Goal: Task Accomplishment & Management: Manage account settings

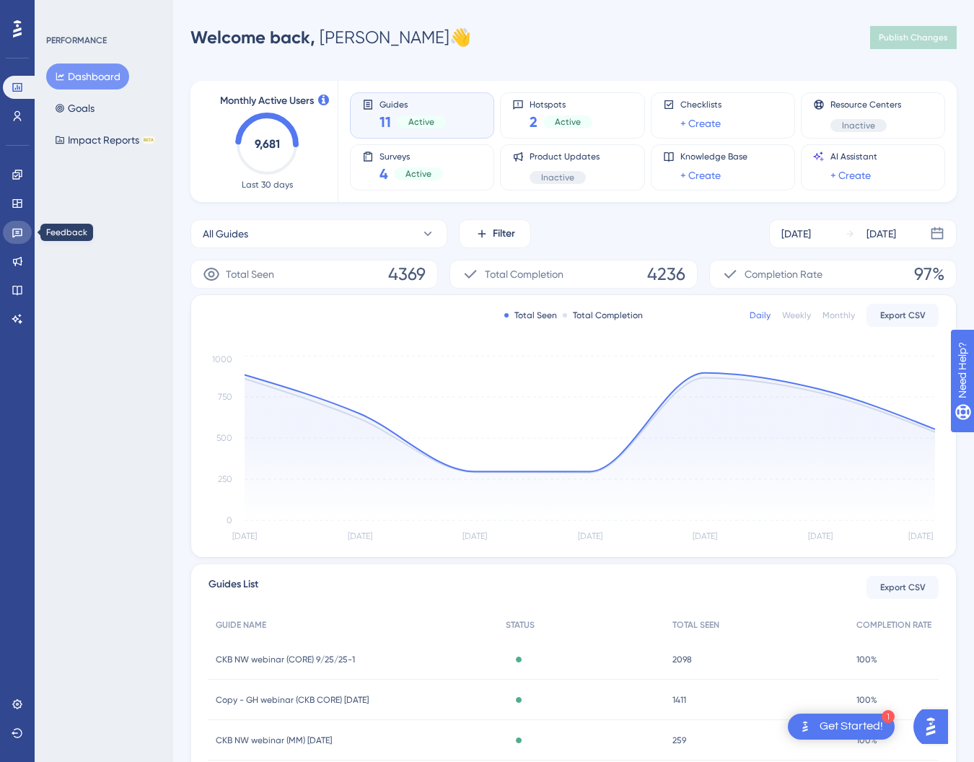
click at [19, 231] on icon at bounding box center [17, 233] width 10 height 9
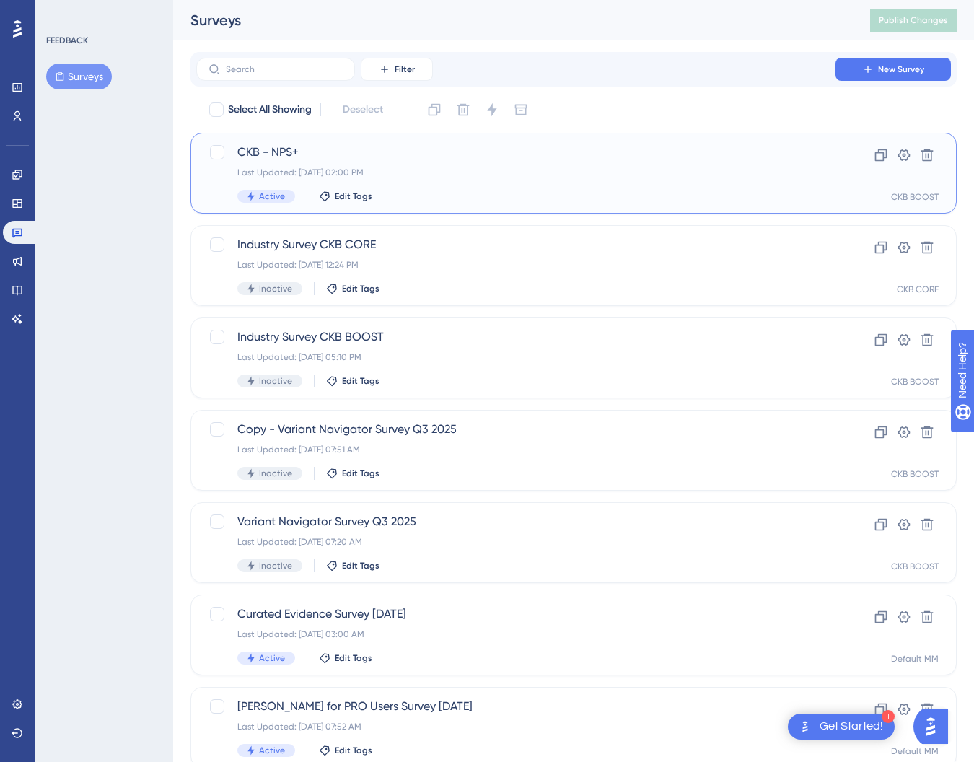
click at [304, 152] on span "CKB - NPS+" at bounding box center [515, 152] width 557 height 17
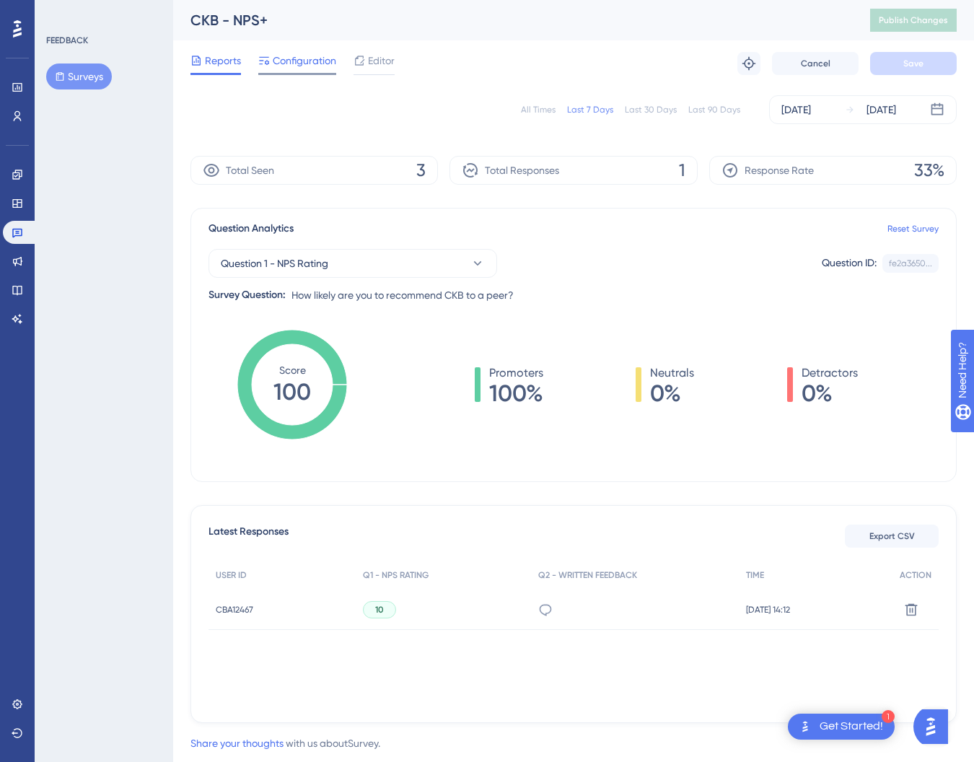
click at [281, 60] on span "Configuration" at bounding box center [304, 60] width 63 height 17
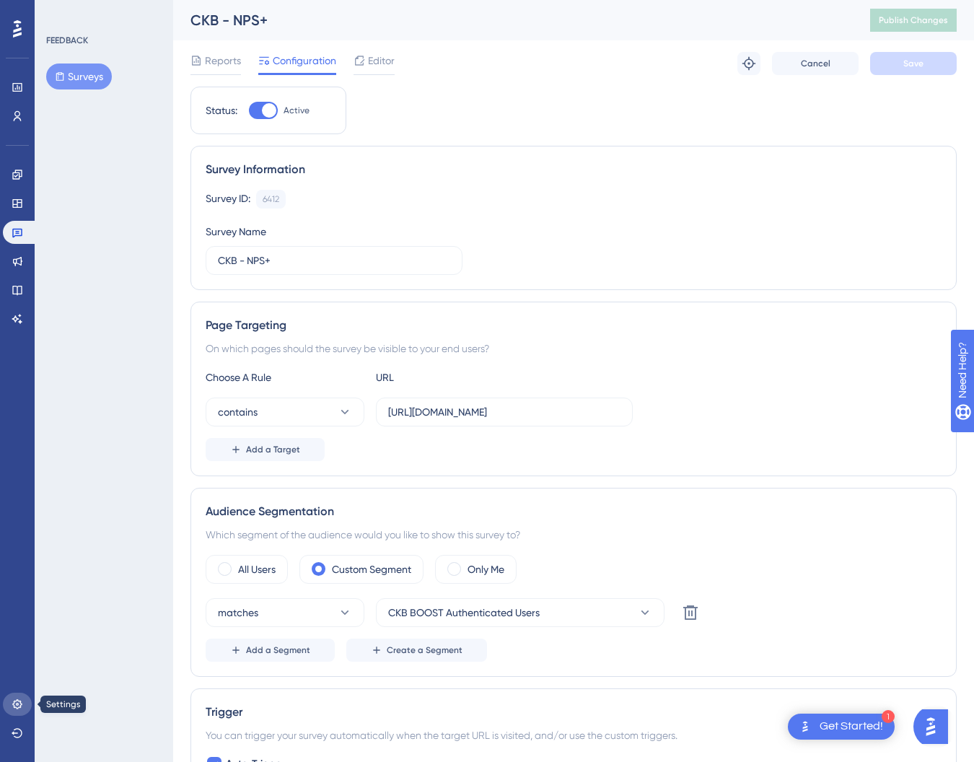
click at [17, 700] on icon at bounding box center [16, 703] width 9 height 9
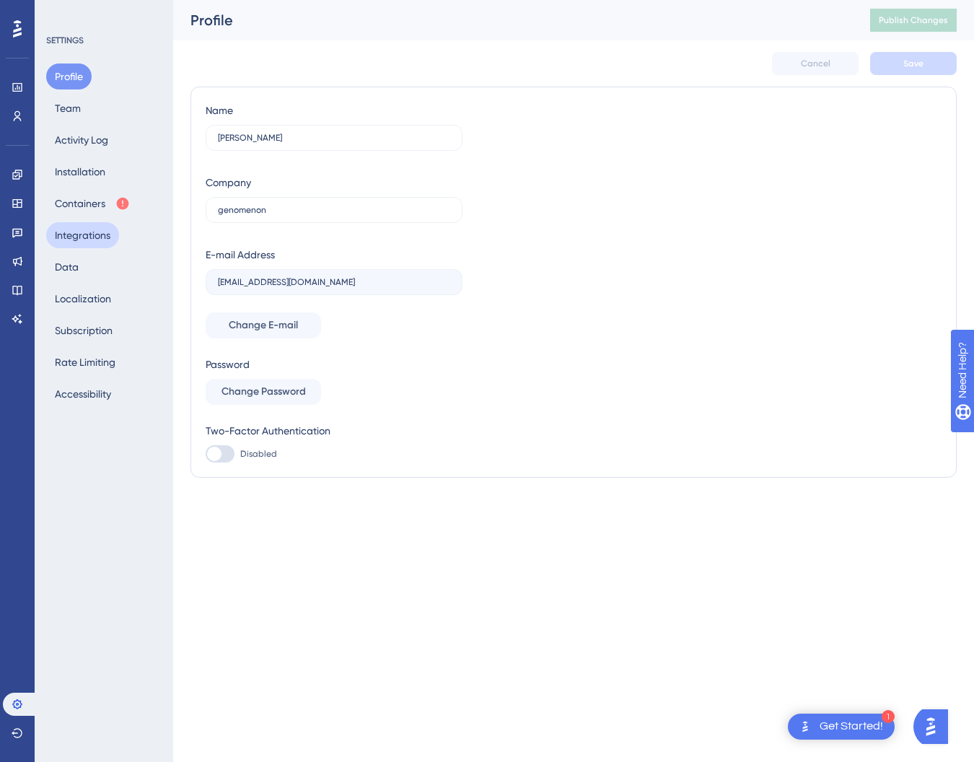
click at [78, 234] on button "Integrations" at bounding box center [82, 235] width 73 height 26
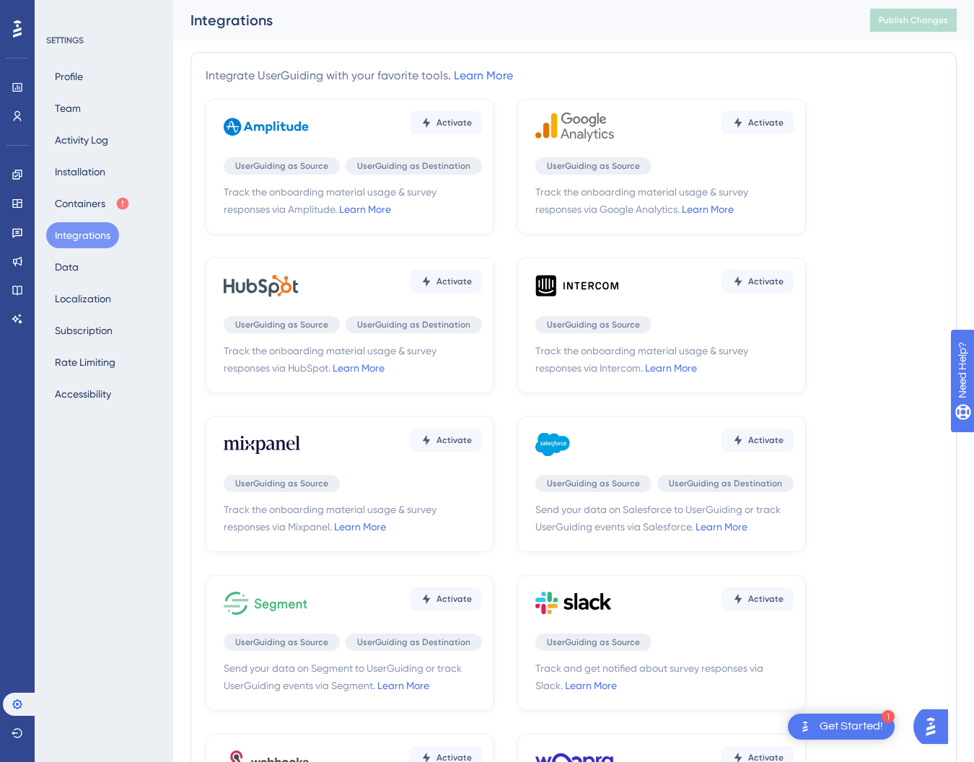
click at [587, 601] on icon at bounding box center [587, 601] width 47 height 17
click at [601, 685] on link "Learn More" at bounding box center [591, 686] width 52 height 12
click at [755, 600] on span "Activate" at bounding box center [765, 599] width 35 height 12
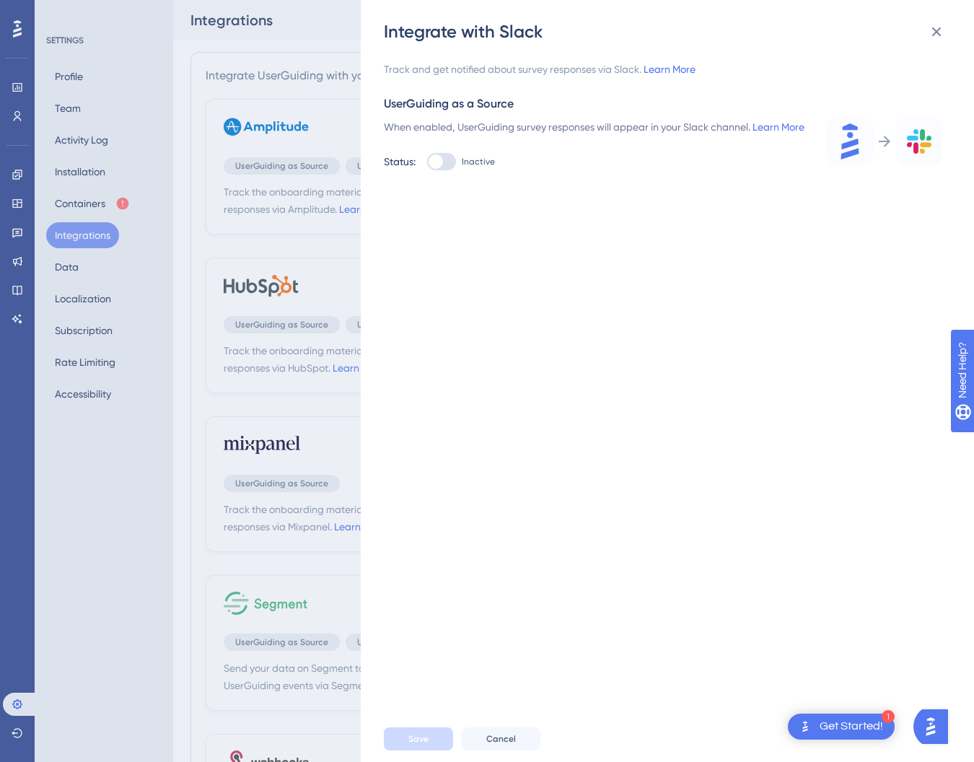
click at [442, 170] on div at bounding box center [441, 161] width 29 height 17
click at [427, 162] on input "Inactive" at bounding box center [426, 162] width 1 height 1
checkbox input "true"
click at [467, 258] on input "text" at bounding box center [499, 252] width 206 height 10
paste input "[URL][DOMAIN_NAME]"
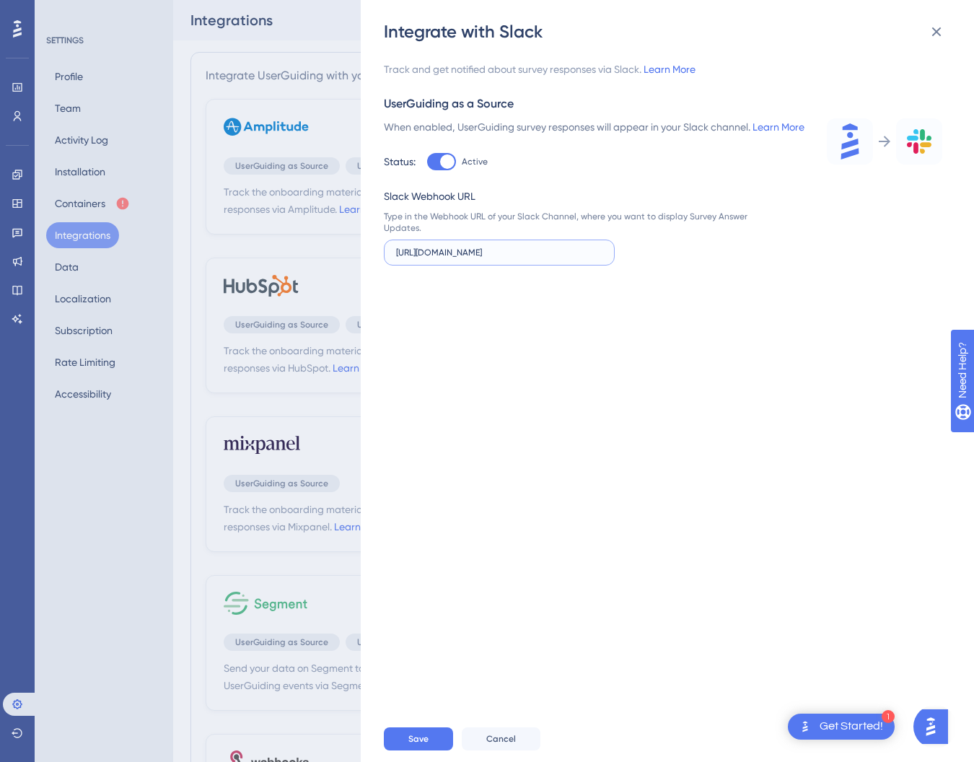
drag, startPoint x: 505, startPoint y: 270, endPoint x: 365, endPoint y: 269, distance: 140.0
click at [365, 269] on div "Integrate with Slack Track and get notified about survey responses via Slack. L…" at bounding box center [667, 381] width 613 height 762
type input "[URL][DOMAIN_NAME]"
click at [428, 741] on button "Save" at bounding box center [418, 738] width 69 height 23
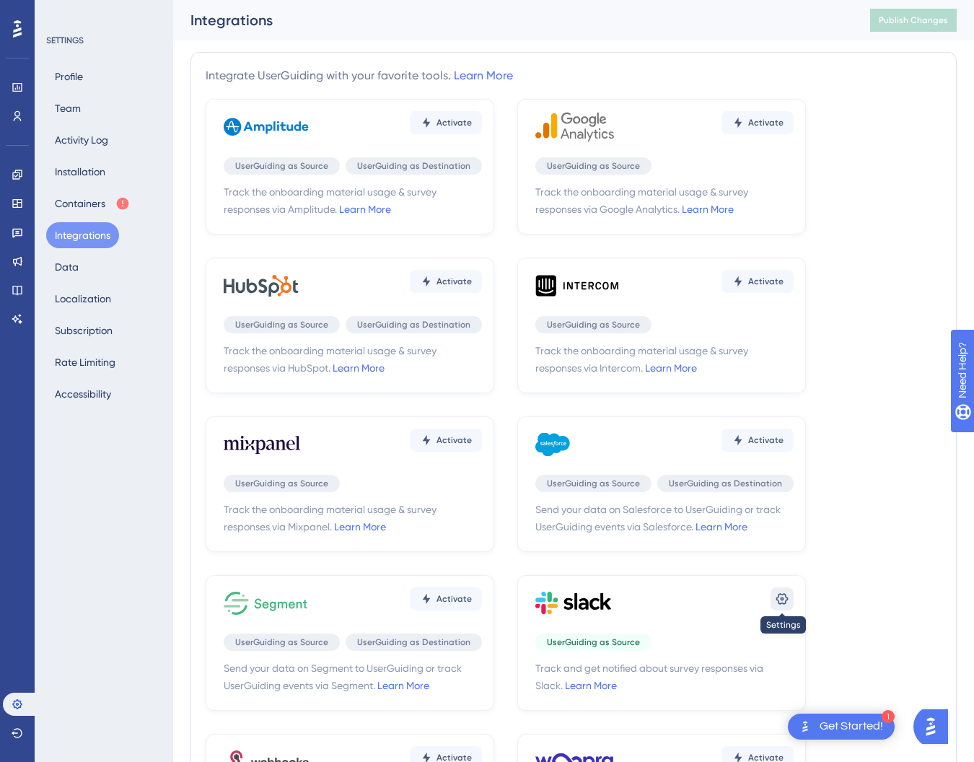
click at [776, 597] on icon at bounding box center [782, 599] width 14 height 14
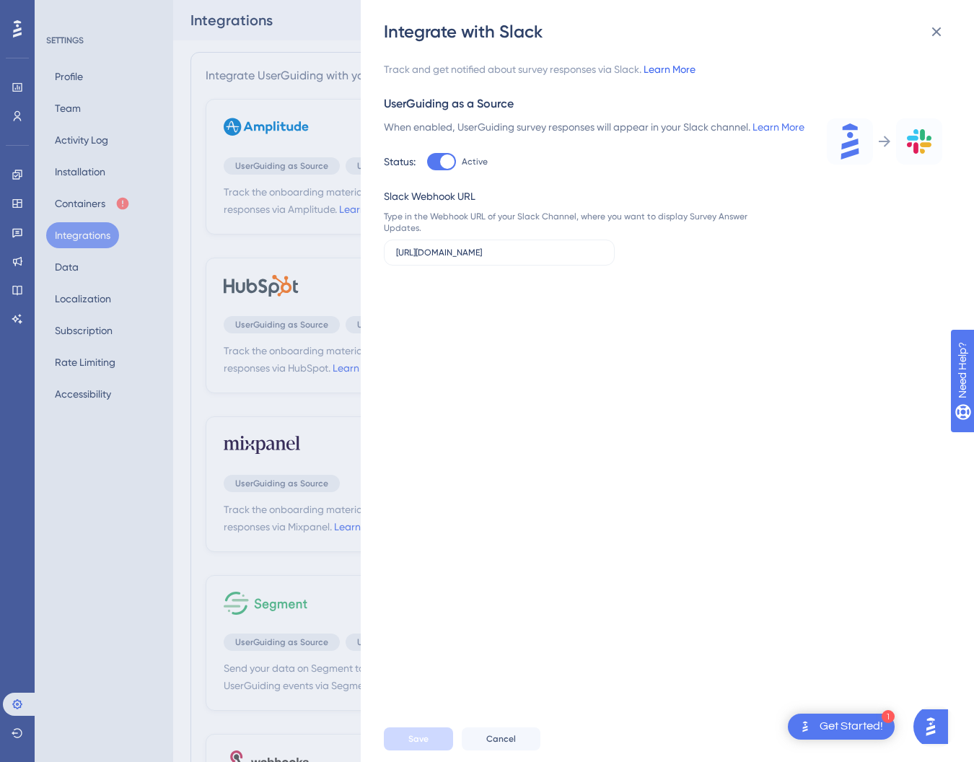
click at [681, 73] on link "Learn More" at bounding box center [670, 69] width 52 height 12
click at [110, 238] on div "Integrate with Slack Track and get notified about survey responses via Slack. L…" at bounding box center [487, 381] width 974 height 762
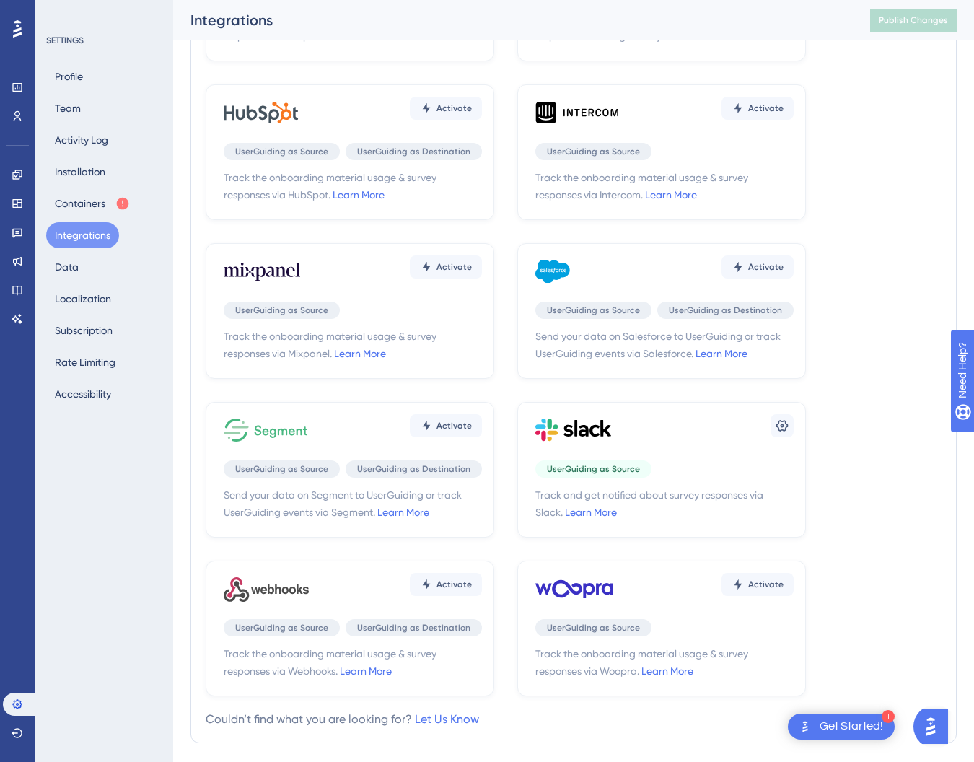
scroll to position [224, 0]
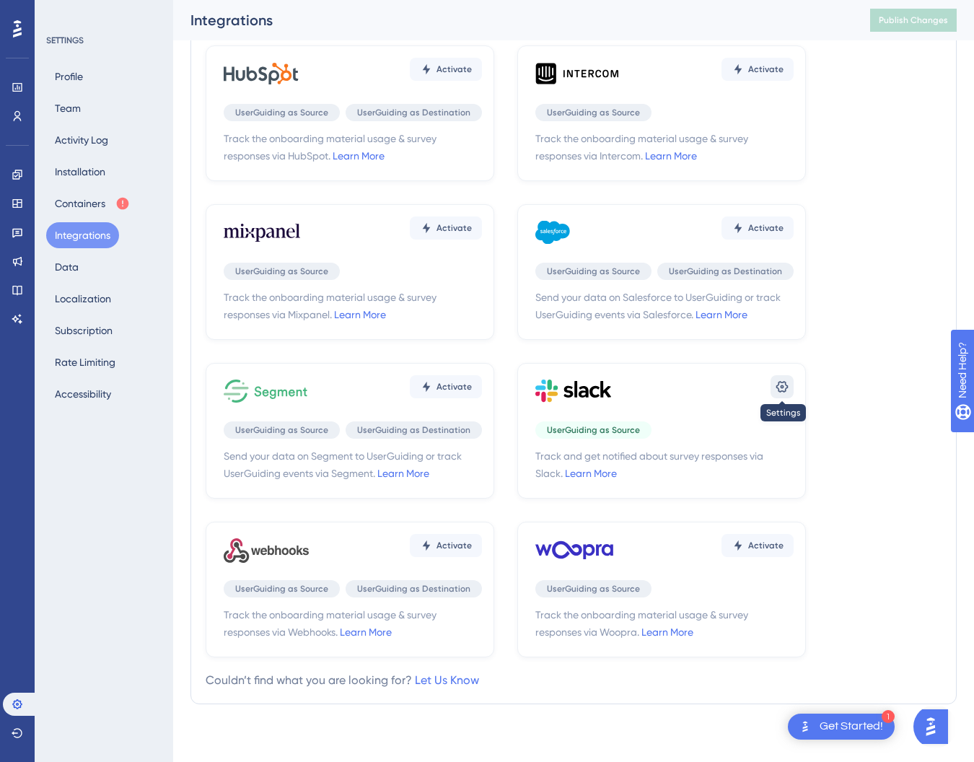
click at [782, 386] on icon at bounding box center [782, 387] width 12 height 12
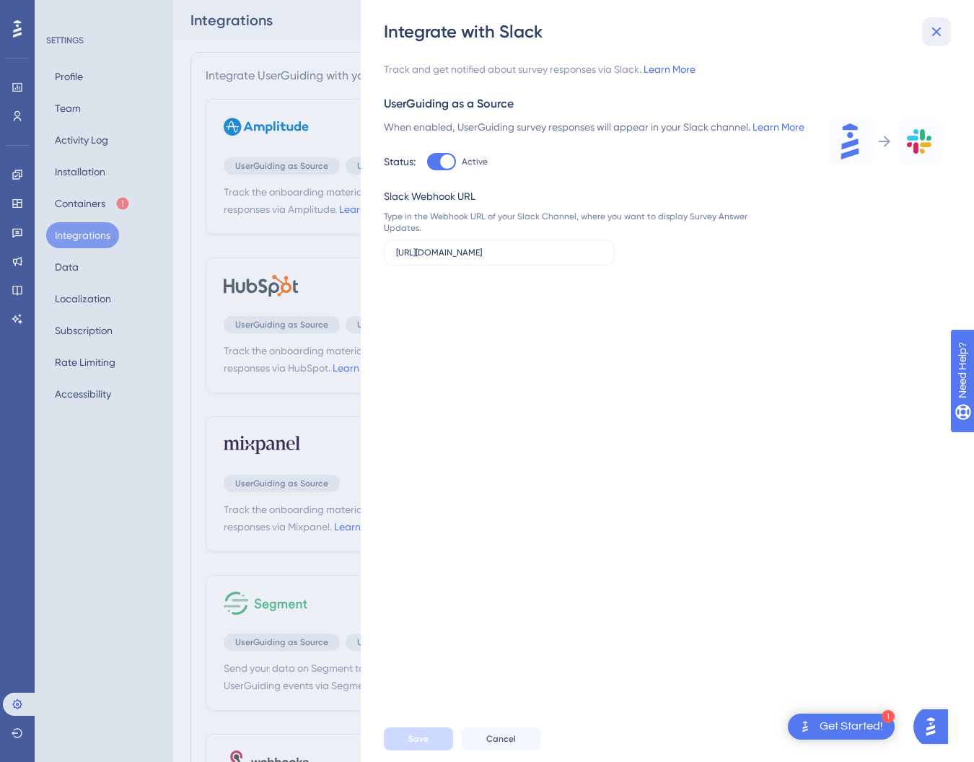
click at [941, 28] on icon at bounding box center [936, 31] width 17 height 17
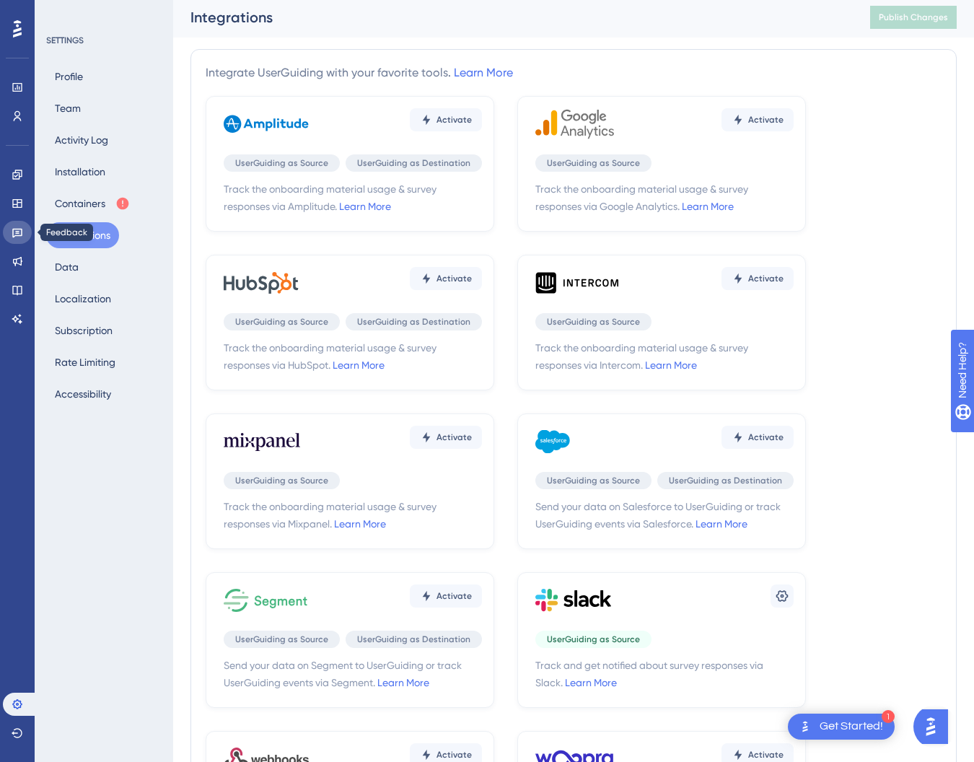
click at [20, 227] on icon at bounding box center [18, 233] width 12 height 12
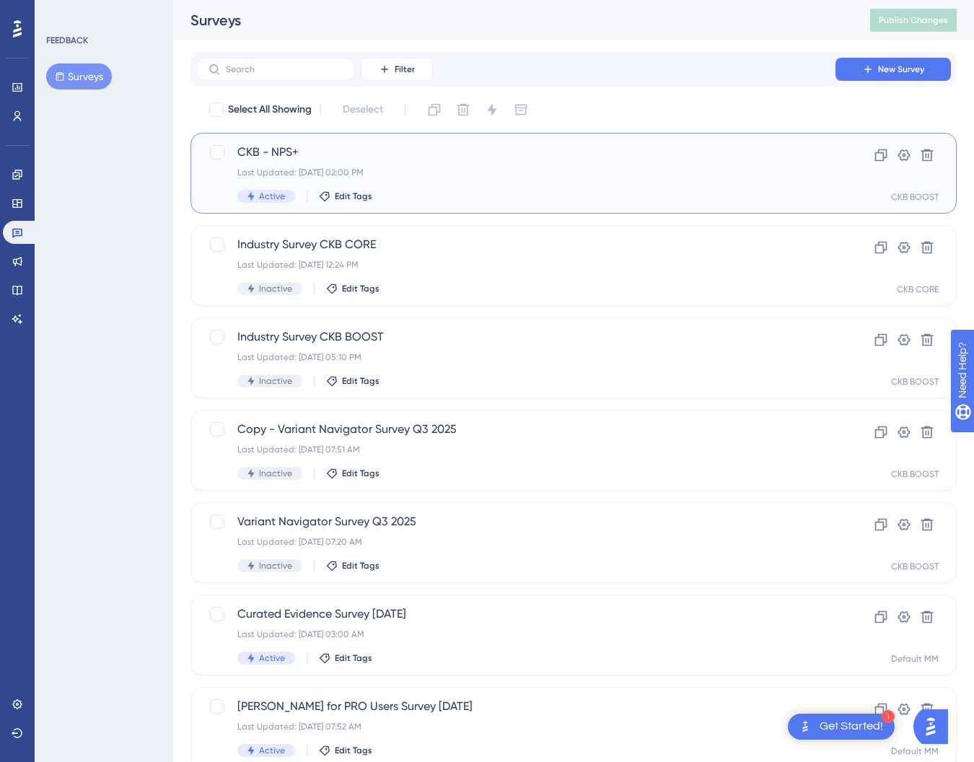
click at [298, 160] on span "CKB - NPS+" at bounding box center [515, 152] width 557 height 17
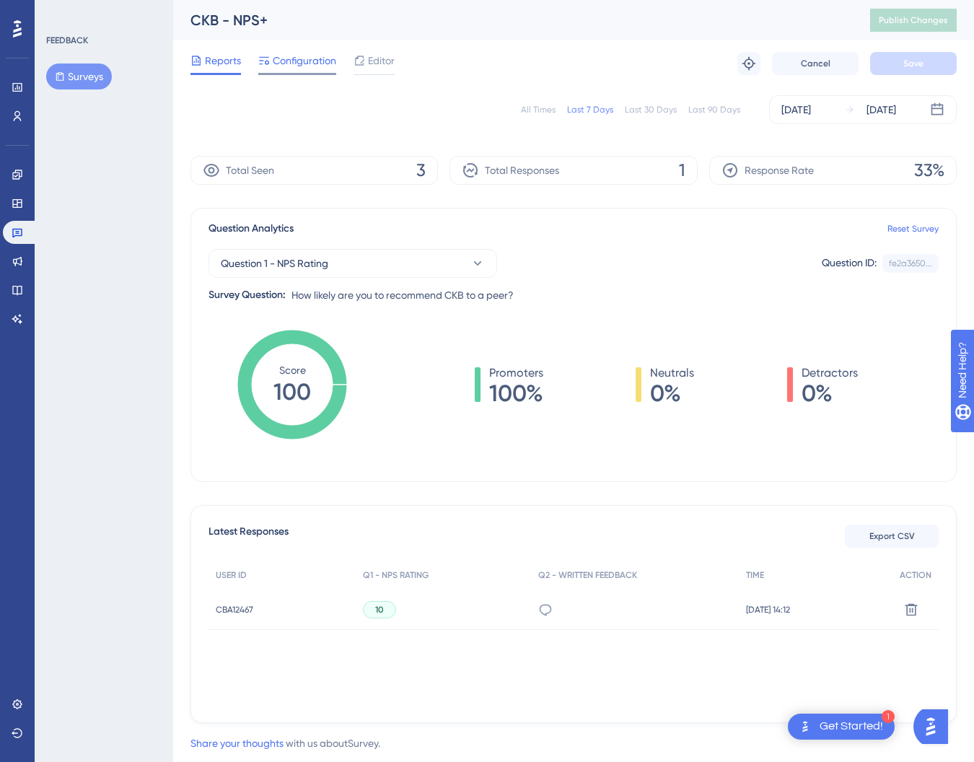
click at [320, 69] on div "Configuration" at bounding box center [297, 63] width 78 height 23
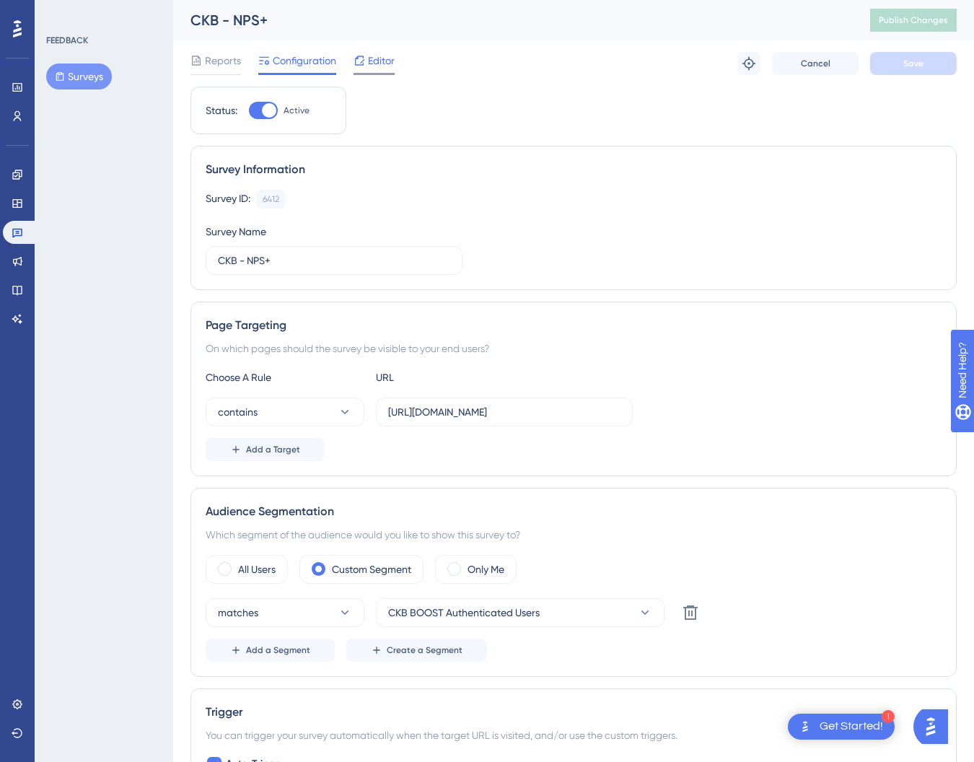
click at [382, 53] on span "Editor" at bounding box center [381, 60] width 27 height 17
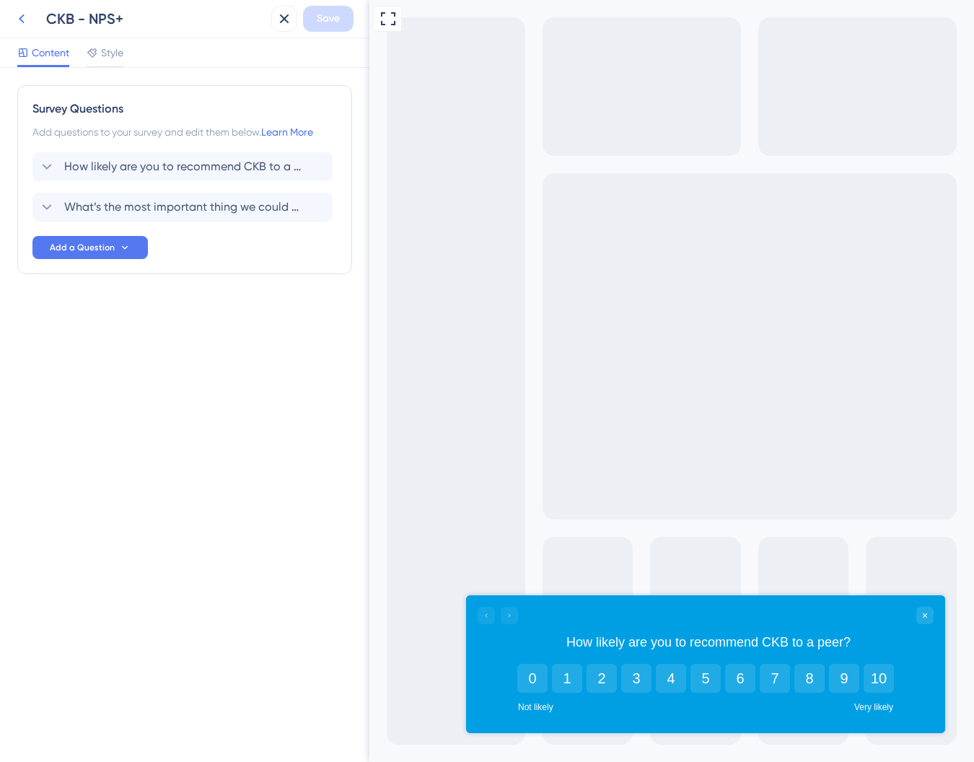
click at [14, 17] on icon at bounding box center [21, 18] width 17 height 17
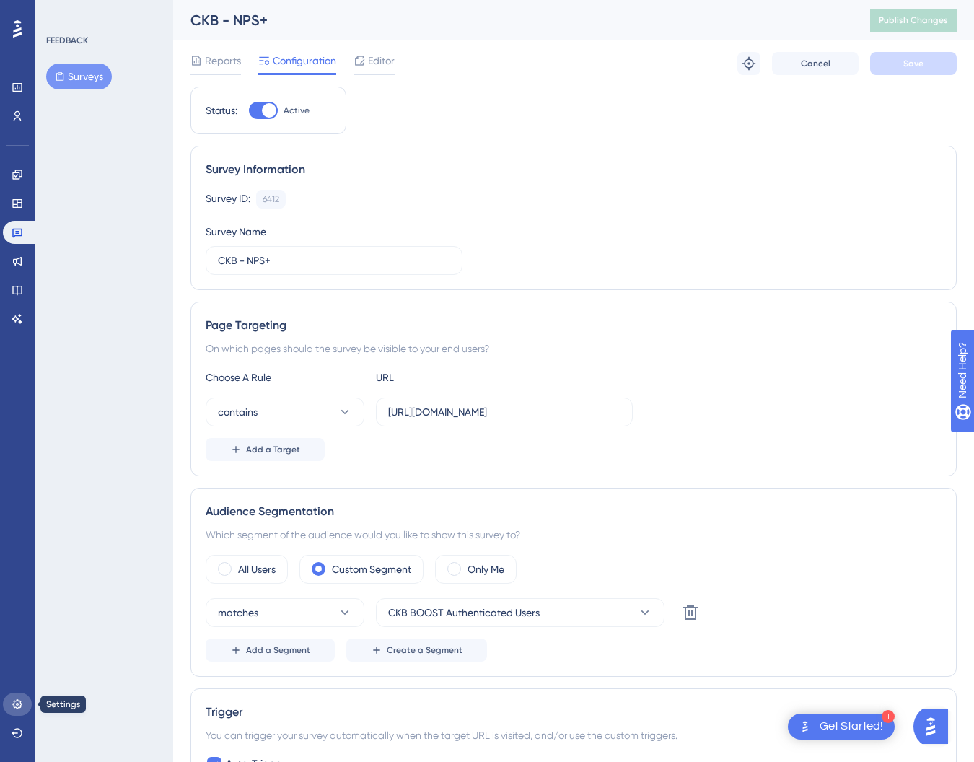
click at [14, 708] on icon at bounding box center [18, 704] width 12 height 12
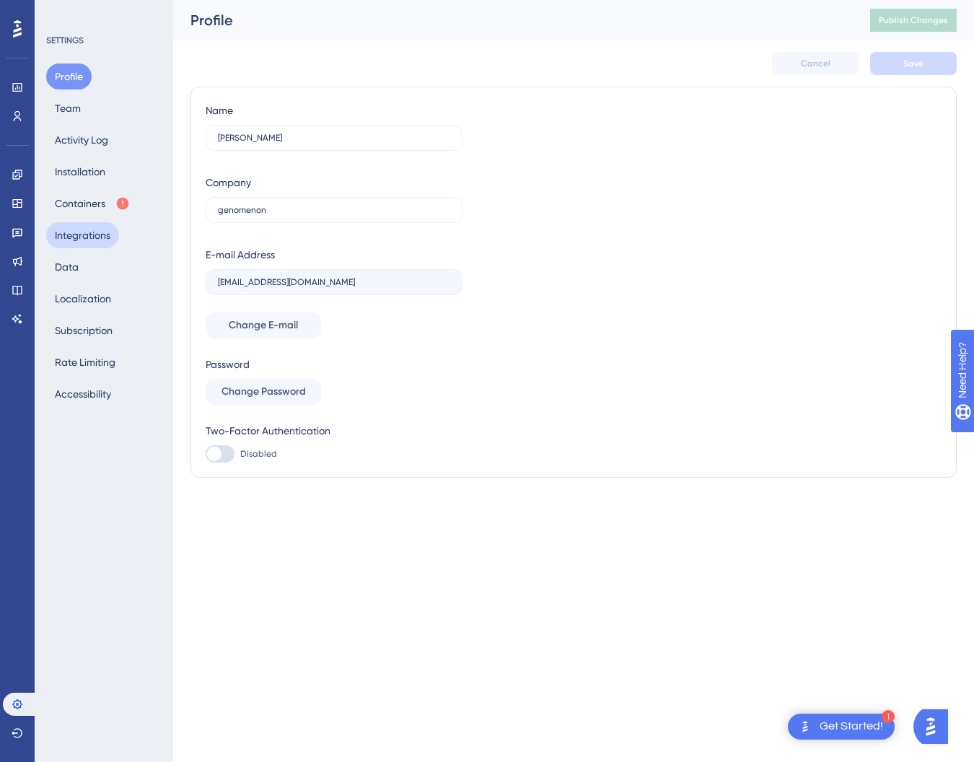
click at [92, 233] on button "Integrations" at bounding box center [82, 235] width 73 height 26
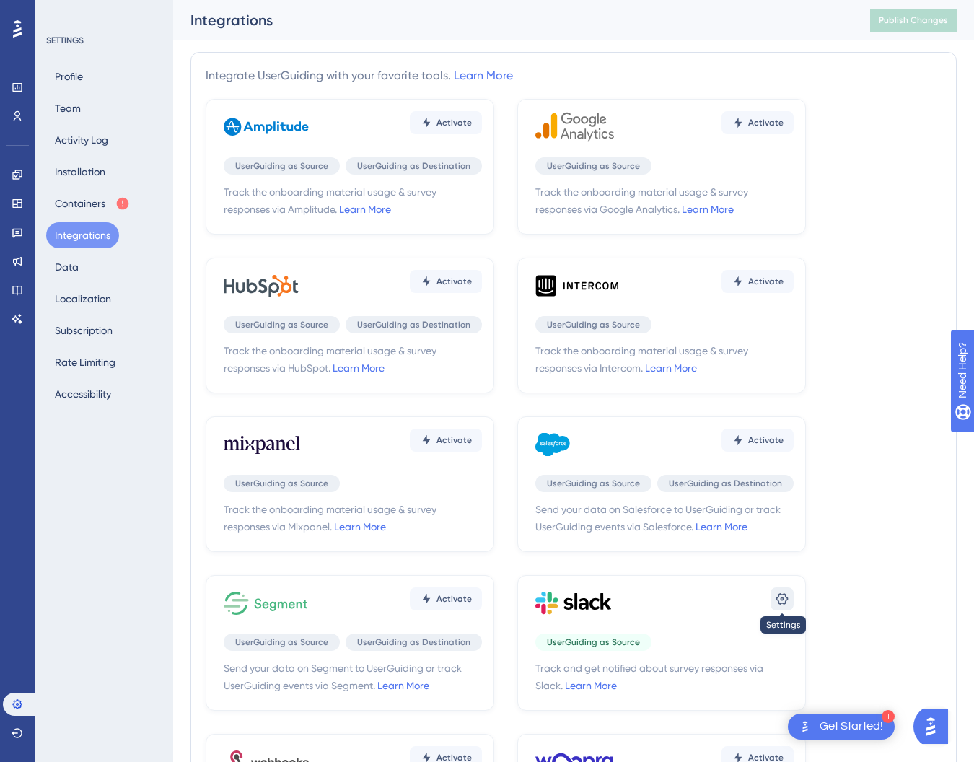
click at [785, 599] on icon at bounding box center [782, 599] width 14 height 14
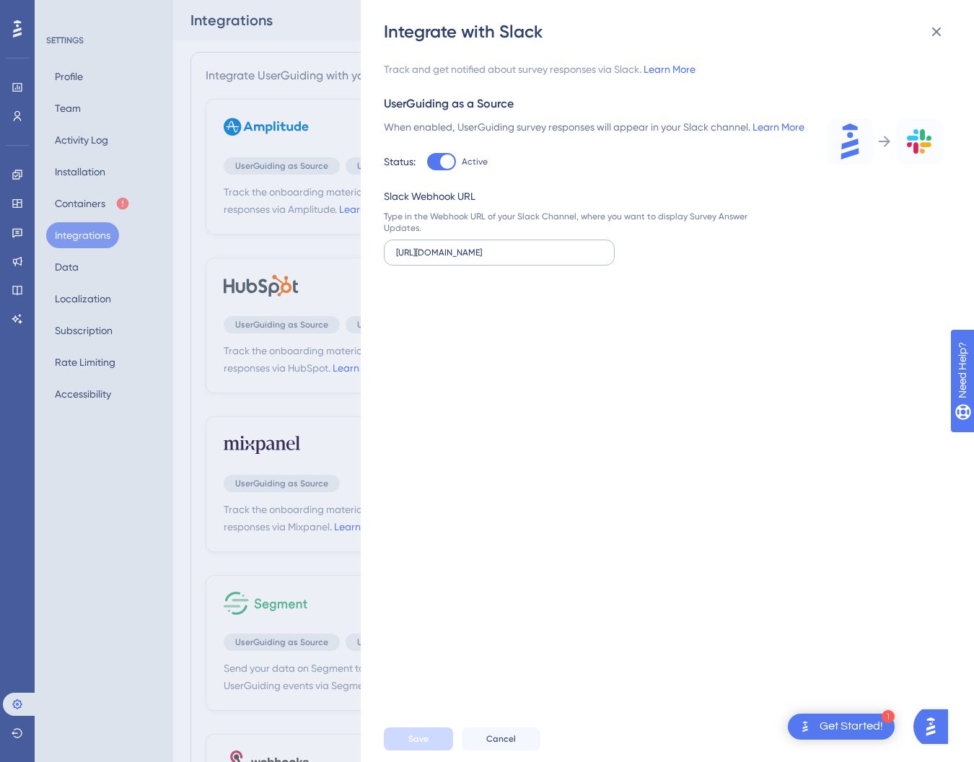
click at [483, 265] on label "[URL][DOMAIN_NAME]" at bounding box center [499, 253] width 231 height 26
click at [483, 258] on input "[URL][DOMAIN_NAME]" at bounding box center [499, 252] width 206 height 10
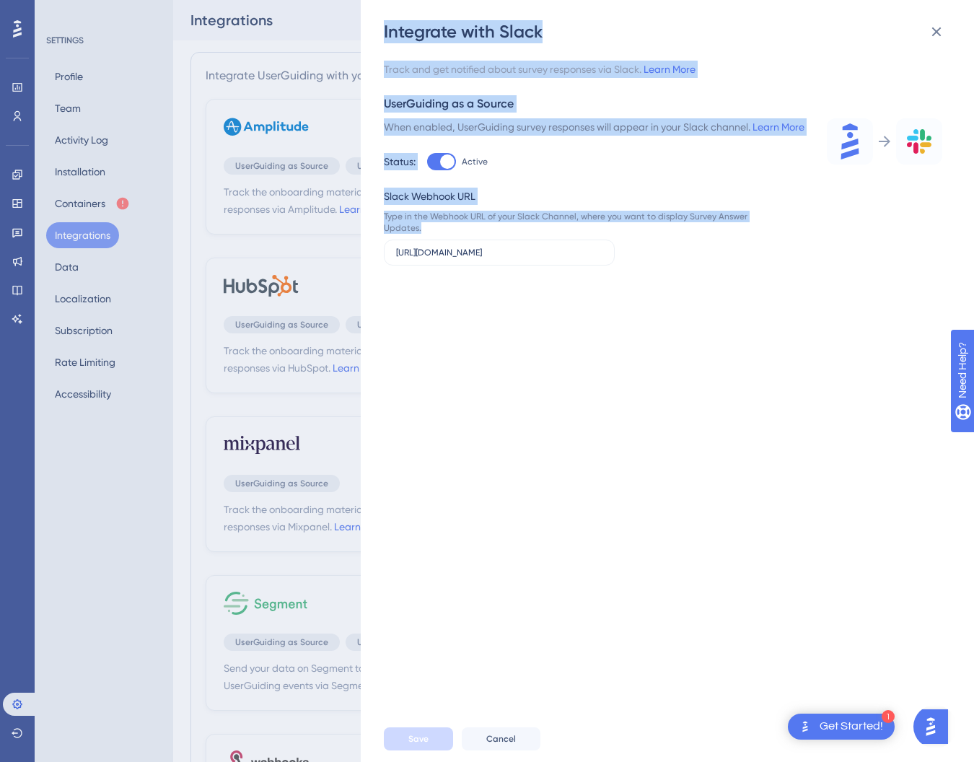
drag, startPoint x: 603, startPoint y: 270, endPoint x: 243, endPoint y: 264, distance: 360.0
click at [243, 264] on div "Integrate with Slack Track and get notified about survey responses via Slack. L…" at bounding box center [487, 381] width 974 height 762
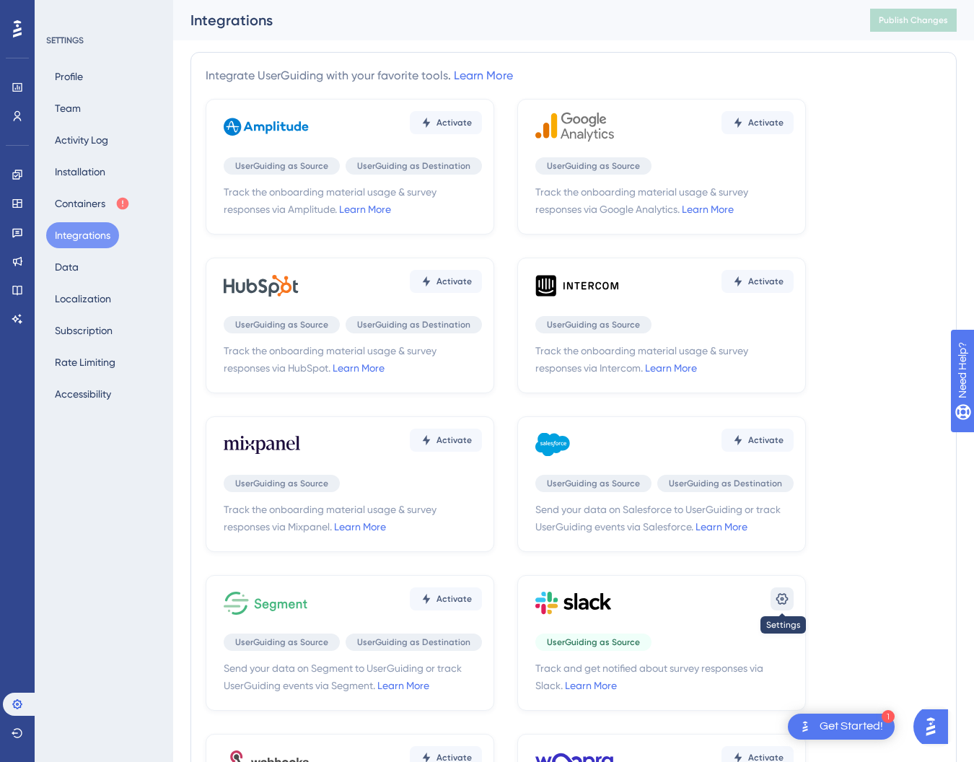
click at [791, 595] on button at bounding box center [782, 598] width 23 height 23
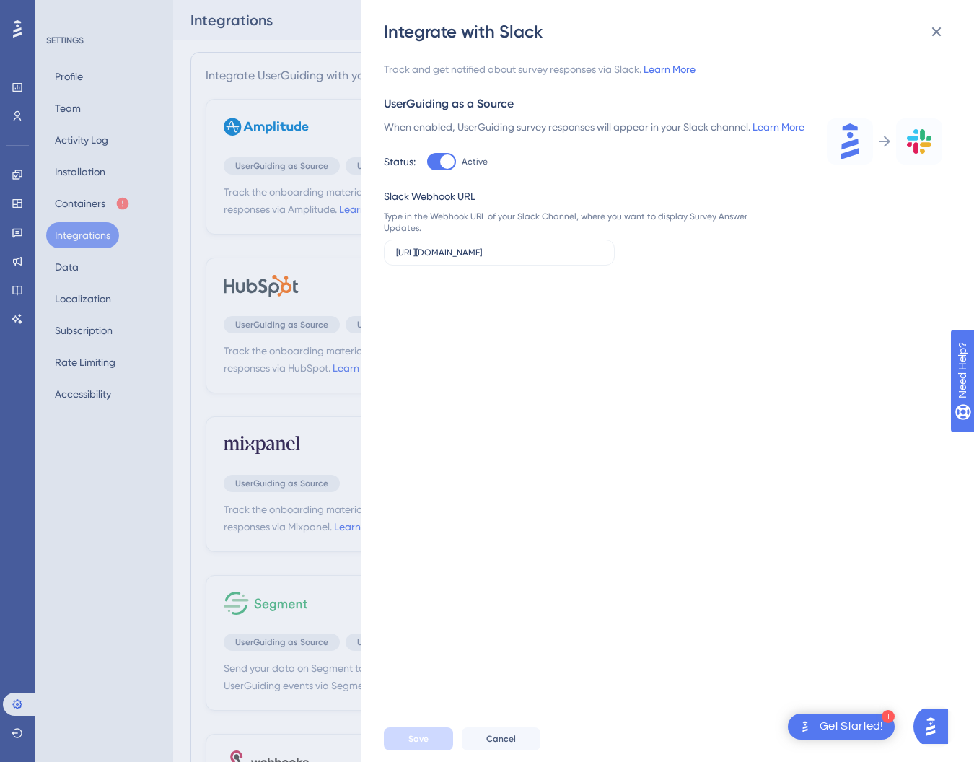
click at [452, 169] on div at bounding box center [447, 161] width 14 height 14
click at [427, 162] on input "Active" at bounding box center [426, 162] width 1 height 1
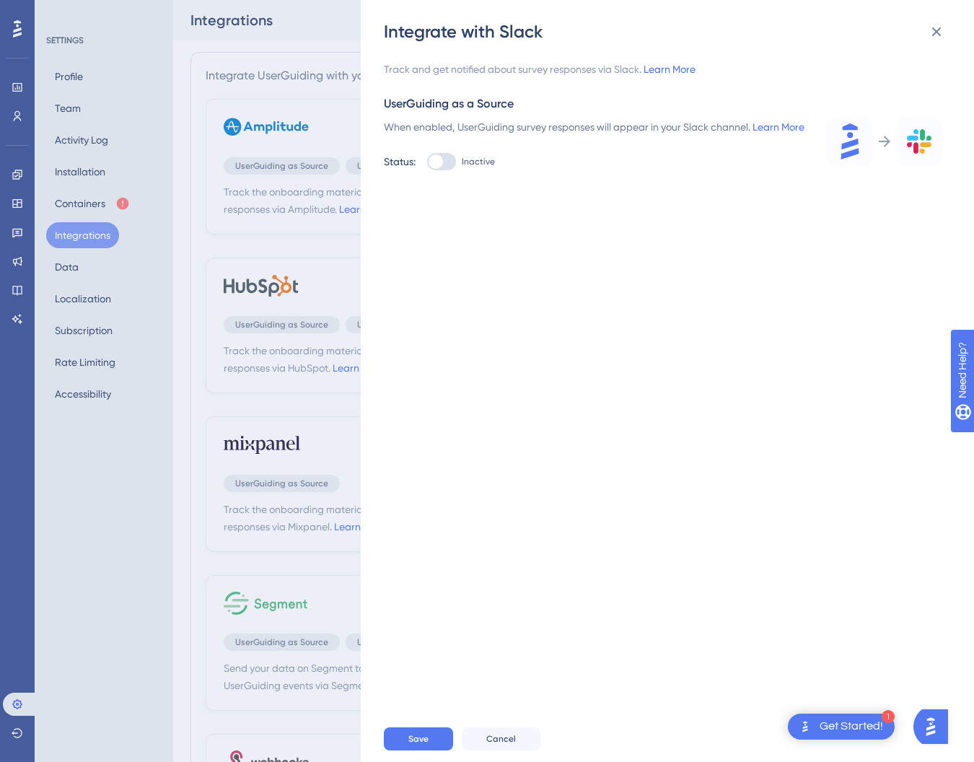
click at [434, 169] on div at bounding box center [436, 161] width 14 height 14
click at [427, 162] on input "Inactive" at bounding box center [426, 162] width 1 height 1
checkbox input "true"
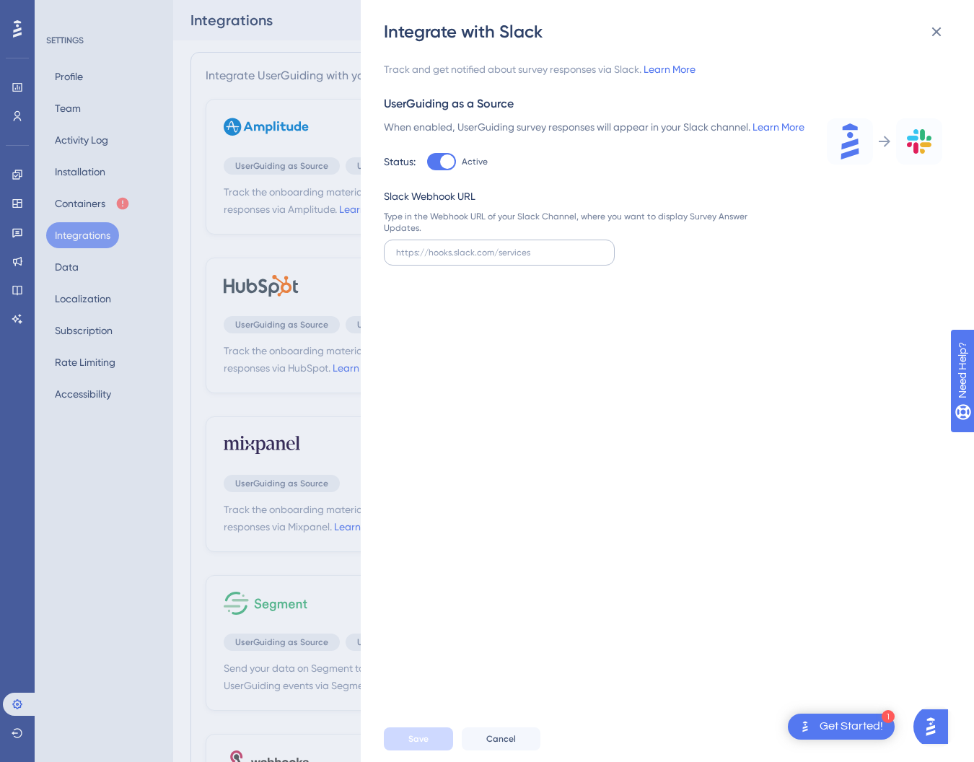
click at [485, 262] on label at bounding box center [499, 253] width 231 height 26
click at [485, 258] on input "text" at bounding box center [499, 252] width 206 height 10
paste input "[URL][DOMAIN_NAME]"
type input "[URL][DOMAIN_NAME]"
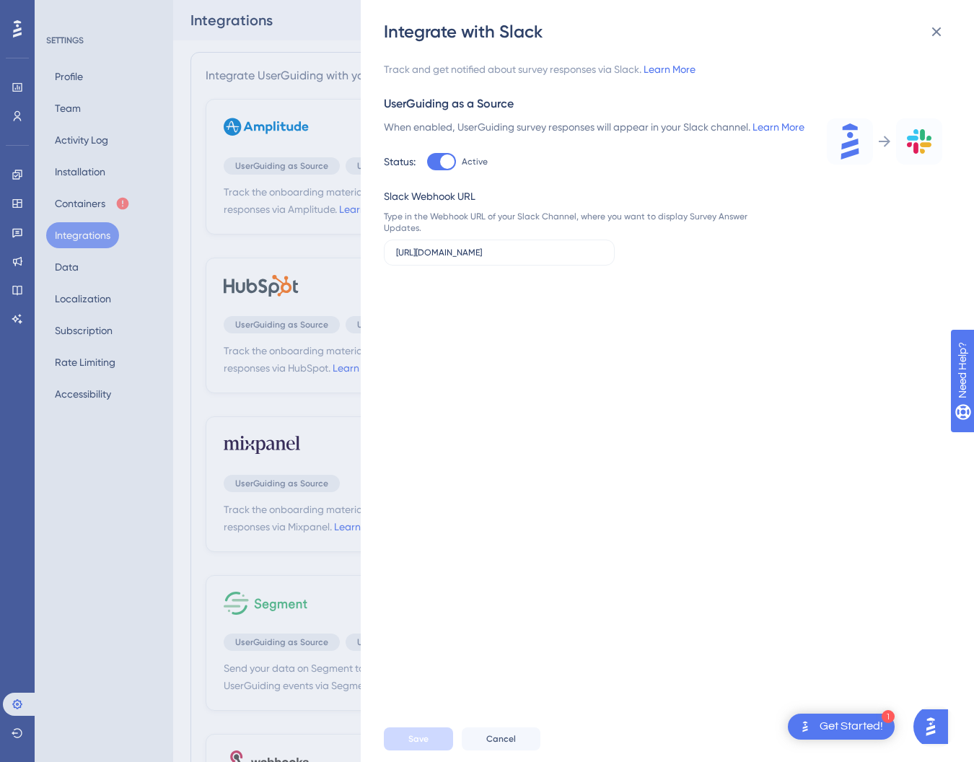
click at [442, 169] on div at bounding box center [447, 161] width 14 height 14
click at [427, 162] on input "Active" at bounding box center [426, 162] width 1 height 1
checkbox input "false"
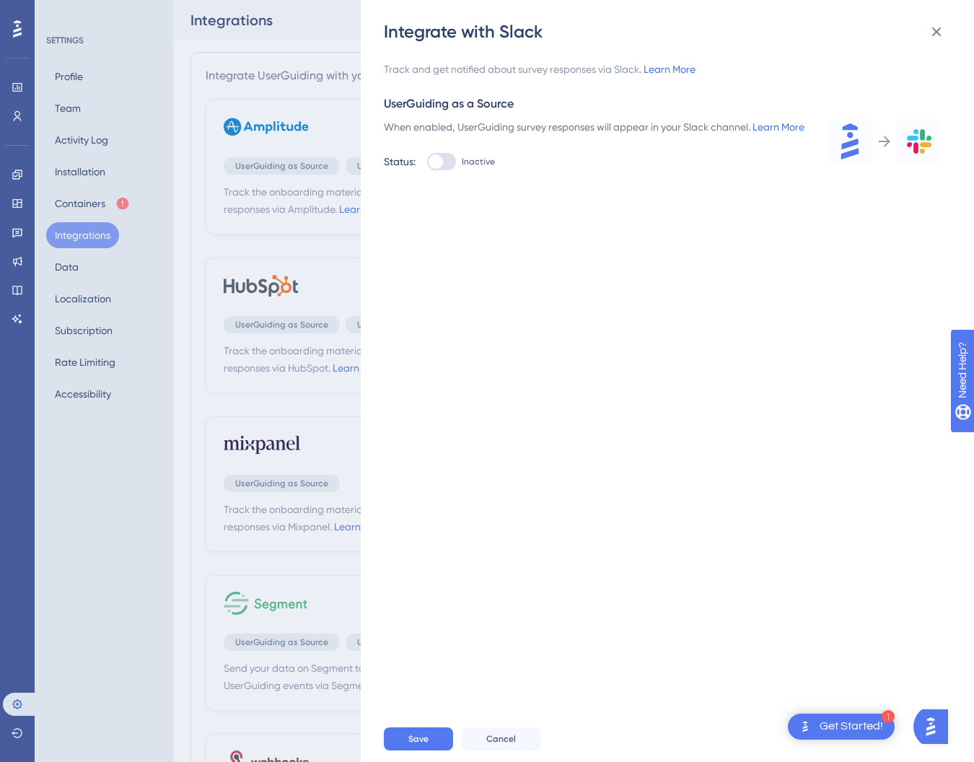
click at [196, 292] on div "Integrate with Slack Track and get notified about survey responses via Slack. L…" at bounding box center [487, 381] width 974 height 762
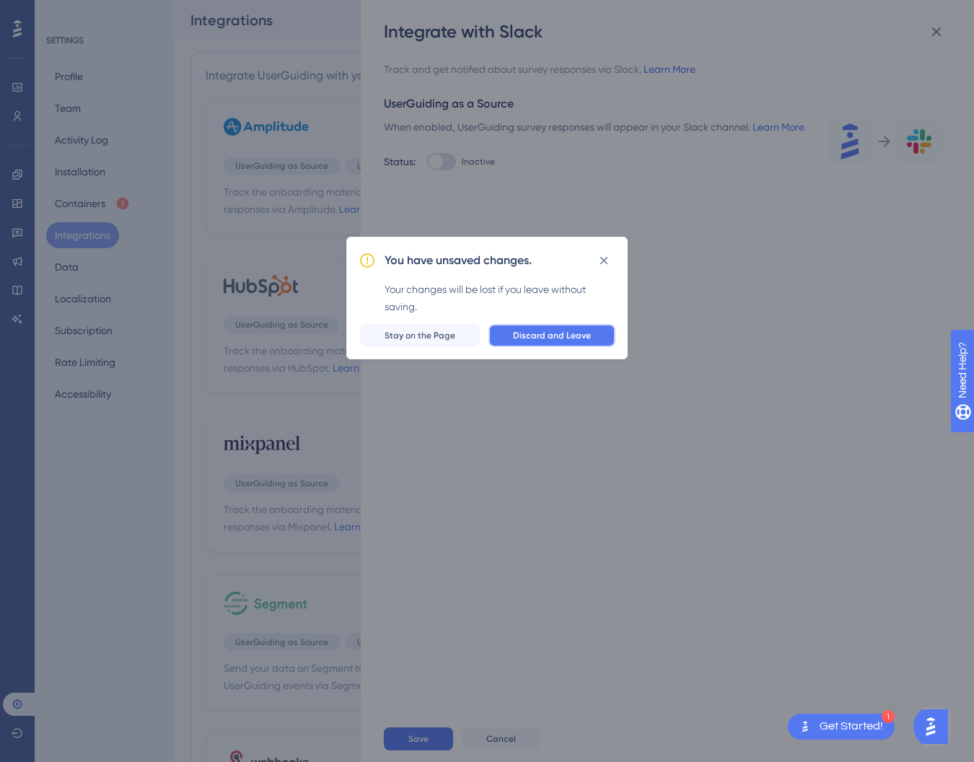
click at [568, 336] on span "Discard and Leave" at bounding box center [552, 336] width 78 height 12
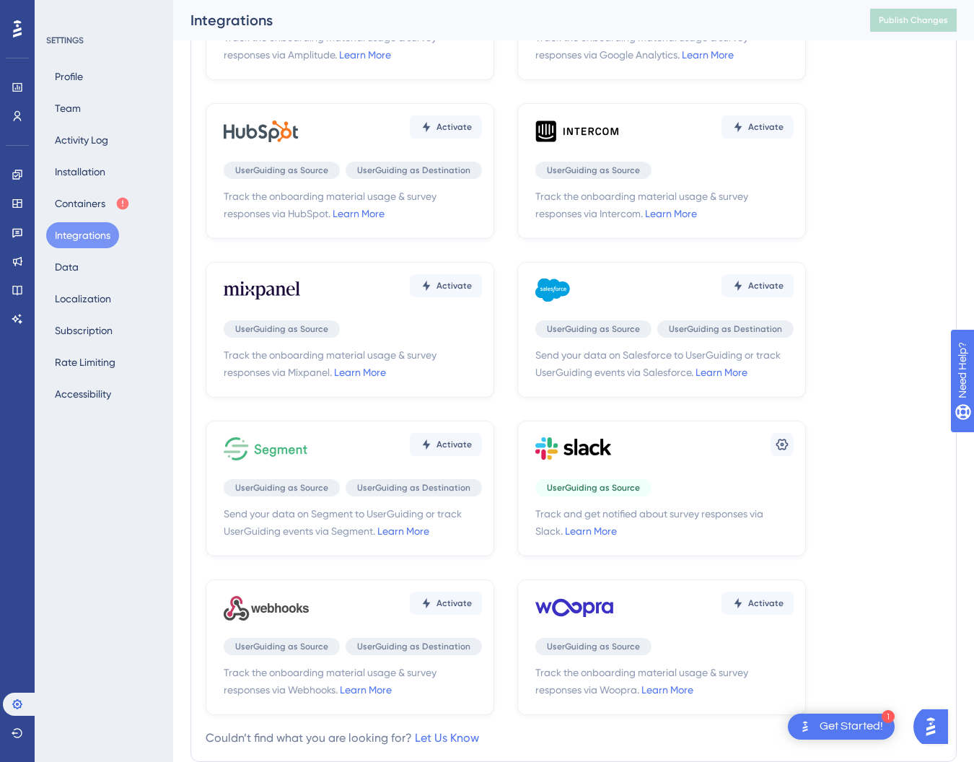
scroll to position [224, 0]
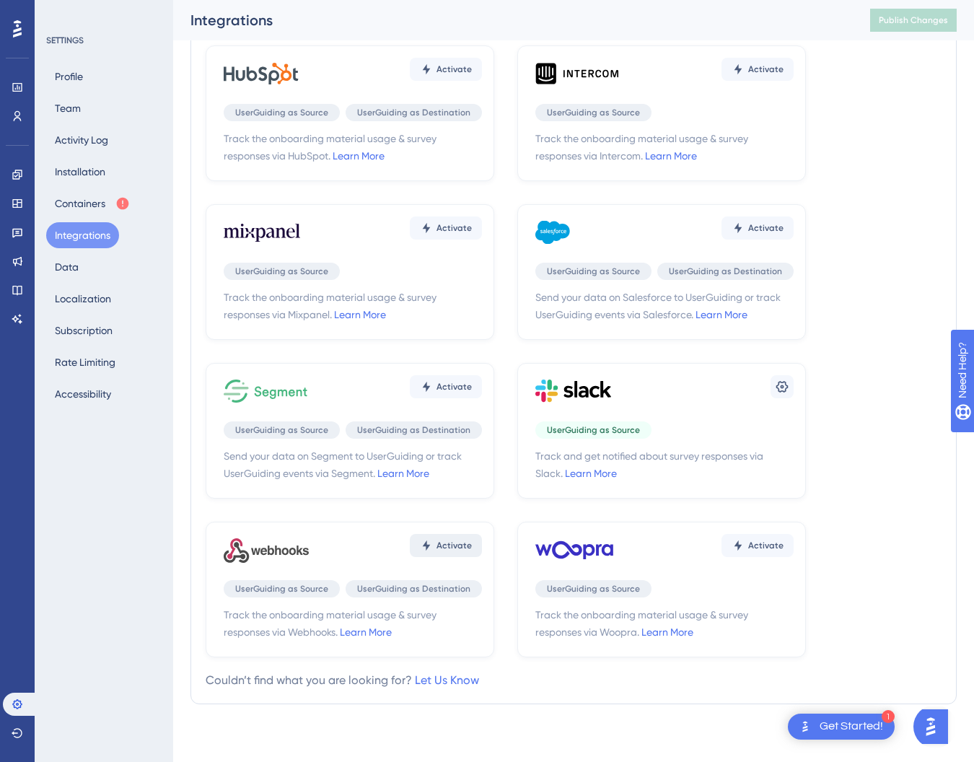
click at [447, 546] on span "Activate" at bounding box center [453, 546] width 35 height 12
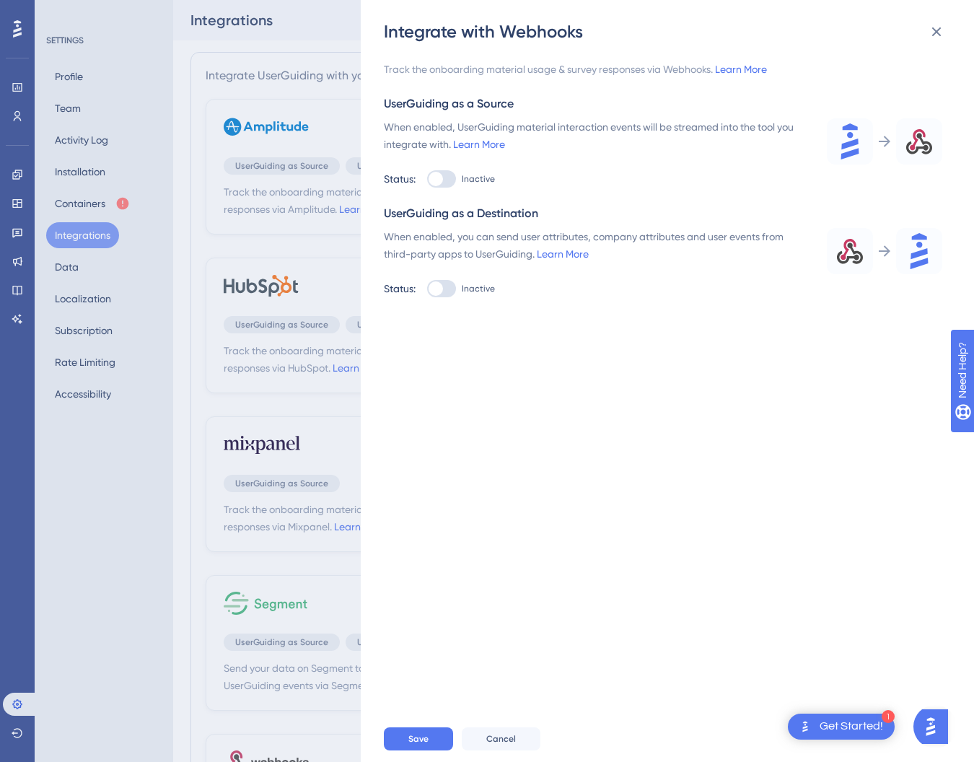
click at [441, 177] on div at bounding box center [436, 179] width 14 height 14
click at [427, 179] on input "Inactive" at bounding box center [426, 179] width 1 height 1
checkbox input "true"
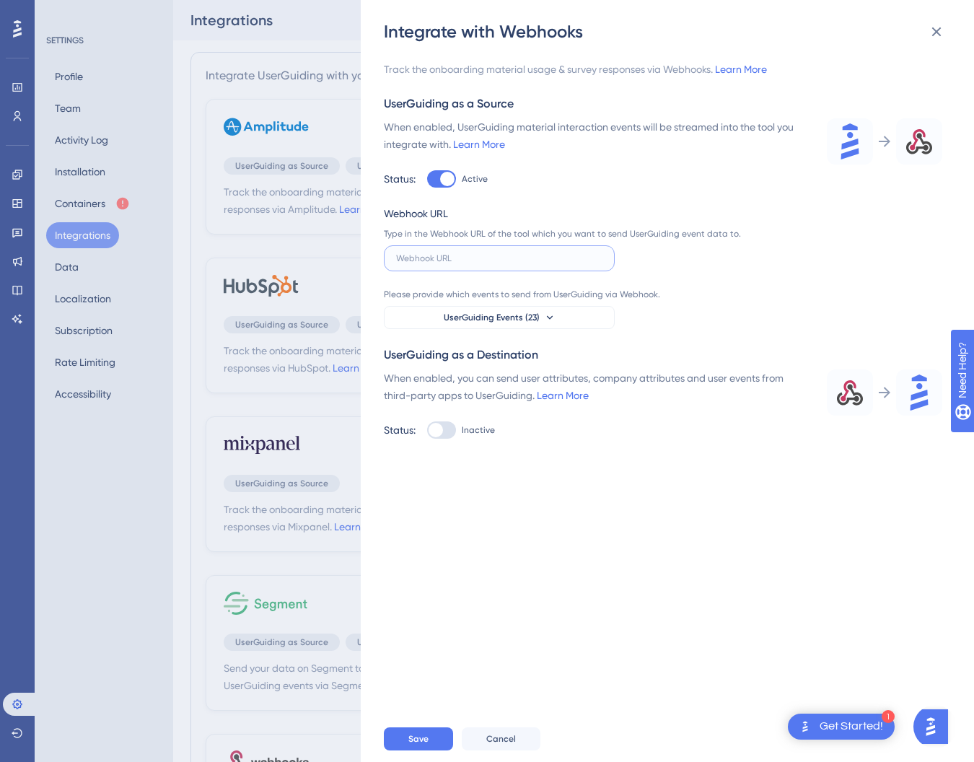
click at [456, 261] on input "text" at bounding box center [499, 258] width 206 height 10
paste input "[URL][DOMAIN_NAME]"
type input "[URL][DOMAIN_NAME]"
click at [545, 315] on icon at bounding box center [550, 318] width 12 height 12
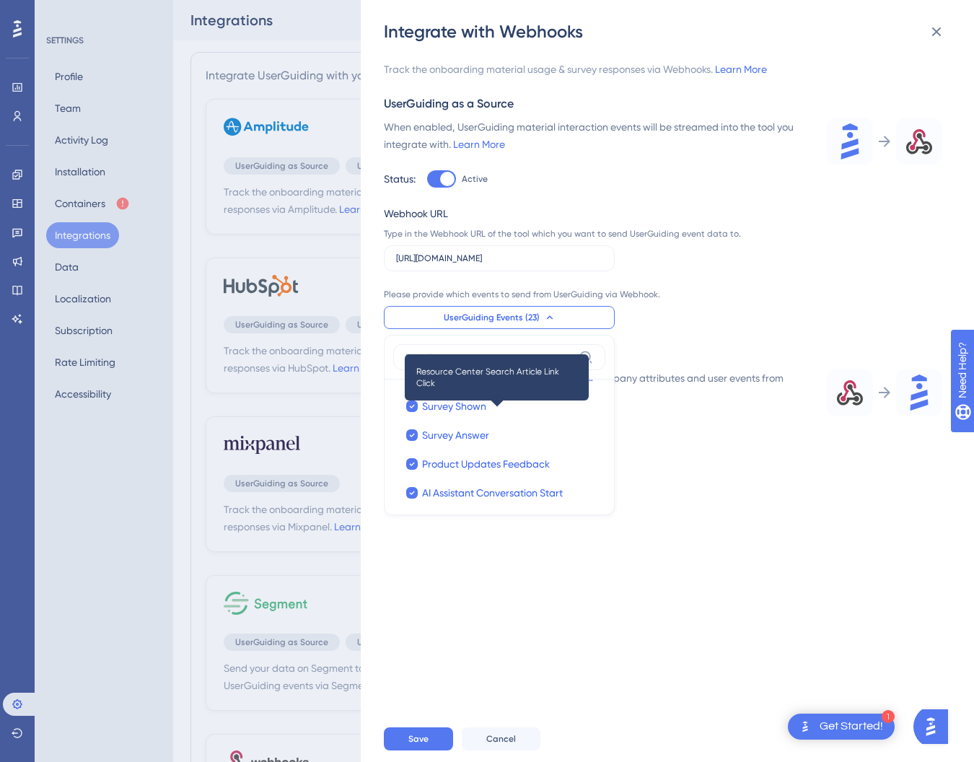
scroll to position [346, 0]
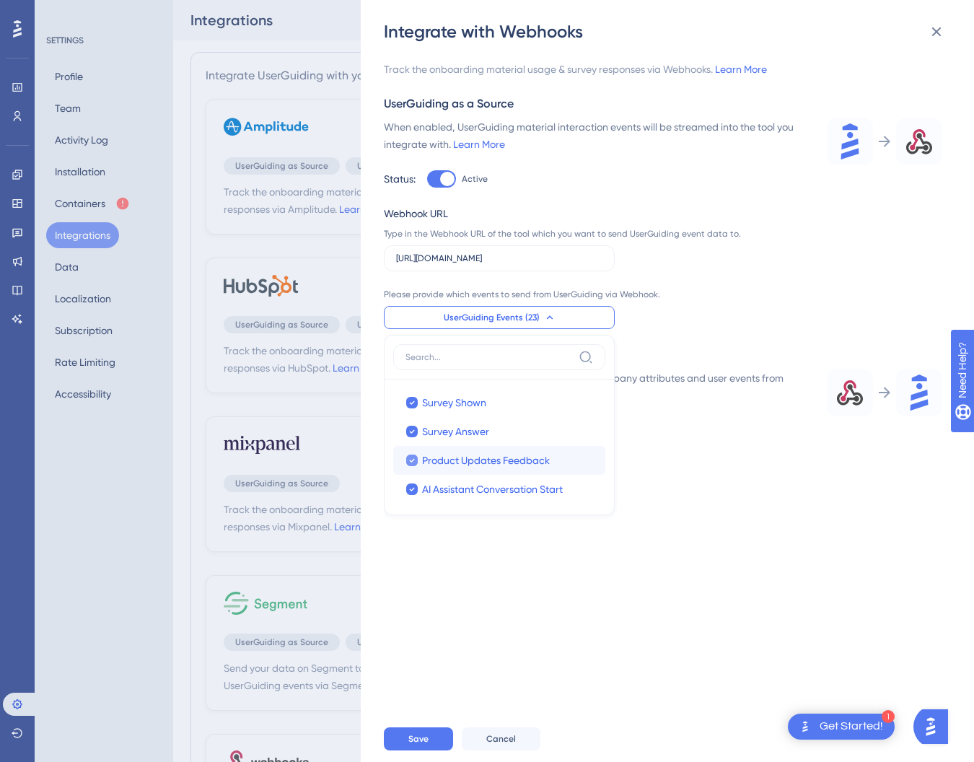
click at [413, 464] on icon at bounding box center [412, 460] width 6 height 10
checkbox input "false"
drag, startPoint x: 409, startPoint y: 487, endPoint x: 445, endPoint y: 467, distance: 41.3
click at [410, 487] on icon at bounding box center [412, 489] width 6 height 10
checkbox input "false"
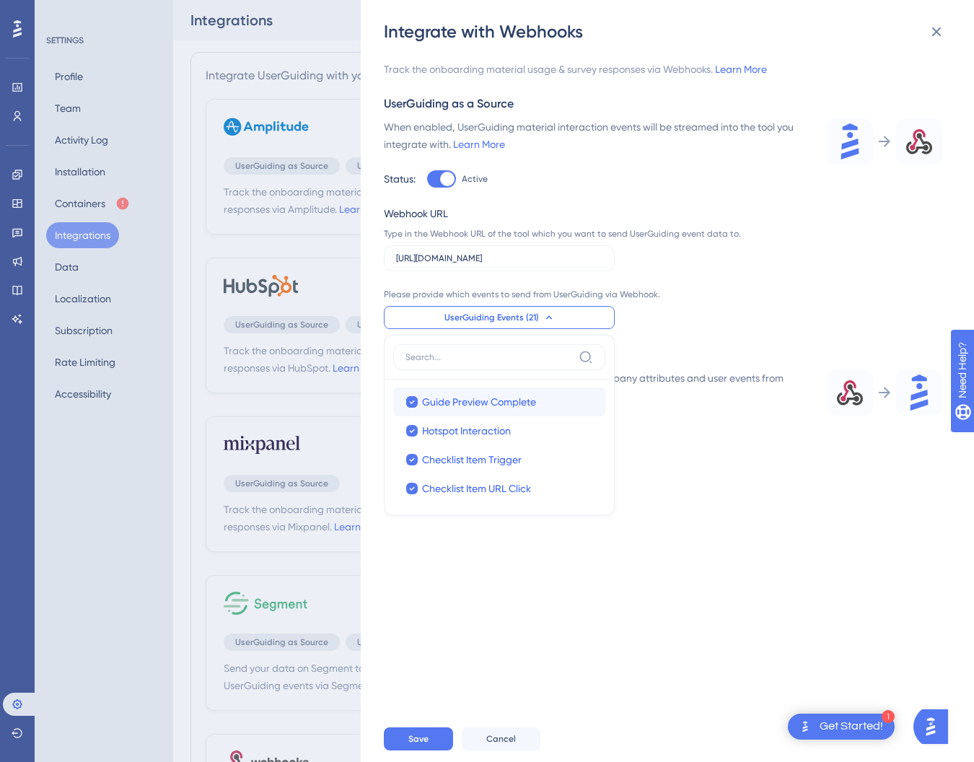
scroll to position [0, 0]
drag, startPoint x: 412, startPoint y: 404, endPoint x: 416, endPoint y: 431, distance: 27.8
click at [413, 405] on icon at bounding box center [412, 403] width 6 height 10
checkbox input "false"
click at [415, 434] on div at bounding box center [412, 432] width 12 height 12
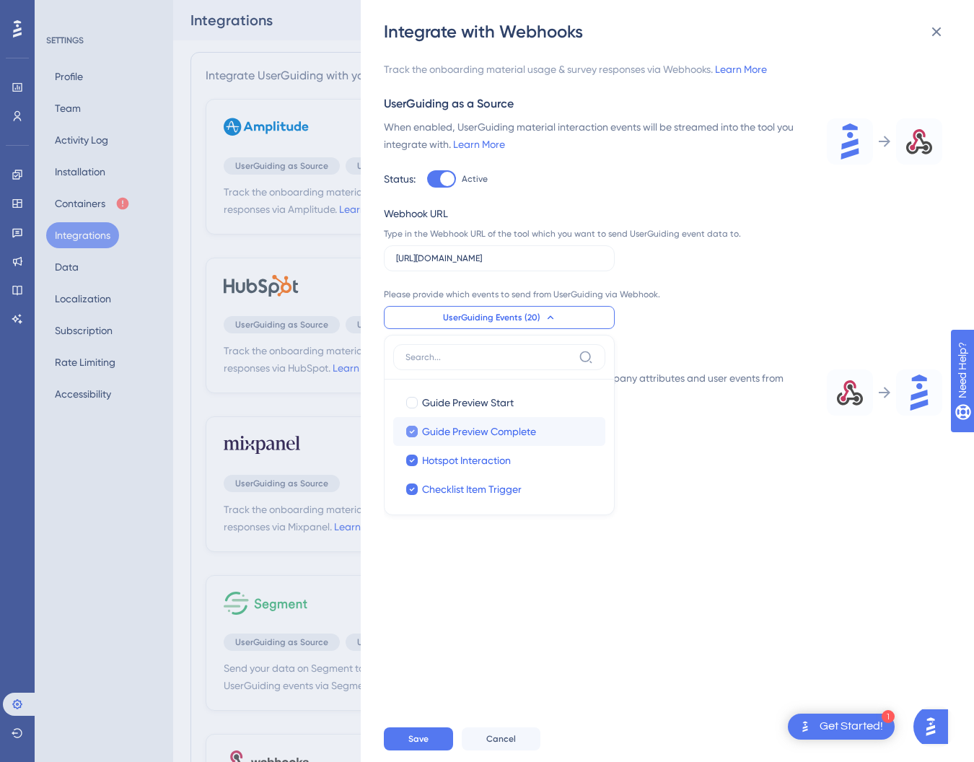
checkbox input "false"
click at [411, 457] on icon at bounding box center [412, 460] width 6 height 10
checkbox input "false"
click at [411, 486] on icon at bounding box center [412, 489] width 6 height 10
checkbox input "false"
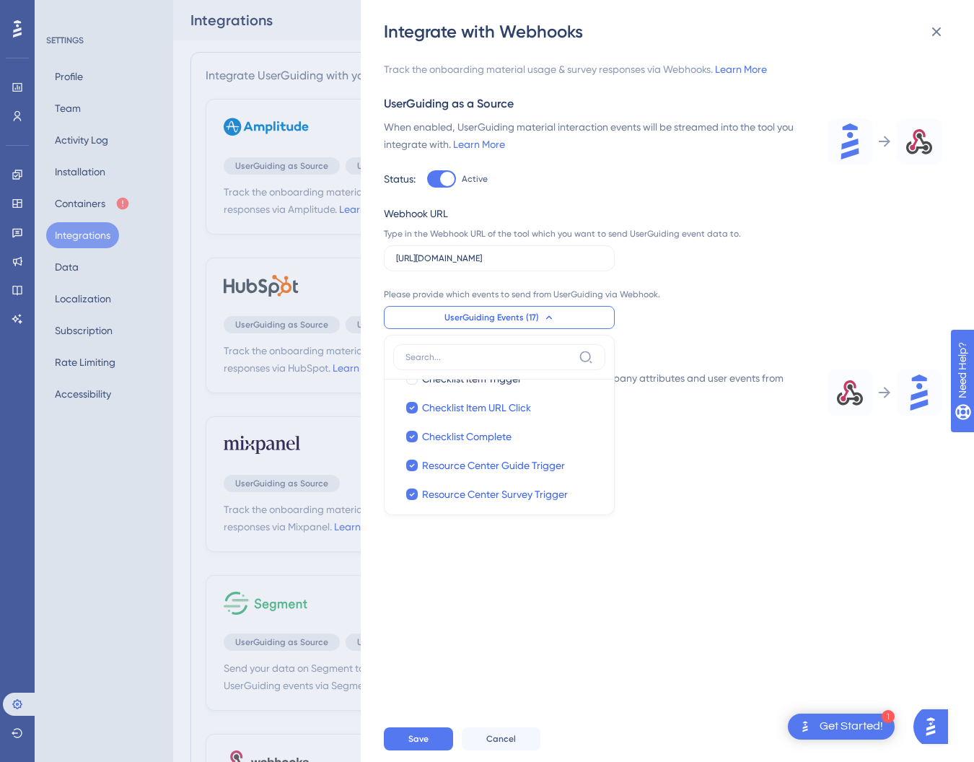
scroll to position [112, 0]
drag, startPoint x: 416, startPoint y: 407, endPoint x: 417, endPoint y: 425, distance: 18.1
click at [416, 407] on div at bounding box center [412, 406] width 12 height 12
checkbox input "false"
click at [416, 431] on div at bounding box center [412, 435] width 12 height 12
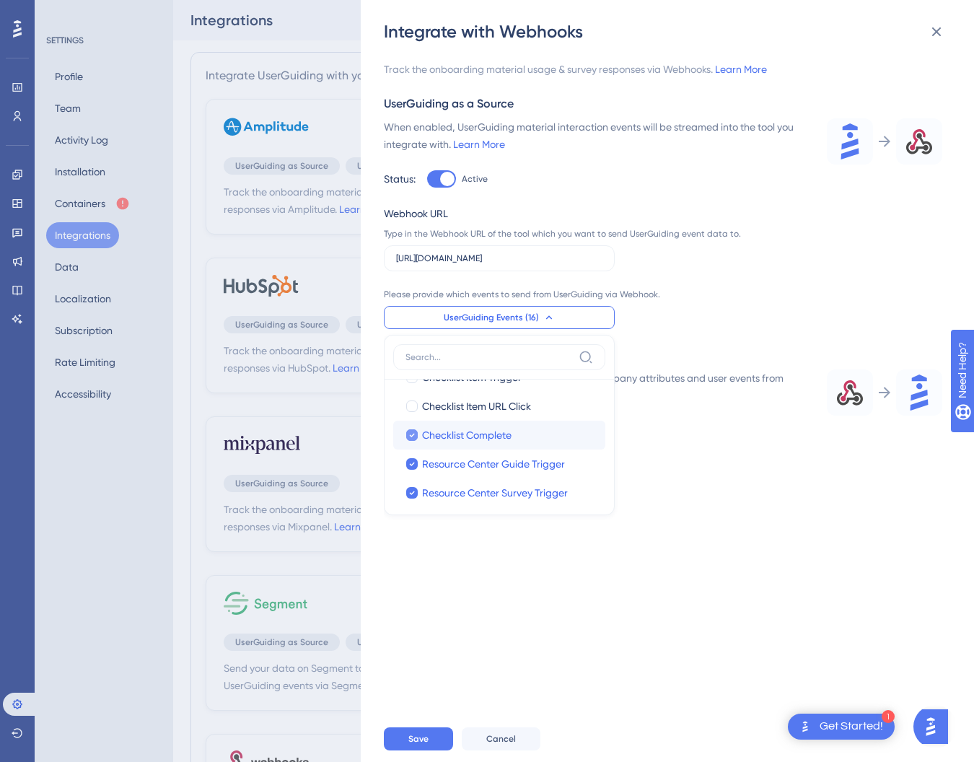
checkbox input "false"
click at [409, 464] on icon at bounding box center [412, 464] width 6 height 10
checkbox input "false"
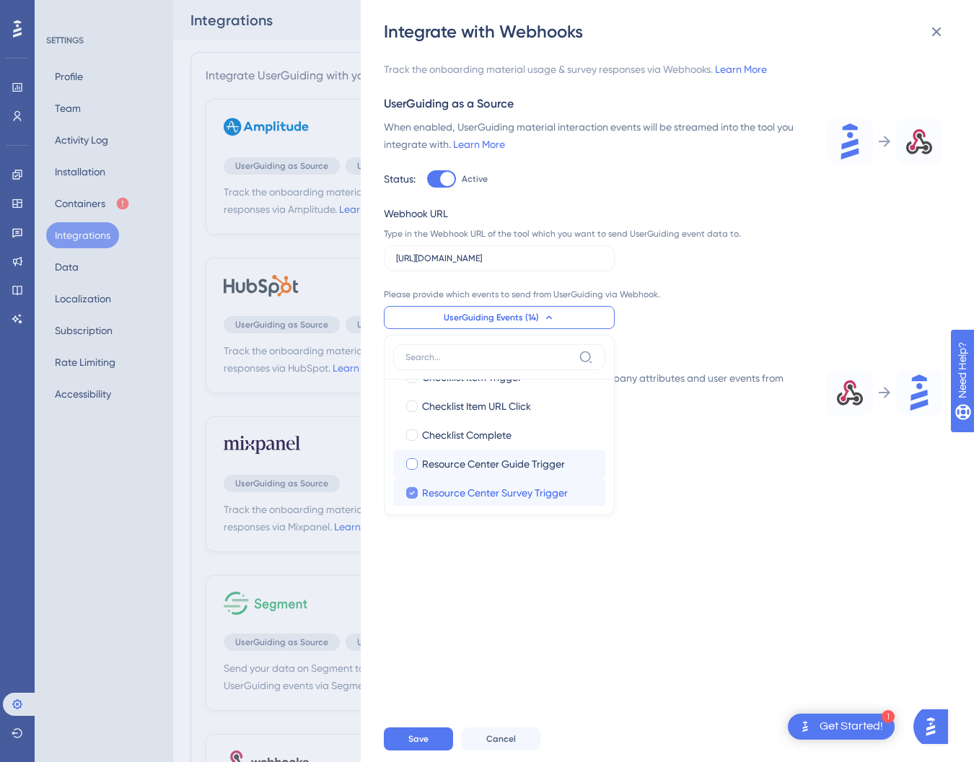
click at [411, 491] on icon at bounding box center [412, 493] width 6 height 10
checkbox input "false"
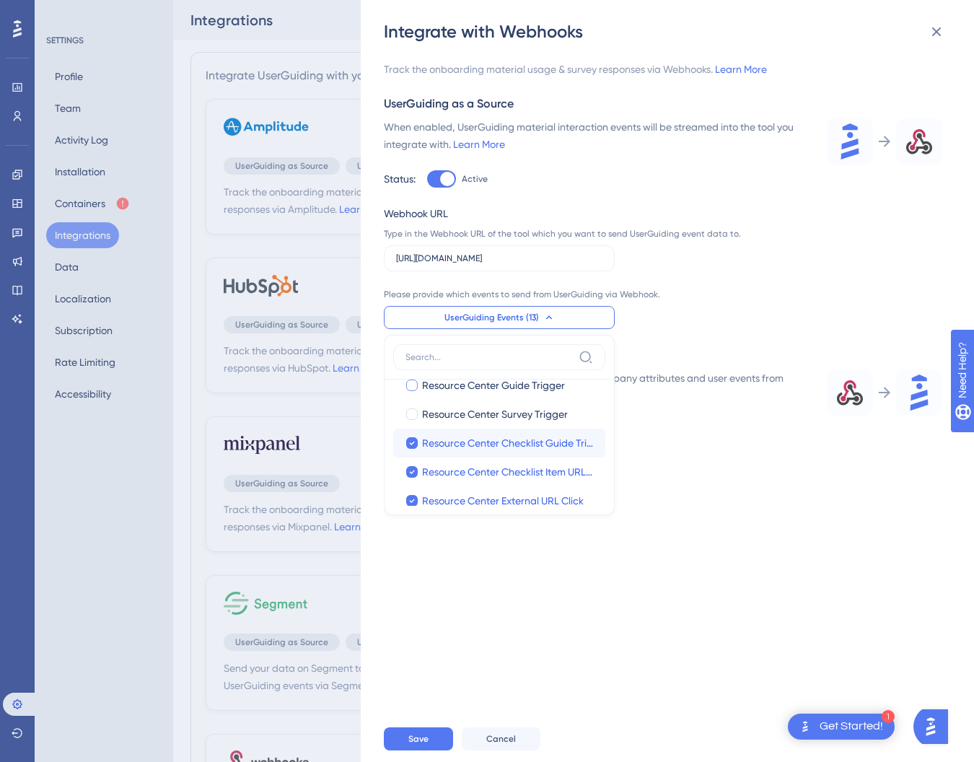
scroll to position [194, 0]
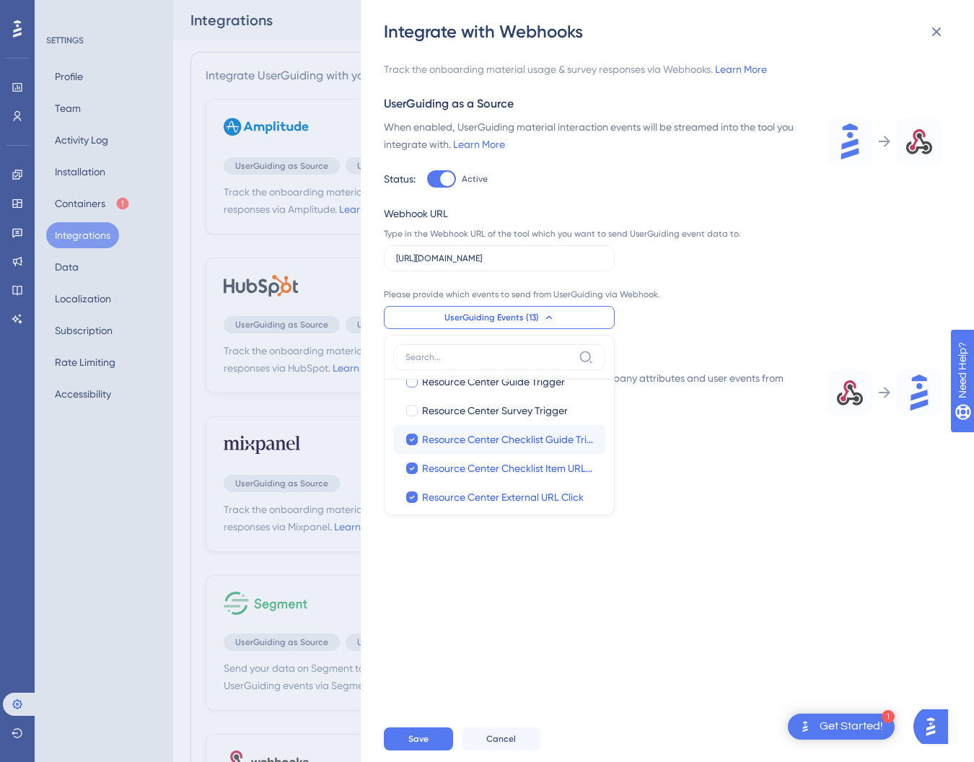
click at [416, 449] on label "Resource Center Checklist Guide Trigger Resource Center Checklist Guide Trigger" at bounding box center [499, 439] width 212 height 29
click at [413, 633] on input "Resource Center Checklist Guide Trigger" at bounding box center [412, 633] width 1 height 1
checkbox input "false"
click at [416, 464] on div at bounding box center [412, 468] width 12 height 12
checkbox input "false"
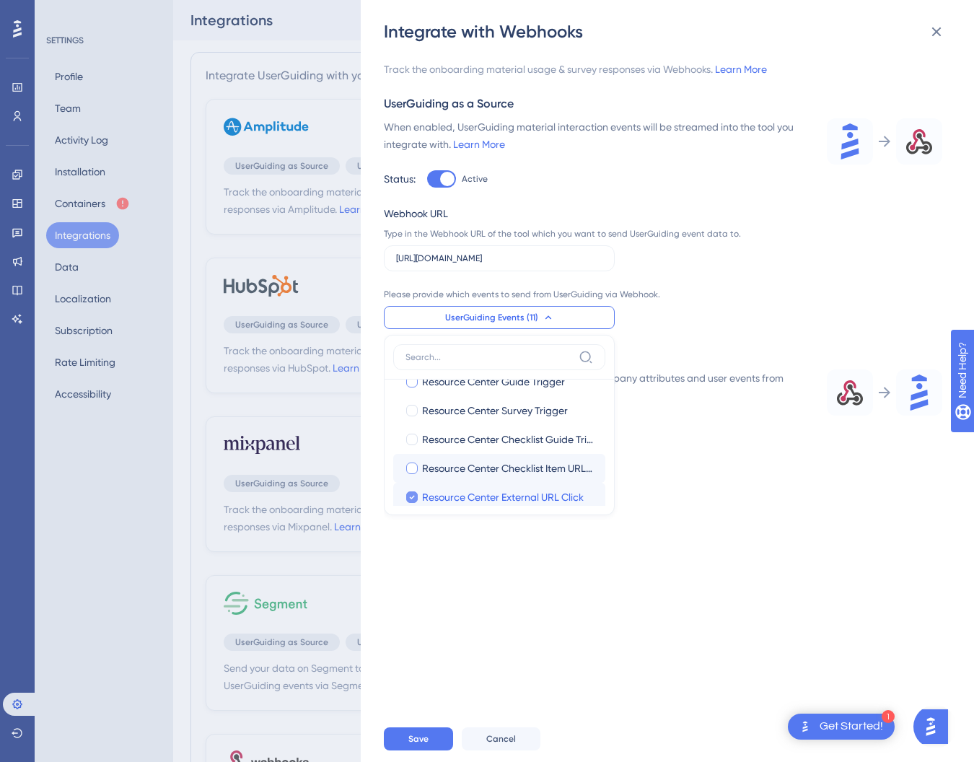
click at [409, 496] on icon at bounding box center [412, 497] width 6 height 10
checkbox input "false"
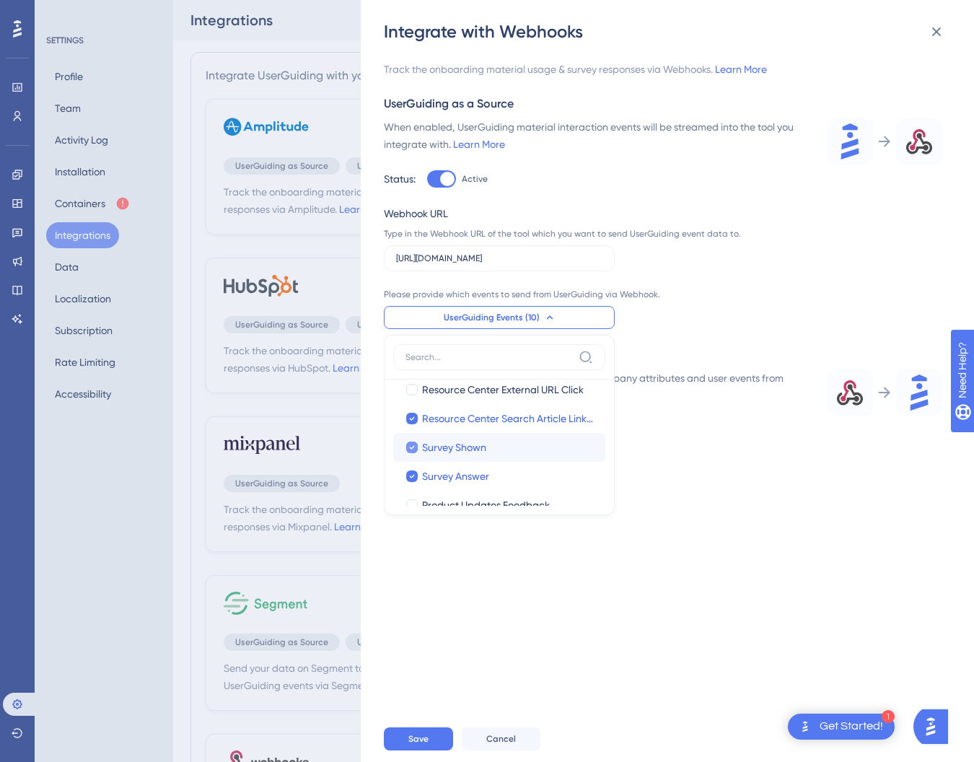
scroll to position [300, 0]
drag, startPoint x: 411, startPoint y: 420, endPoint x: 415, endPoint y: 444, distance: 24.9
click at [411, 421] on icon at bounding box center [412, 420] width 5 height 4
checkbox input "false"
click at [413, 446] on icon at bounding box center [412, 449] width 6 height 10
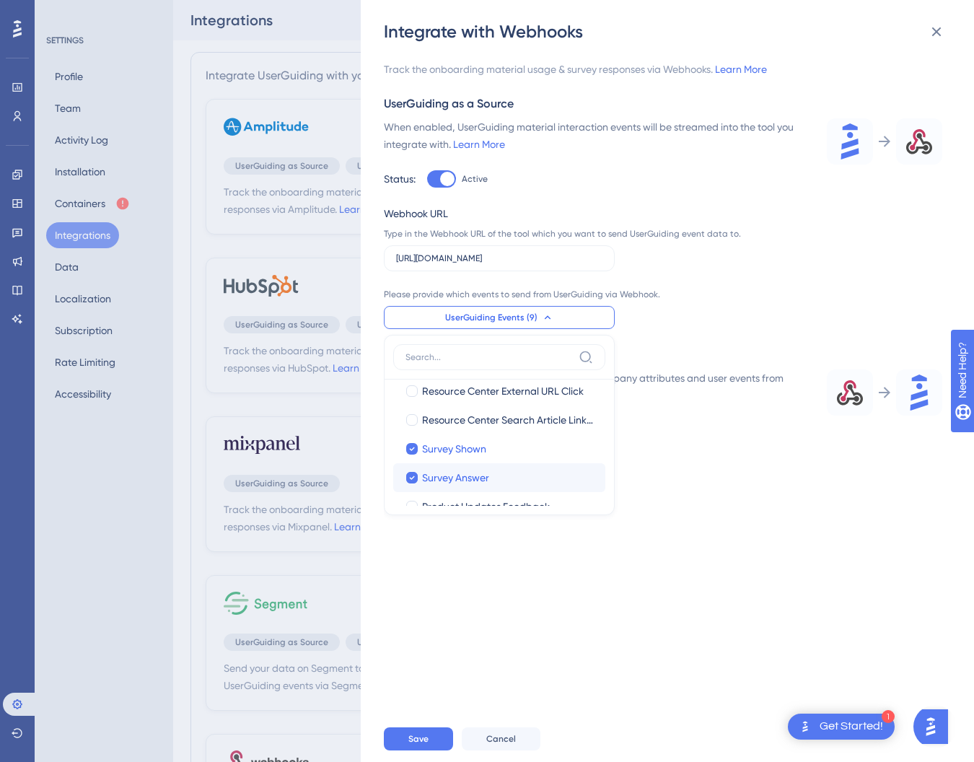
checkbox input "false"
click at [408, 472] on div at bounding box center [412, 478] width 12 height 12
click at [412, 478] on div at bounding box center [412, 478] width 12 height 12
checkbox input "true"
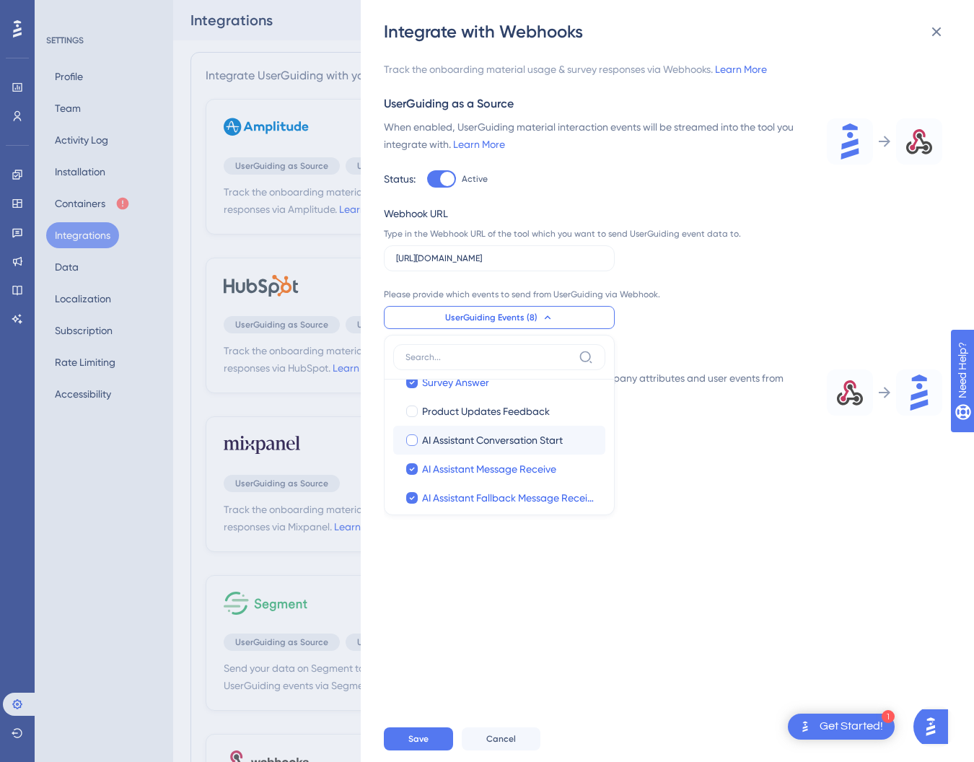
scroll to position [398, 0]
click at [415, 467] on div at bounding box center [412, 466] width 12 height 12
checkbox input "false"
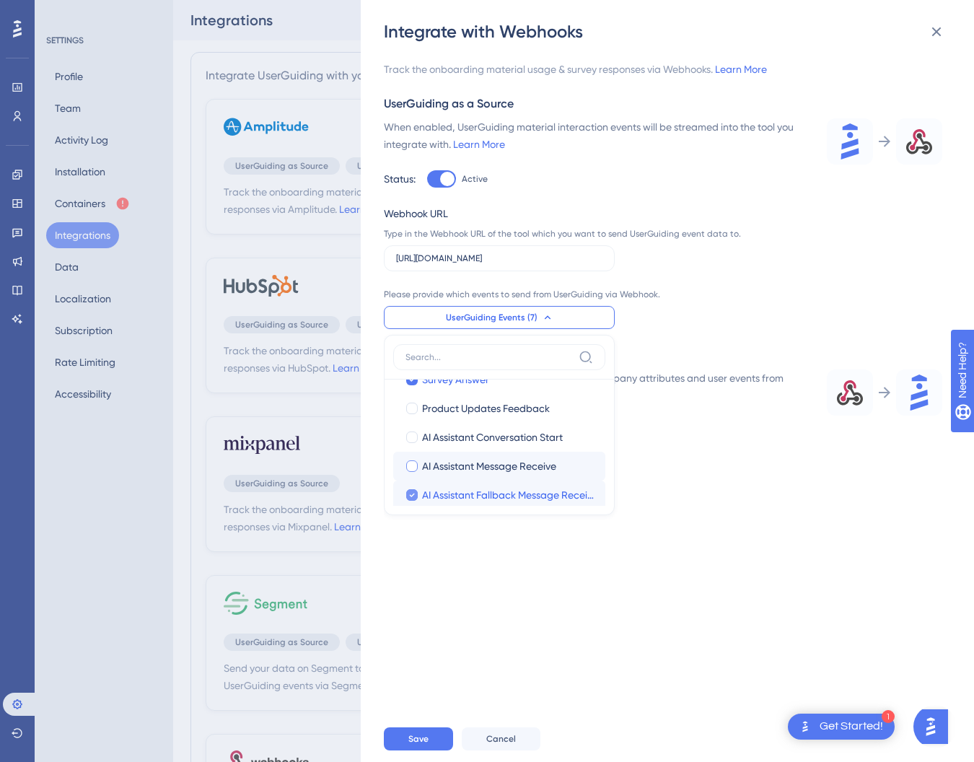
click at [416, 492] on div at bounding box center [412, 495] width 12 height 12
checkbox input "false"
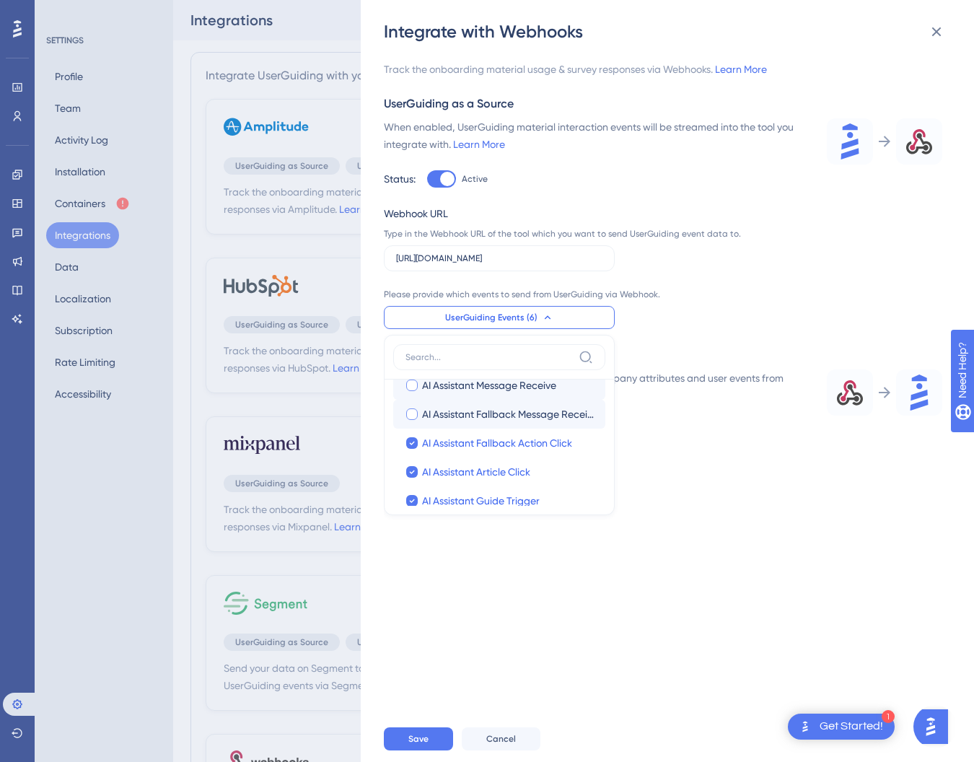
scroll to position [499, 0]
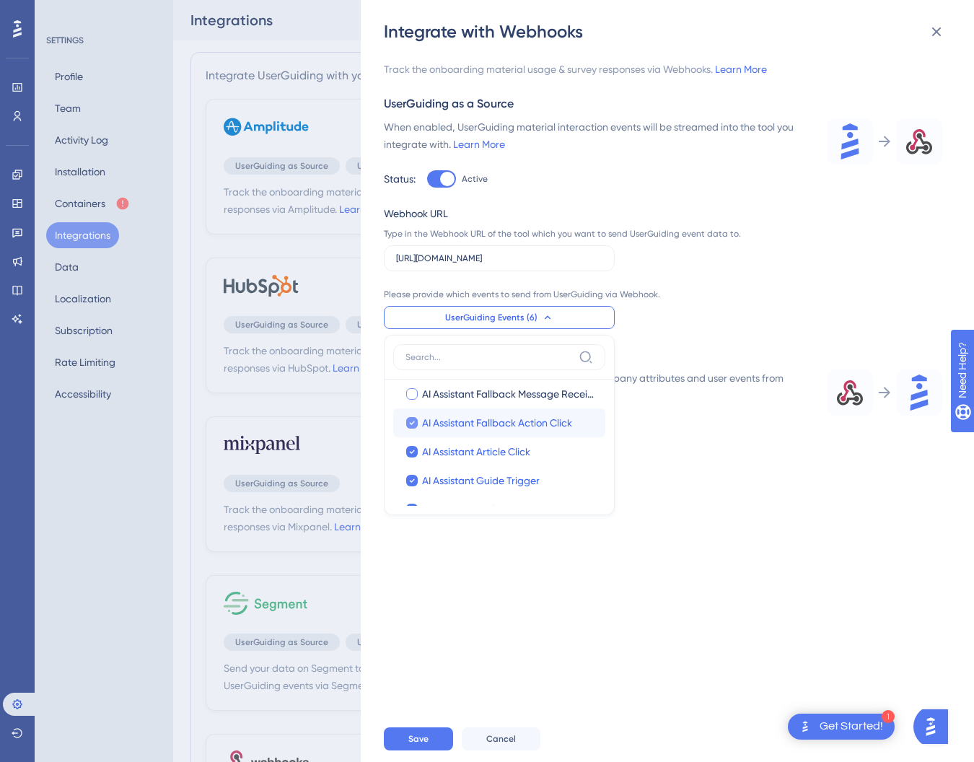
click at [416, 429] on label "AI Assistant Fallback Action Click" at bounding box center [499, 422] width 189 height 17
checkbox input "false"
click at [413, 444] on div at bounding box center [412, 451] width 14 height 14
checkbox input "false"
click at [409, 476] on icon at bounding box center [412, 480] width 6 height 10
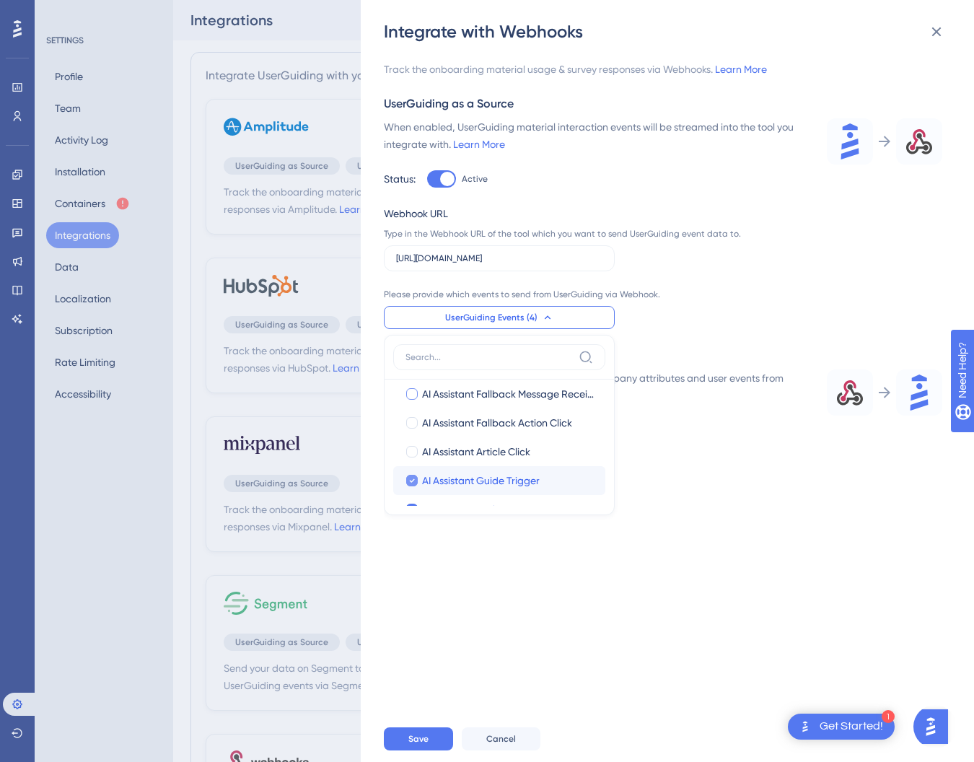
checkbox input "false"
click at [413, 460] on div at bounding box center [412, 454] width 14 height 14
checkbox input "false"
click at [411, 480] on icon at bounding box center [412, 483] width 6 height 10
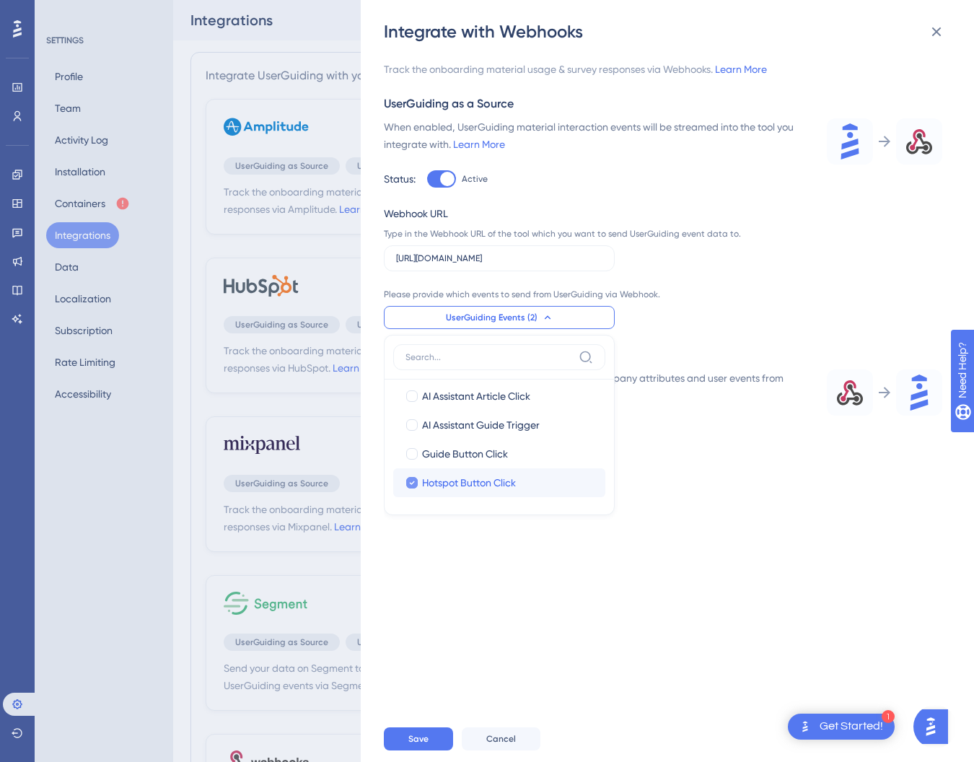
checkbox input "false"
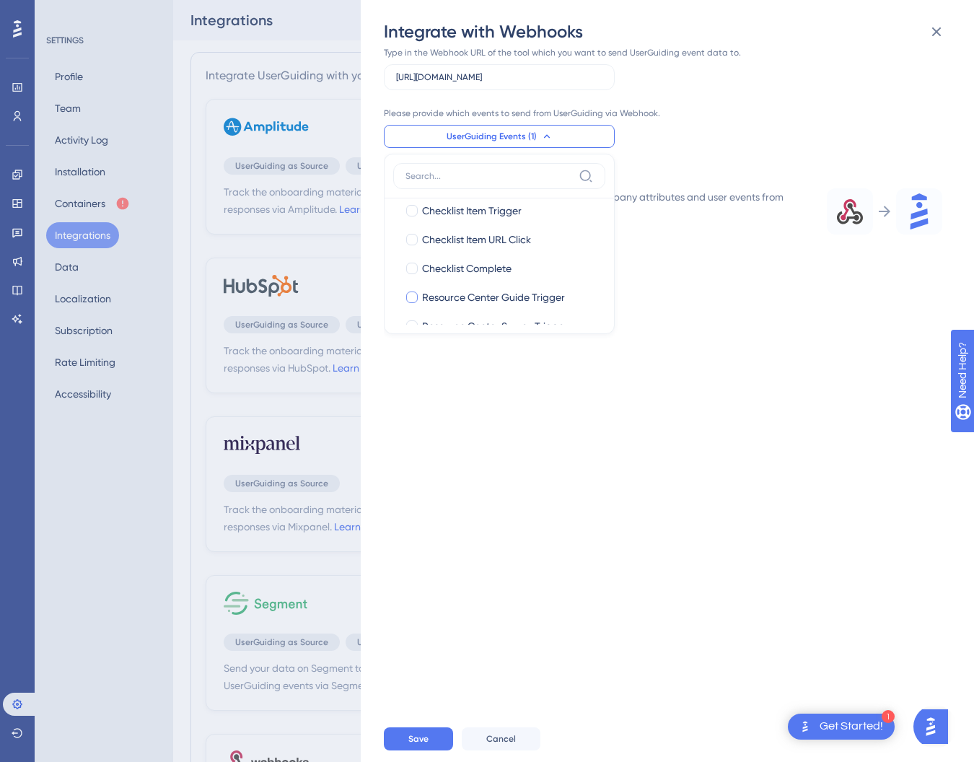
scroll to position [0, 0]
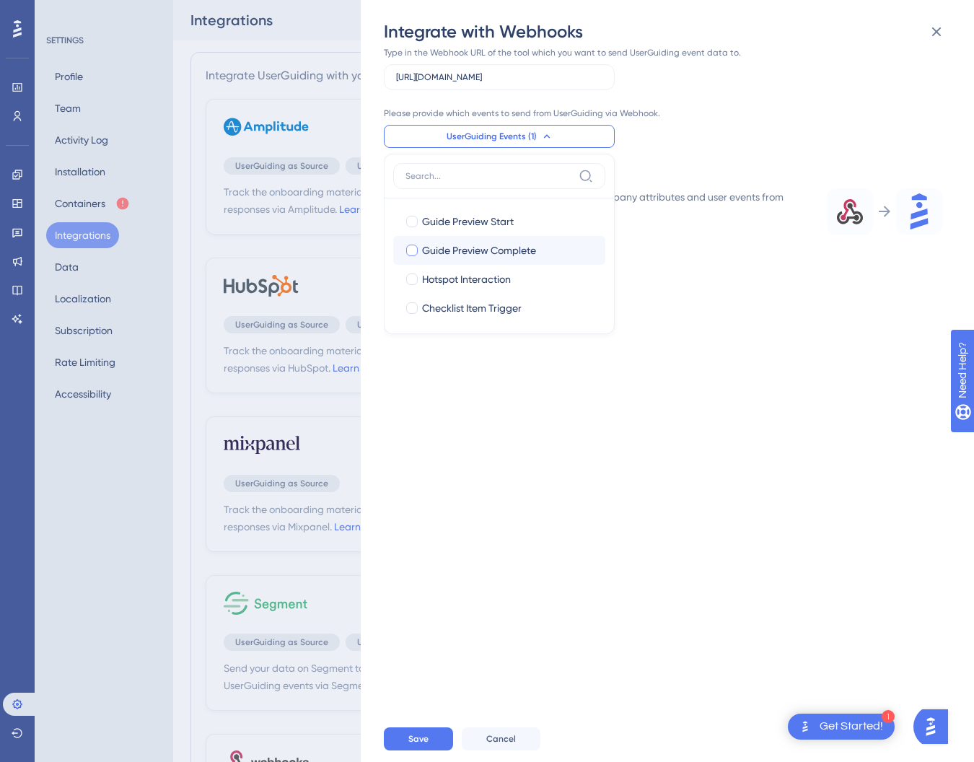
click at [739, 386] on div "Track the onboarding material usage & survey responses via Webhooks. Learn More…" at bounding box center [674, 379] width 581 height 672
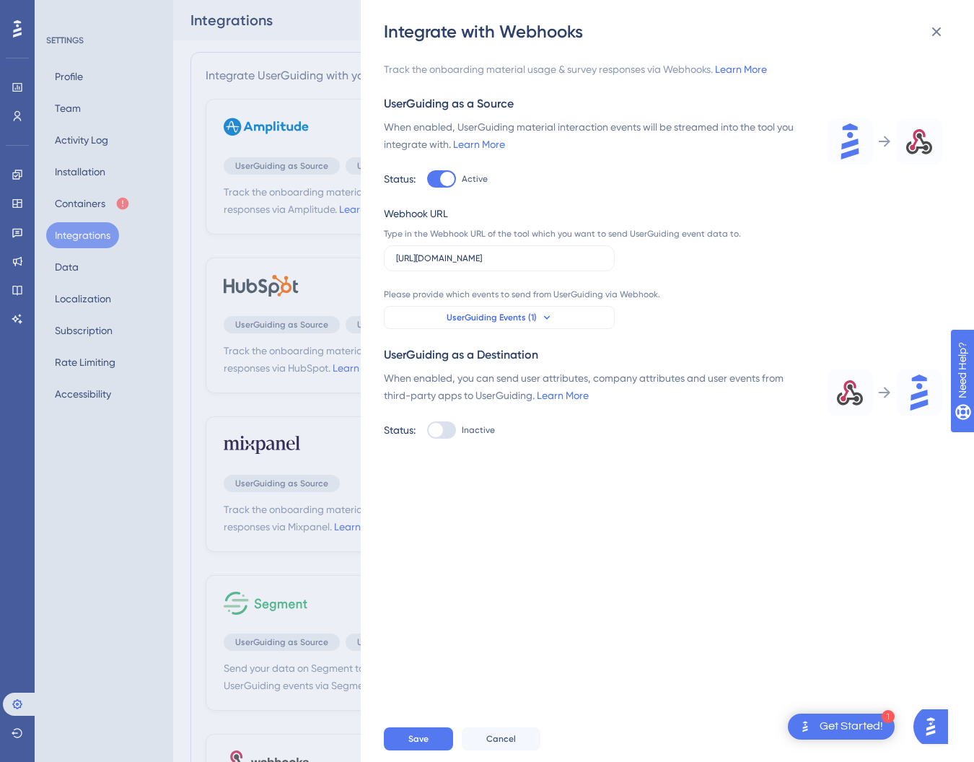
click at [568, 310] on button "UserGuiding Events (1)" at bounding box center [499, 317] width 231 height 23
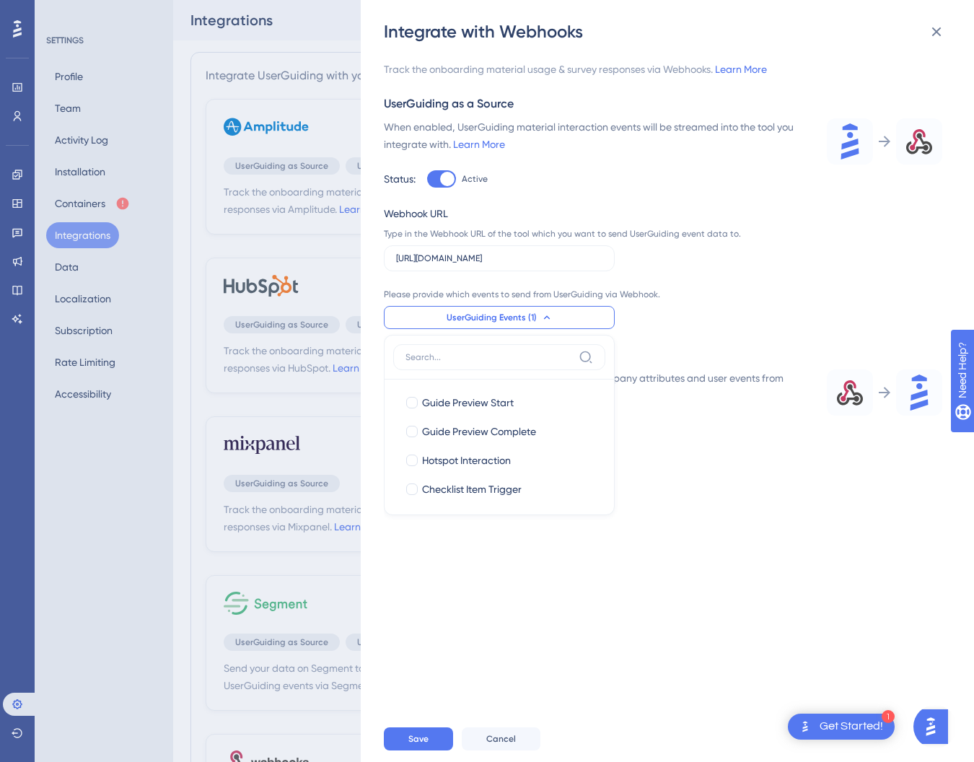
click at [711, 312] on div "Please provide which events to send from UserGuiding via Webhook. UserGuiding E…" at bounding box center [566, 309] width 364 height 40
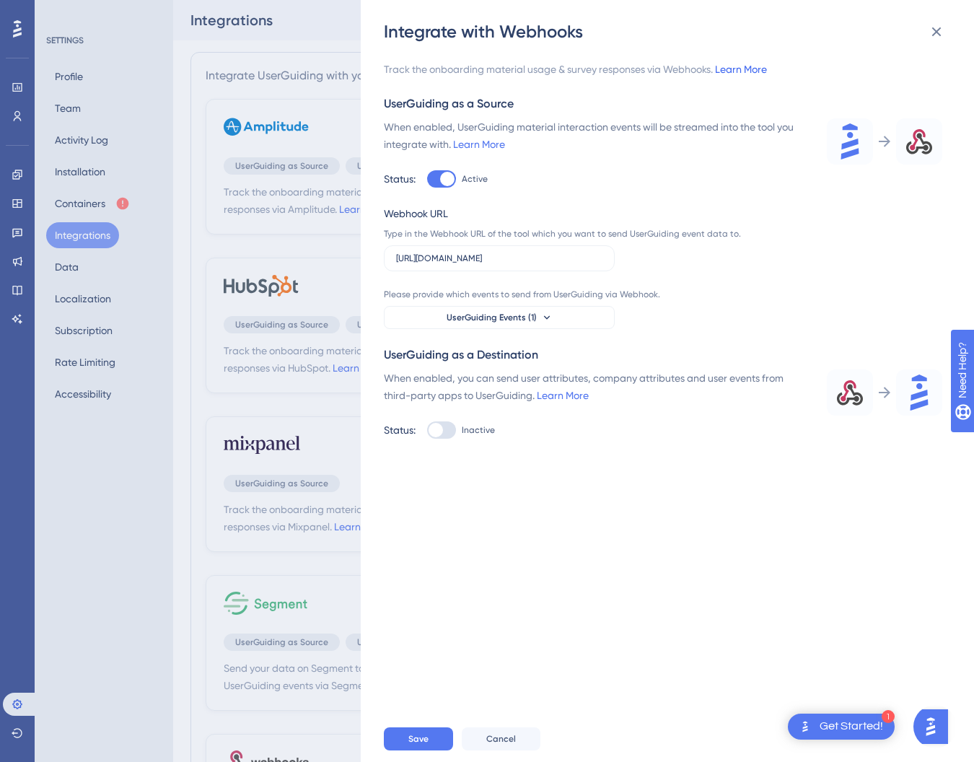
click at [755, 66] on link "Learn More" at bounding box center [741, 69] width 52 height 12
click at [416, 733] on span "Save" at bounding box center [418, 739] width 20 height 12
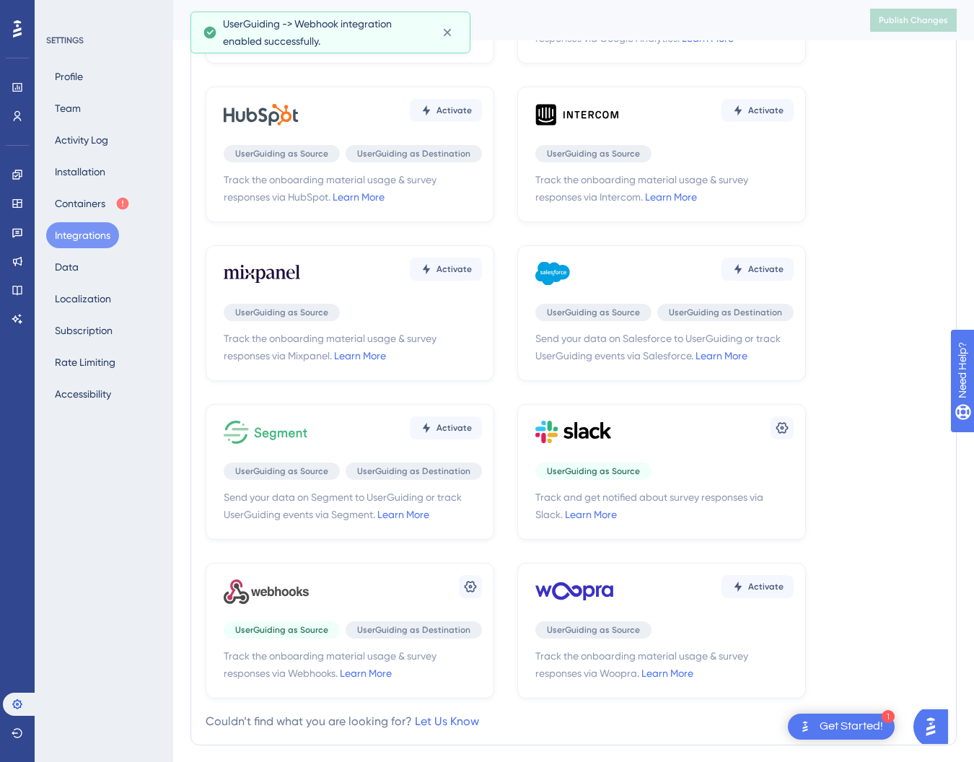
scroll to position [196, 0]
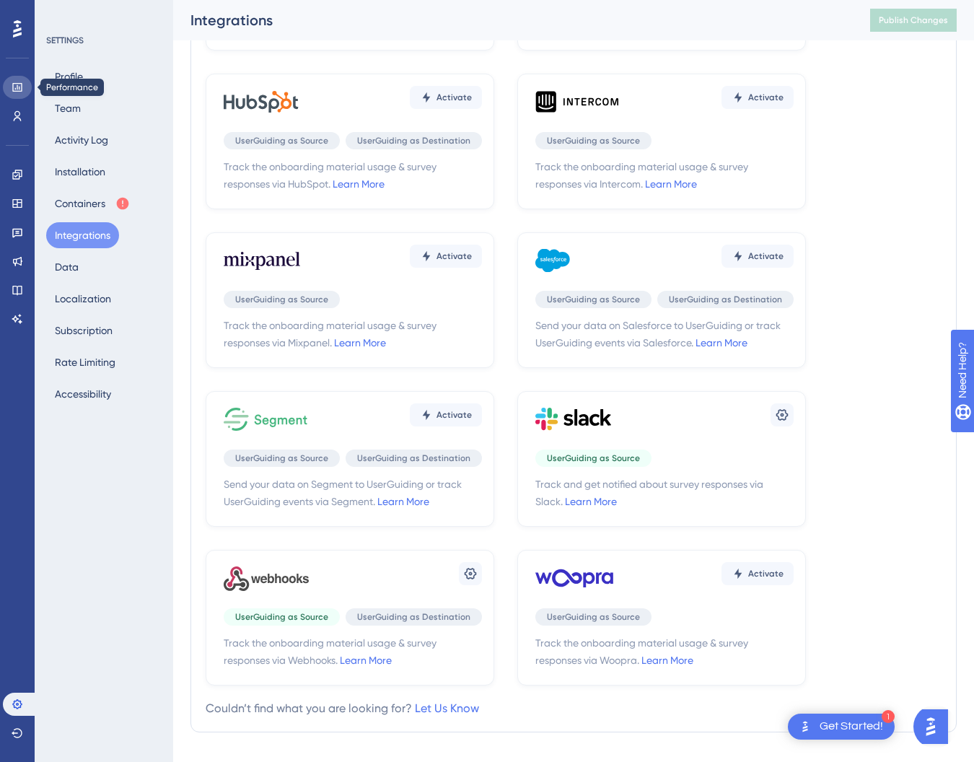
click at [10, 92] on link at bounding box center [17, 87] width 29 height 23
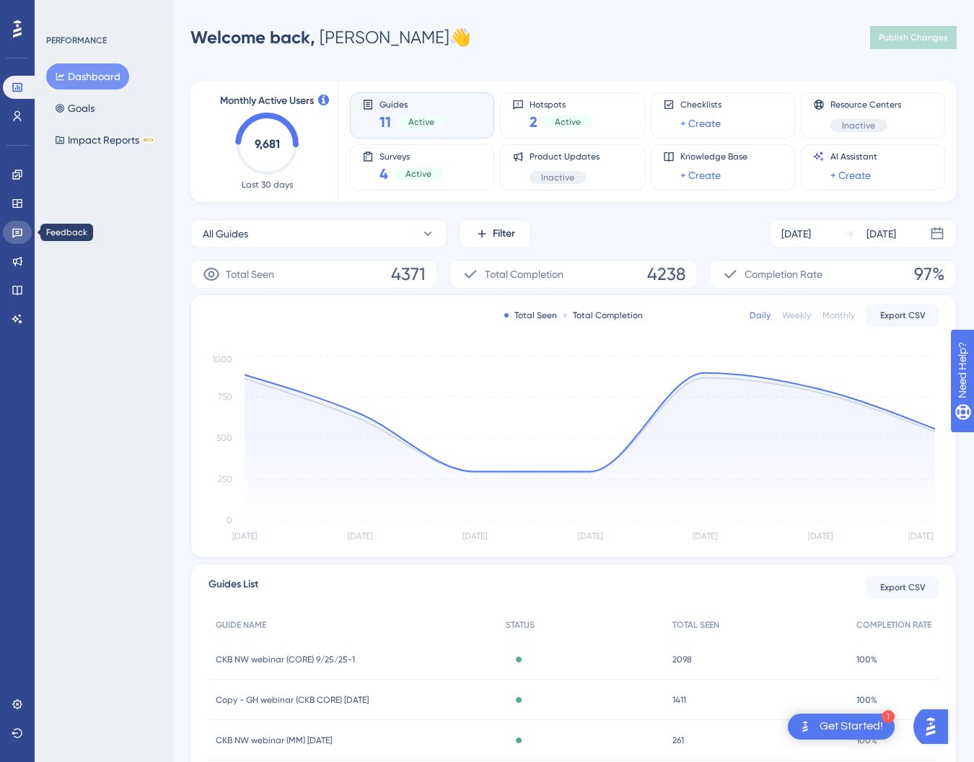
click at [18, 230] on icon at bounding box center [18, 233] width 12 height 12
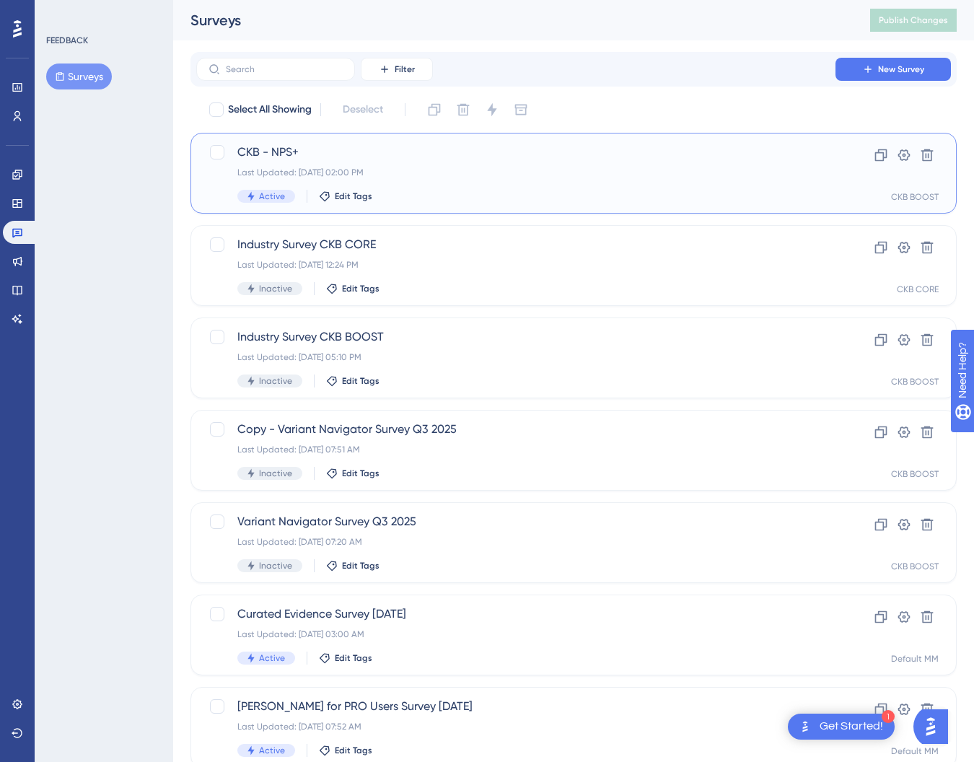
click at [265, 154] on span "CKB - NPS+" at bounding box center [515, 152] width 557 height 17
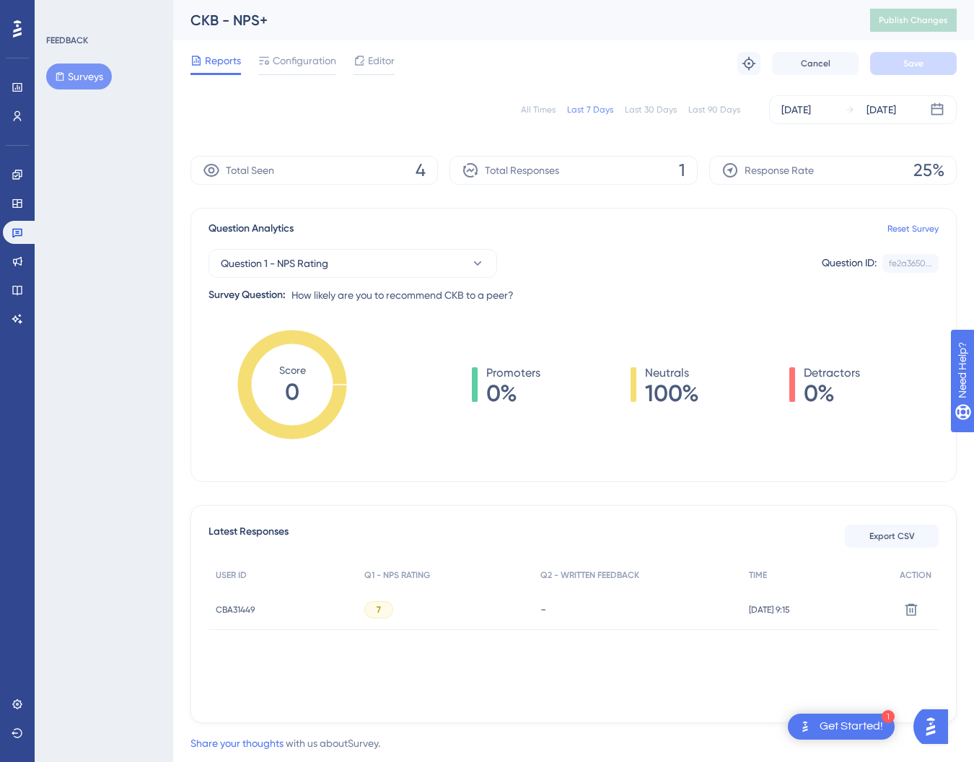
scroll to position [36, 0]
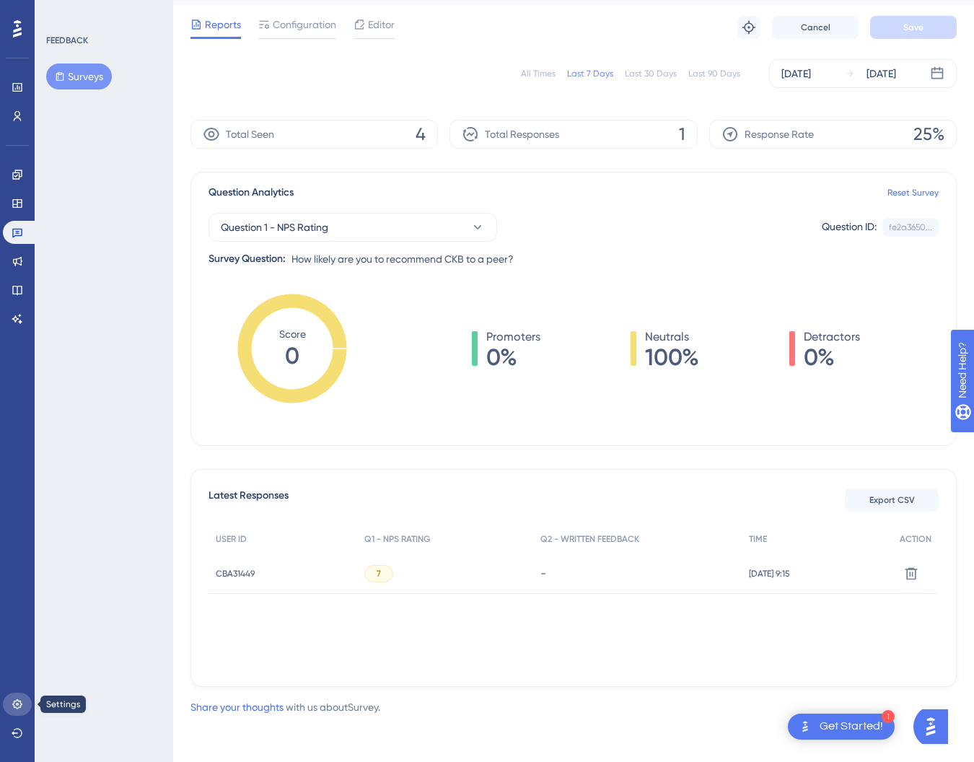
click at [16, 696] on link at bounding box center [17, 704] width 29 height 23
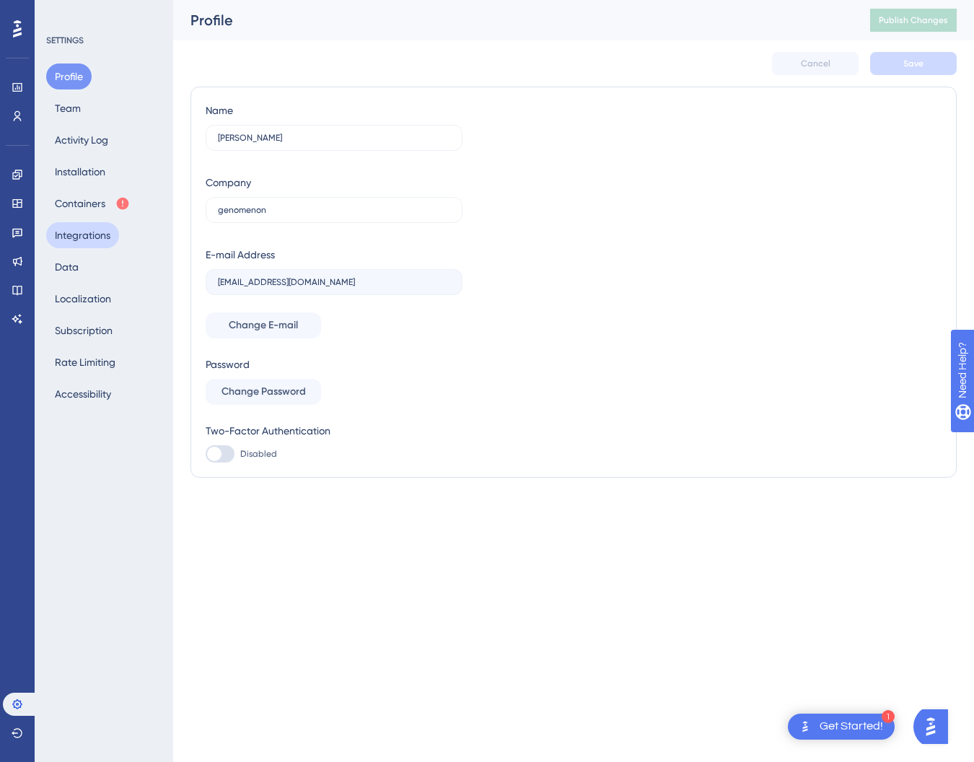
click at [105, 238] on button "Integrations" at bounding box center [82, 235] width 73 height 26
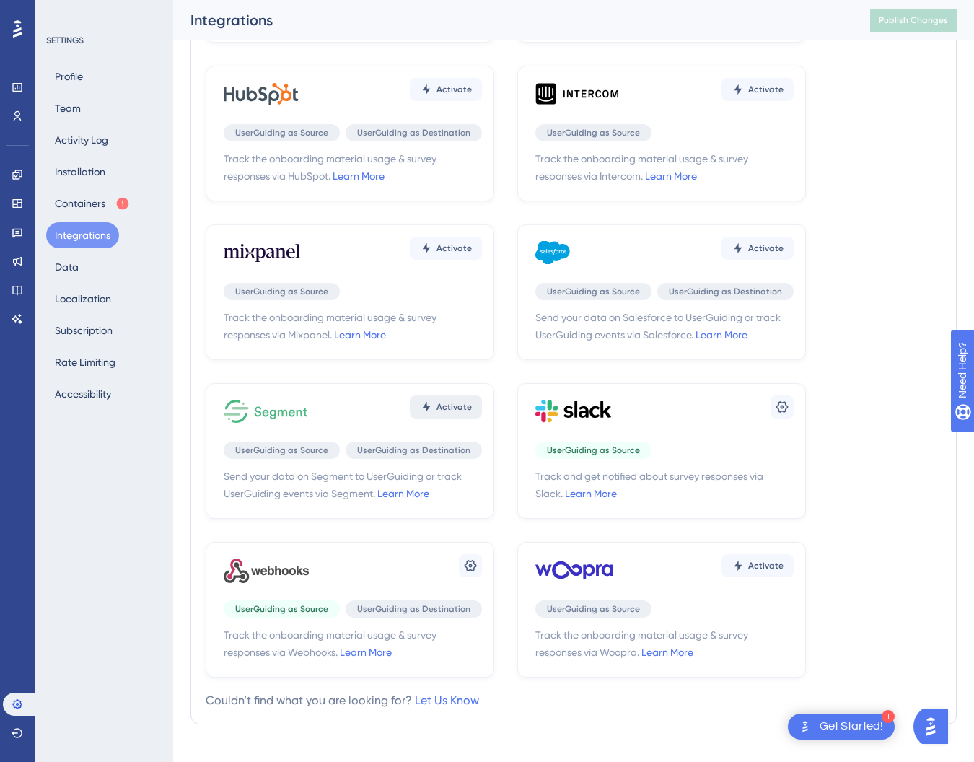
scroll to position [224, 0]
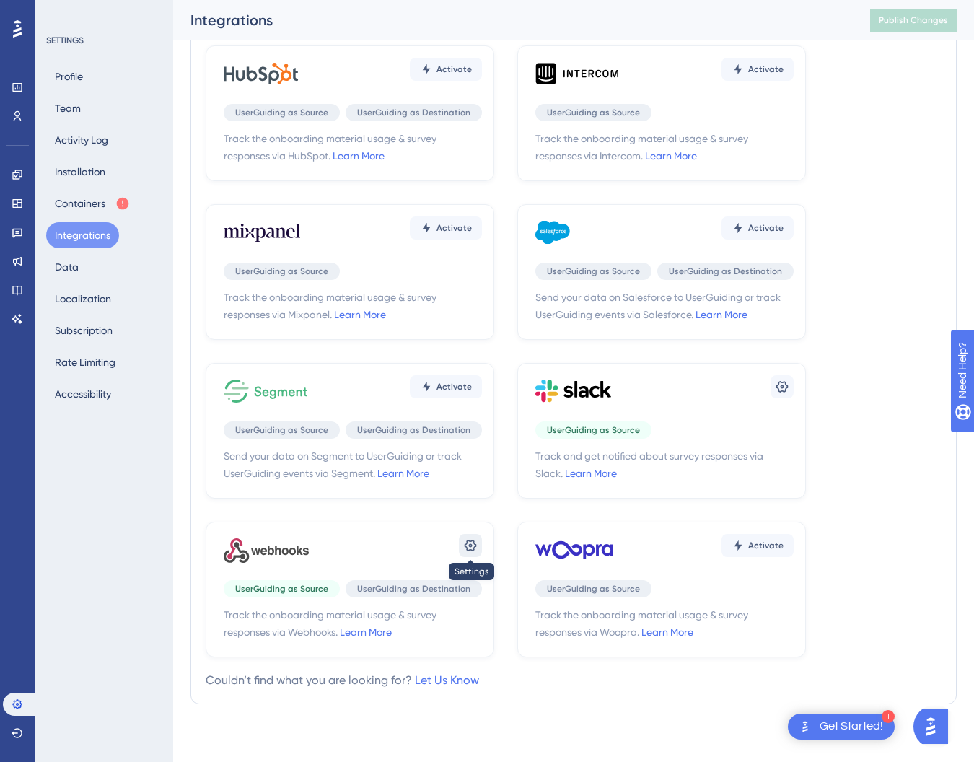
click at [467, 547] on icon at bounding box center [470, 545] width 14 height 14
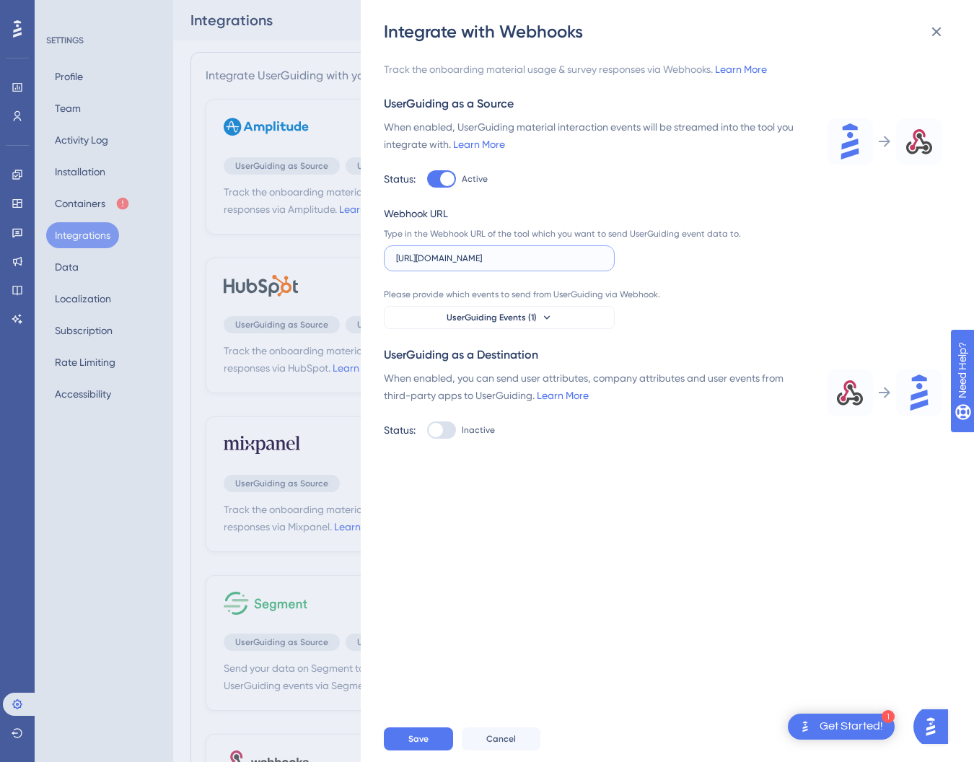
click at [558, 253] on input "[URL][DOMAIN_NAME]" at bounding box center [499, 258] width 206 height 10
click at [533, 259] on input "[URL][DOMAIN_NAME]" at bounding box center [499, 258] width 206 height 10
click at [516, 258] on input "[URL][DOMAIN_NAME]" at bounding box center [499, 258] width 206 height 10
paste input "triggers/T0A7Z9ZLJ/9575045853060/3dfb56d184c4c893013f8918c501bc7c"
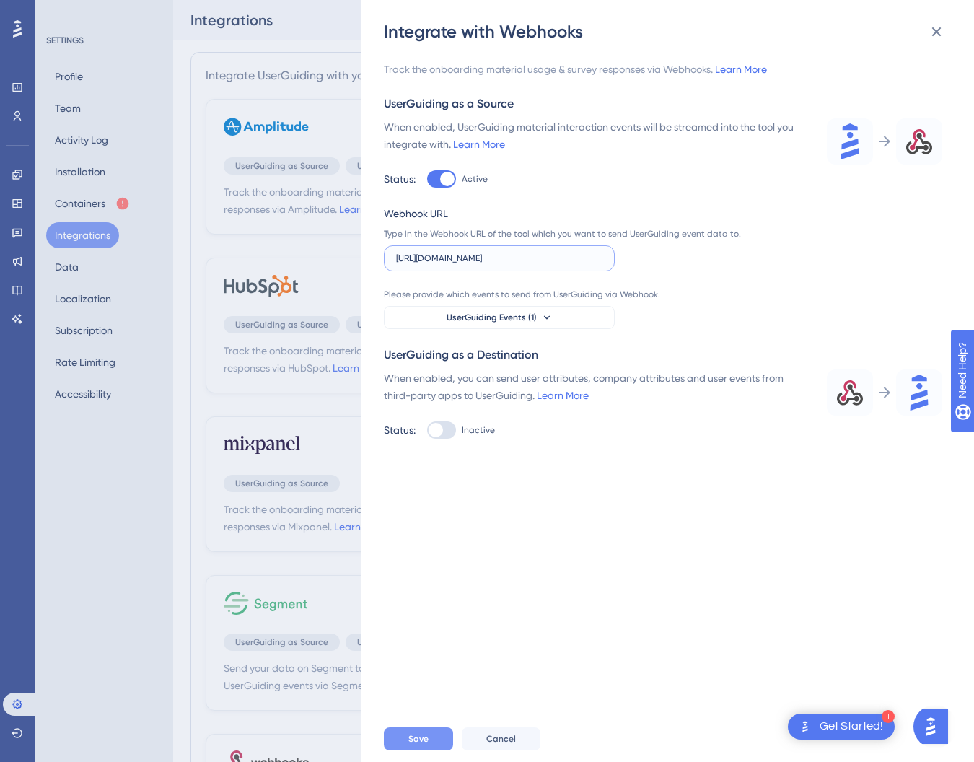
type input "https://hooks.slack.com/triggers/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…"
click at [415, 737] on span "Save" at bounding box center [418, 739] width 20 height 12
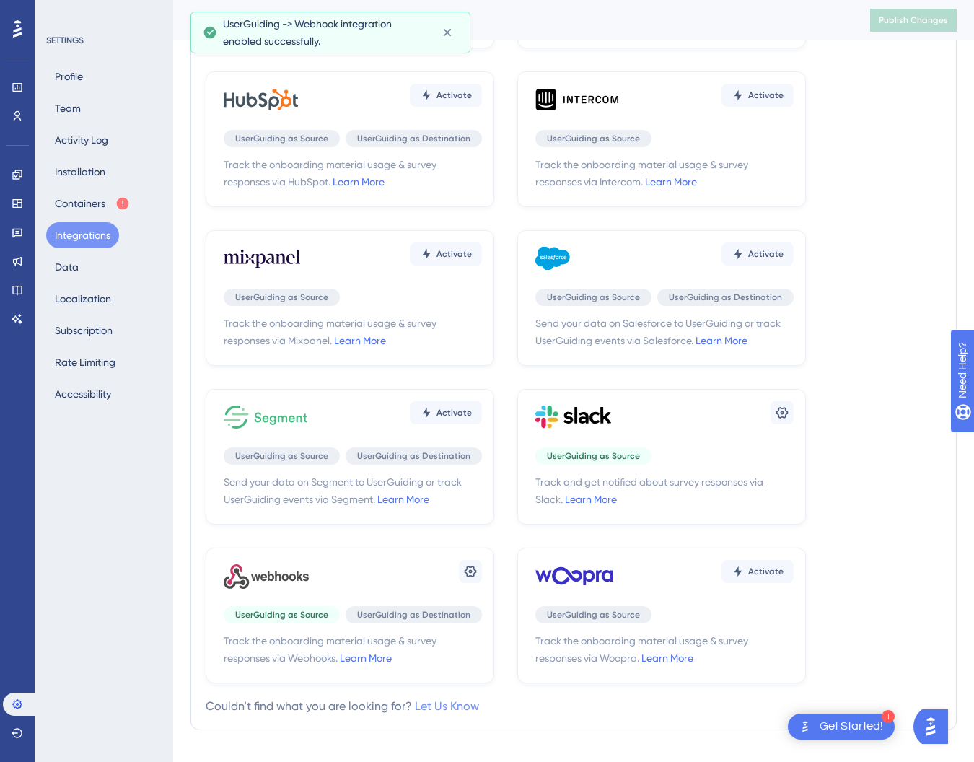
scroll to position [224, 0]
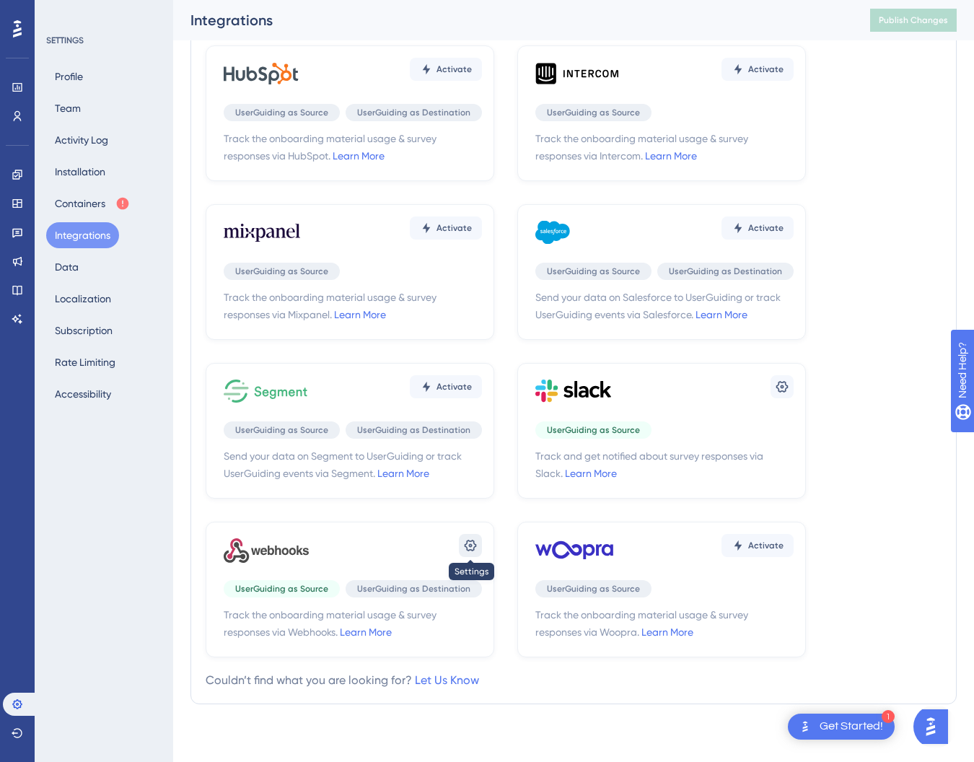
click at [468, 550] on icon at bounding box center [471, 546] width 12 height 12
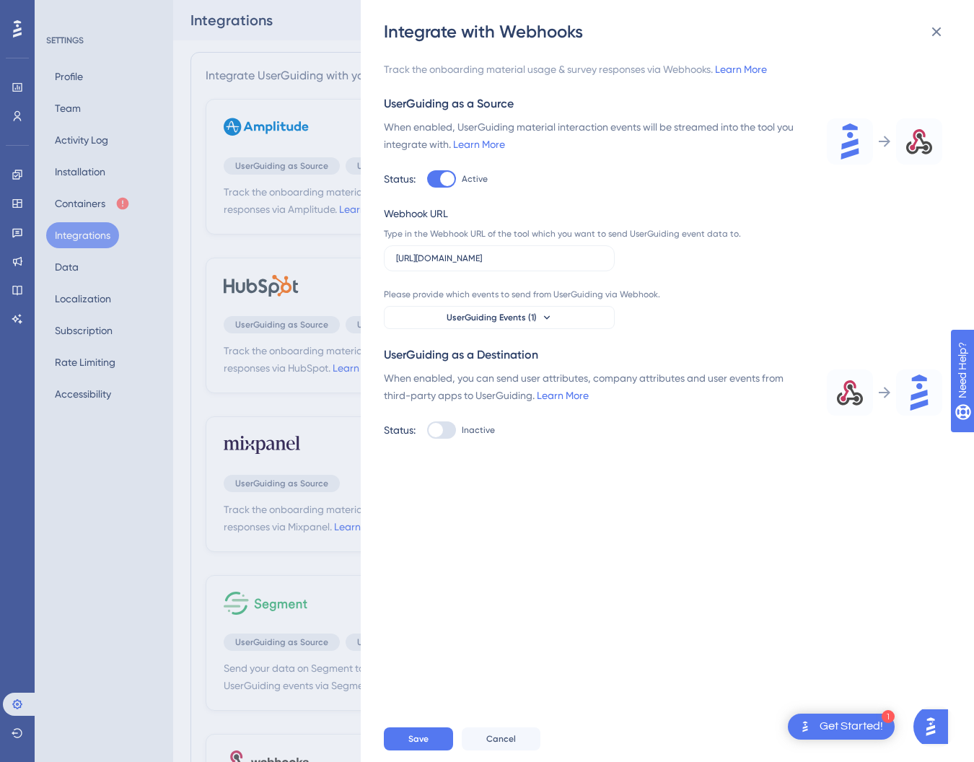
click at [447, 178] on div at bounding box center [447, 179] width 14 height 14
click at [427, 179] on input "Active" at bounding box center [426, 179] width 1 height 1
checkbox input "false"
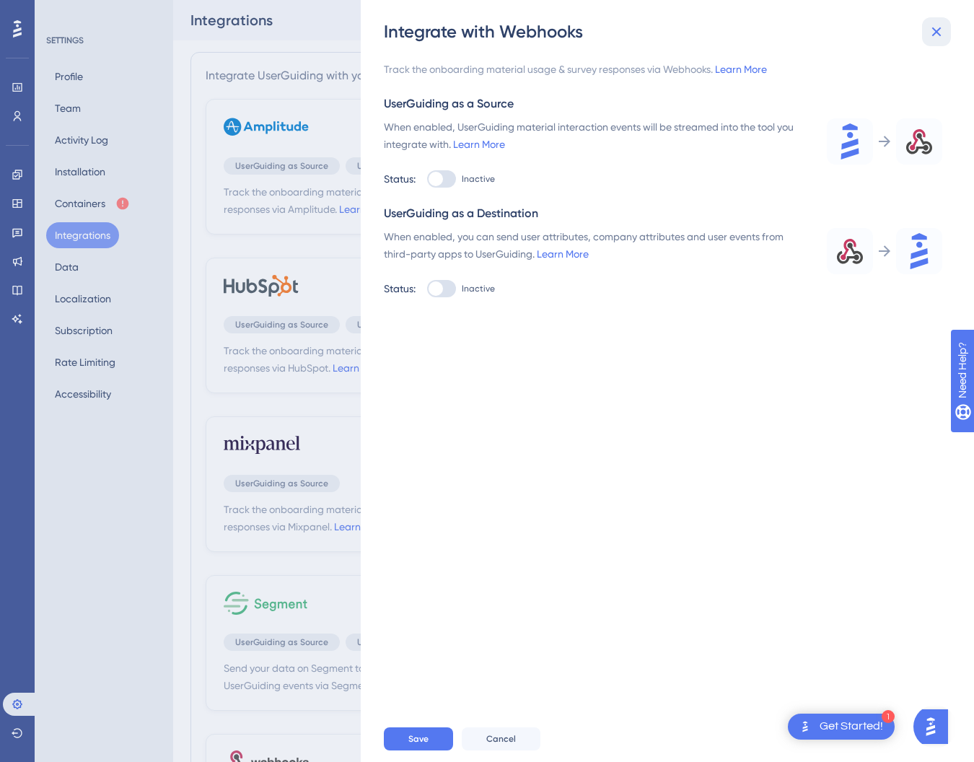
click at [947, 33] on button at bounding box center [936, 31] width 29 height 29
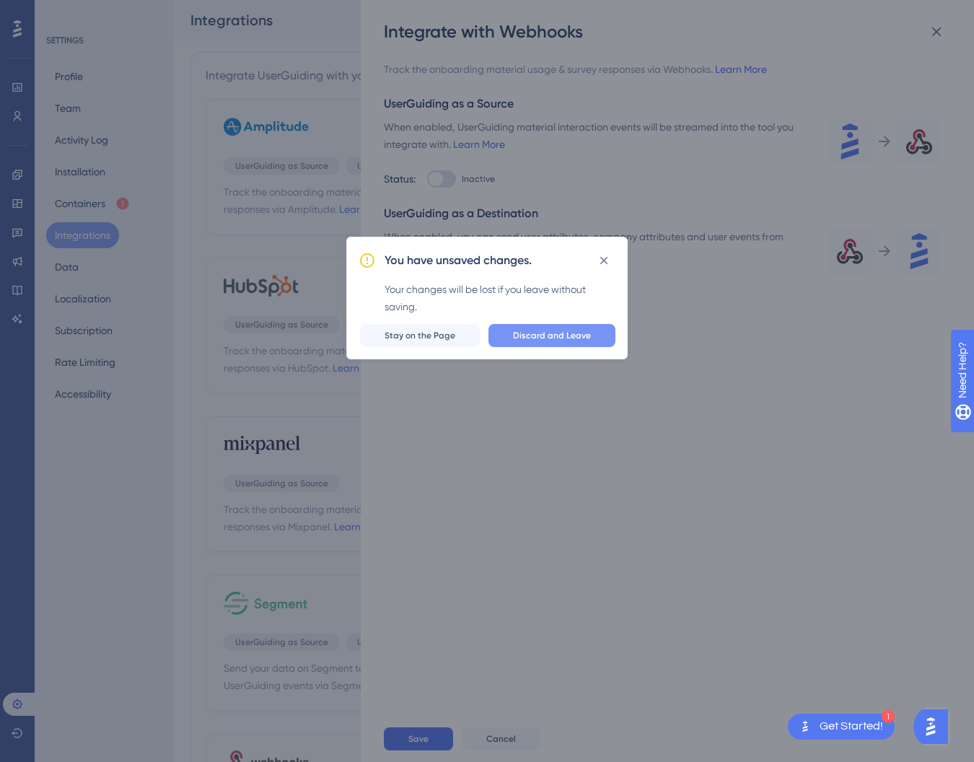
click at [568, 333] on span "Discard and Leave" at bounding box center [552, 336] width 78 height 12
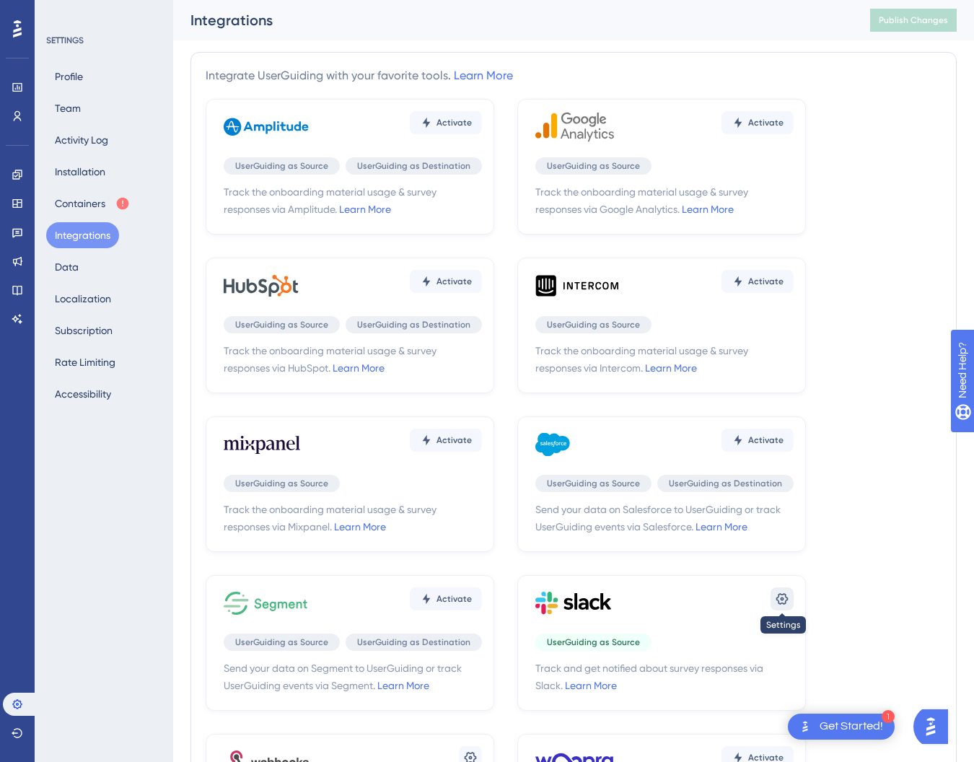
click at [780, 595] on icon at bounding box center [782, 599] width 14 height 14
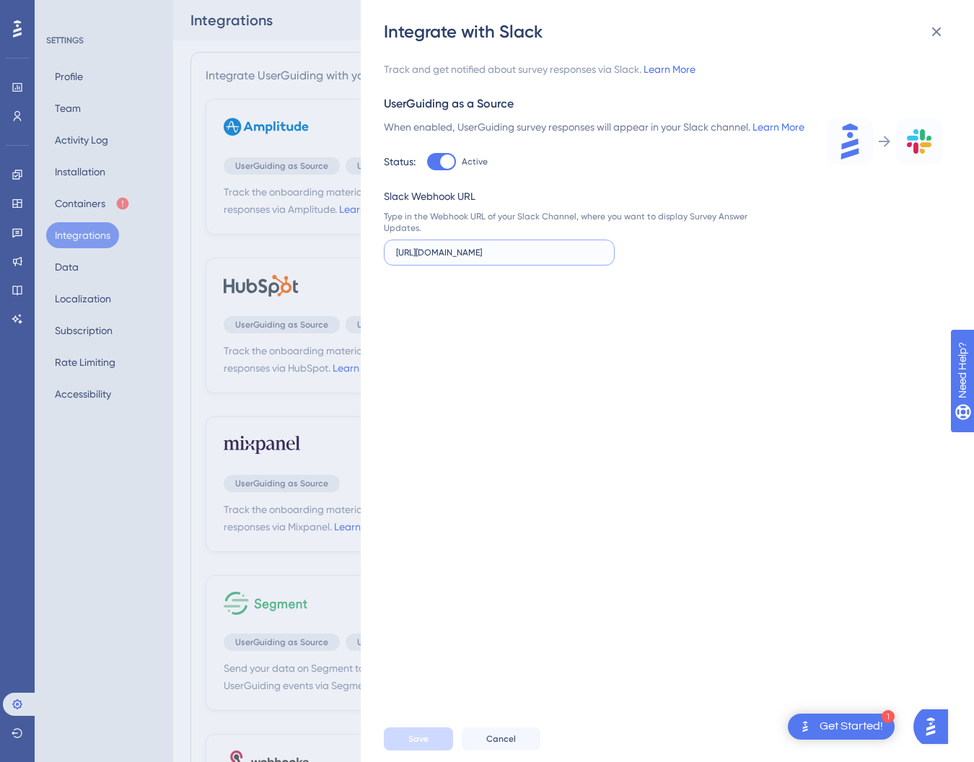
click at [510, 258] on input "[URL][DOMAIN_NAME]" at bounding box center [499, 252] width 206 height 10
paste input "triggers/T0A7Z9ZLJ/9603667905520/1cabc88dfa919d9b02fe9fe5d2e2d508"
type input "https://hooks.slack.com/triggers/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…"
click at [427, 736] on span "Save" at bounding box center [418, 739] width 20 height 12
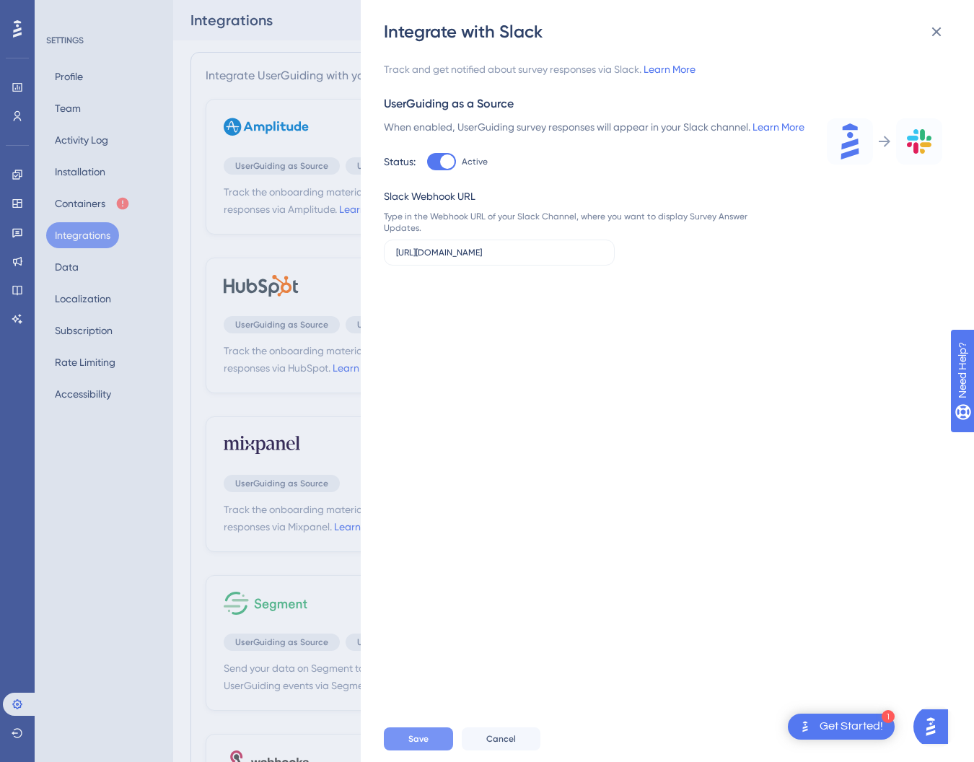
scroll to position [0, 0]
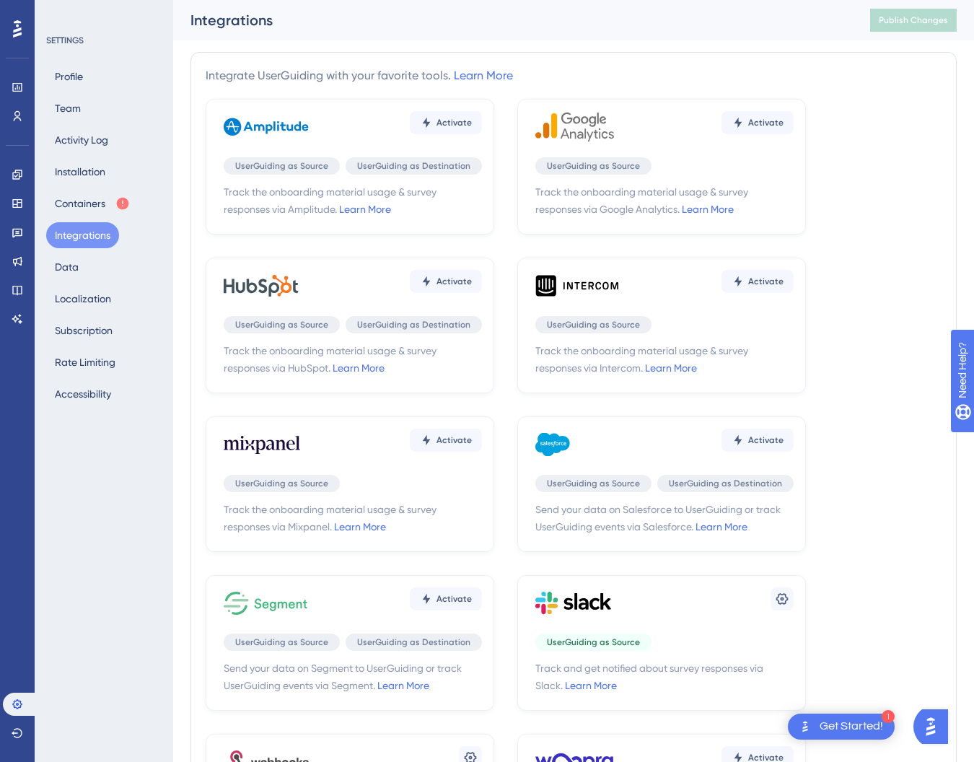
scroll to position [224, 0]
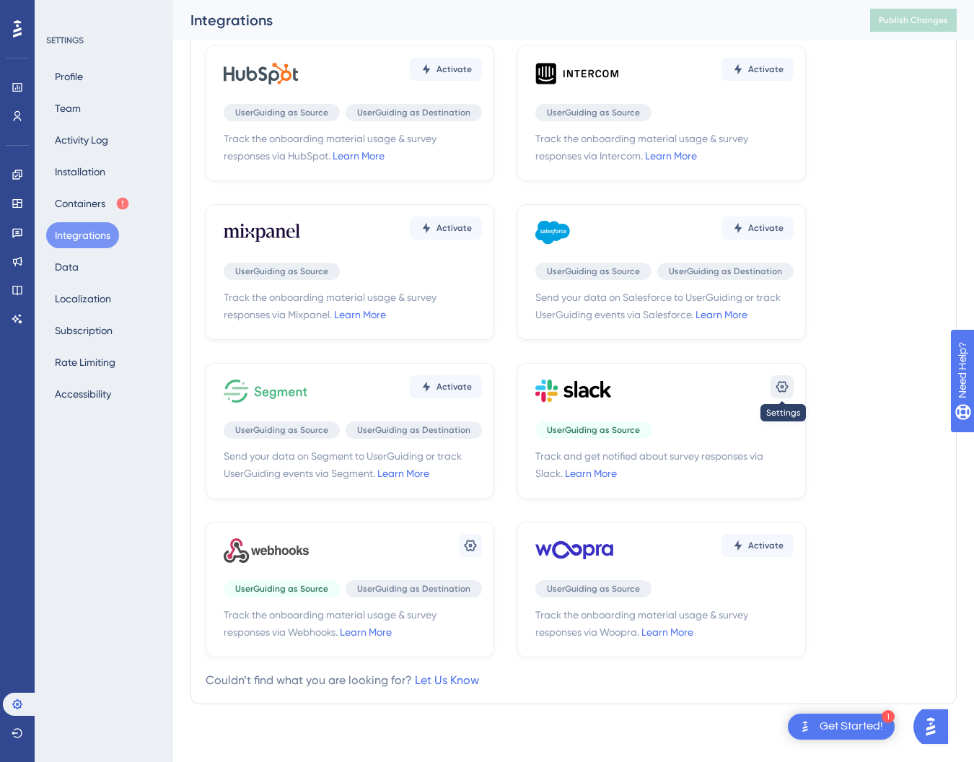
click at [780, 384] on icon at bounding box center [782, 386] width 14 height 14
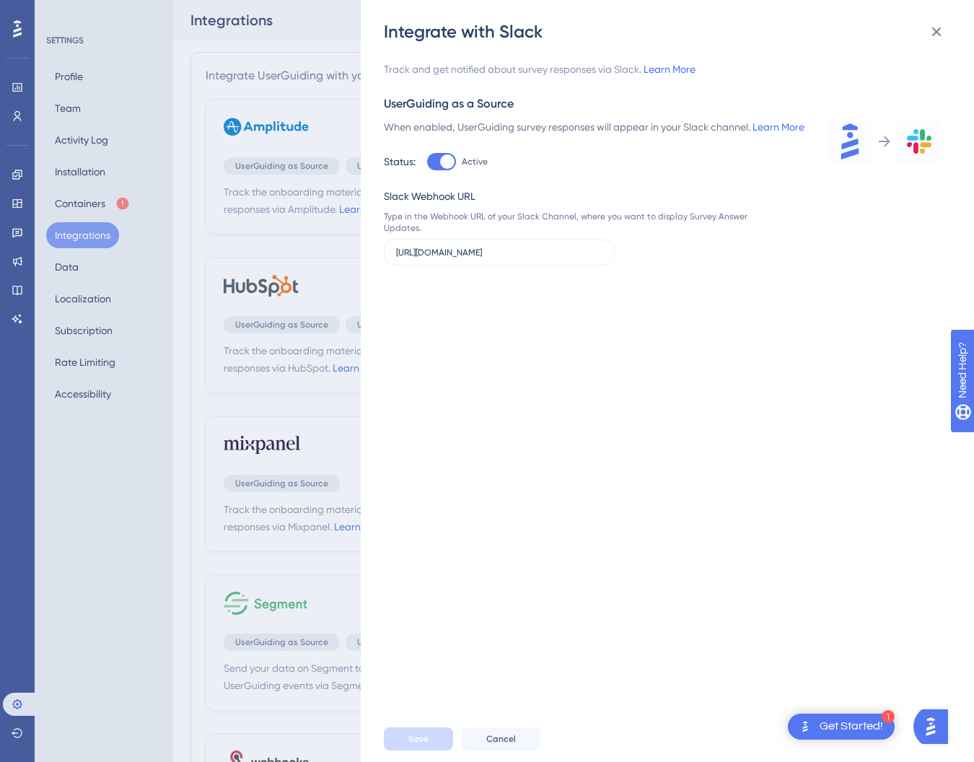
click at [435, 170] on div at bounding box center [441, 161] width 29 height 17
click at [427, 162] on input "Active" at bounding box center [426, 162] width 1 height 1
checkbox input "false"
click at [410, 743] on span "Save" at bounding box center [418, 739] width 20 height 12
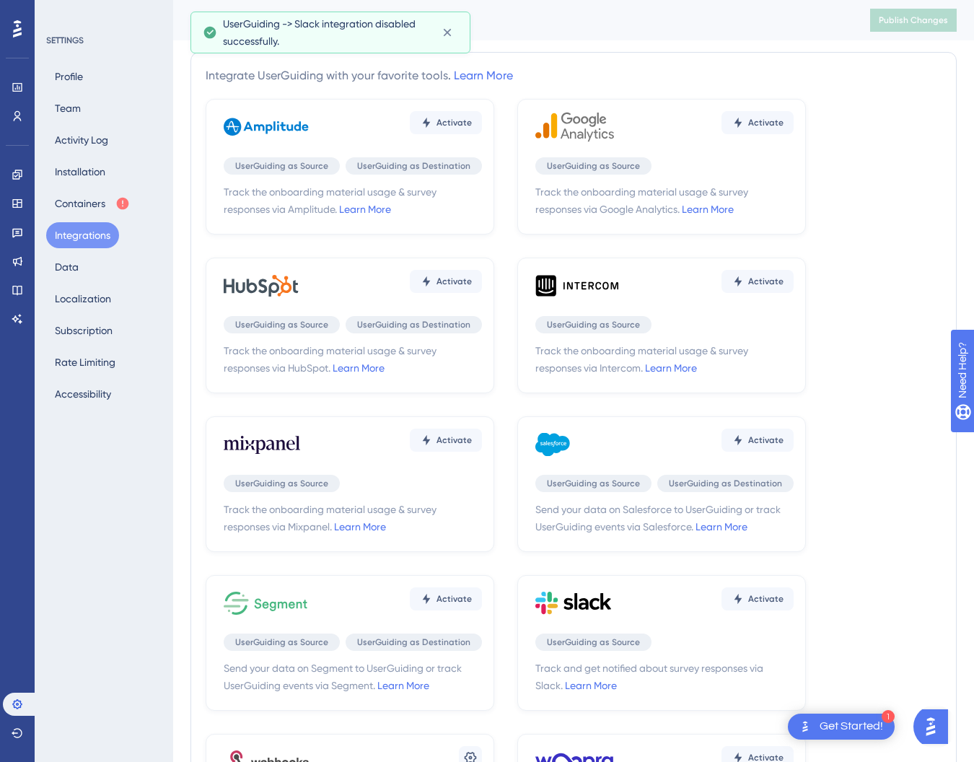
click at [306, 718] on div "Activate UserGuiding as Source UserGuiding as Destination Track the onboarding …" at bounding box center [574, 484] width 736 height 771
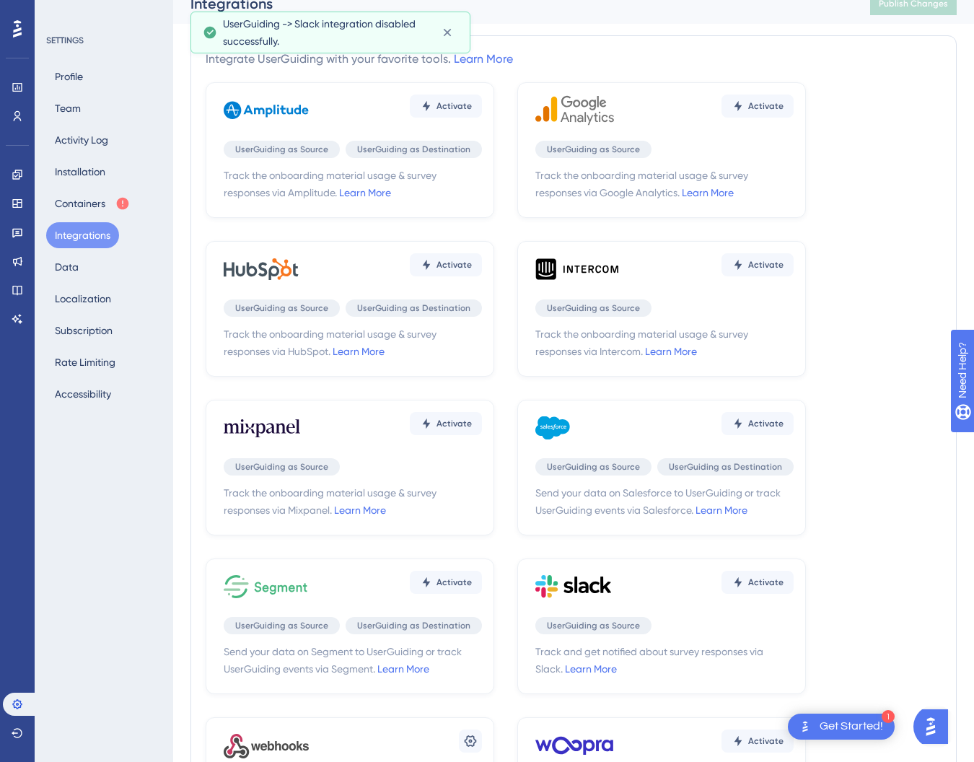
scroll to position [224, 0]
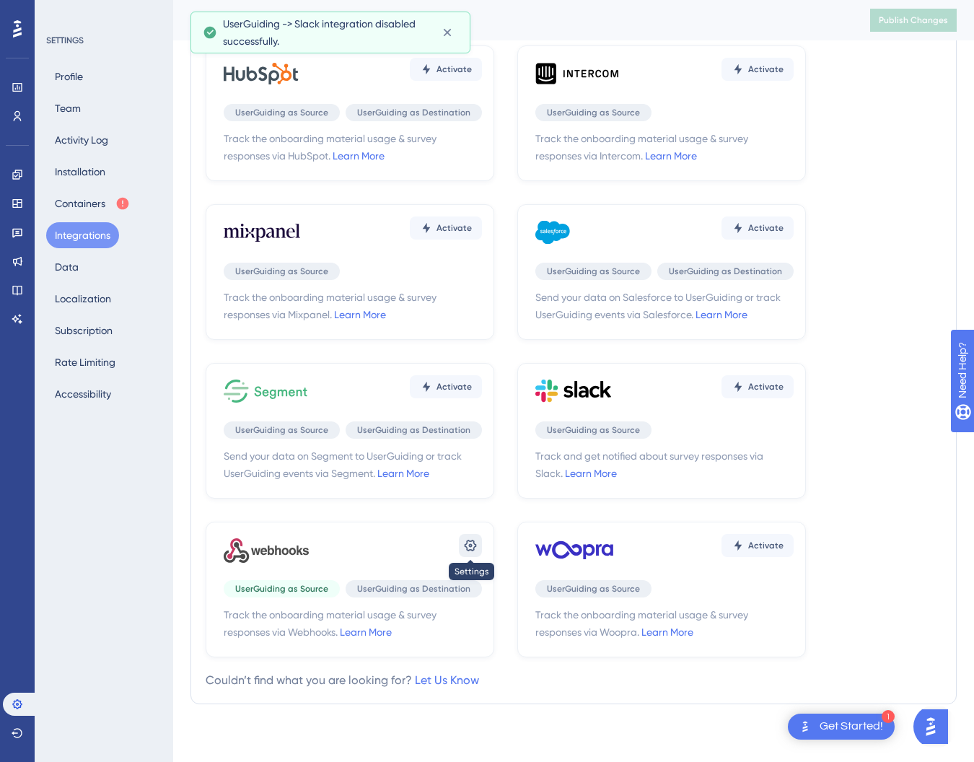
click at [470, 542] on icon at bounding box center [470, 545] width 14 height 14
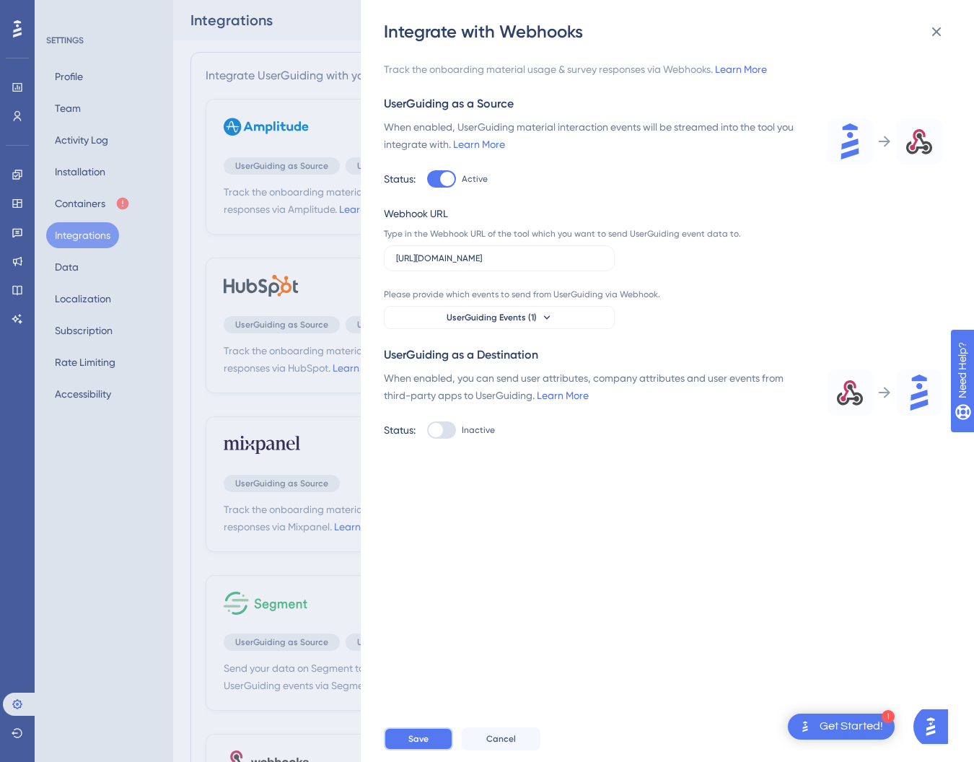
click at [434, 731] on button "Save" at bounding box center [418, 738] width 69 height 23
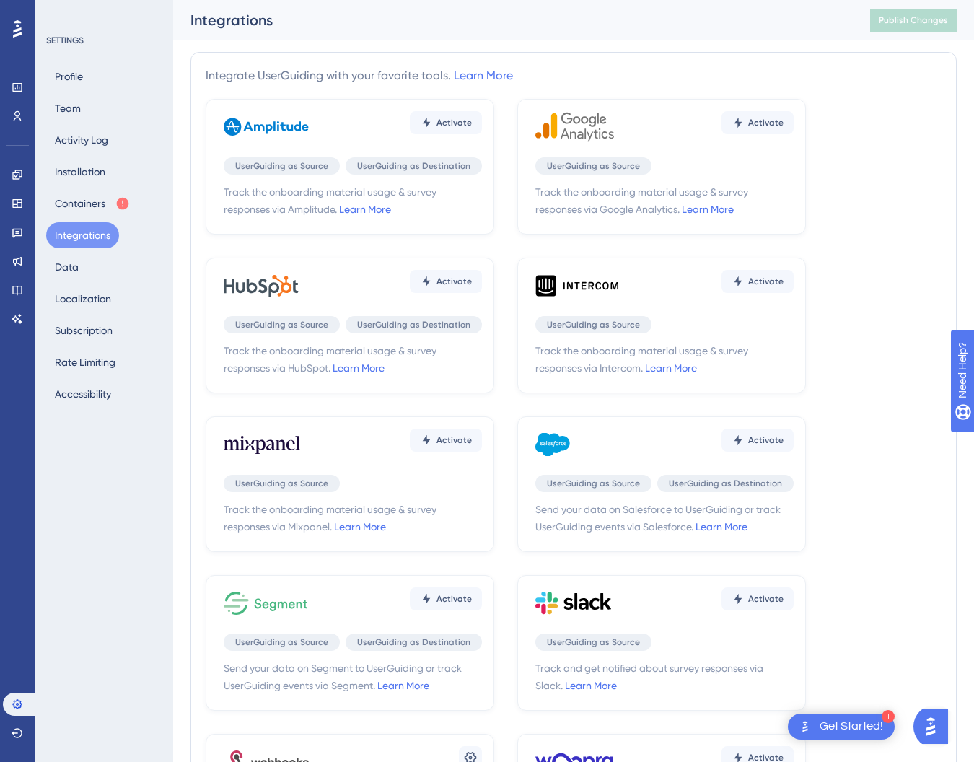
scroll to position [224, 0]
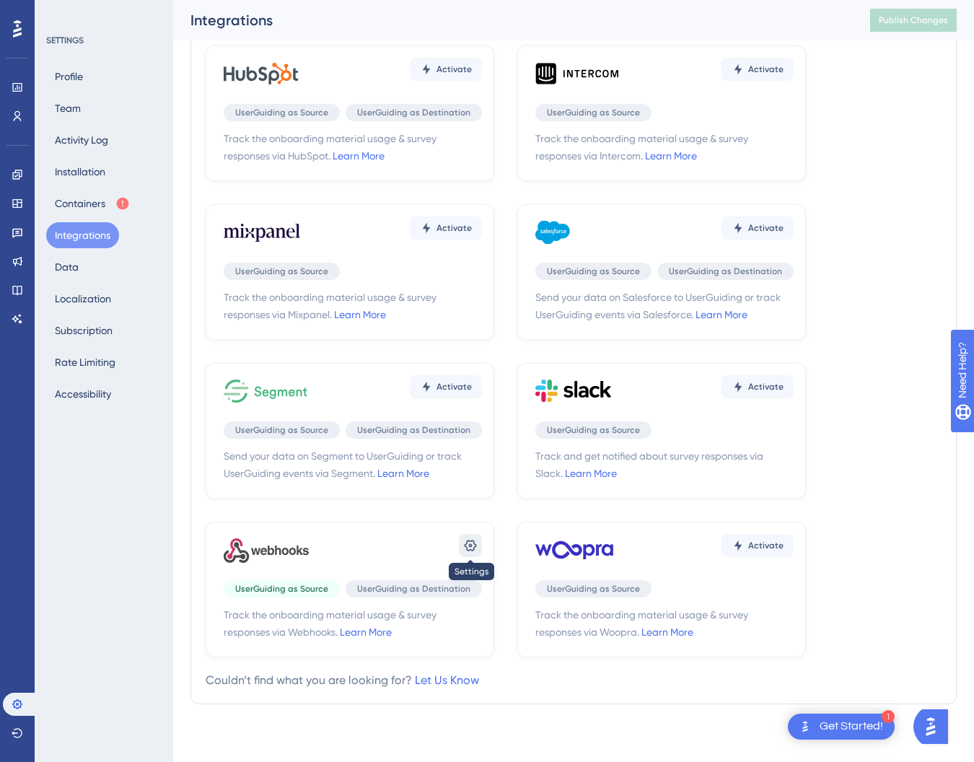
click at [465, 542] on icon at bounding box center [470, 545] width 14 height 14
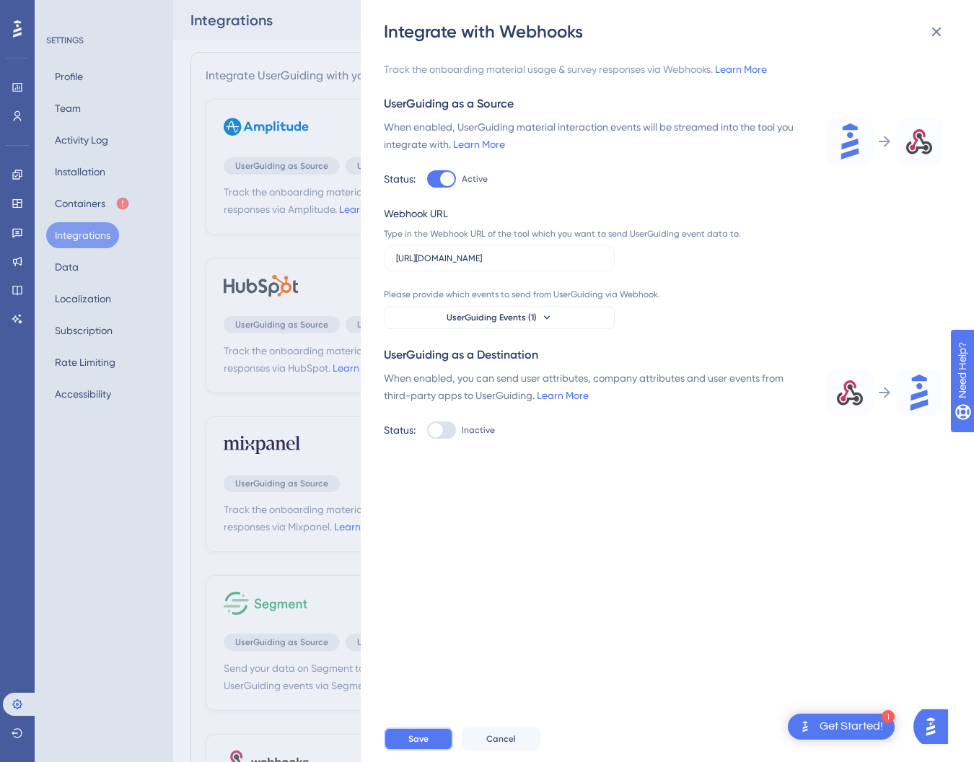
click at [429, 732] on button "Save" at bounding box center [418, 738] width 69 height 23
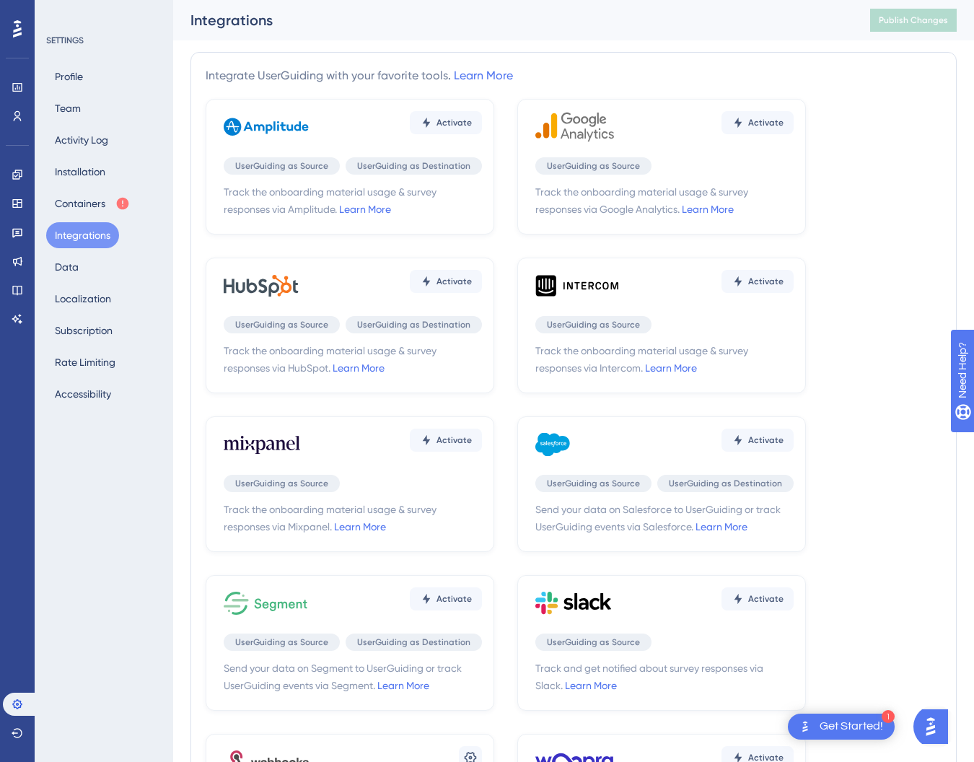
scroll to position [183, 0]
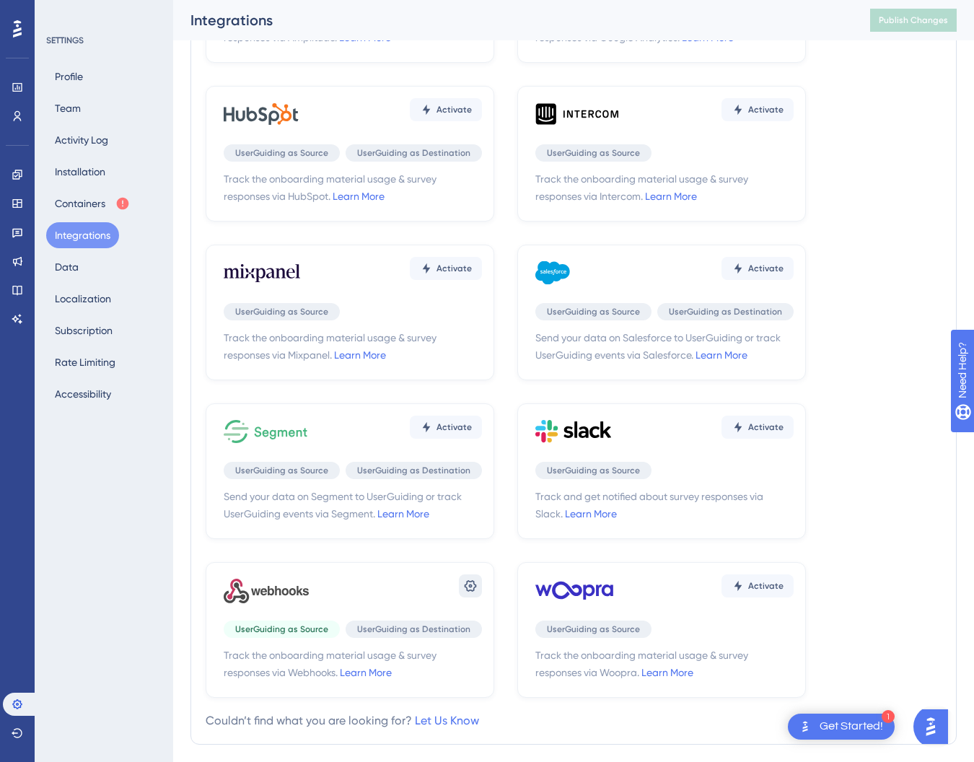
click at [463, 586] on icon at bounding box center [470, 586] width 14 height 14
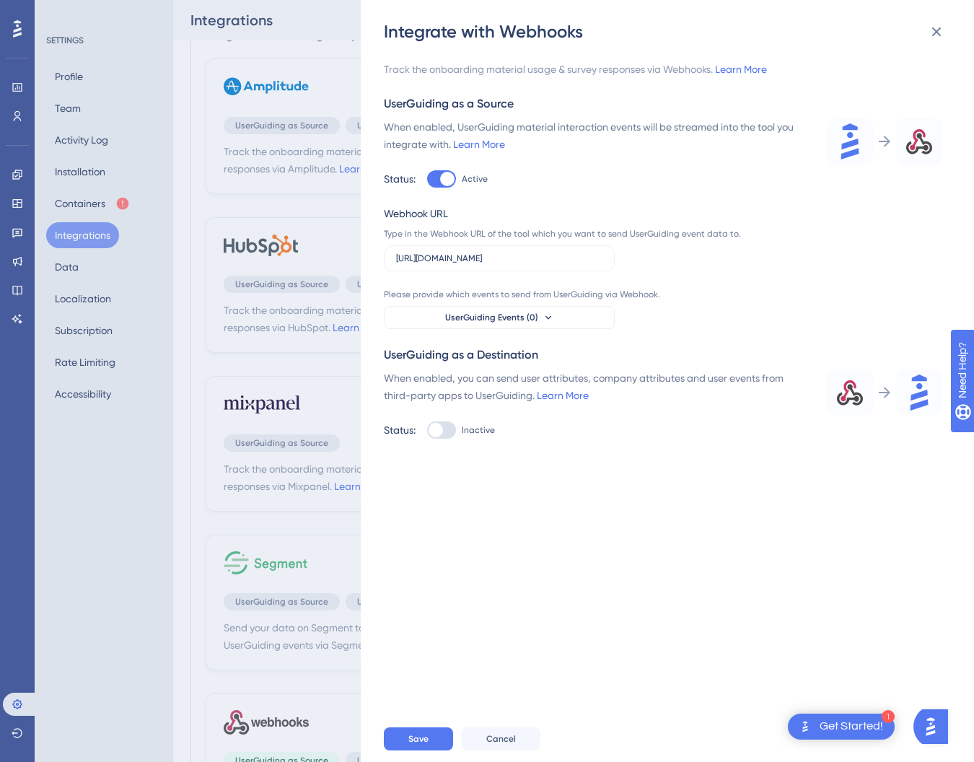
click at [470, 581] on div "Performance Users Engagement Widgets Feedback Product Updates Knowledge Base AI…" at bounding box center [573, 455] width 801 height 887
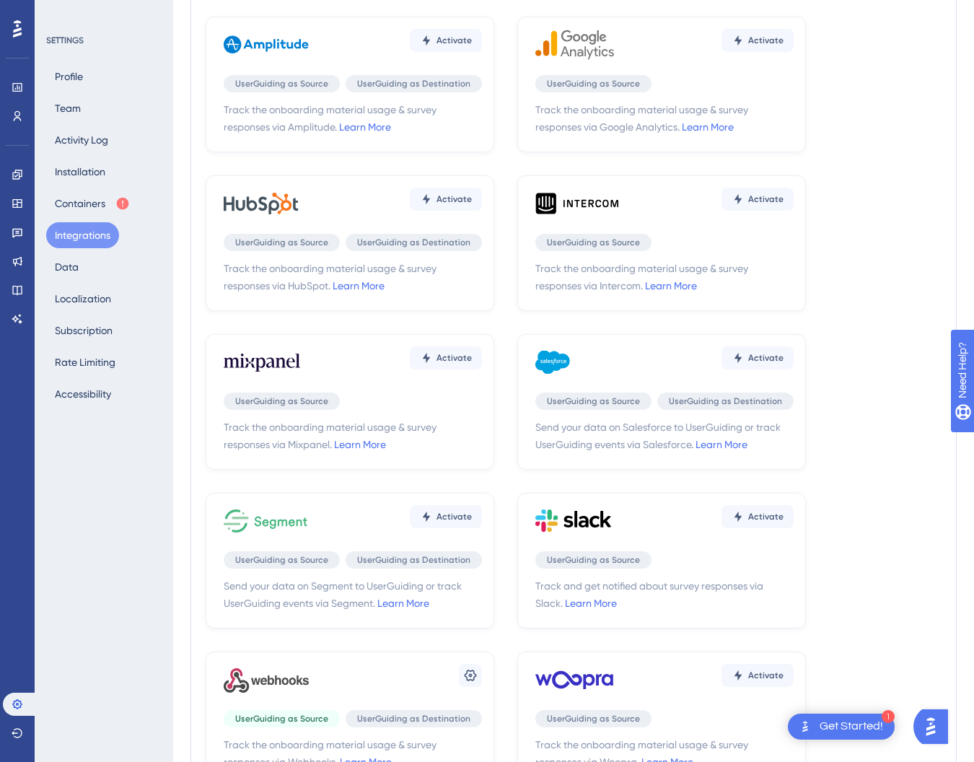
scroll to position [224, 0]
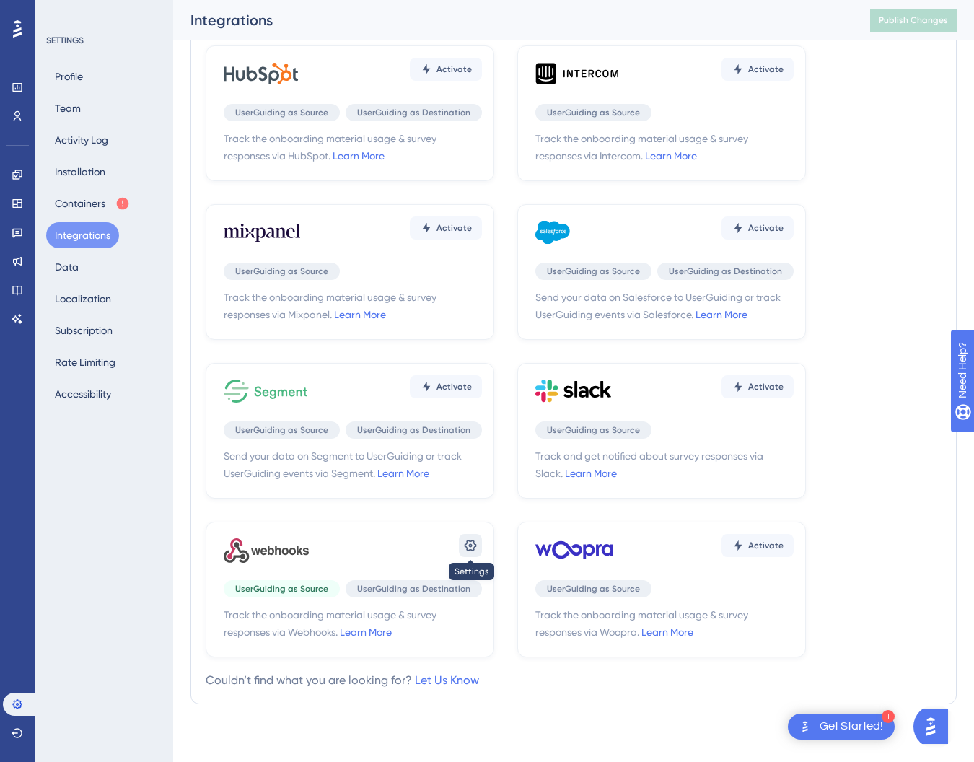
click at [477, 536] on button at bounding box center [470, 545] width 23 height 23
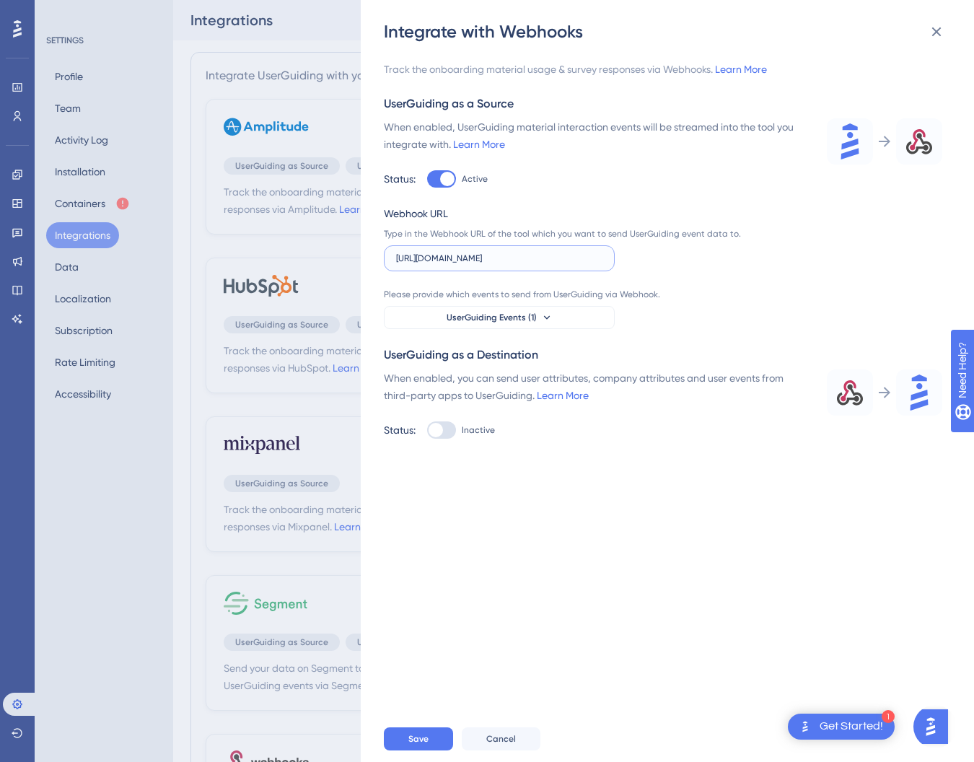
click at [515, 260] on input "https://hooks.slack.com/triggers/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…" at bounding box center [499, 258] width 206 height 10
paste input "services/T0A7Z9ZLJ/B09GXS78KBL/o2ciIBct5pYdXax1TkKJkNSj"
type input "[URL][DOMAIN_NAME]"
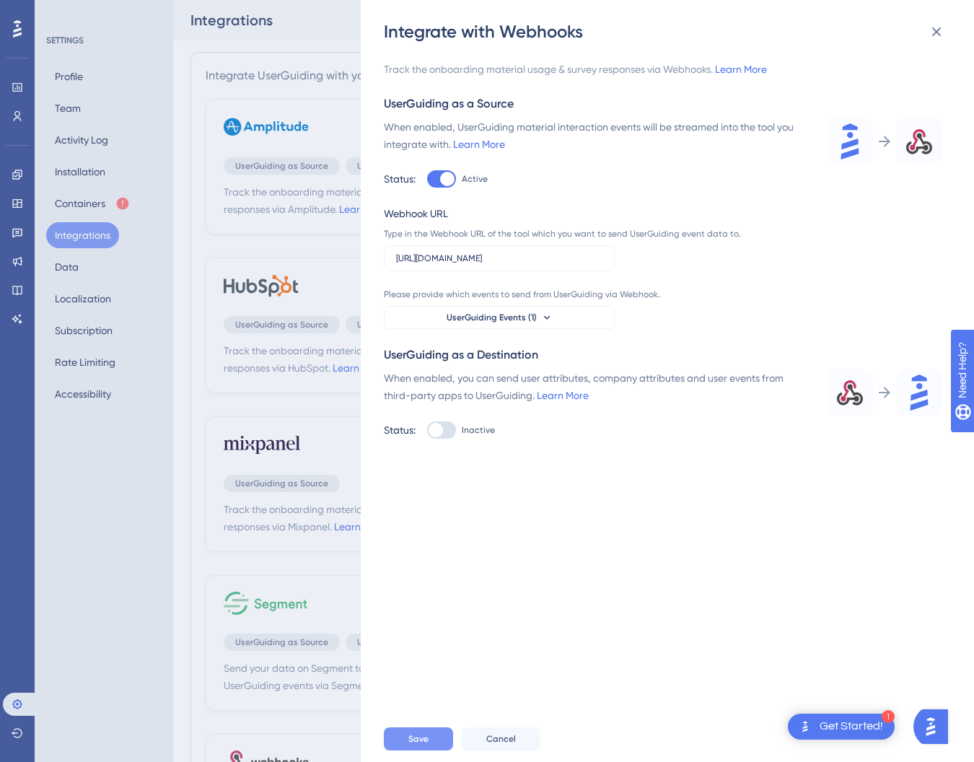
click at [413, 742] on span "Save" at bounding box center [418, 739] width 20 height 12
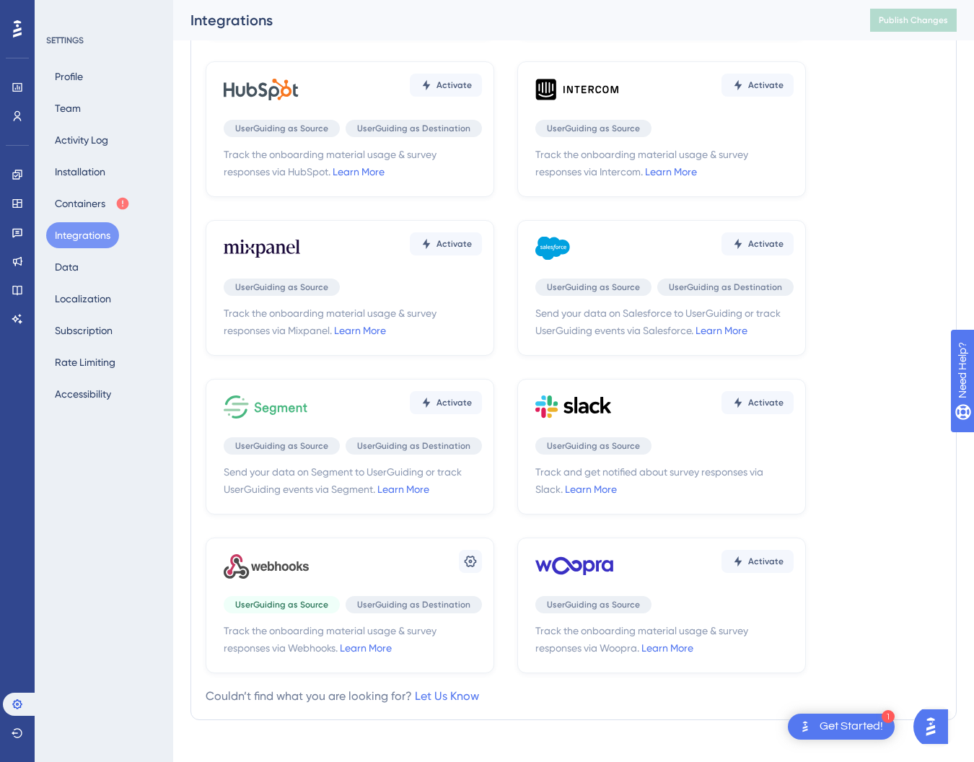
scroll to position [224, 0]
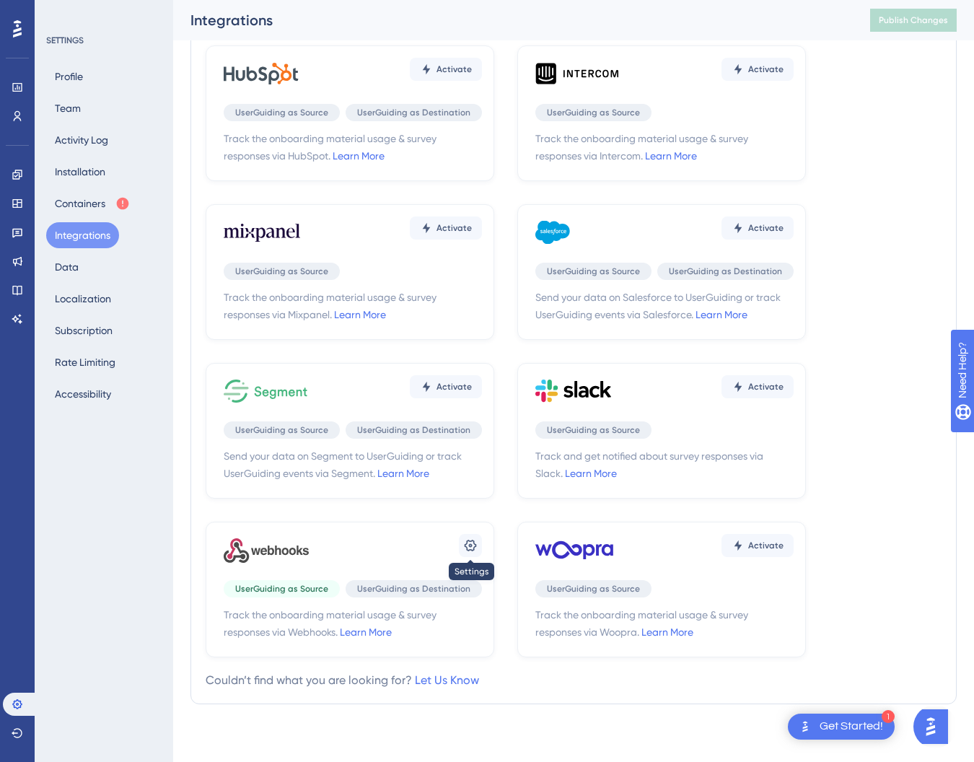
click at [471, 550] on icon at bounding box center [470, 545] width 14 height 14
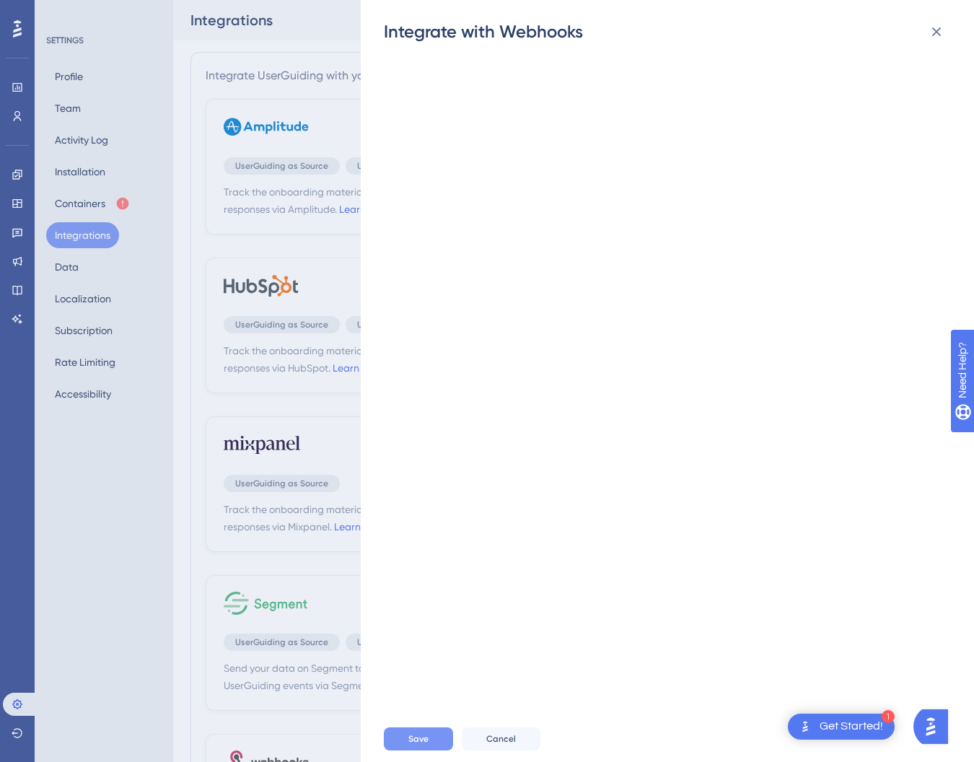
click at [434, 735] on button "Save" at bounding box center [418, 738] width 69 height 23
click at [932, 37] on icon at bounding box center [936, 31] width 17 height 17
click at [939, 32] on icon at bounding box center [936, 31] width 17 height 17
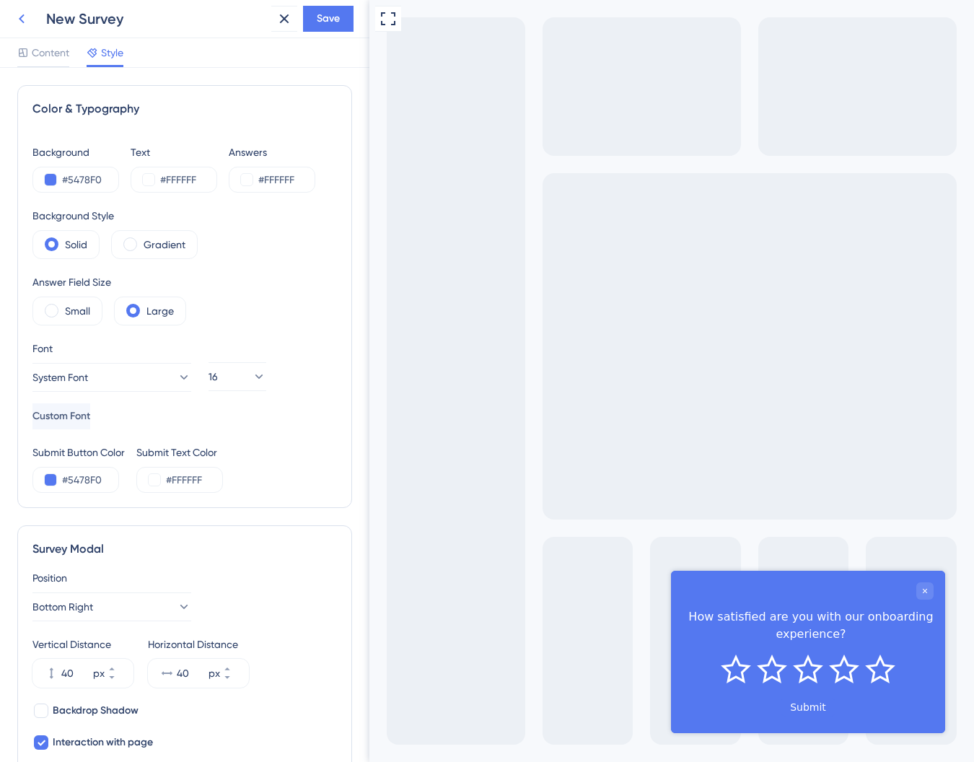
click at [17, 19] on icon at bounding box center [21, 18] width 17 height 17
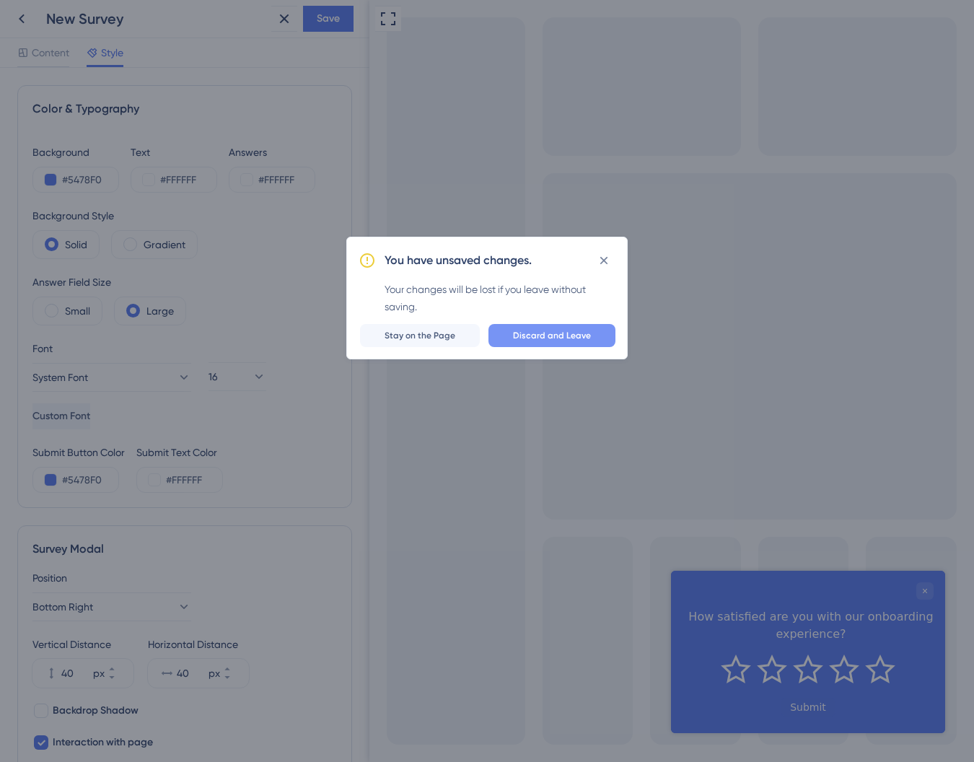
click at [564, 335] on span "Discard and Leave" at bounding box center [552, 336] width 78 height 12
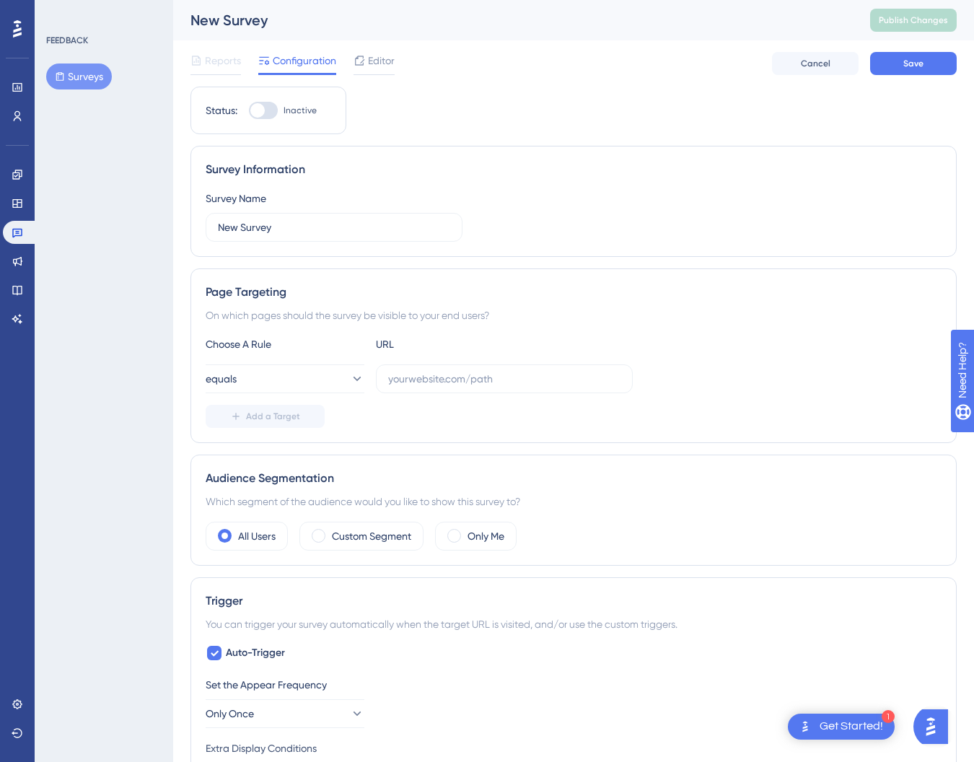
click at [73, 79] on button "Surveys" at bounding box center [79, 76] width 66 height 26
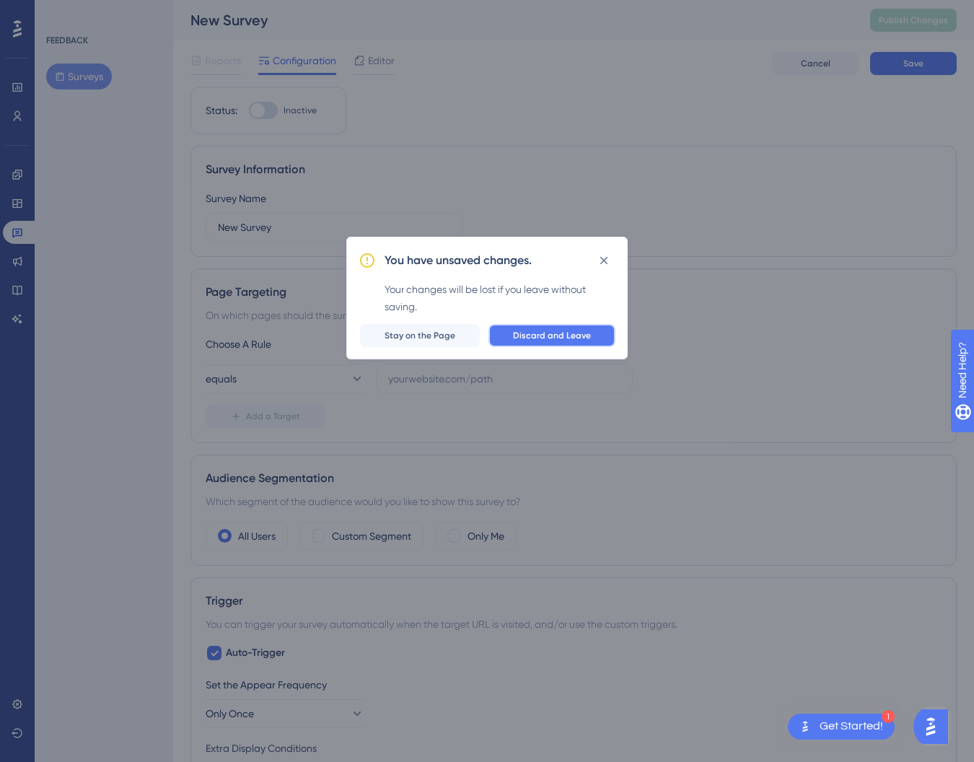
click at [522, 330] on span "Discard and Leave" at bounding box center [552, 336] width 78 height 12
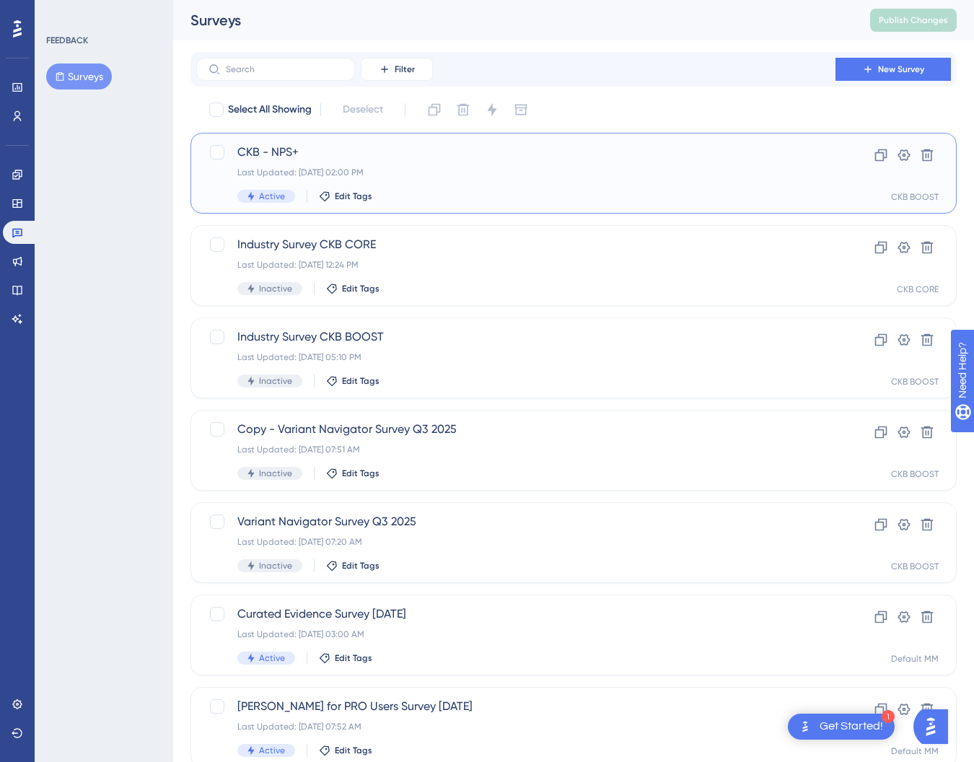
click at [290, 162] on div "CKB - NPS+ Last Updated: Sep 23 2025, 02:00 PM Active Edit Tags" at bounding box center [515, 173] width 557 height 59
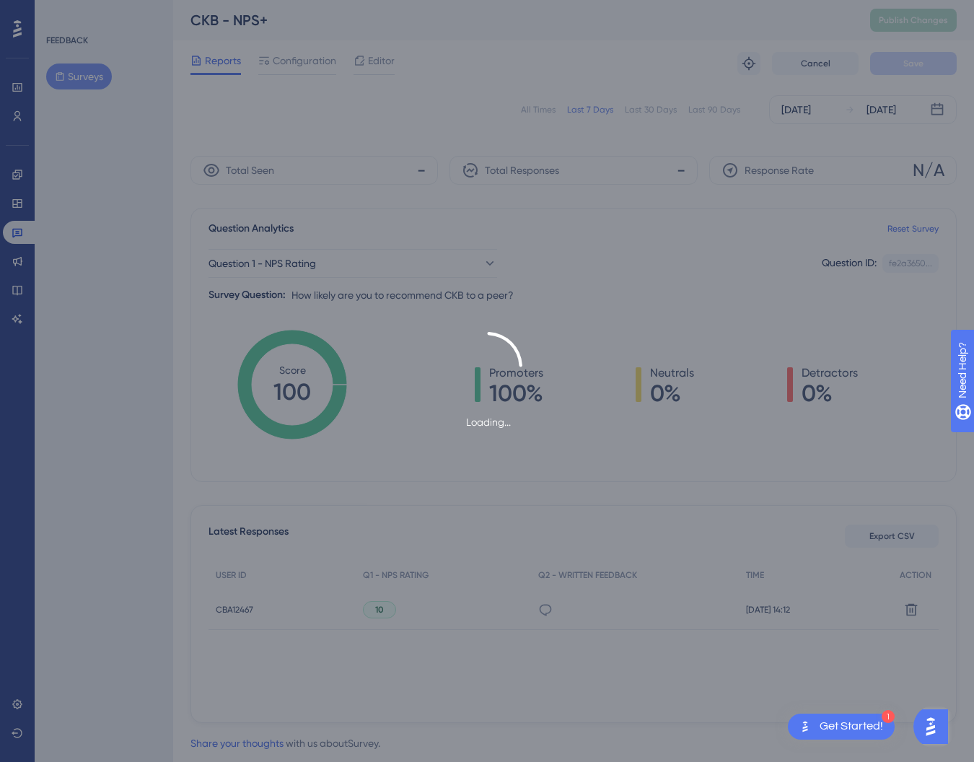
scroll to position [36, 0]
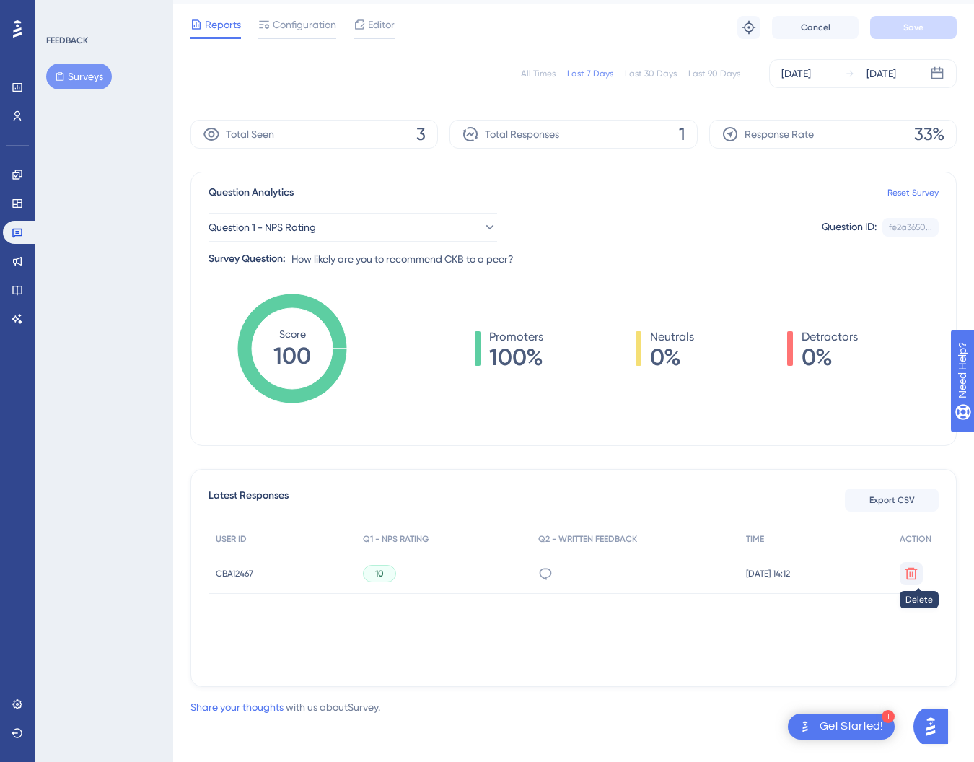
click at [908, 569] on icon at bounding box center [911, 573] width 12 height 12
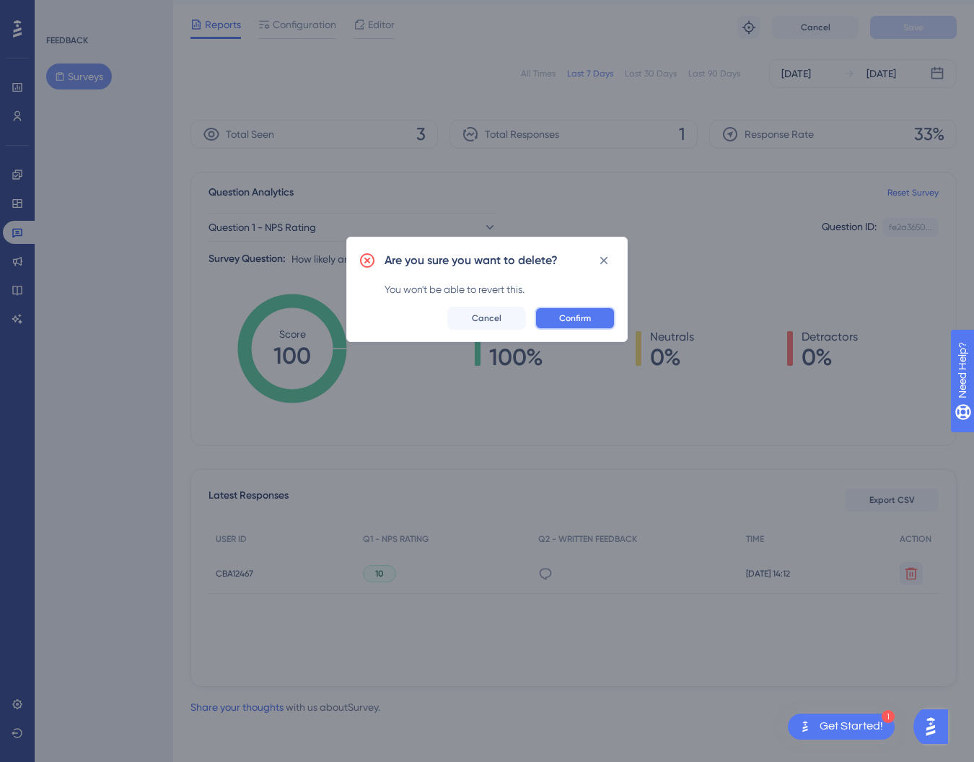
click at [573, 315] on span "Confirm" at bounding box center [575, 318] width 32 height 12
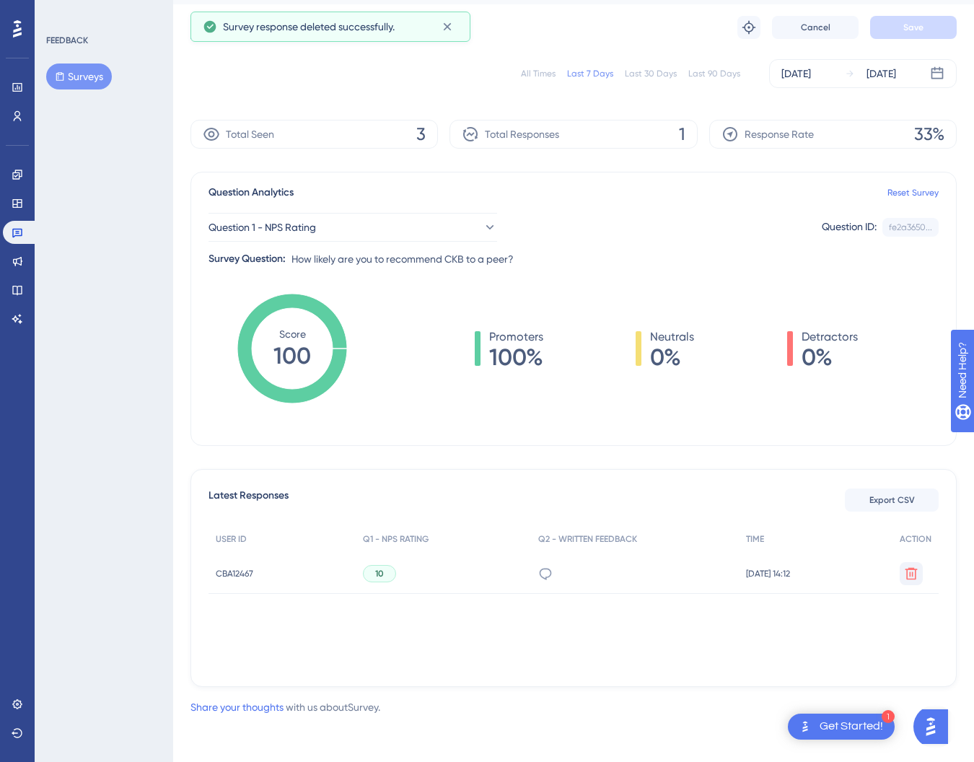
click at [431, 131] on div "Total Seen 3" at bounding box center [313, 134] width 247 height 29
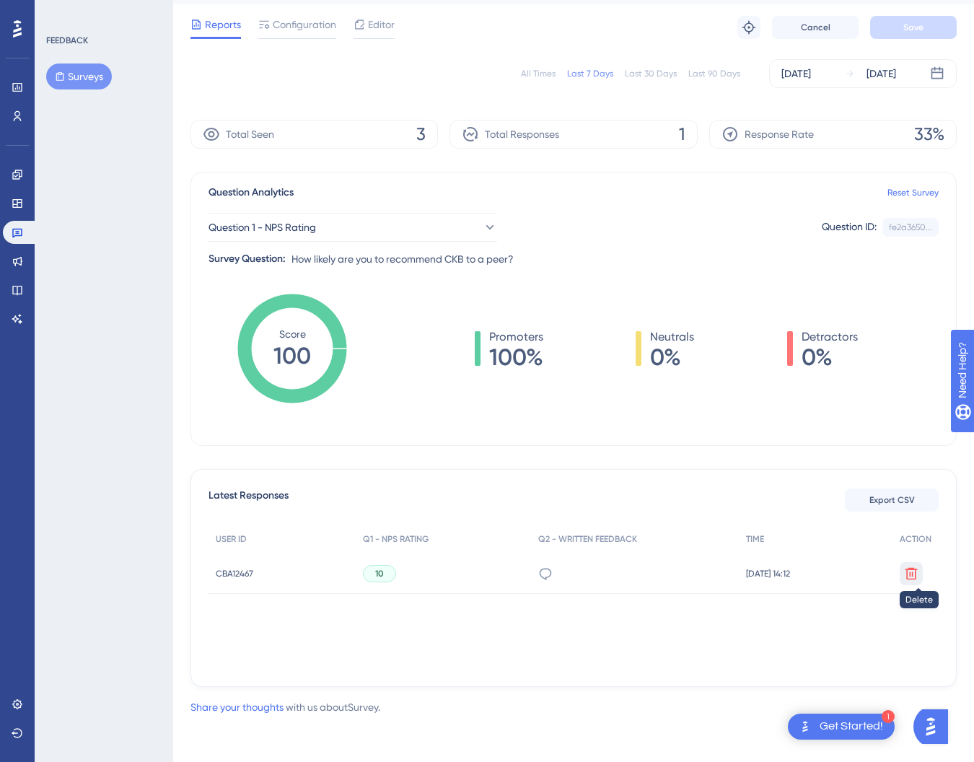
drag, startPoint x: 919, startPoint y: 569, endPoint x: 911, endPoint y: 572, distance: 8.4
click at [911, 572] on icon at bounding box center [911, 573] width 14 height 14
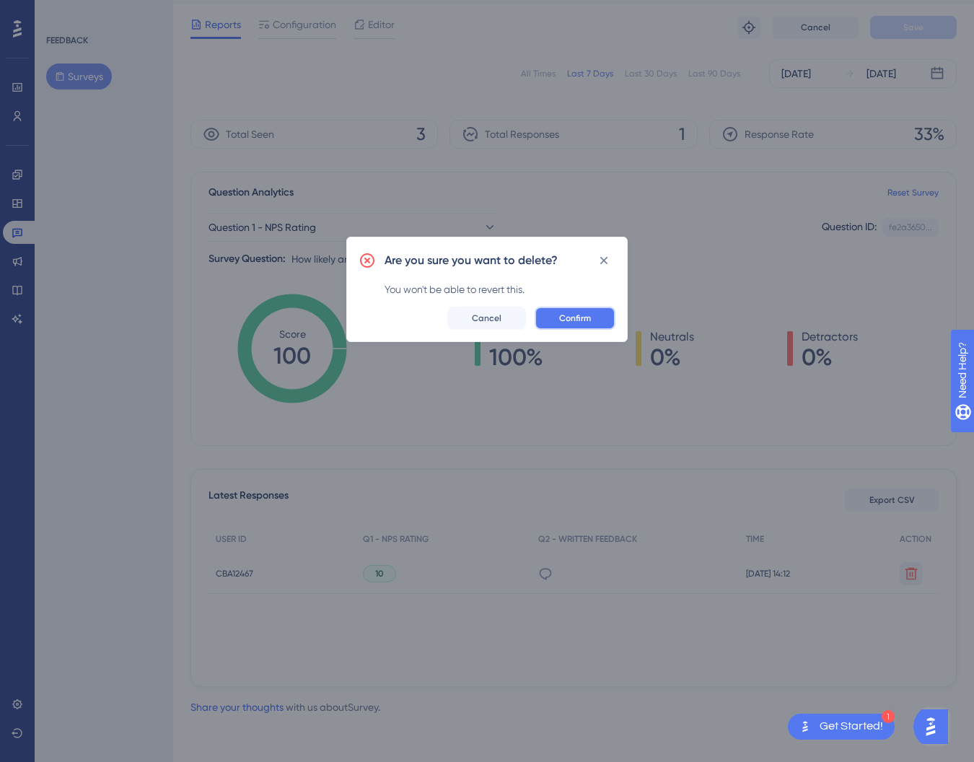
click at [565, 312] on span "Confirm" at bounding box center [575, 318] width 32 height 12
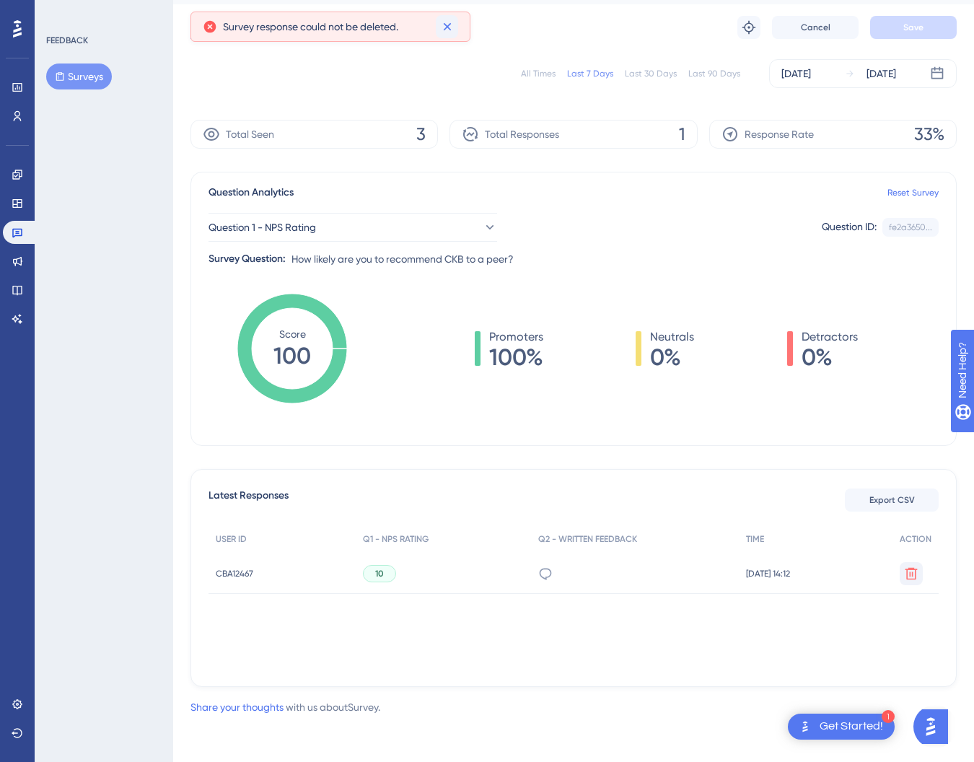
click at [452, 24] on icon at bounding box center [447, 26] width 14 height 14
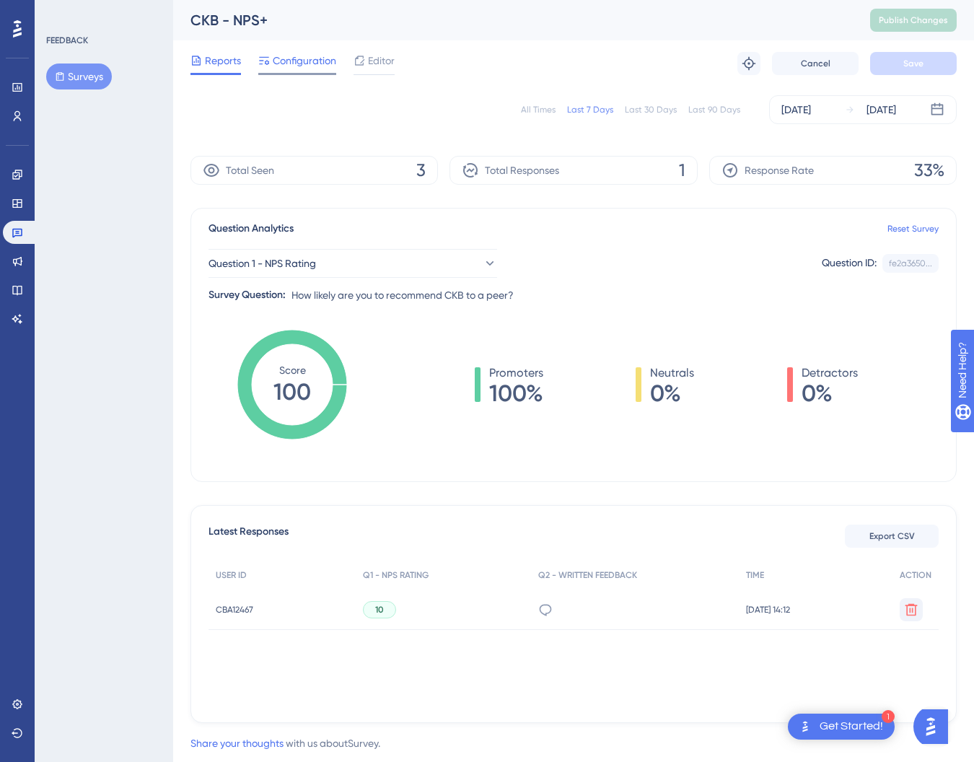
click at [315, 74] on div at bounding box center [297, 74] width 78 height 2
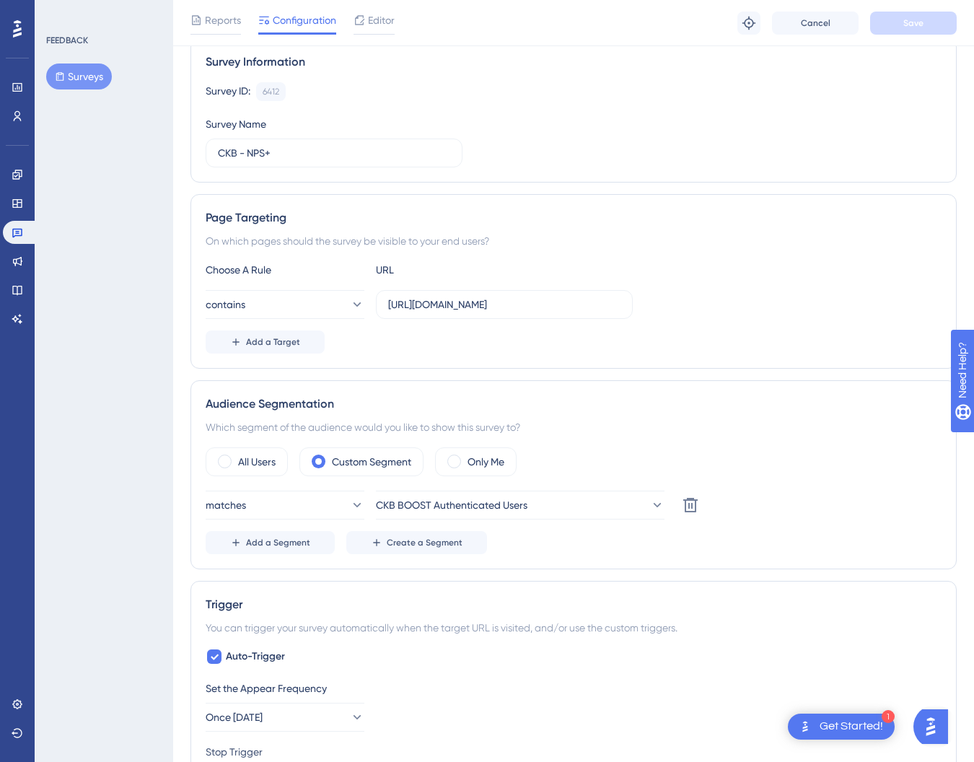
scroll to position [102, 0]
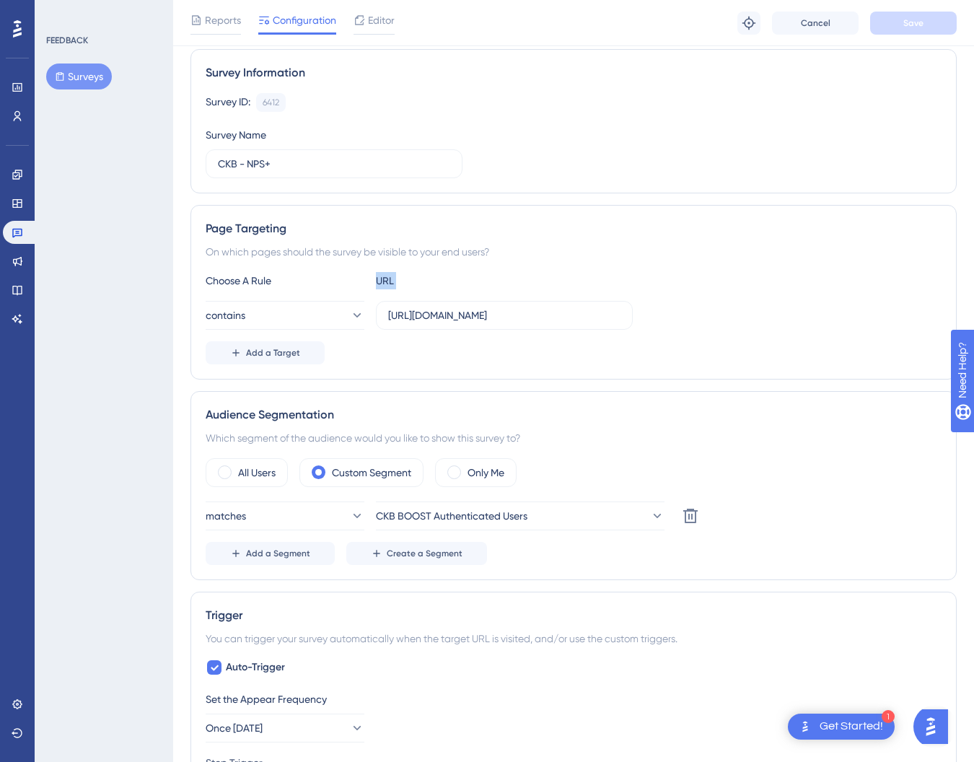
drag, startPoint x: 621, startPoint y: 313, endPoint x: 367, endPoint y: 292, distance: 254.8
click at [367, 292] on div "Choose A Rule URL contains https://ckb-boost-dev.genomenon-internal.com/ Add a …" at bounding box center [574, 318] width 736 height 92
click at [513, 483] on div "Only Me" at bounding box center [476, 472] width 82 height 29
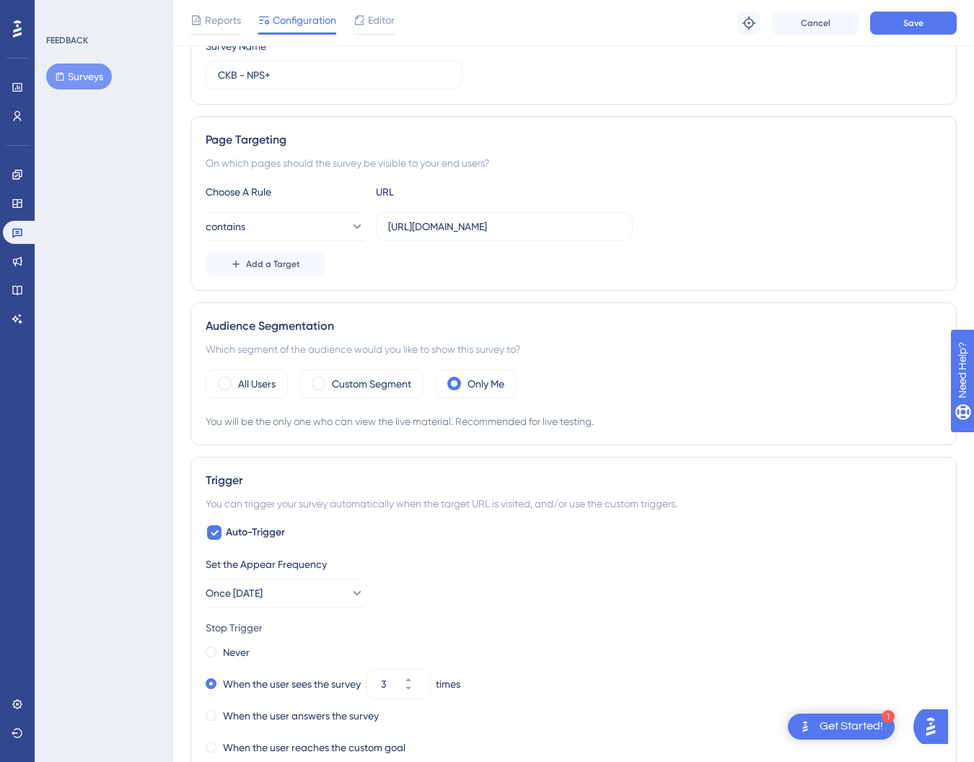
scroll to position [193, 0]
click at [364, 392] on div "Custom Segment" at bounding box center [361, 382] width 124 height 29
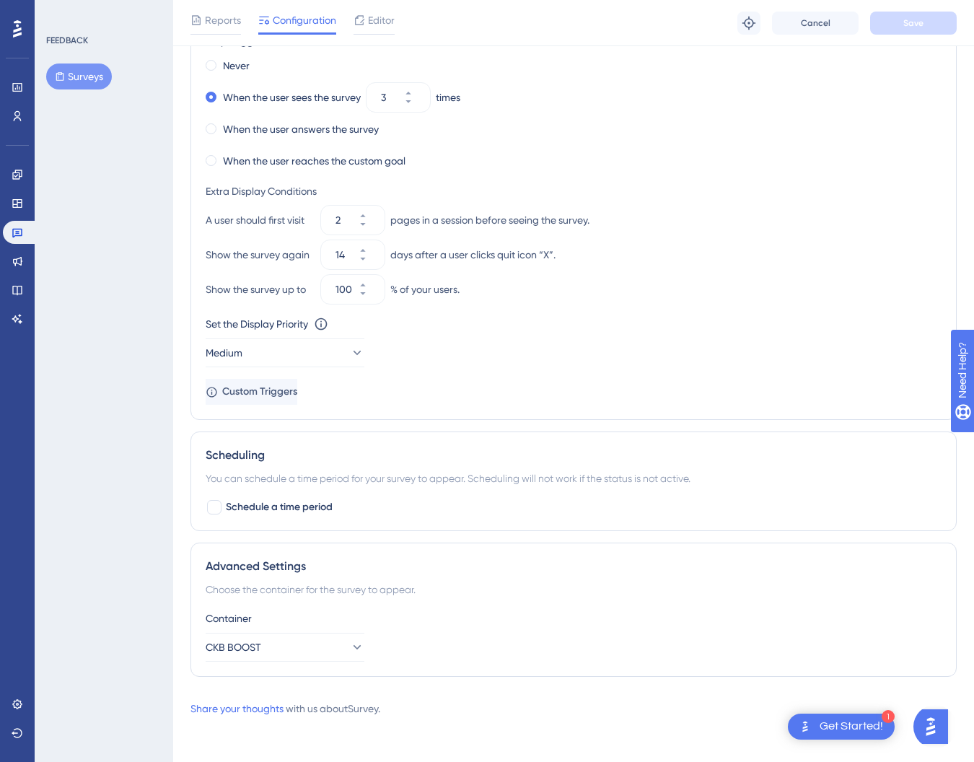
scroll to position [825, 0]
click at [299, 392] on span "Custom Triggers" at bounding box center [261, 390] width 75 height 17
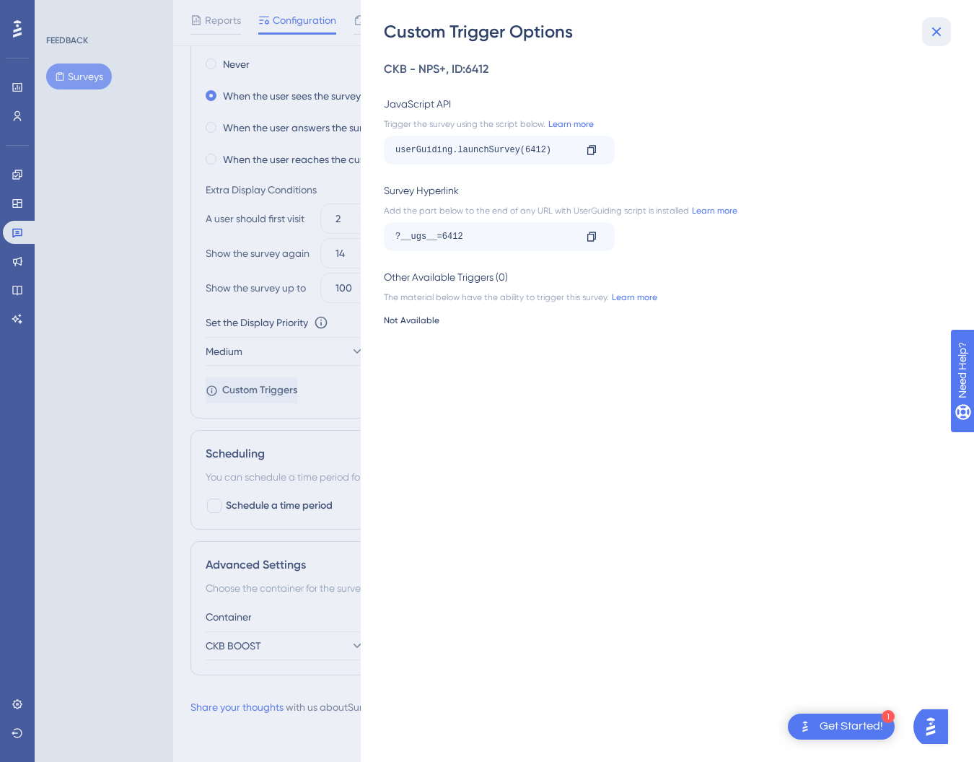
click at [942, 27] on icon at bounding box center [936, 31] width 17 height 17
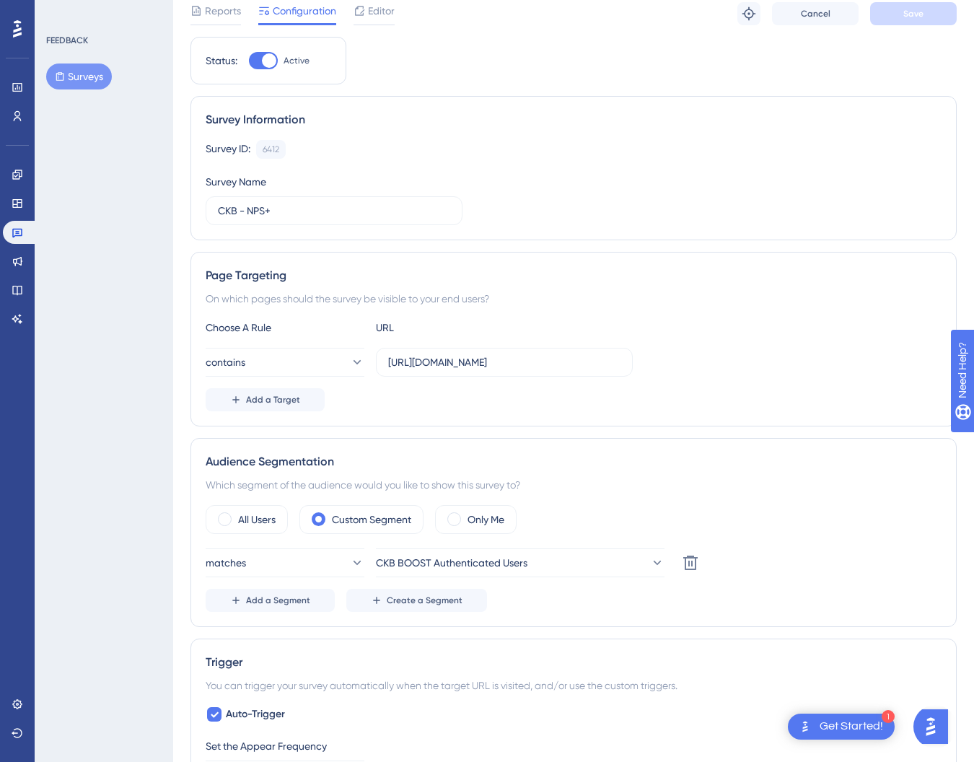
scroll to position [0, 0]
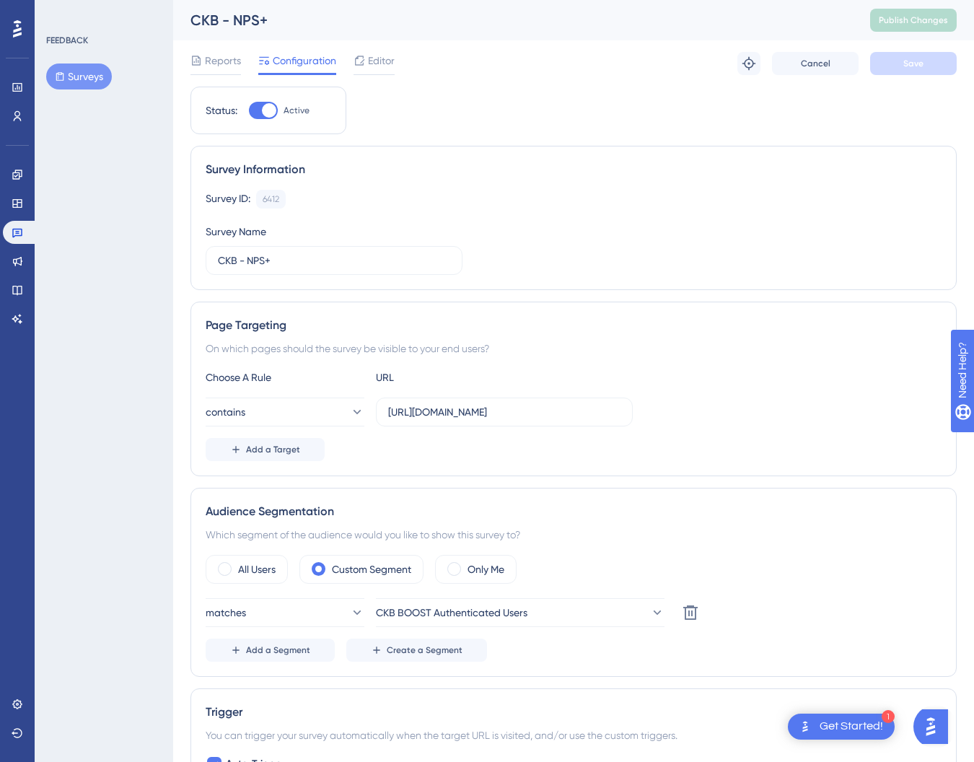
click at [268, 105] on div at bounding box center [269, 110] width 14 height 14
click at [249, 110] on input "Active" at bounding box center [248, 110] width 1 height 1
click at [255, 108] on div at bounding box center [257, 110] width 14 height 14
click at [249, 110] on input "Inactive" at bounding box center [248, 110] width 1 height 1
click at [270, 108] on div at bounding box center [269, 110] width 14 height 14
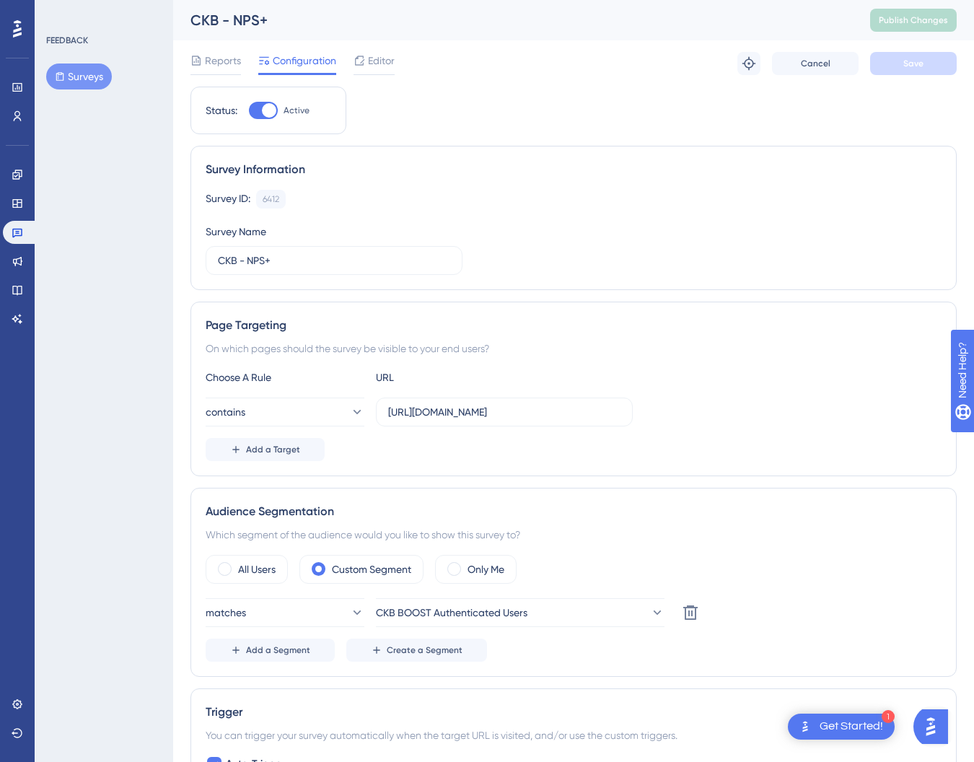
click at [249, 110] on input "Active" at bounding box center [248, 110] width 1 height 1
click at [916, 68] on span "Save" at bounding box center [913, 64] width 20 height 12
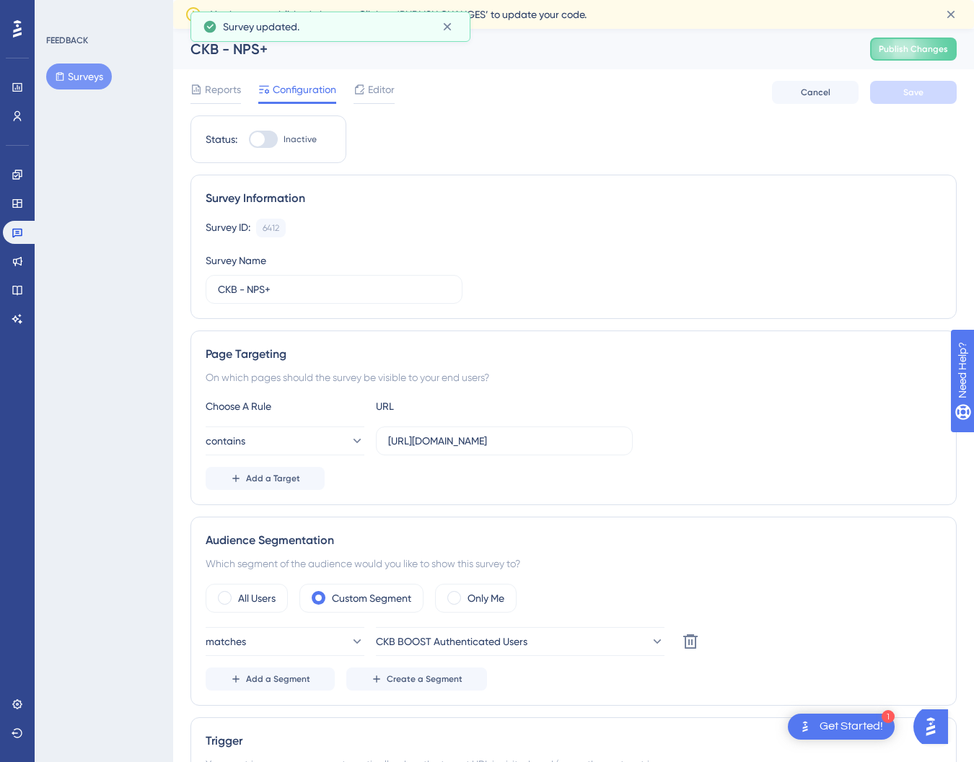
drag, startPoint x: 259, startPoint y: 141, endPoint x: 276, endPoint y: 139, distance: 17.4
click at [259, 141] on div at bounding box center [257, 139] width 14 height 14
click at [249, 140] on input "Inactive" at bounding box center [248, 139] width 1 height 1
checkbox input "true"
click at [924, 89] on button "Save" at bounding box center [913, 92] width 87 height 23
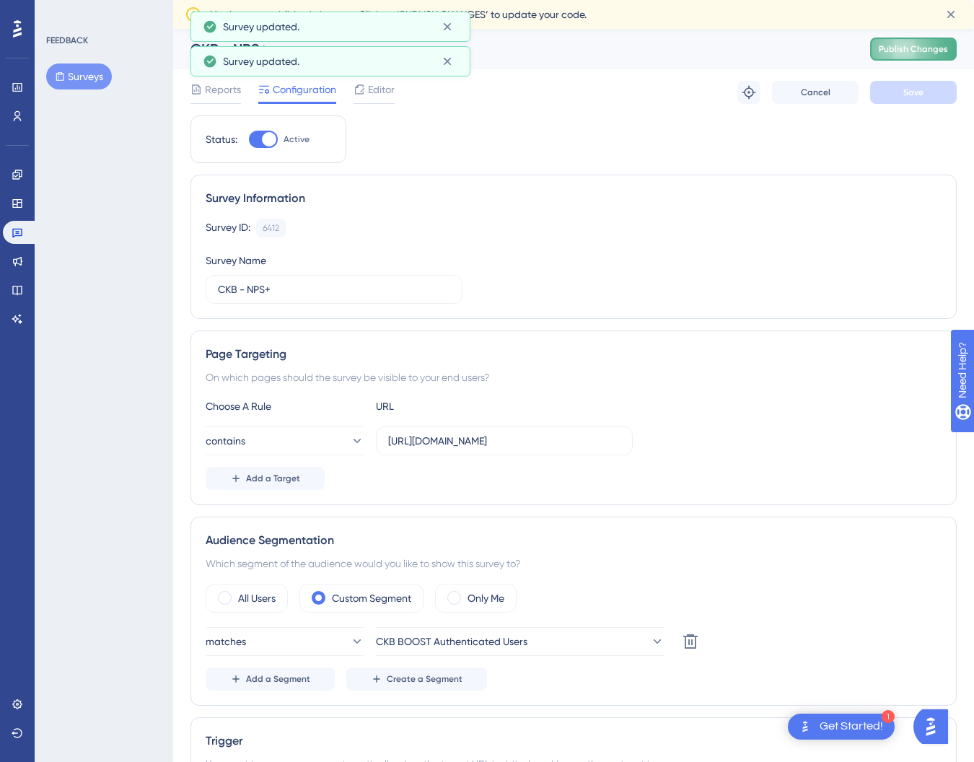
click at [919, 50] on span "Publish Changes" at bounding box center [913, 49] width 69 height 12
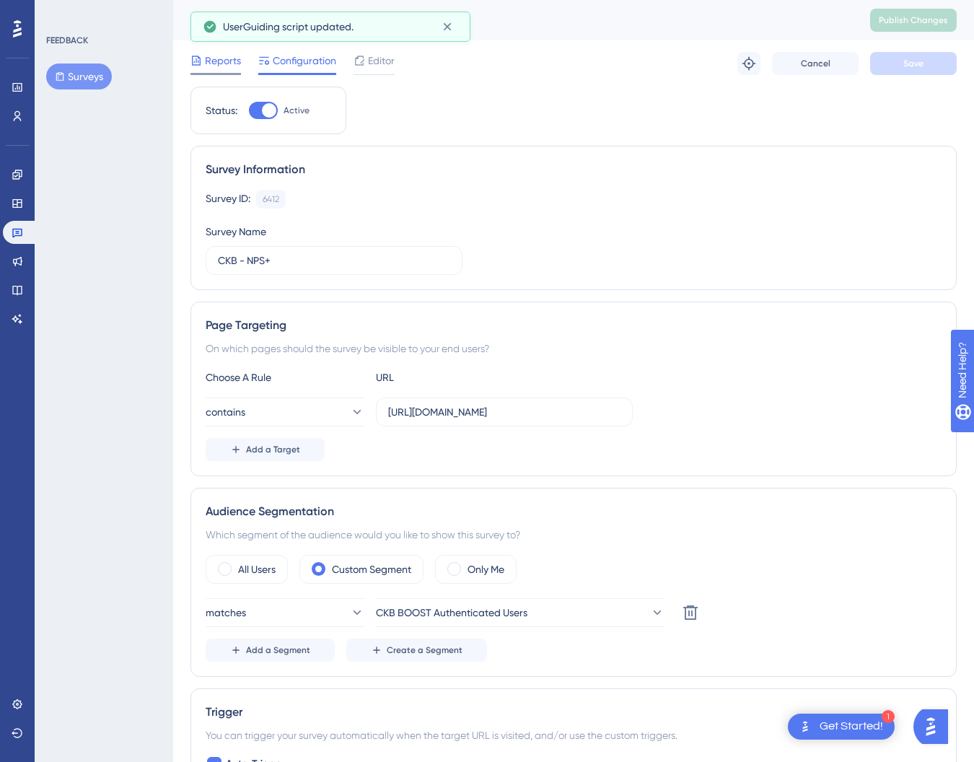
click at [211, 61] on span "Reports" at bounding box center [223, 60] width 36 height 17
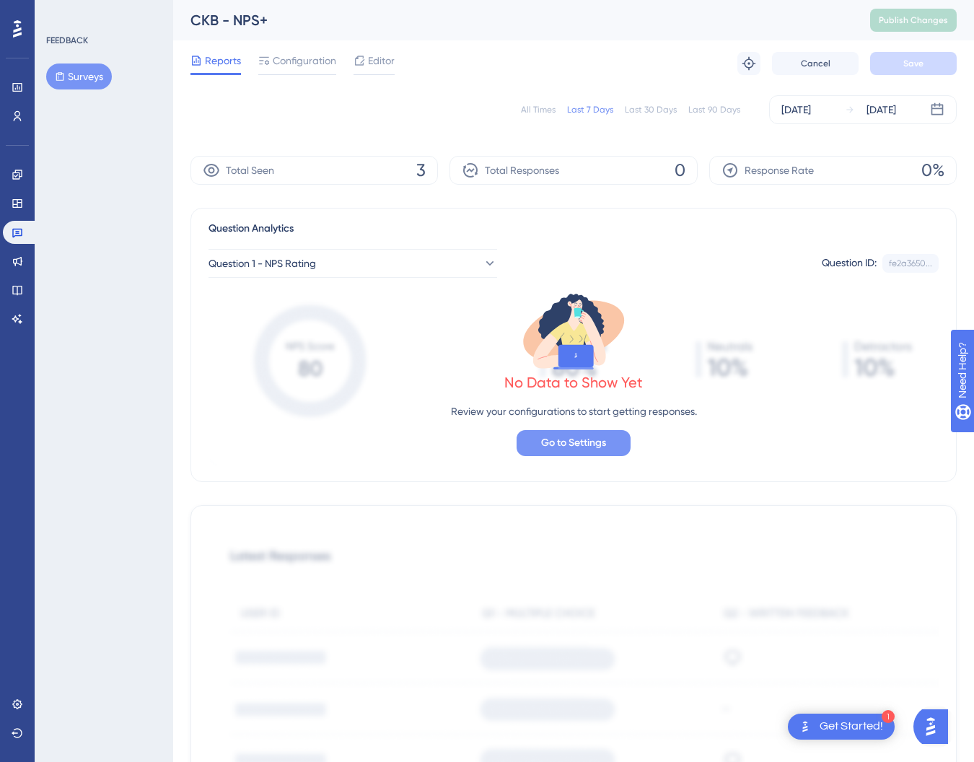
click at [558, 437] on span "Go to Settings" at bounding box center [573, 442] width 65 height 17
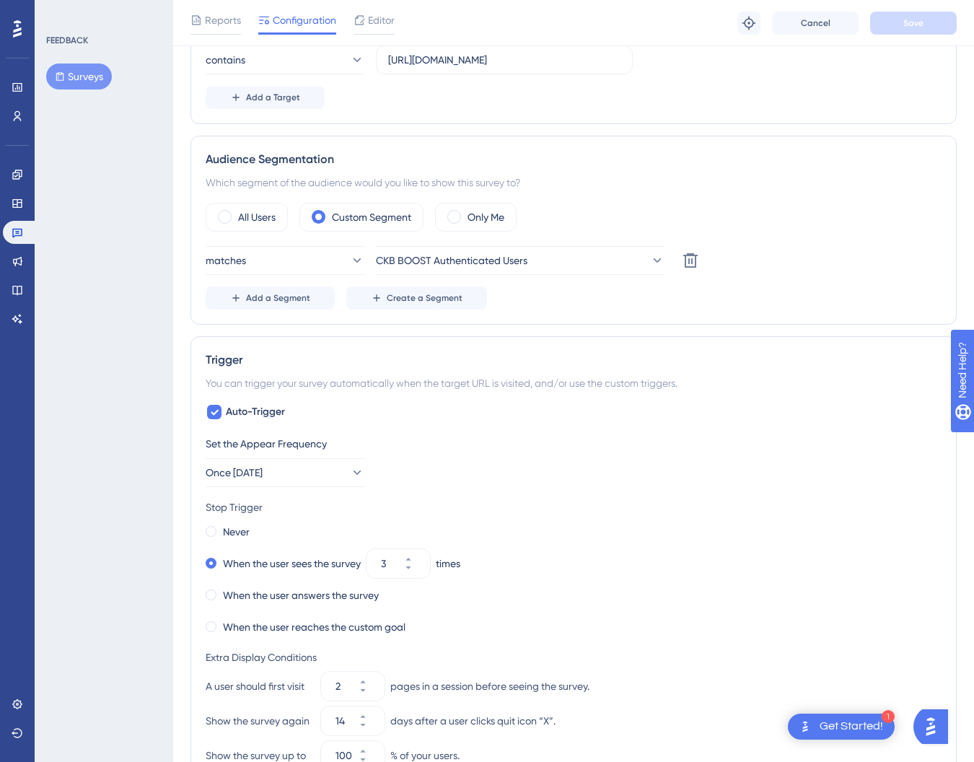
scroll to position [364, 0]
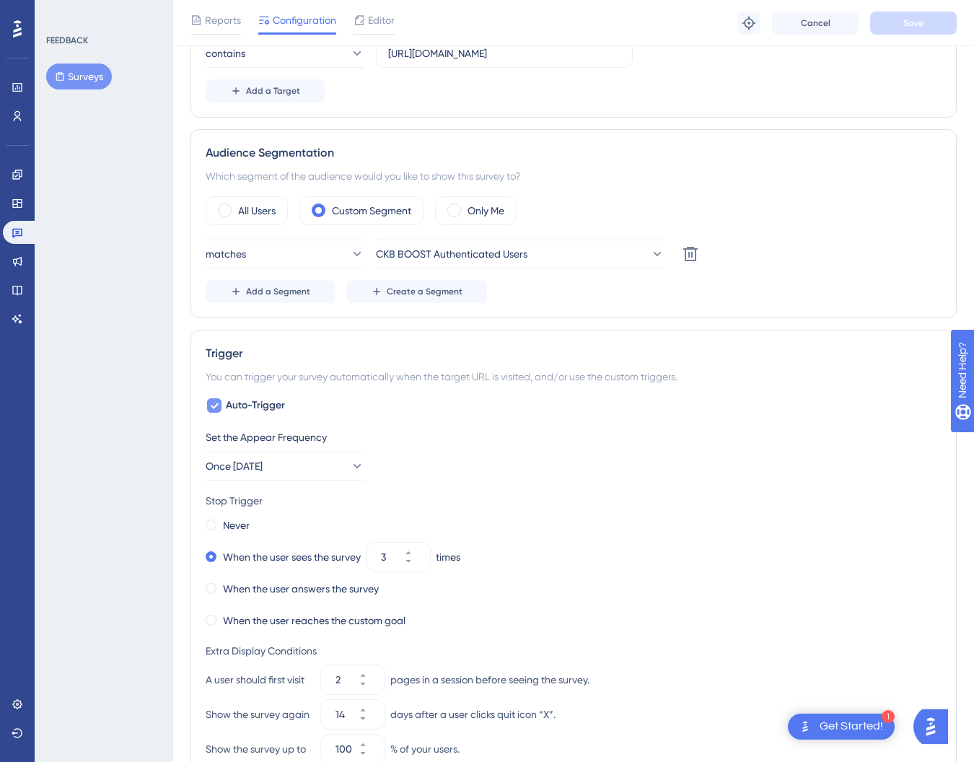
click at [217, 405] on icon at bounding box center [215, 406] width 8 height 6
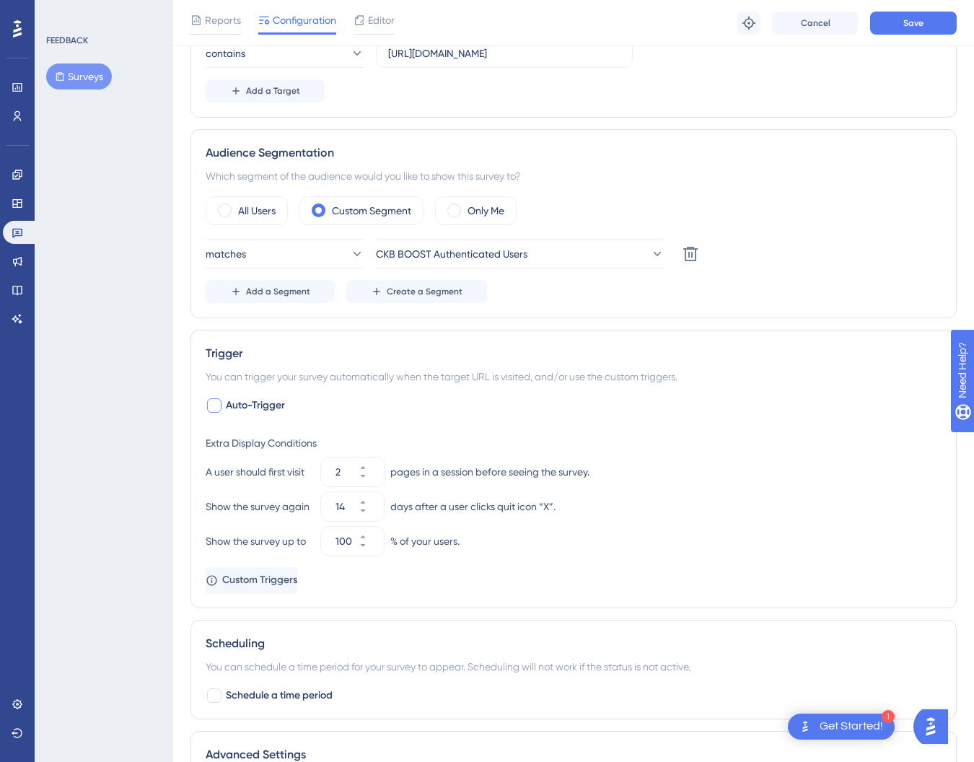
click at [217, 405] on div at bounding box center [214, 405] width 14 height 14
checkbox input "true"
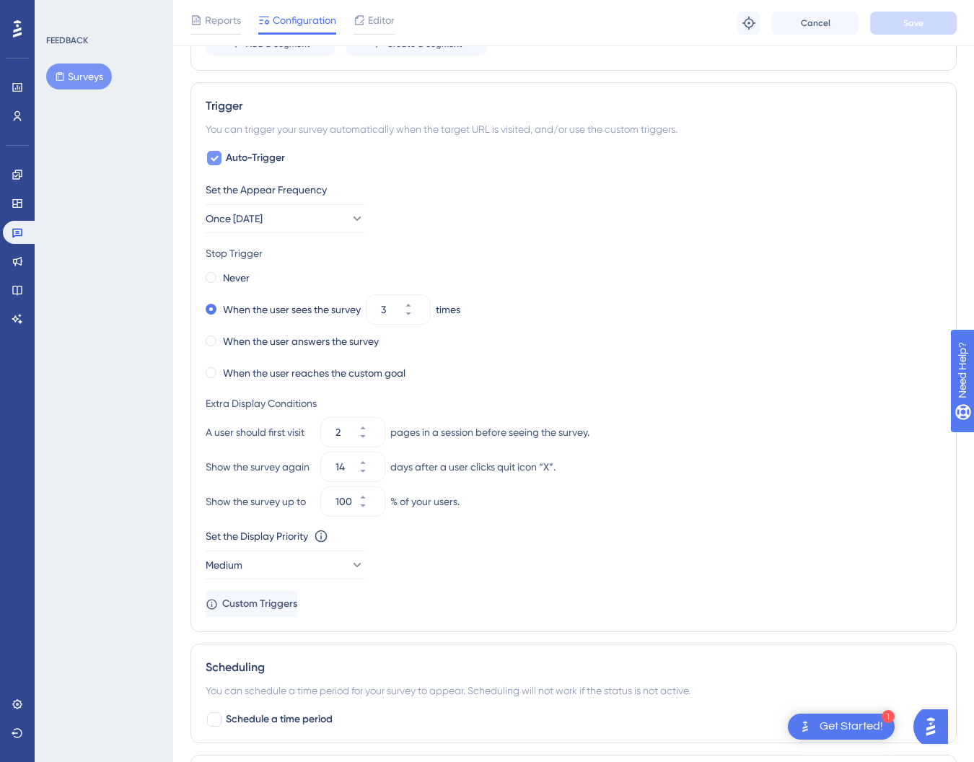
scroll to position [627, 0]
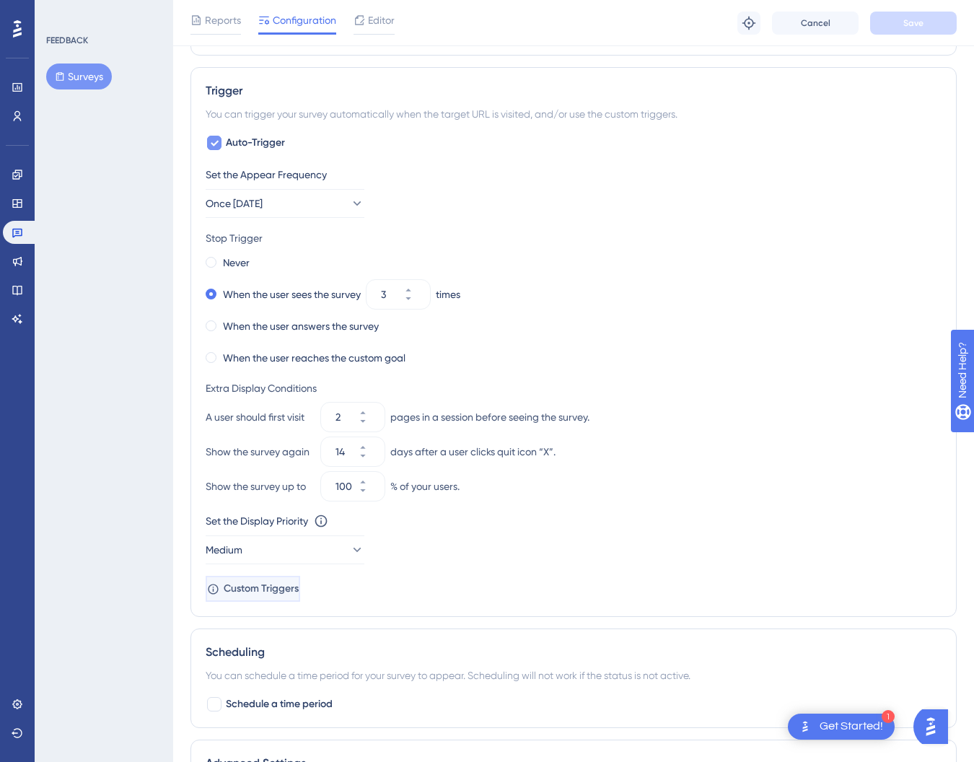
click at [299, 591] on span "Custom Triggers" at bounding box center [261, 588] width 75 height 17
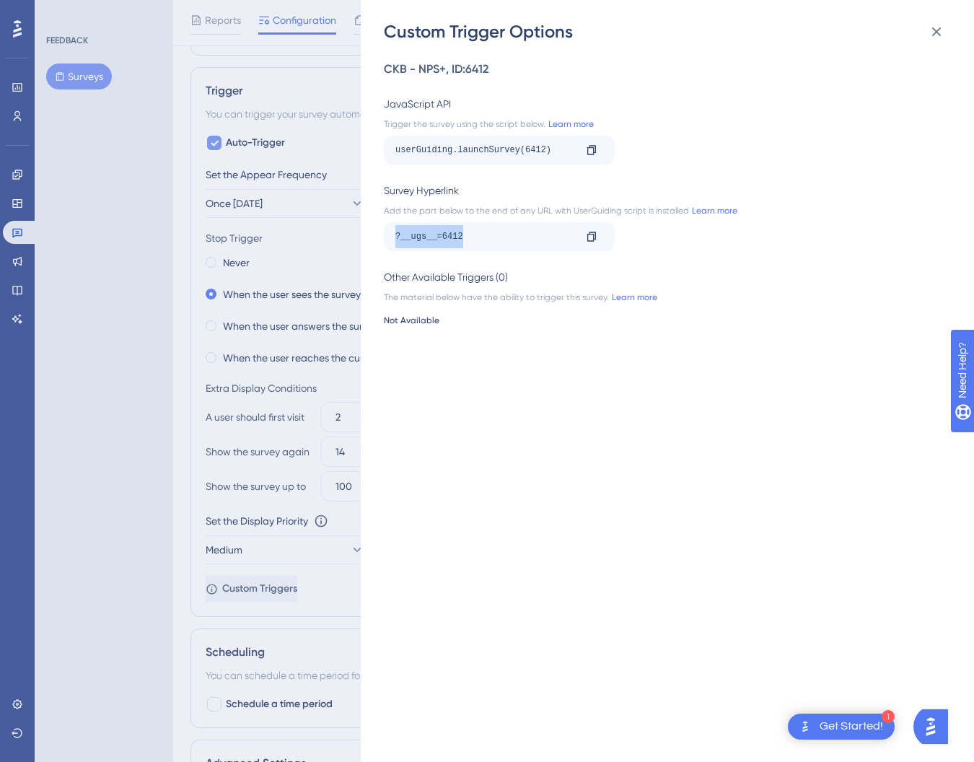
drag, startPoint x: 473, startPoint y: 234, endPoint x: 396, endPoint y: 233, distance: 76.5
click at [396, 233] on div "?__ugs__=6412" at bounding box center [484, 236] width 179 height 23
copy div "?__ugs__=6412"
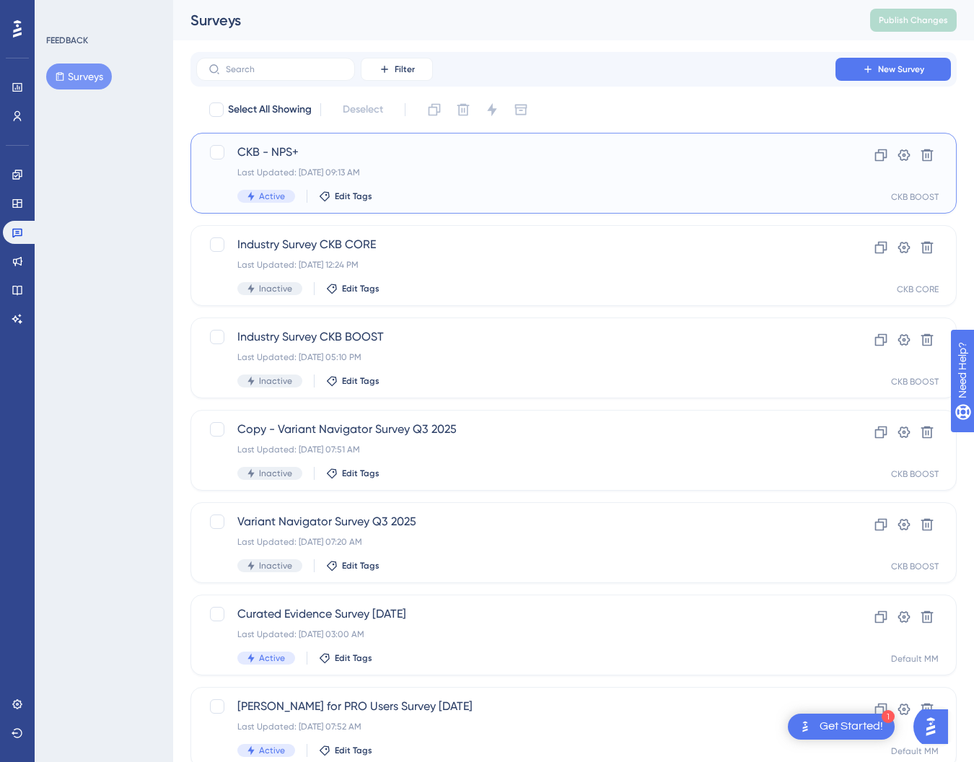
click at [279, 146] on span "CKB - NPS+" at bounding box center [515, 152] width 557 height 17
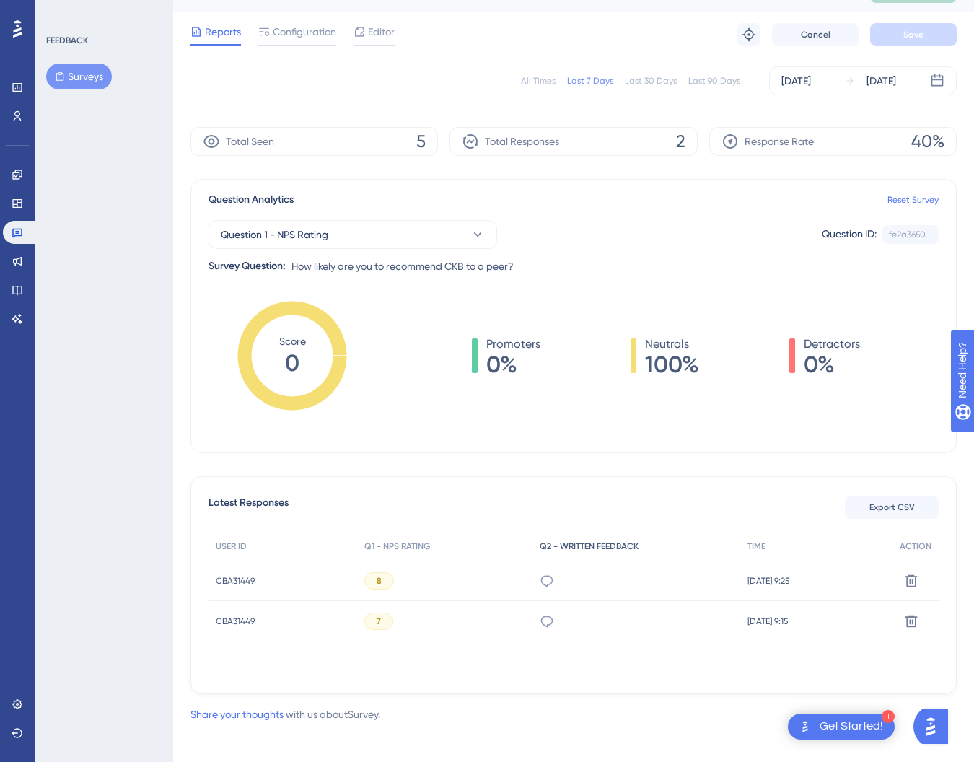
scroll to position [26, 0]
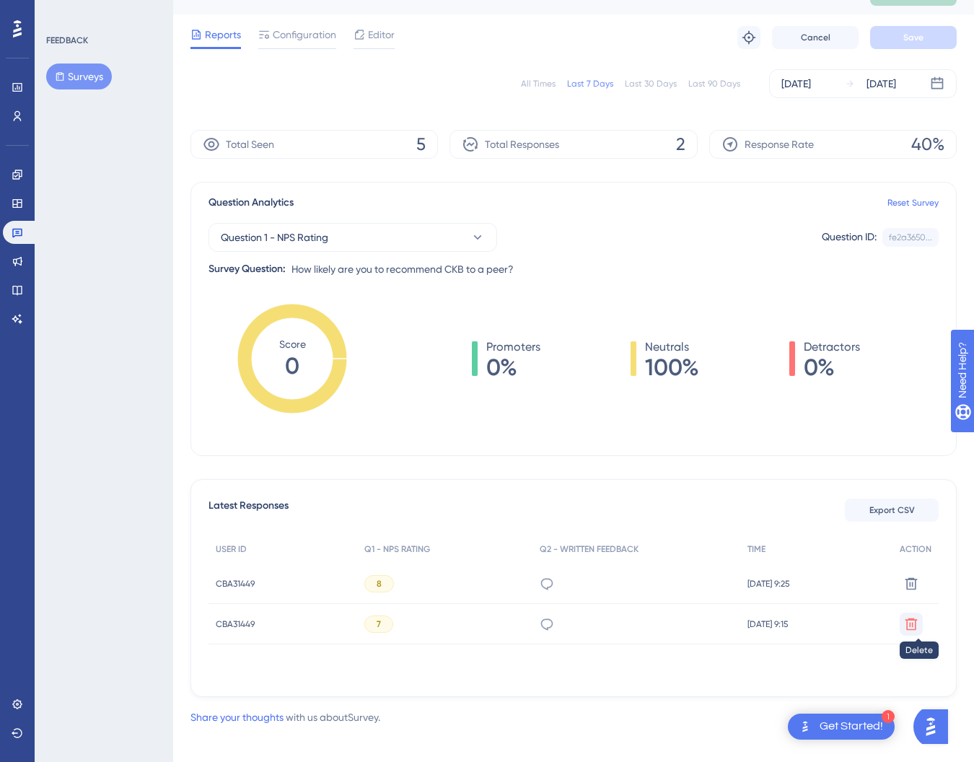
click at [907, 621] on icon at bounding box center [911, 624] width 12 height 12
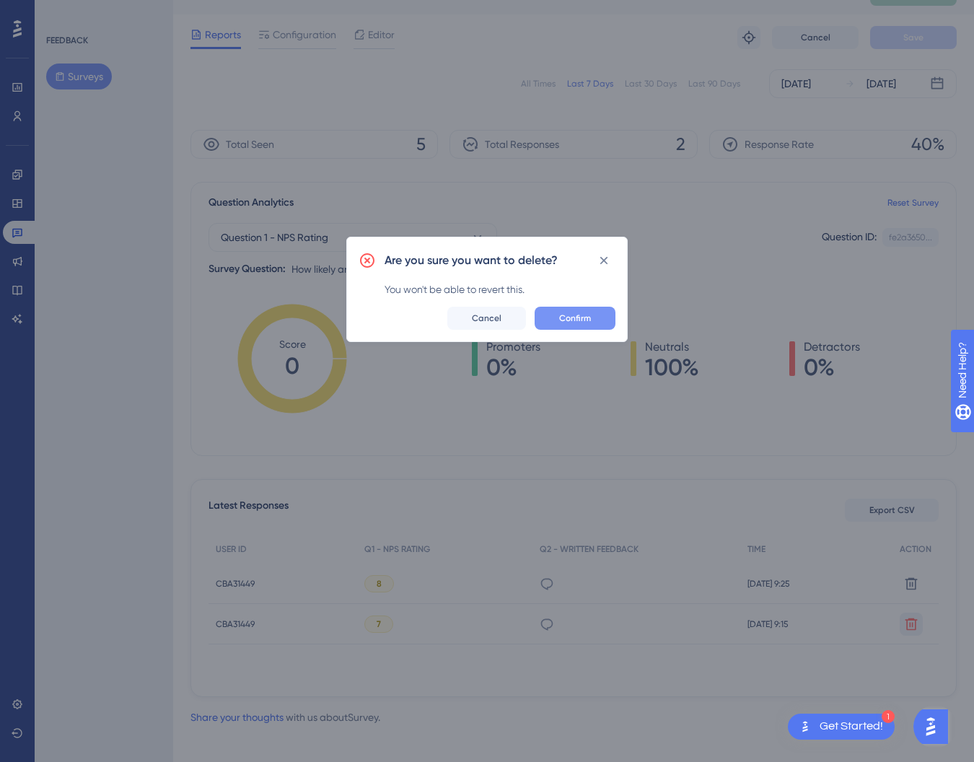
click at [564, 313] on span "Confirm" at bounding box center [575, 318] width 32 height 12
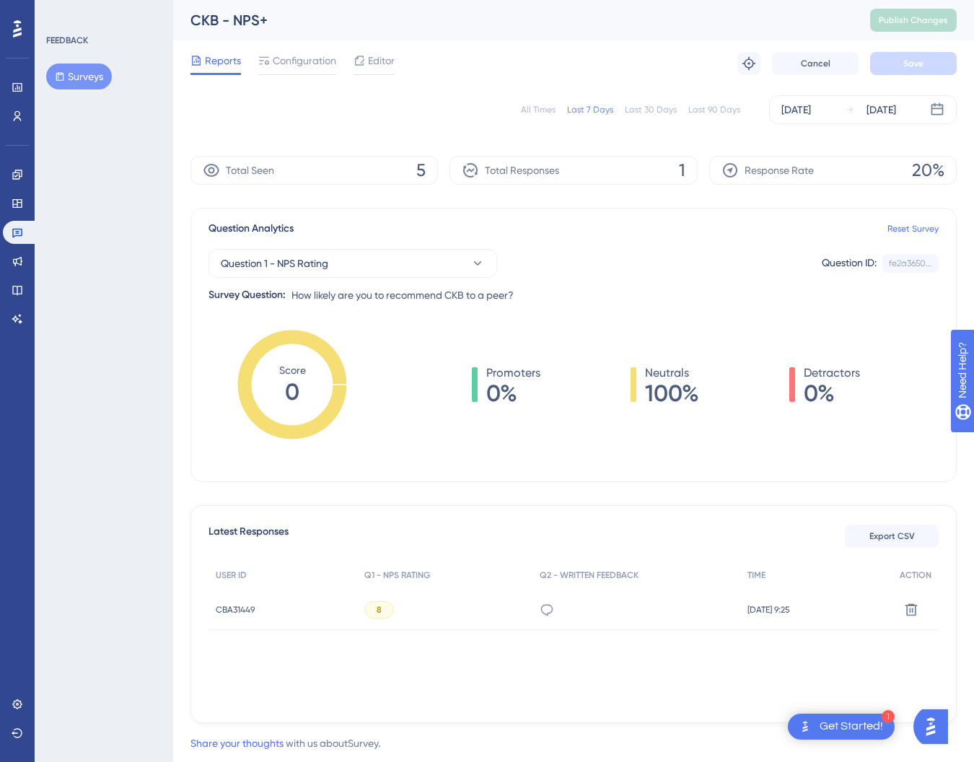
click at [395, 176] on div "Total Seen 5" at bounding box center [313, 170] width 247 height 29
drag, startPoint x: 418, startPoint y: 172, endPoint x: 445, endPoint y: 172, distance: 27.4
click at [445, 172] on div "Total Seen 5 Total Responses 1 Response Rate 20%" at bounding box center [573, 170] width 766 height 29
click at [474, 268] on icon at bounding box center [477, 263] width 14 height 14
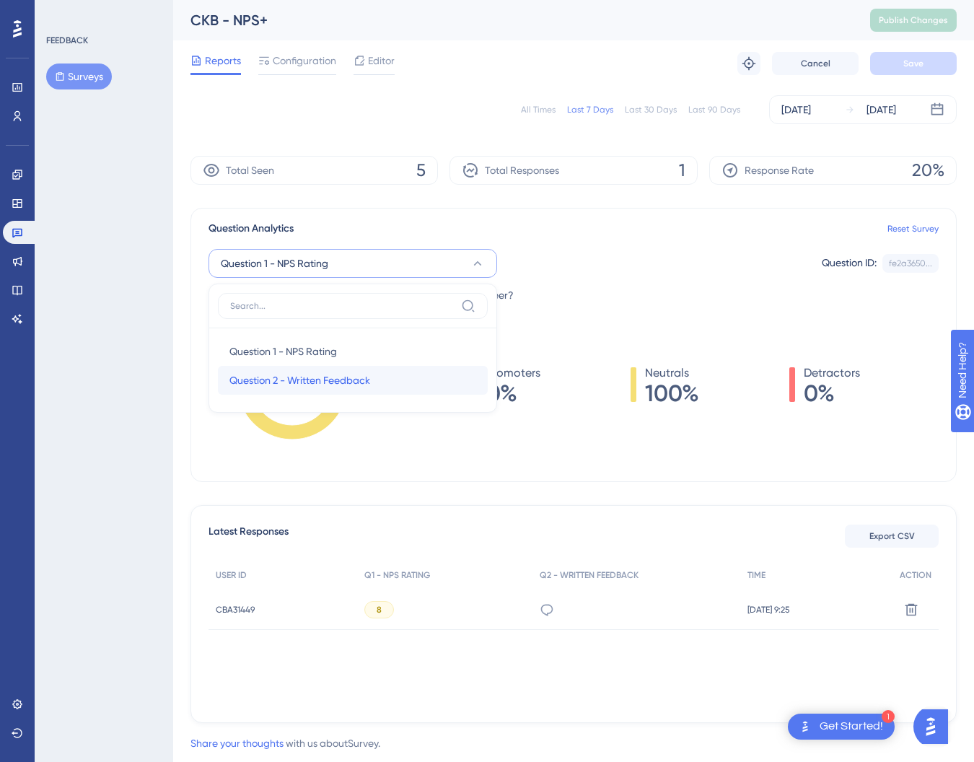
click at [370, 376] on span "Question 2 - Written Feedback" at bounding box center [299, 380] width 141 height 17
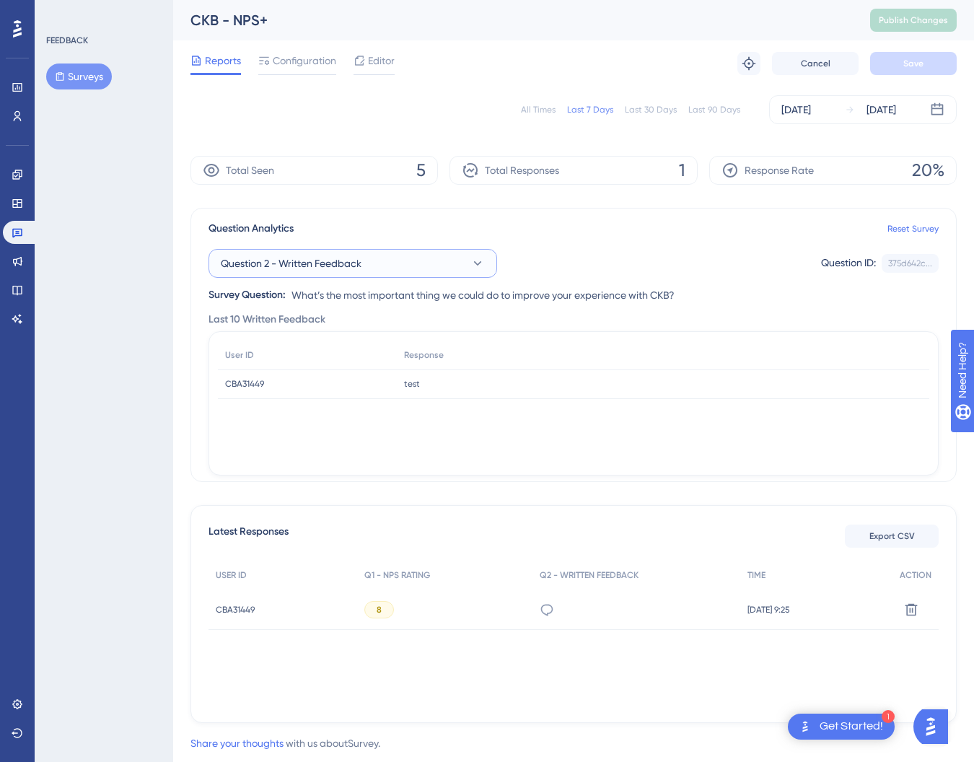
click at [484, 265] on icon at bounding box center [477, 263] width 14 height 14
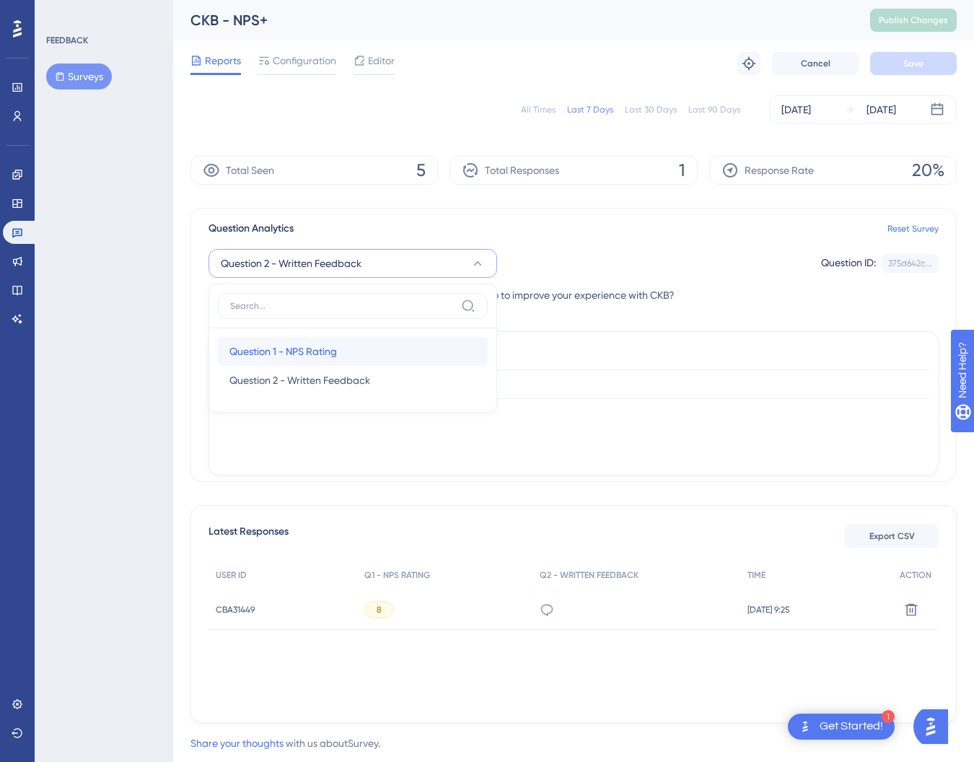
click at [309, 348] on span "Question 1 - NPS Rating" at bounding box center [282, 351] width 107 height 17
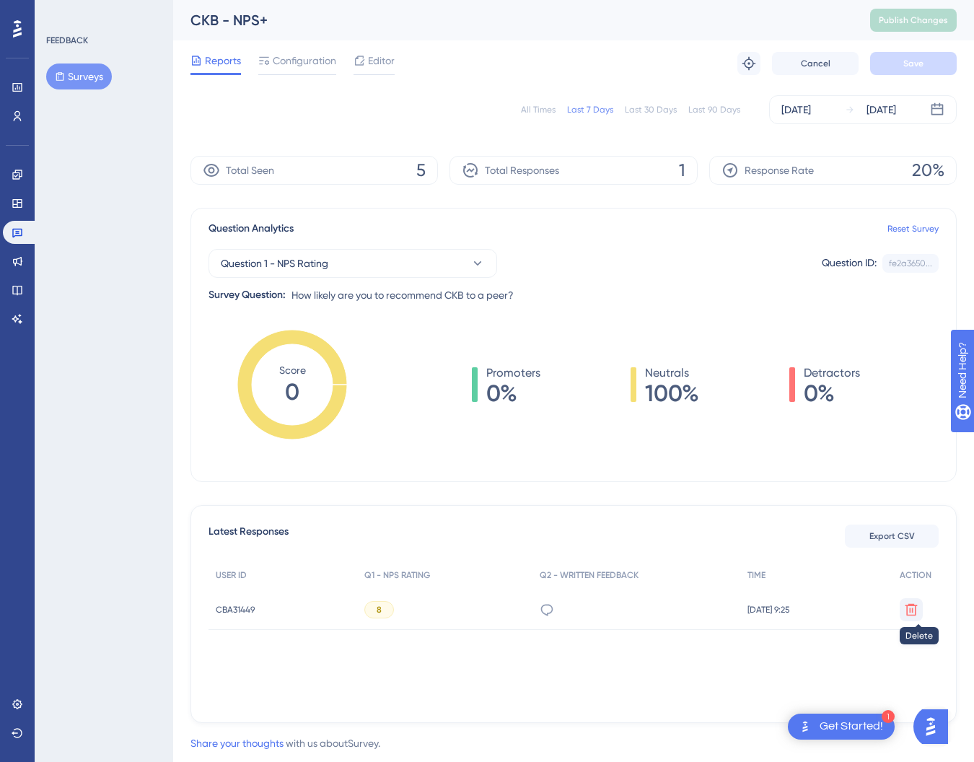
click at [908, 605] on icon at bounding box center [911, 609] width 12 height 12
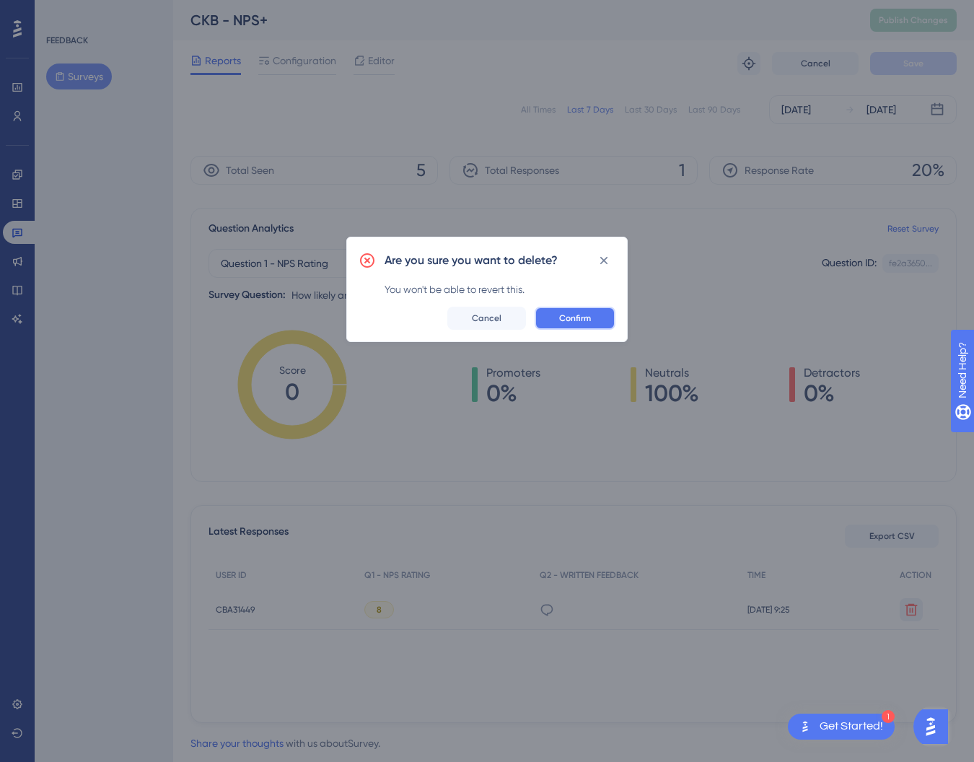
click at [589, 316] on span "Confirm" at bounding box center [575, 318] width 32 height 12
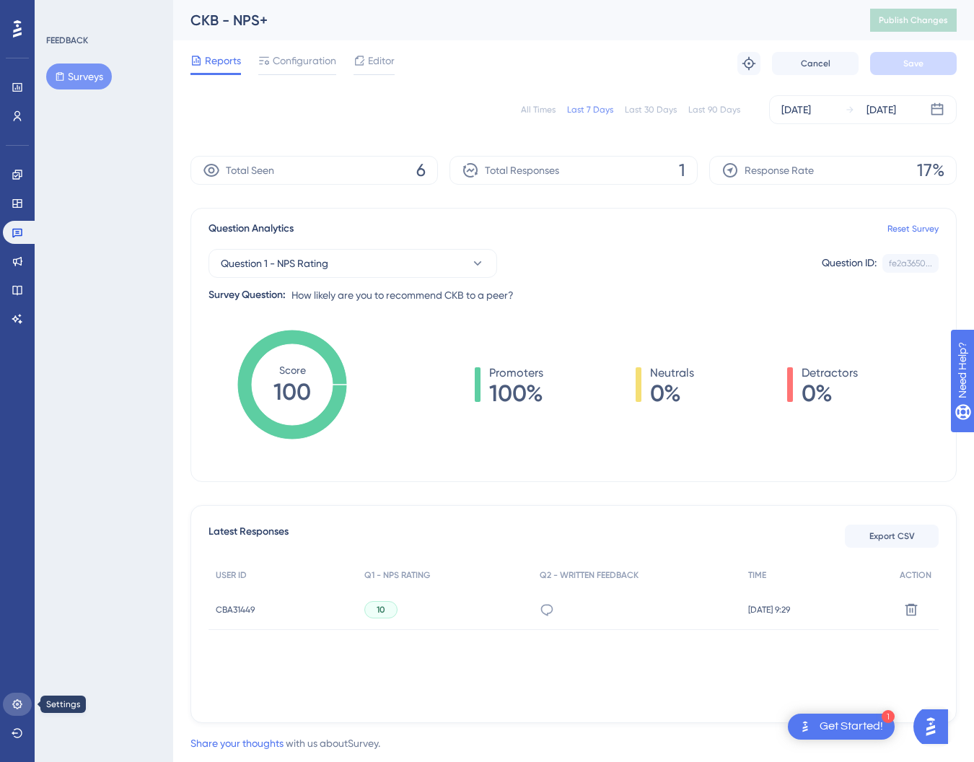
click at [18, 708] on icon at bounding box center [18, 704] width 12 height 12
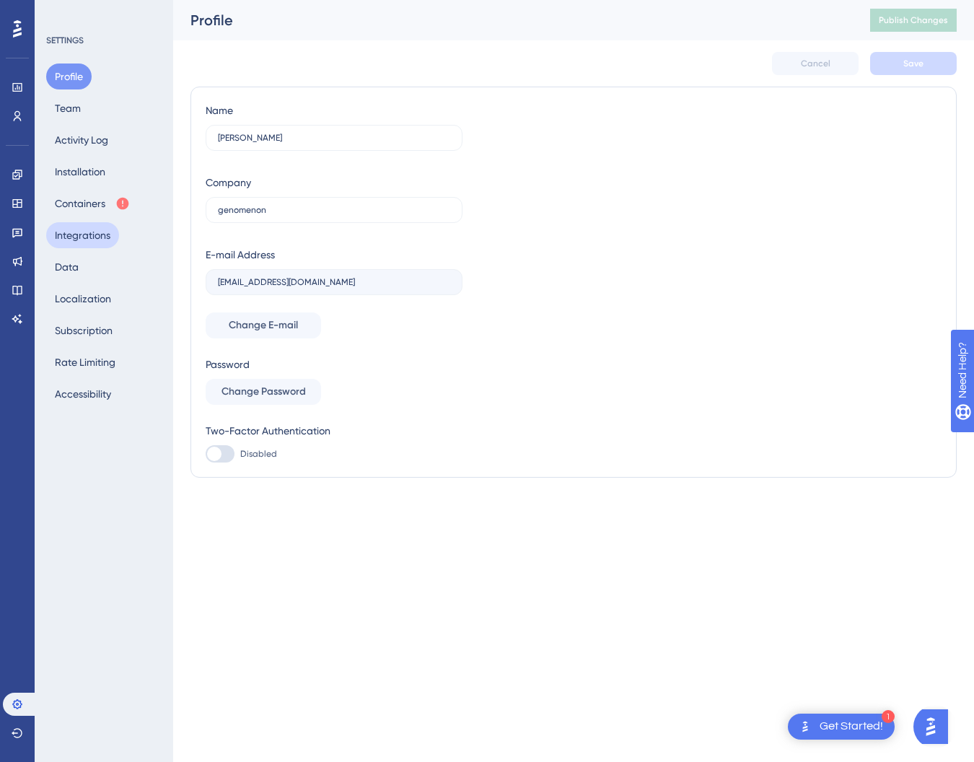
click at [82, 234] on button "Integrations" at bounding box center [82, 235] width 73 height 26
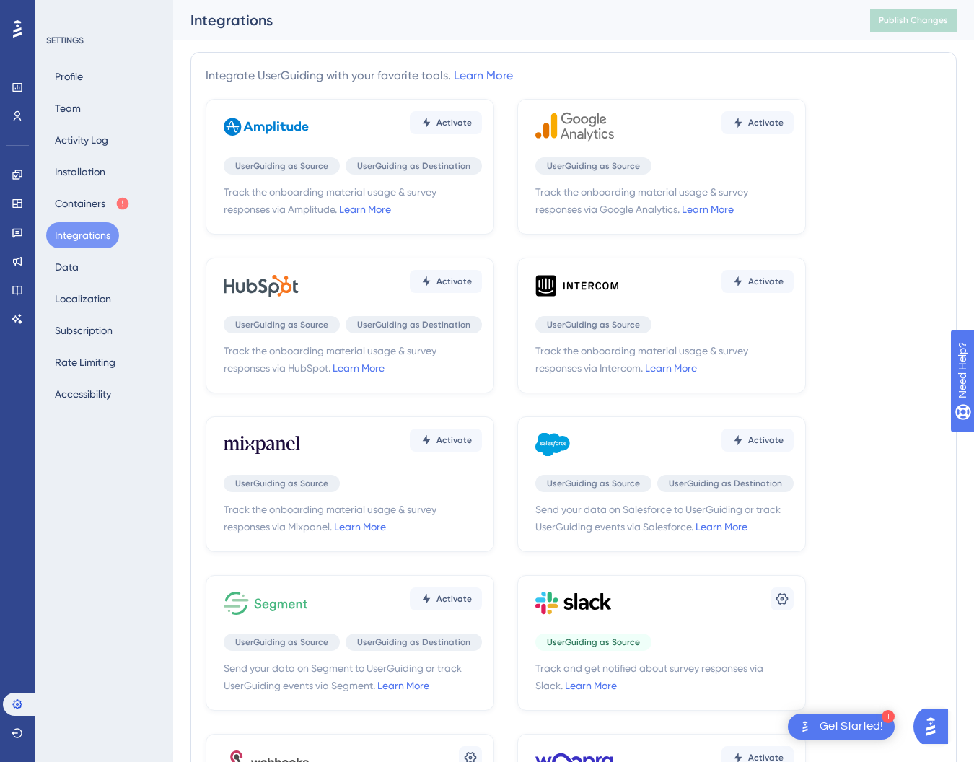
scroll to position [224, 0]
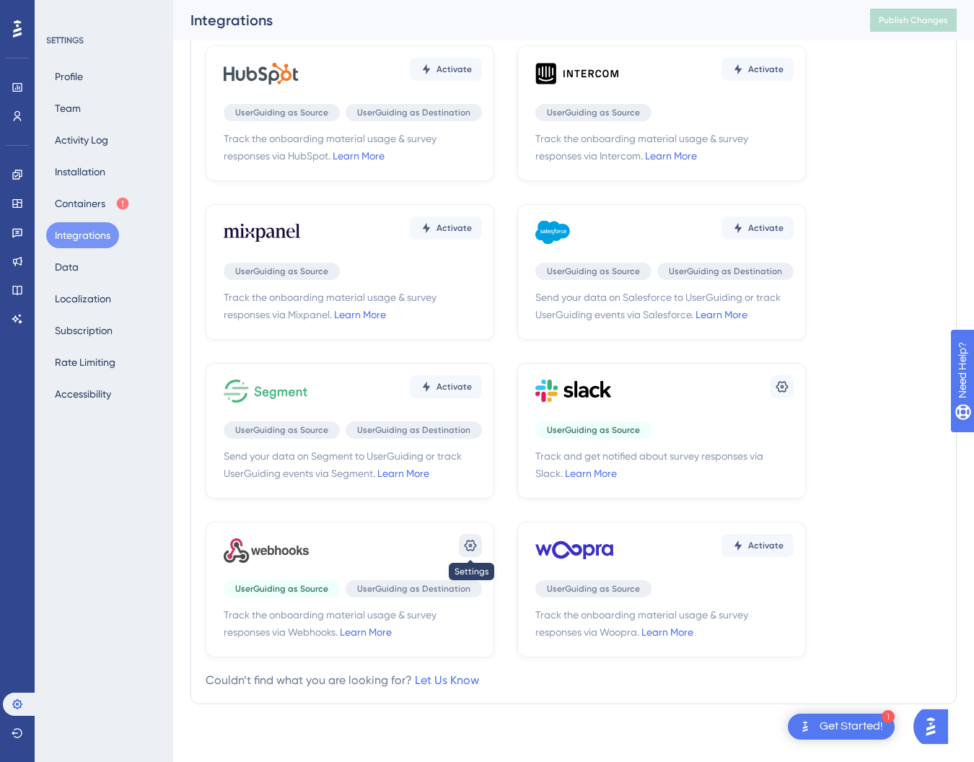
click at [473, 540] on icon at bounding box center [471, 546] width 12 height 12
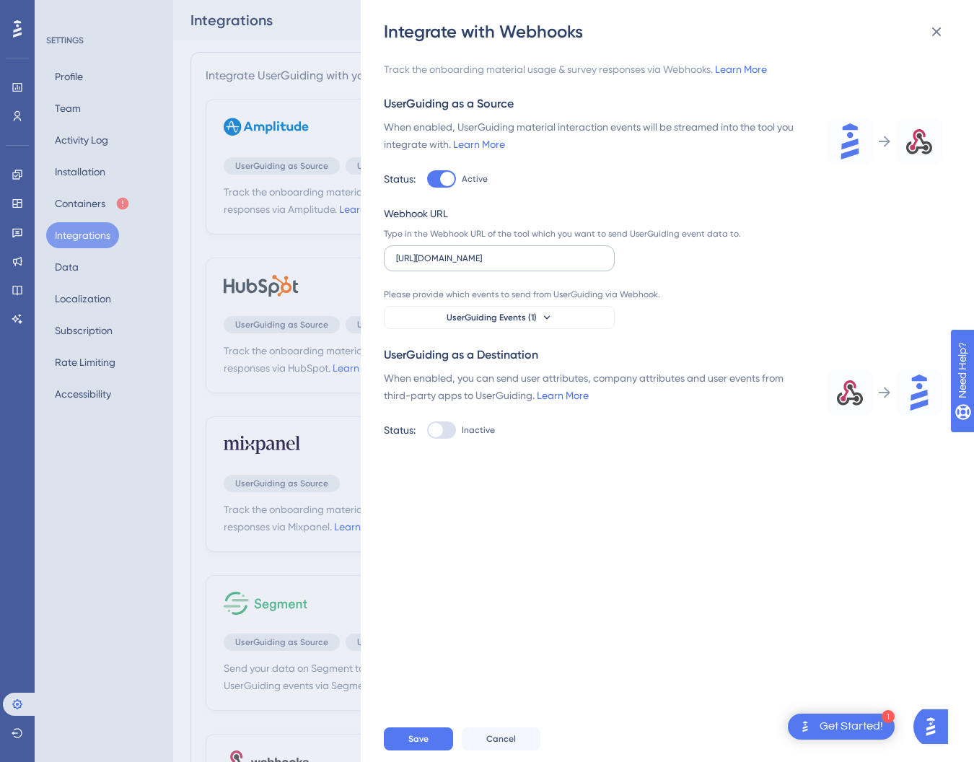
click at [540, 252] on label "https://hooks.slack.com/services/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" at bounding box center [499, 258] width 231 height 26
click at [540, 253] on input "https://hooks.slack.com/services/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" at bounding box center [499, 258] width 206 height 10
paste input "triggers/T0A7Z9ZLJ/9575045853060/3dfb56d184c4c893013f8918c501bc7c"
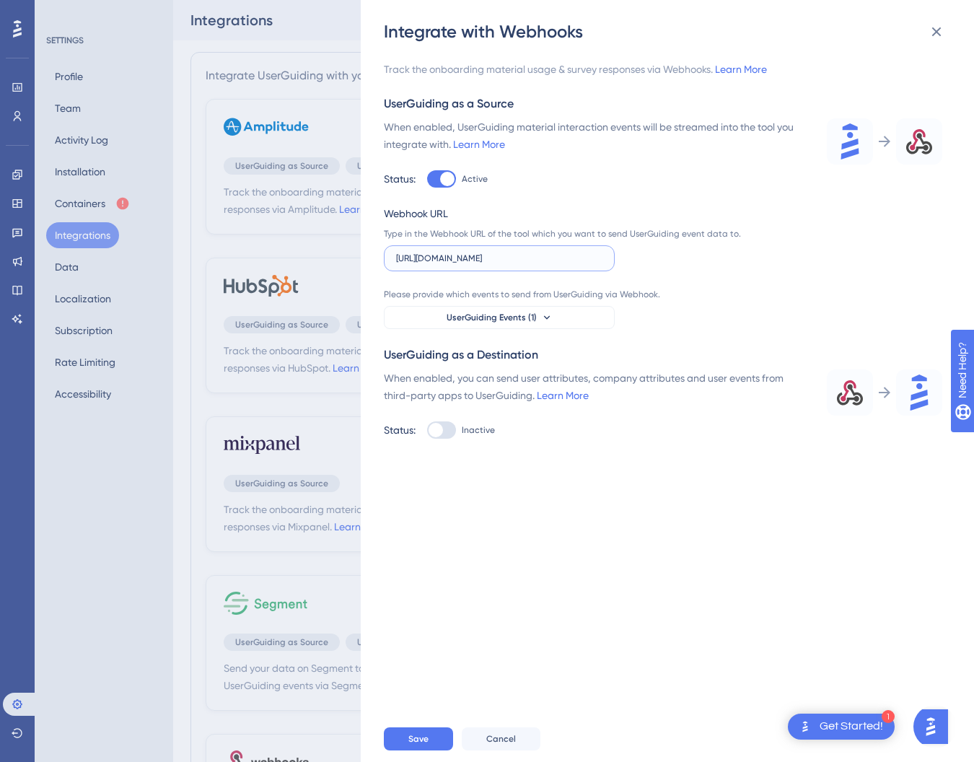
drag, startPoint x: 465, startPoint y: 256, endPoint x: 336, endPoint y: 254, distance: 128.4
click at [336, 254] on div "Integrate with Webhooks Track the onboarding material usage & survey responses …" at bounding box center [487, 381] width 974 height 762
type input "https://hooks.slack.com/triggers/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…"
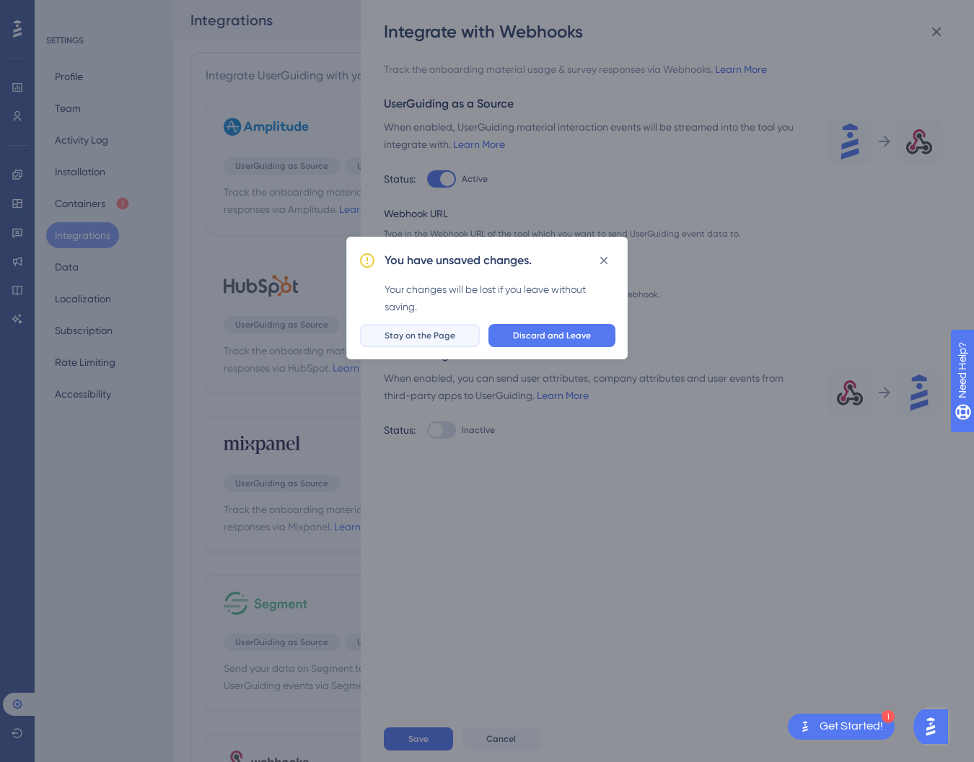
click at [442, 341] on span "Stay on the Page" at bounding box center [420, 336] width 71 height 12
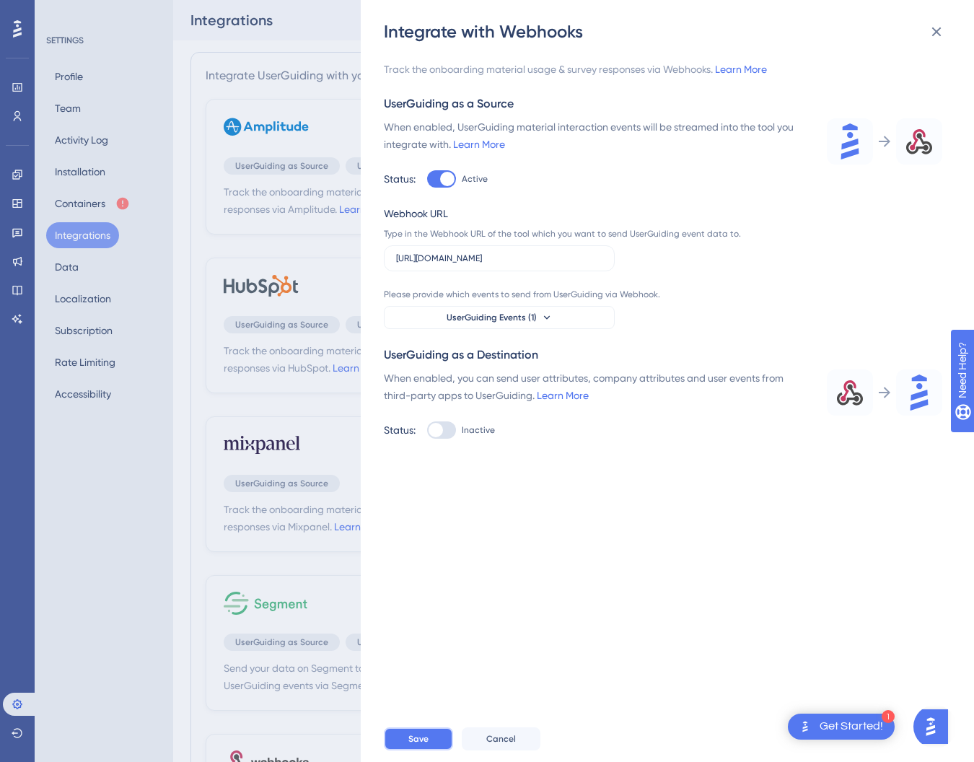
click at [413, 737] on span "Save" at bounding box center [418, 739] width 20 height 12
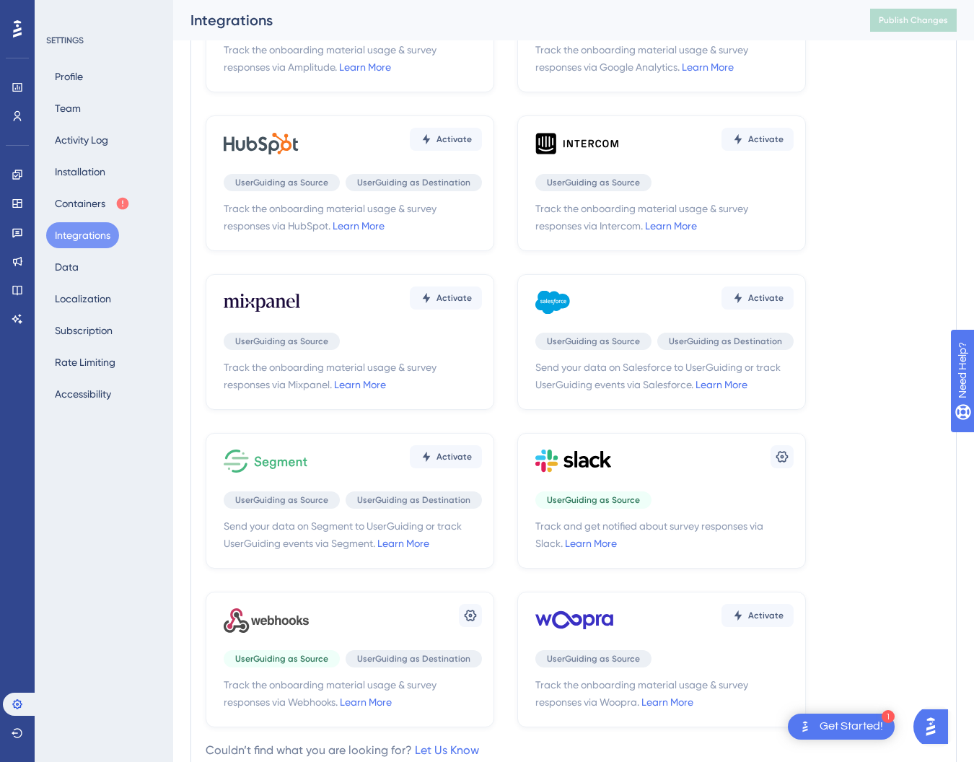
scroll to position [224, 0]
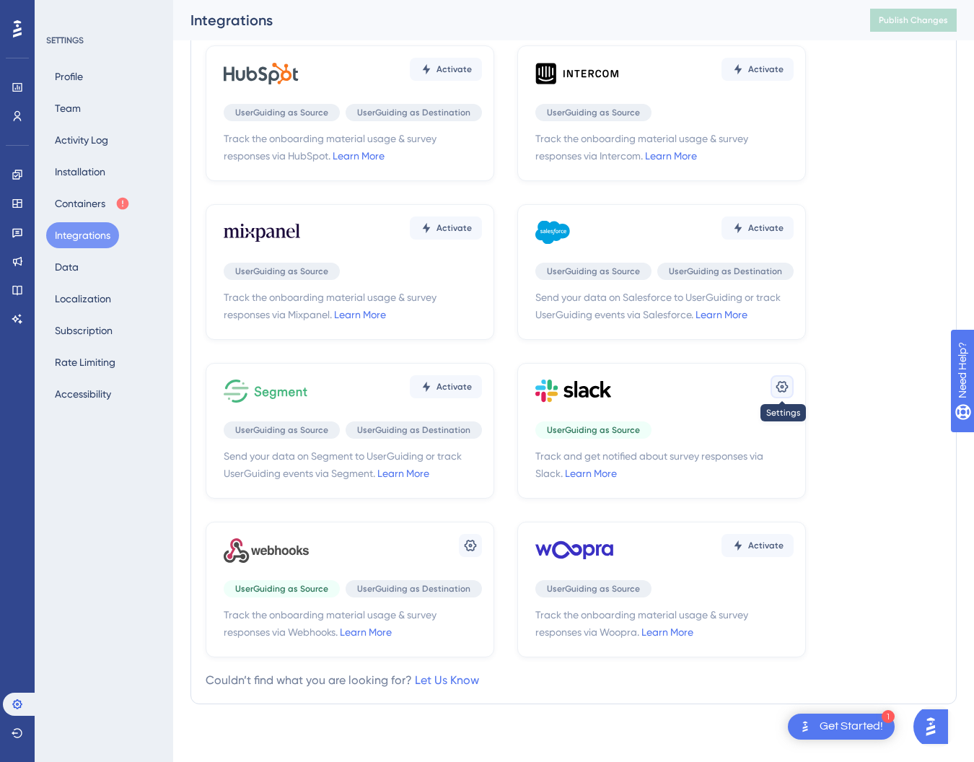
click at [784, 388] on icon at bounding box center [782, 386] width 14 height 14
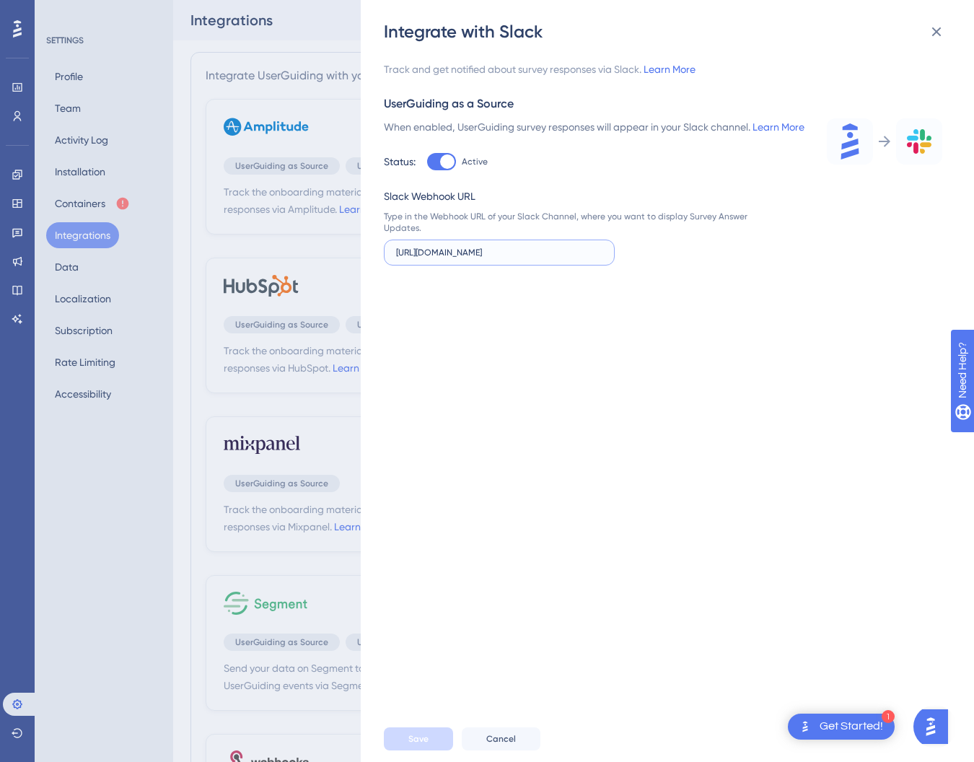
click at [469, 258] on input "[URL][DOMAIN_NAME]" at bounding box center [499, 252] width 206 height 10
click at [449, 169] on div at bounding box center [447, 161] width 14 height 14
click at [427, 162] on input "Active" at bounding box center [426, 162] width 1 height 1
checkbox input "false"
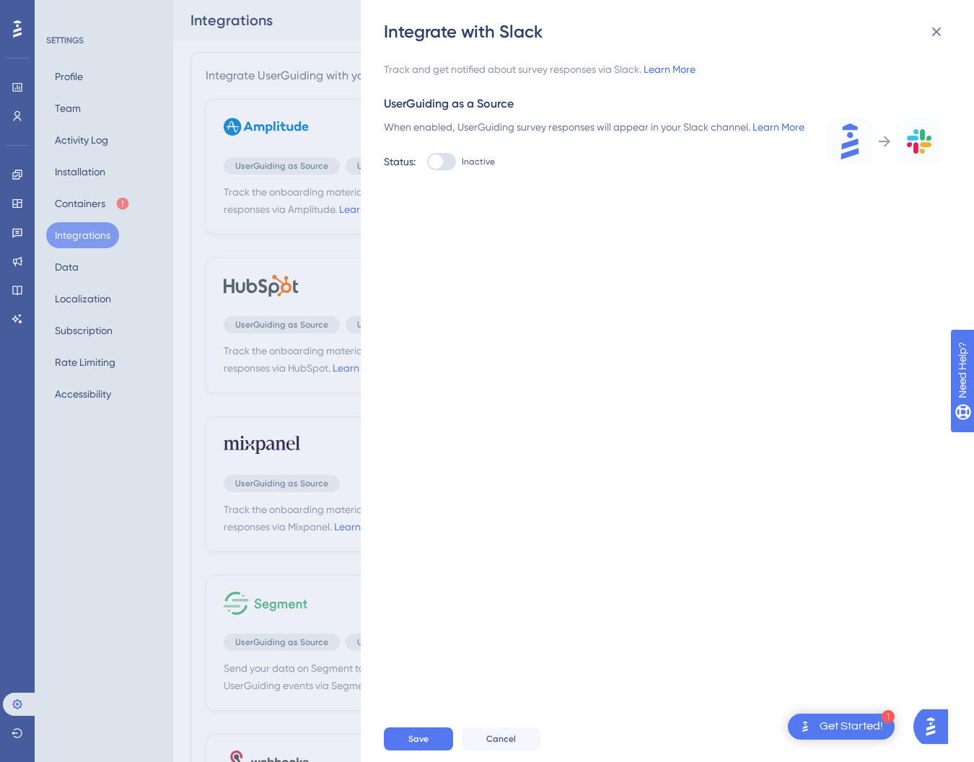
click at [297, 565] on div "Integrate with Slack Track and get notified about survey responses via Slack. L…" at bounding box center [487, 381] width 974 height 762
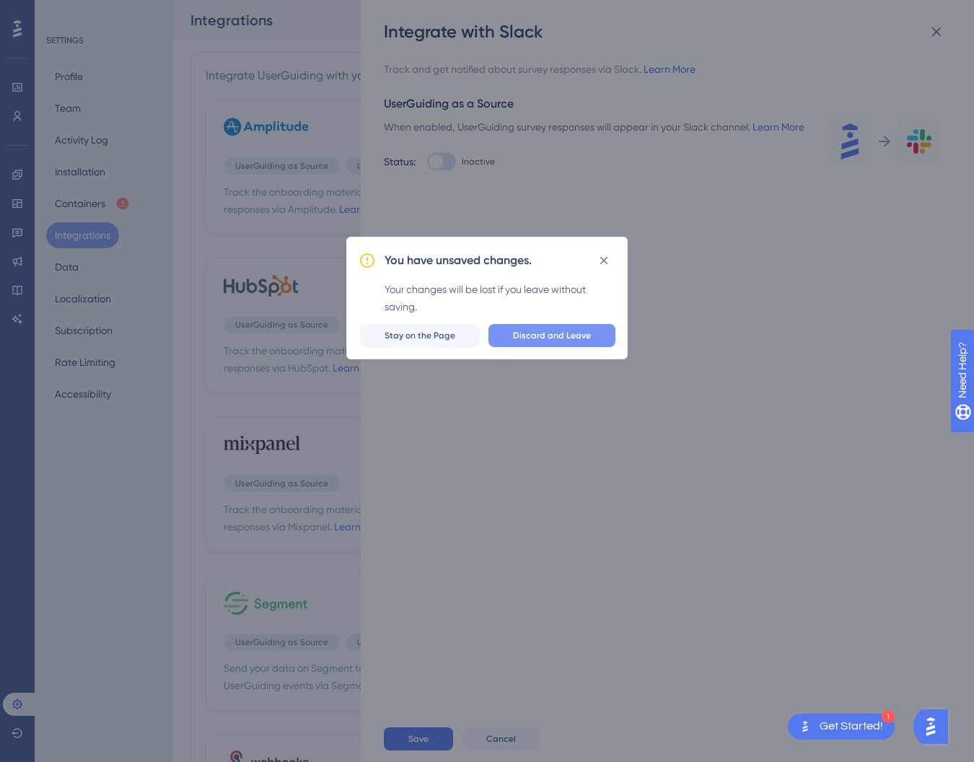
click at [534, 330] on span "Discard and Leave" at bounding box center [552, 336] width 78 height 12
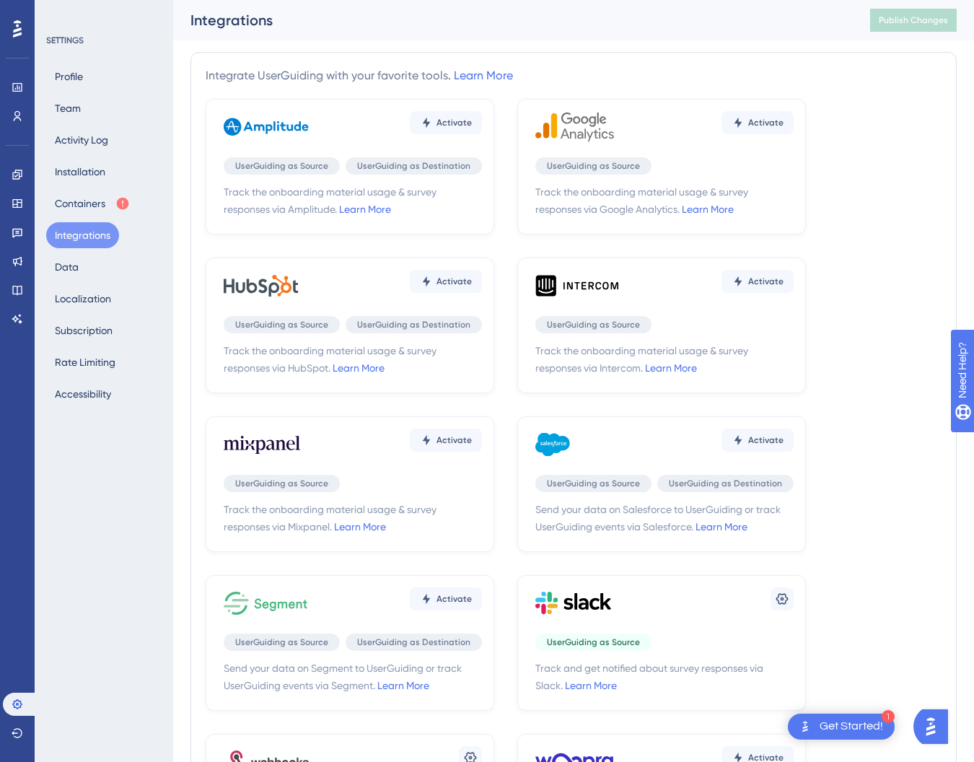
click at [674, 656] on div "Settings UserGuiding as Source Track and get notified about survey responses vi…" at bounding box center [661, 643] width 289 height 136
click at [788, 594] on icon at bounding box center [782, 599] width 14 height 14
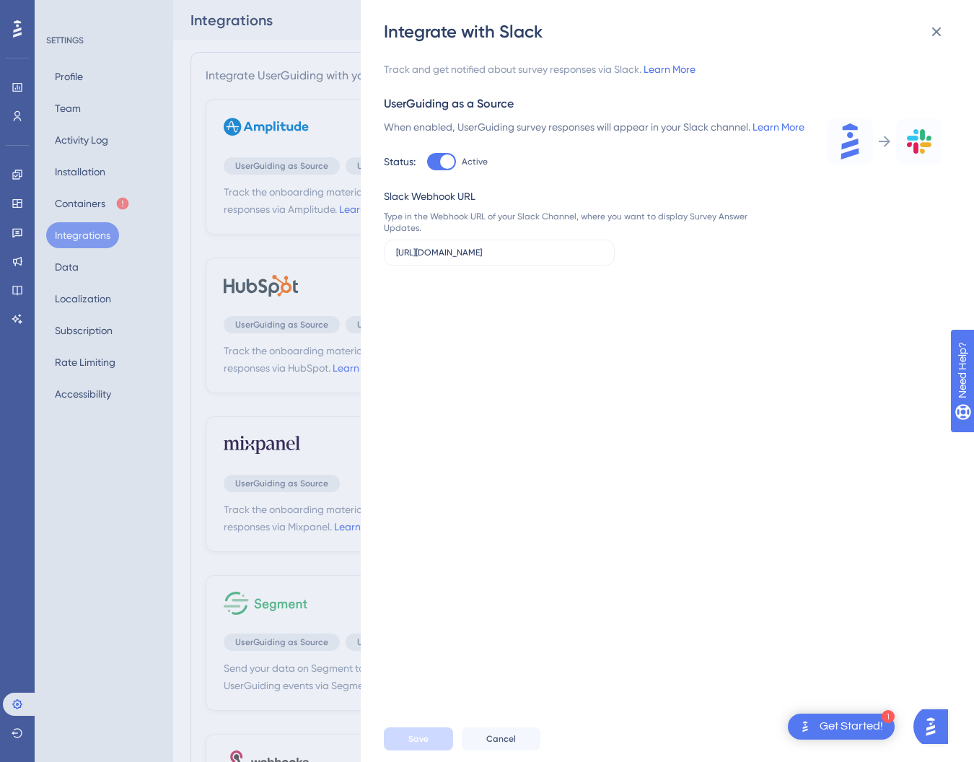
click at [641, 614] on div "Track and get notified about survey responses via Slack. Learn More UserGuiding…" at bounding box center [674, 379] width 581 height 672
click at [442, 169] on div at bounding box center [447, 161] width 14 height 14
click at [427, 162] on input "Active" at bounding box center [426, 162] width 1 height 1
checkbox input "false"
click at [425, 742] on span "Save" at bounding box center [418, 739] width 20 height 12
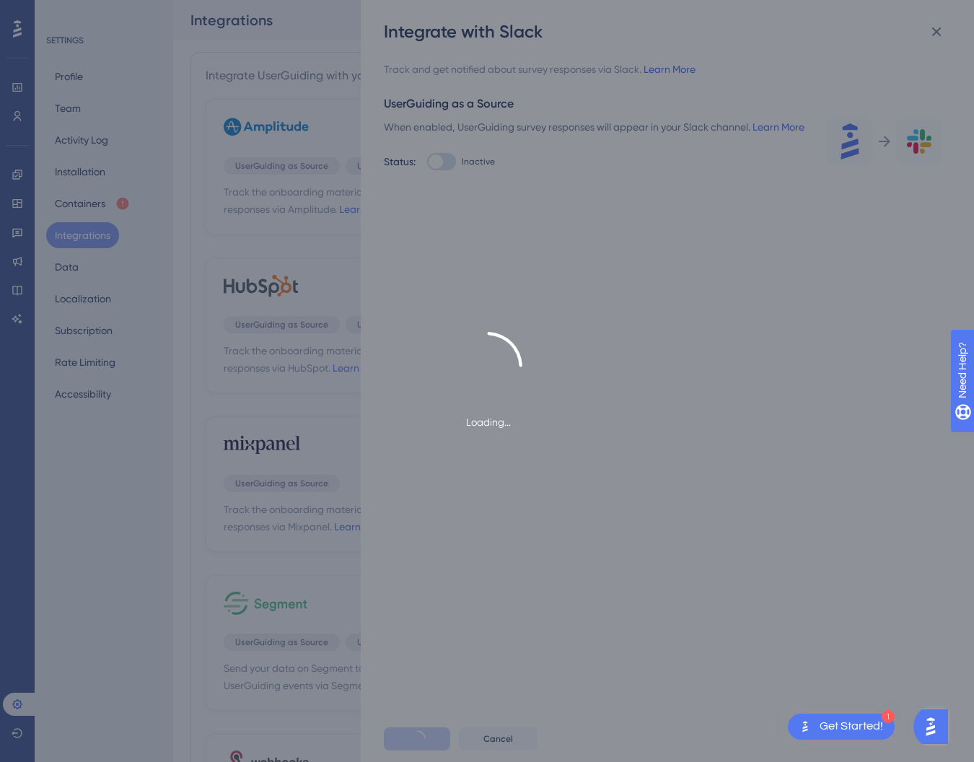
click at [209, 672] on div "Loading..." at bounding box center [487, 381] width 974 height 762
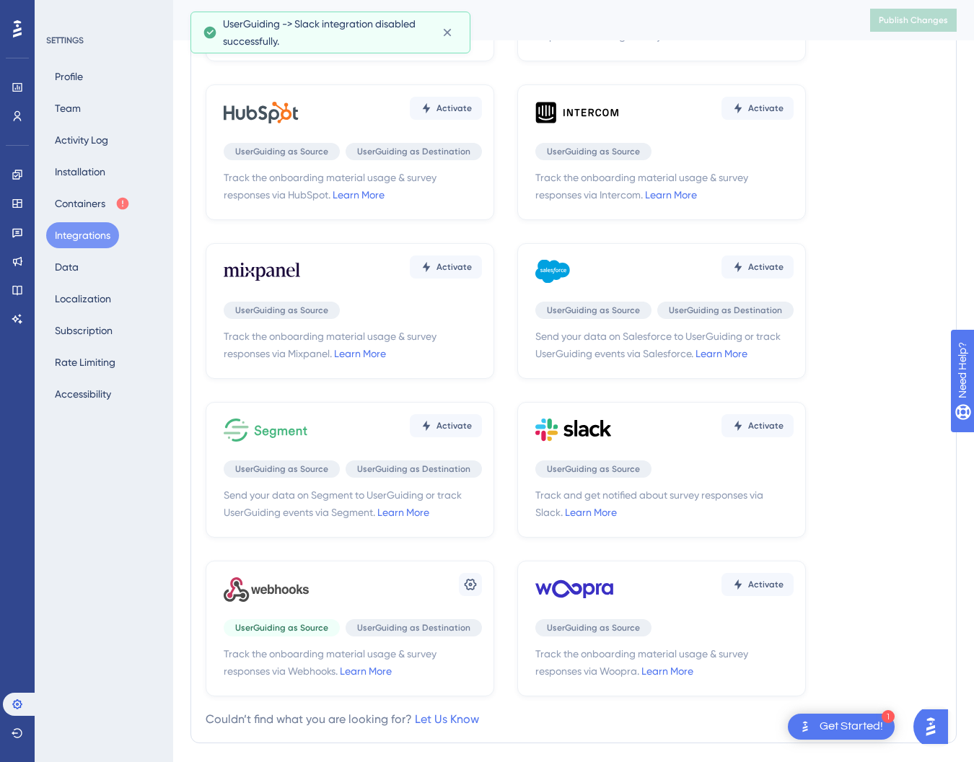
scroll to position [188, 0]
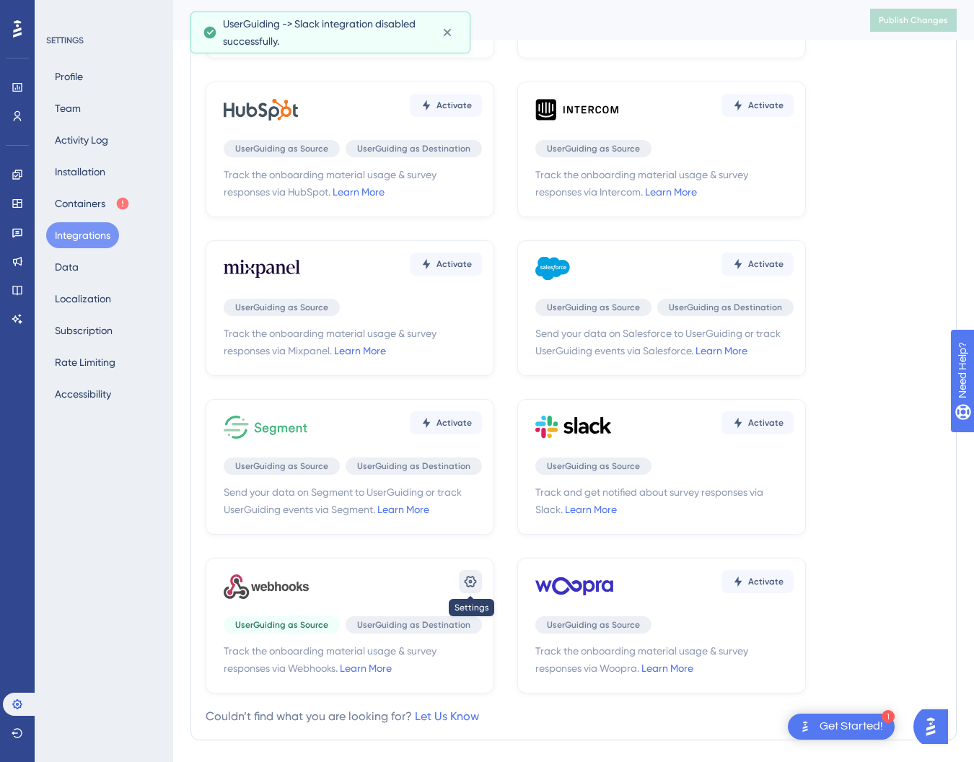
click at [467, 581] on icon at bounding box center [470, 581] width 14 height 14
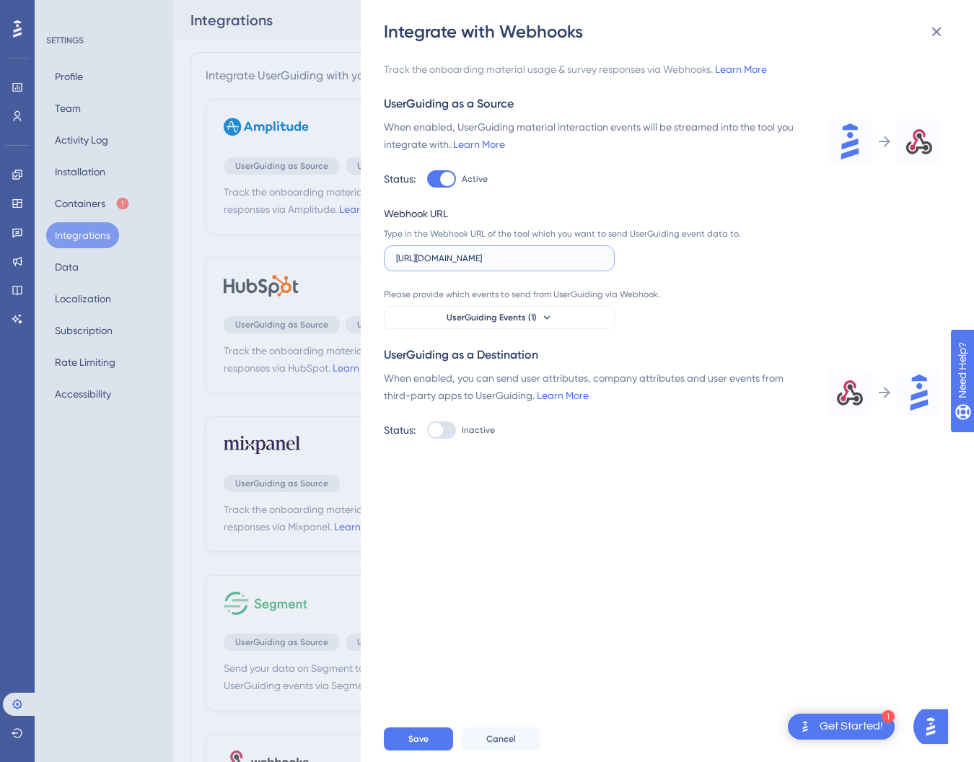
click at [520, 254] on input "https://hooks.slack.com/triggers/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…" at bounding box center [499, 258] width 206 height 10
paste input "603667905520/1cabc88dfa919d9b02fe9fe5d2e2d508"
type input "https://hooks.slack.com/triggers/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…"
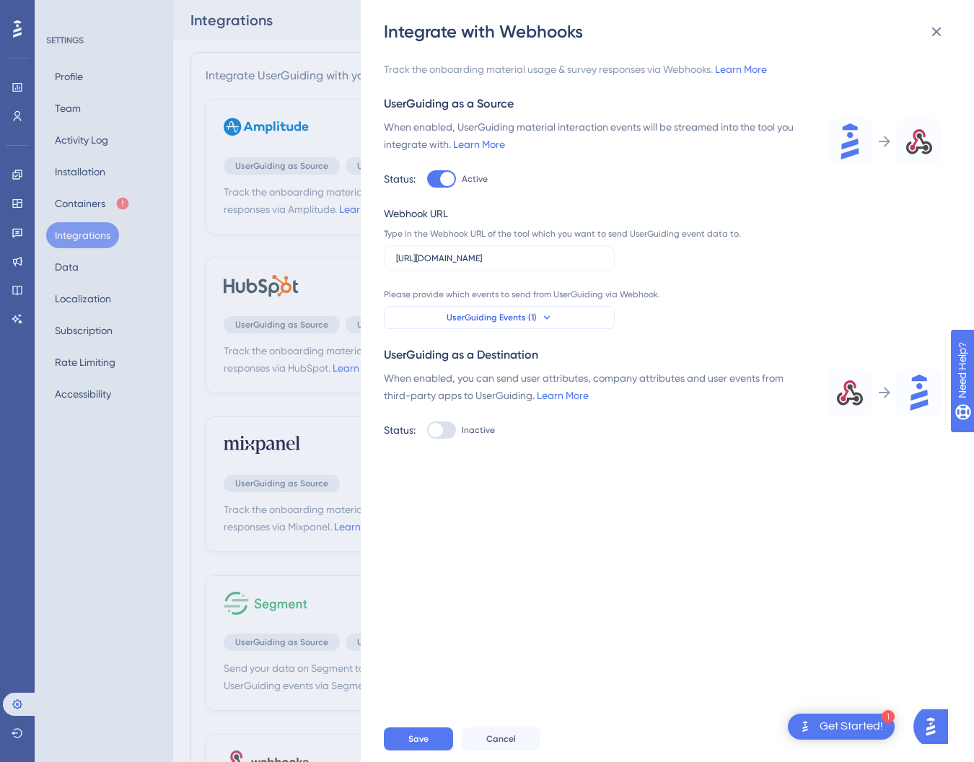
click at [541, 320] on icon at bounding box center [547, 318] width 12 height 12
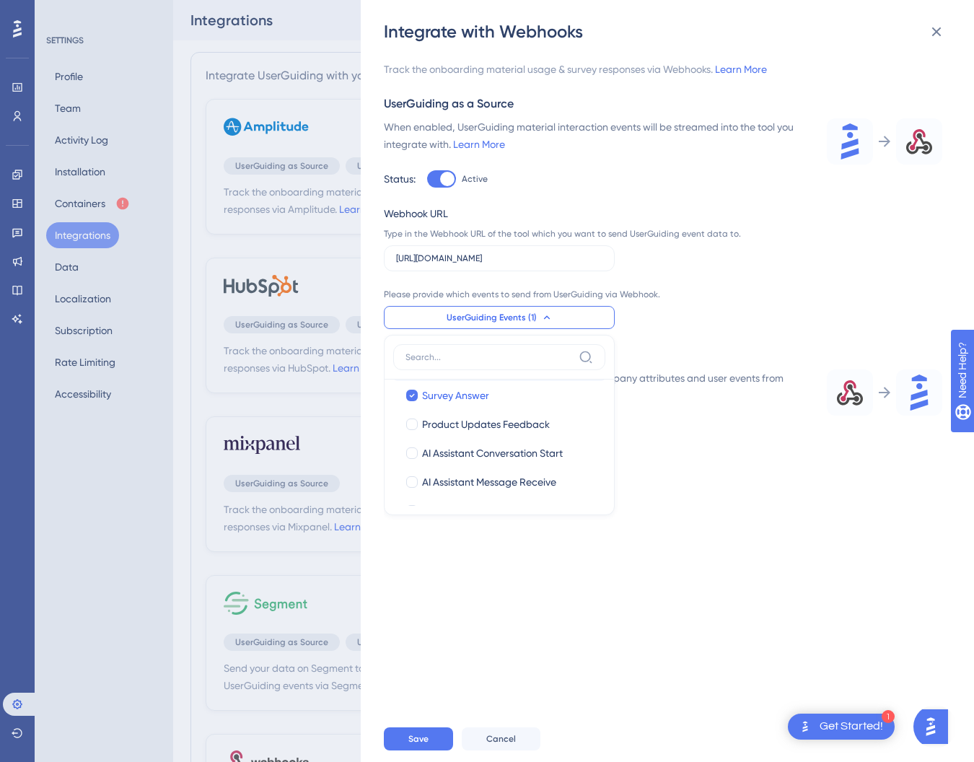
scroll to position [341, 0]
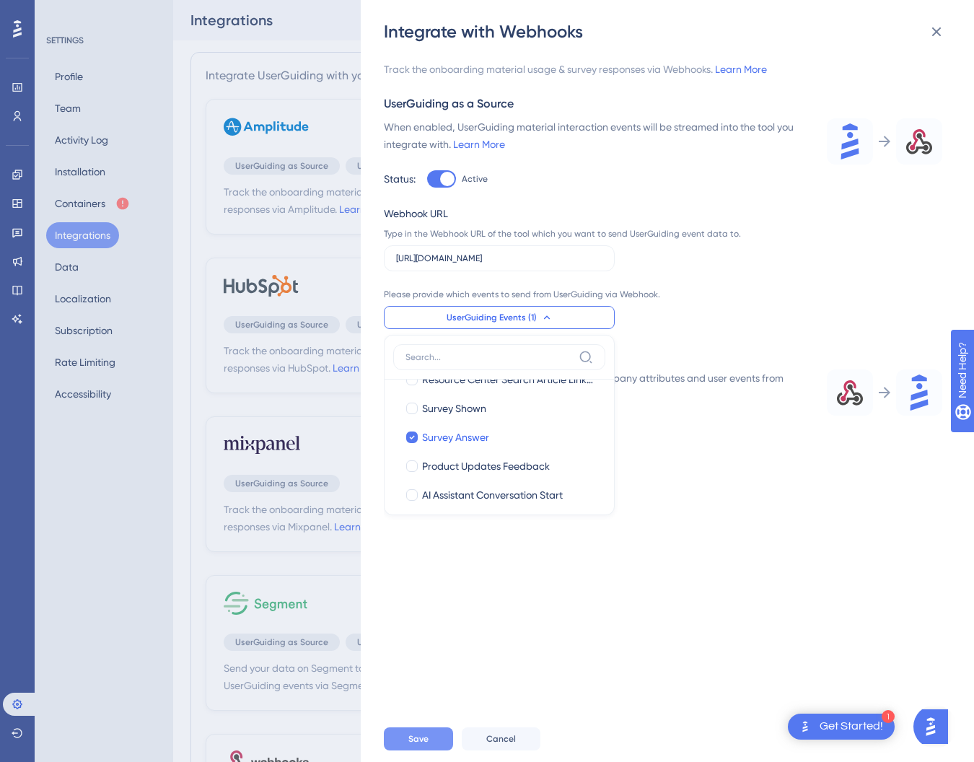
click at [436, 732] on button "Save" at bounding box center [418, 738] width 69 height 23
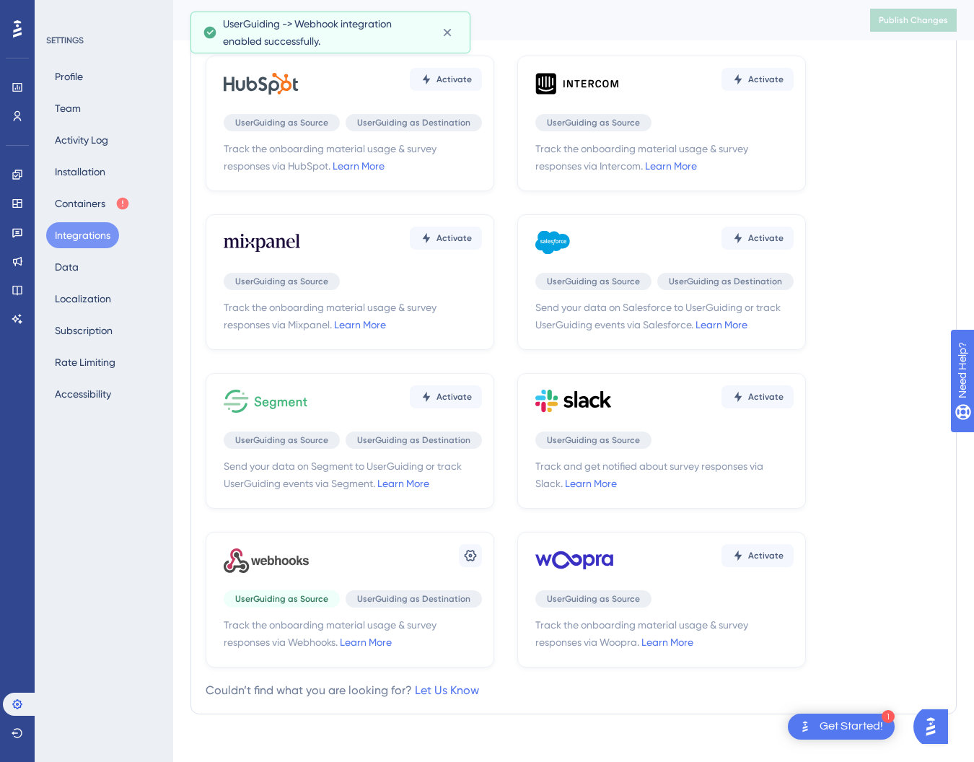
scroll to position [224, 0]
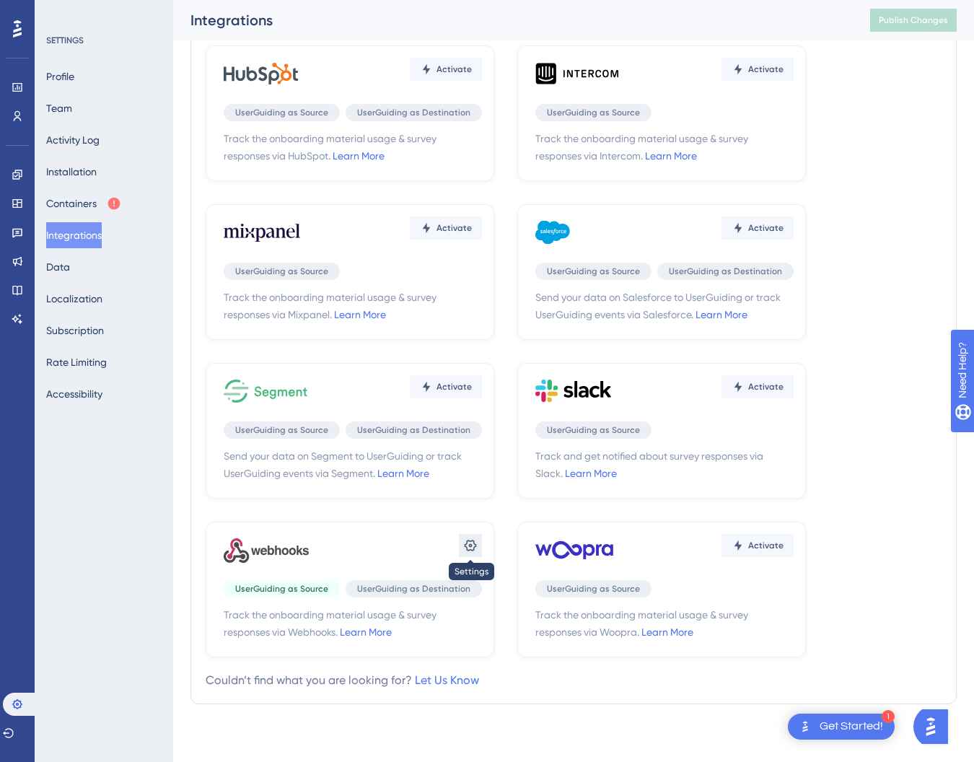
click at [471, 548] on icon at bounding box center [470, 545] width 14 height 14
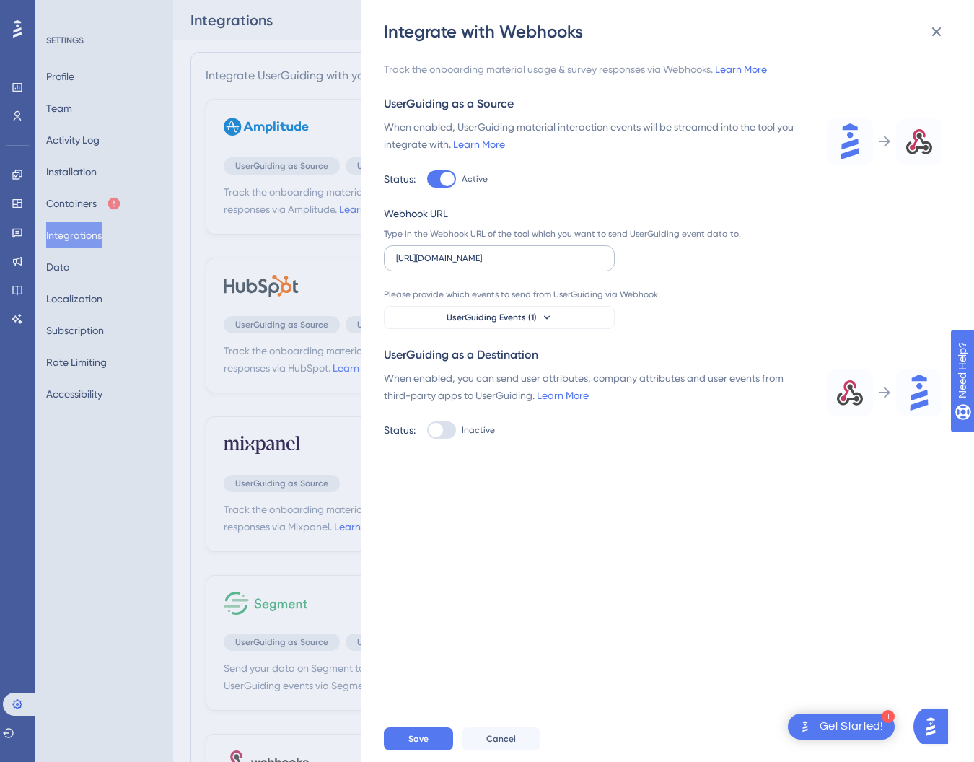
click at [522, 266] on label "[URL][DOMAIN_NAME]" at bounding box center [499, 258] width 231 height 26
click at [522, 263] on input "[URL][DOMAIN_NAME]" at bounding box center [499, 258] width 206 height 10
click at [418, 731] on button "Save" at bounding box center [418, 738] width 69 height 23
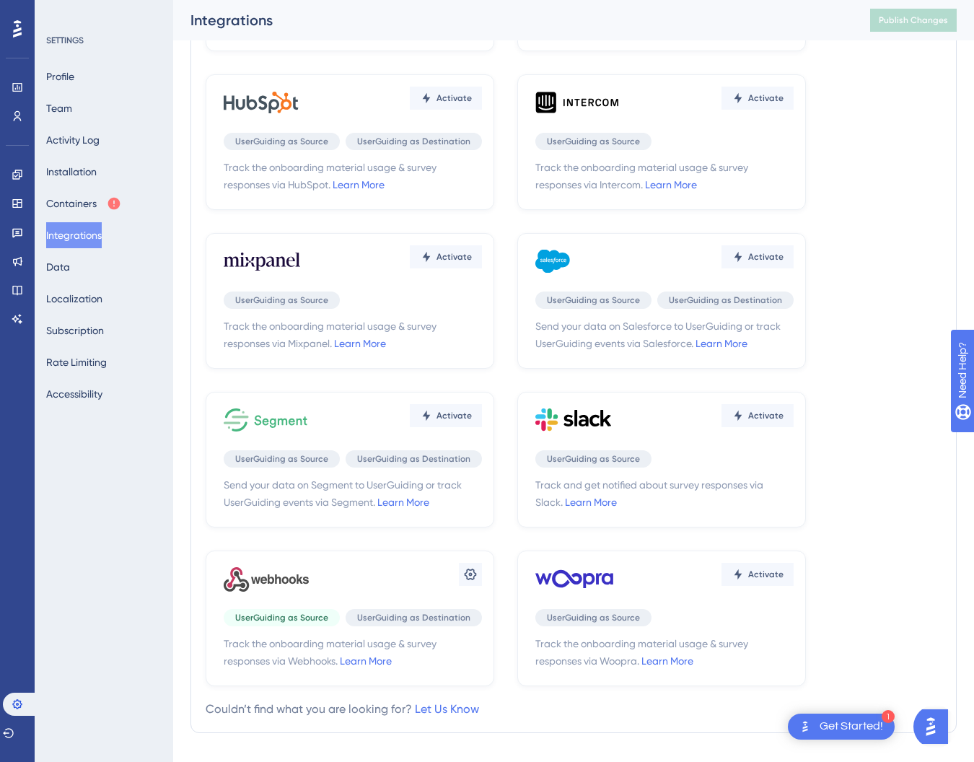
scroll to position [224, 0]
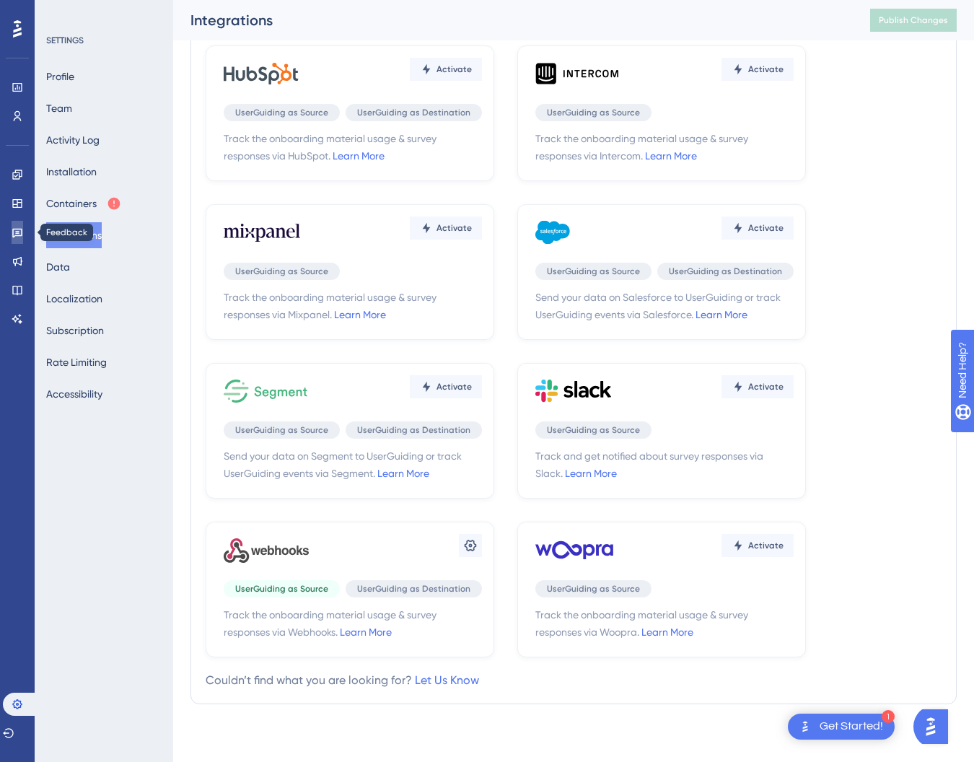
click at [12, 225] on link at bounding box center [18, 232] width 12 height 23
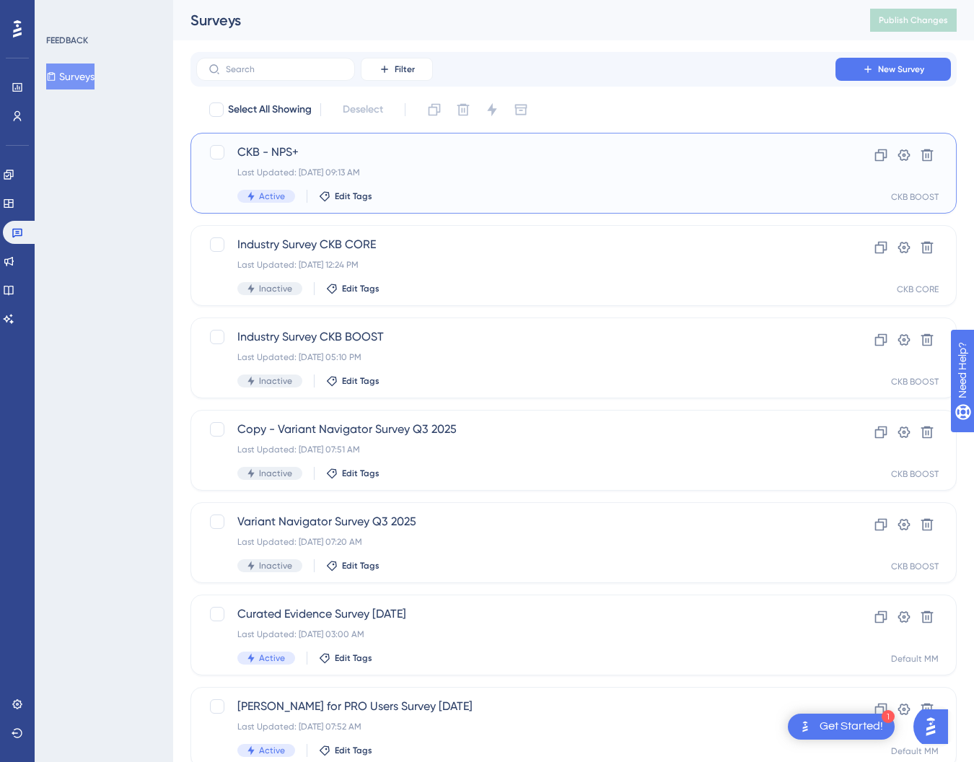
click at [283, 152] on span "CKB - NPS+" at bounding box center [515, 152] width 557 height 17
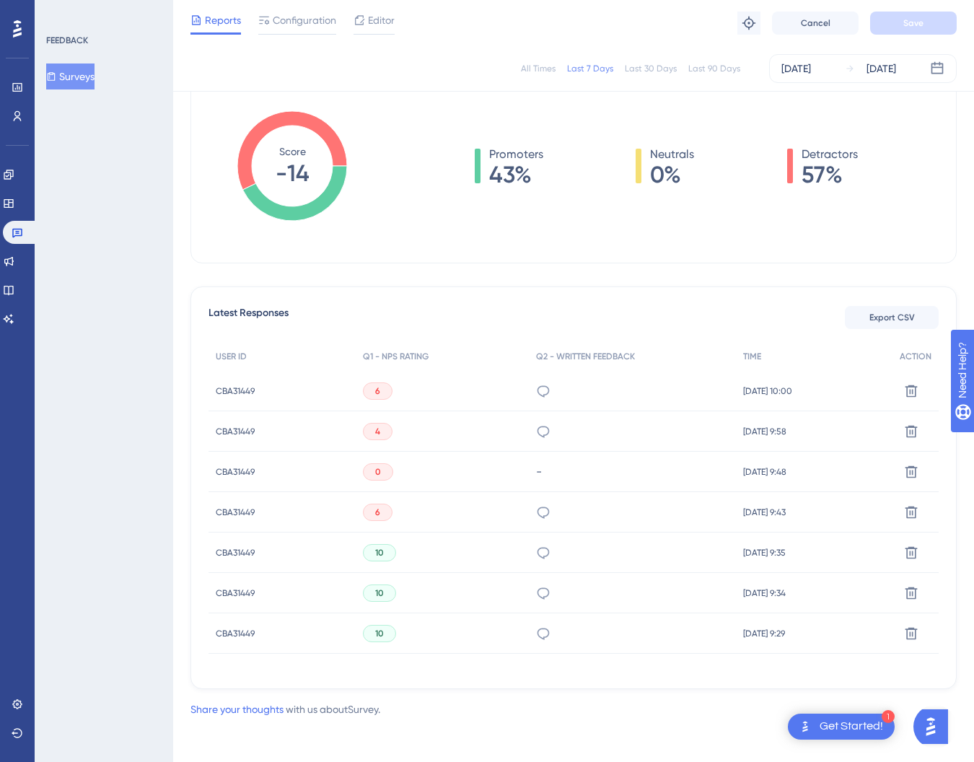
scroll to position [215, 0]
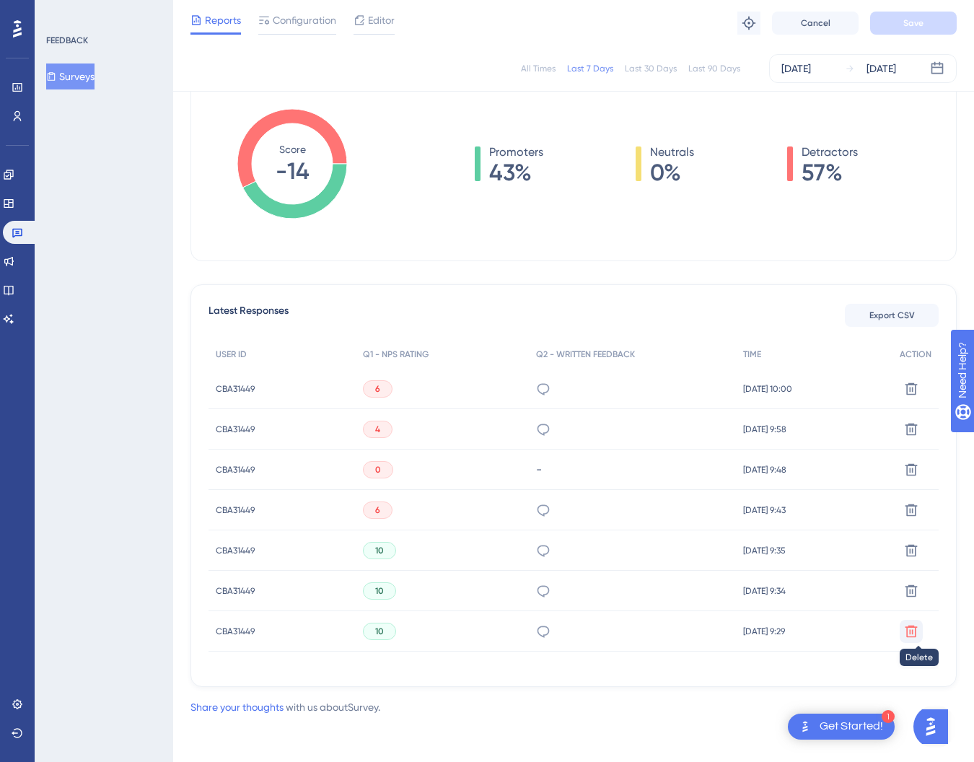
click at [913, 624] on icon at bounding box center [911, 631] width 14 height 14
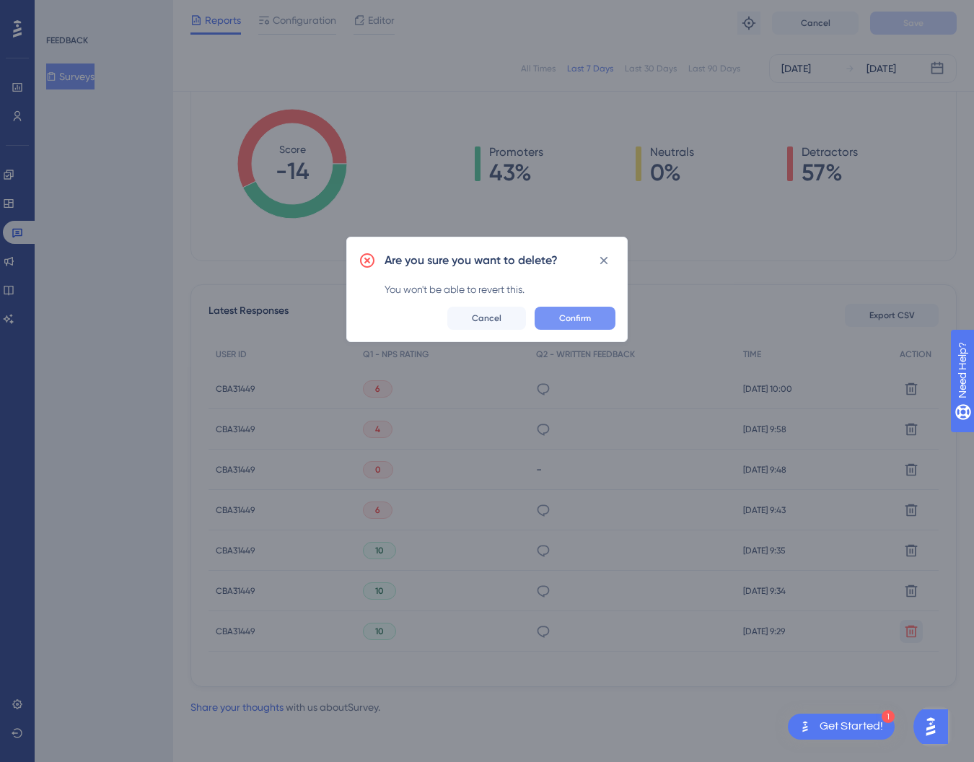
click at [592, 318] on button "Confirm" at bounding box center [575, 318] width 81 height 23
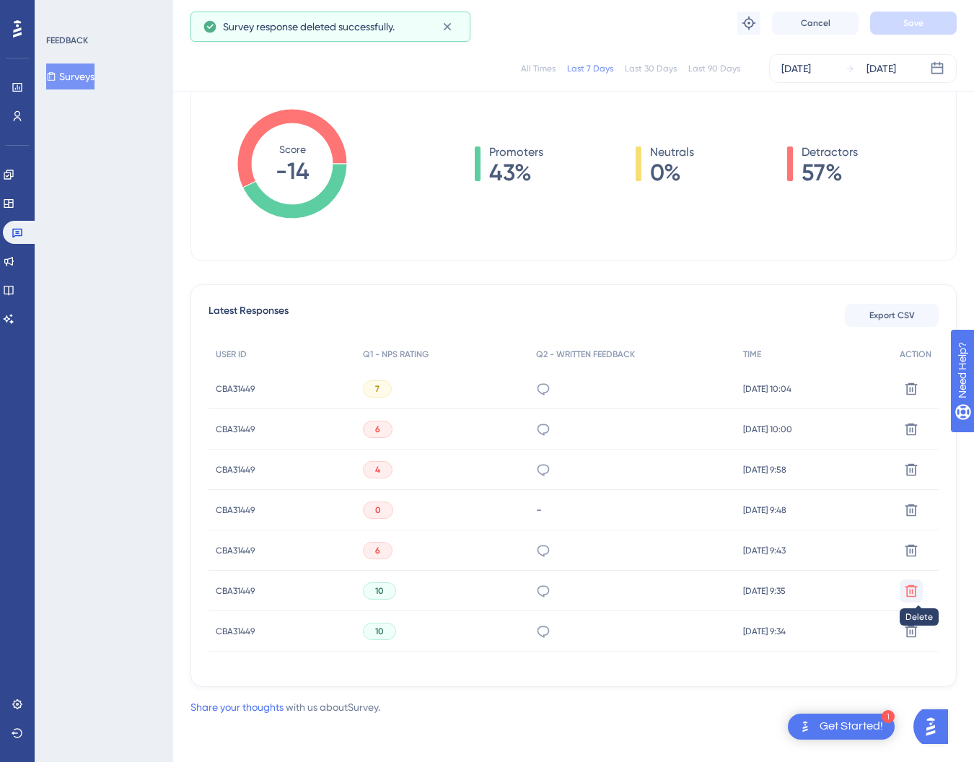
click at [904, 593] on icon at bounding box center [911, 591] width 14 height 14
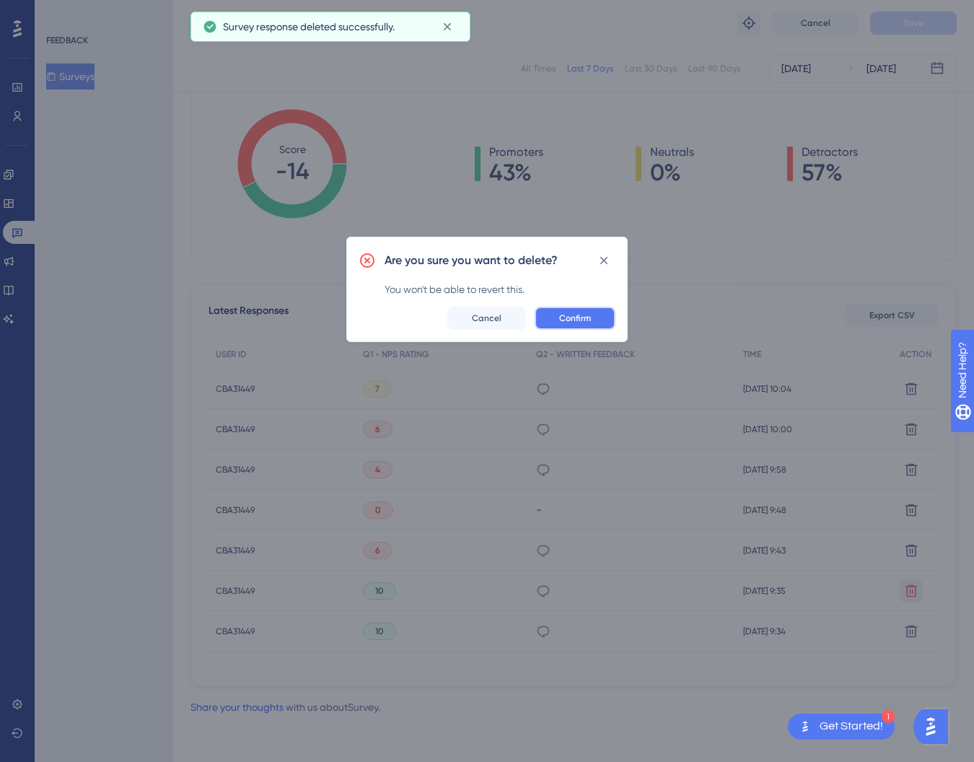
click at [589, 314] on span "Confirm" at bounding box center [575, 318] width 32 height 12
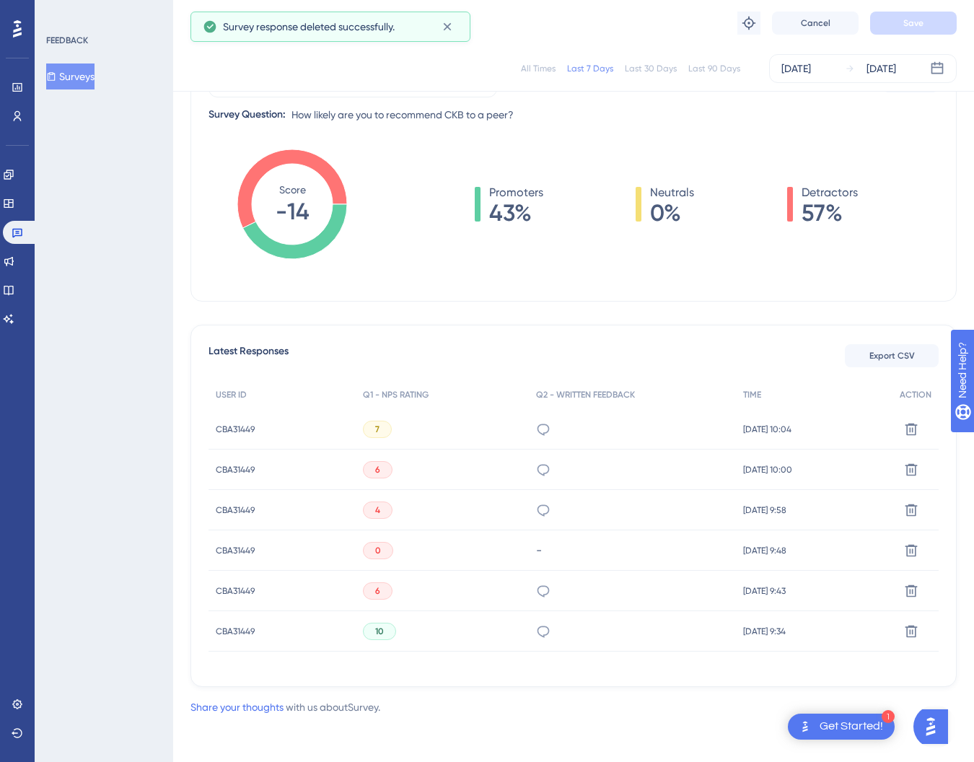
scroll to position [175, 0]
click at [919, 556] on button at bounding box center [911, 550] width 23 height 23
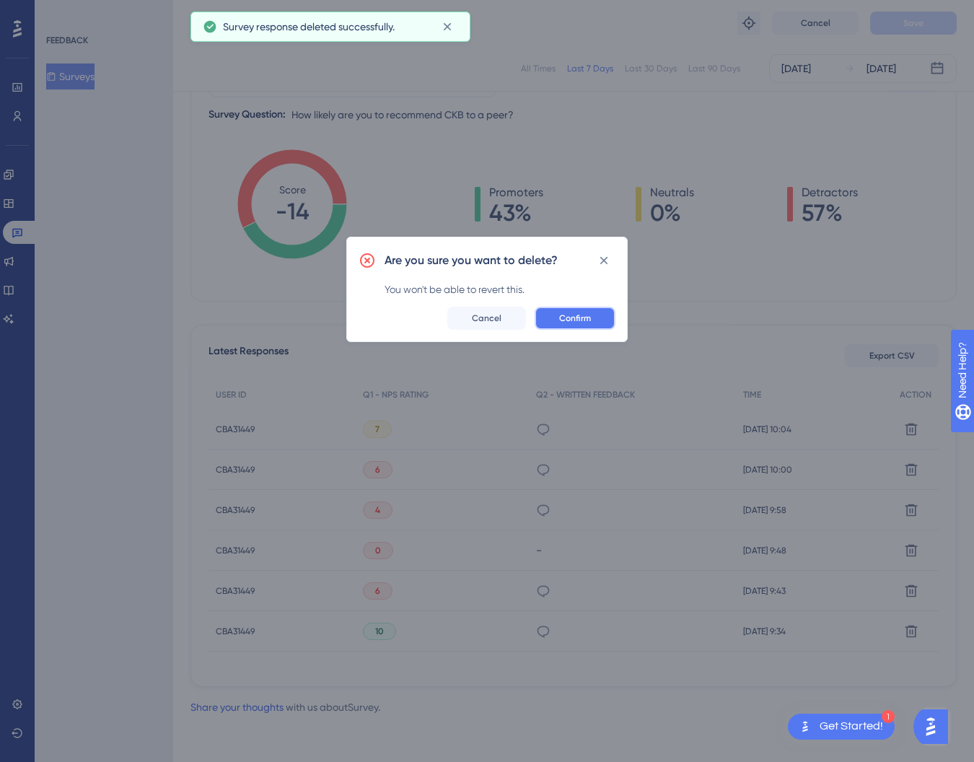
click at [583, 325] on button "Confirm" at bounding box center [575, 318] width 81 height 23
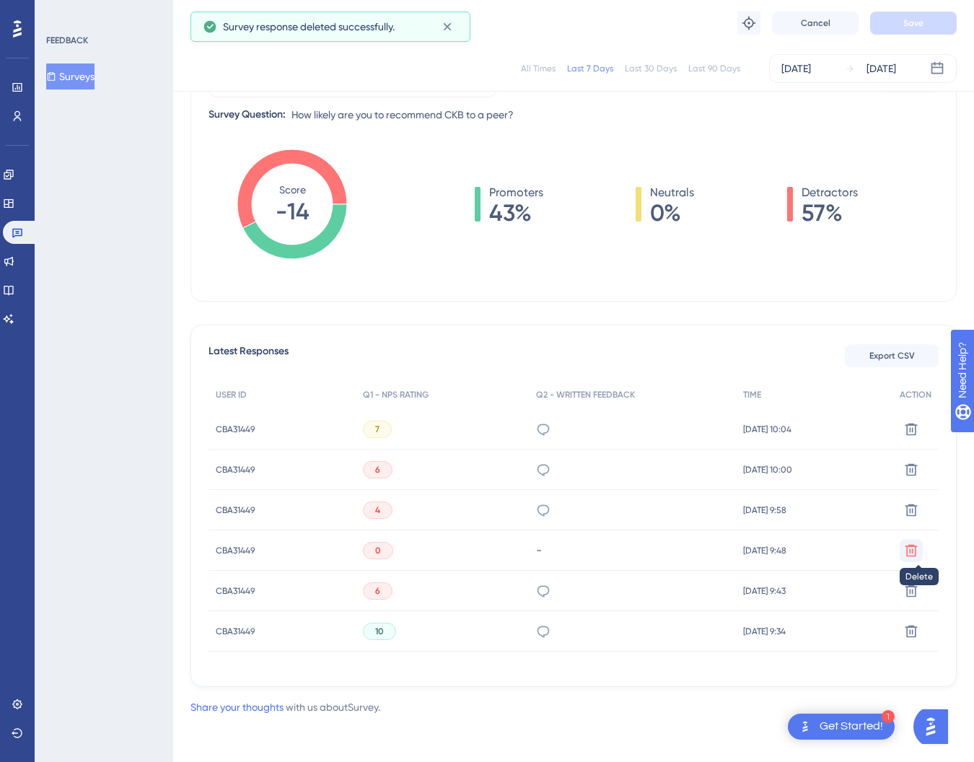
click at [911, 545] on icon at bounding box center [911, 550] width 12 height 12
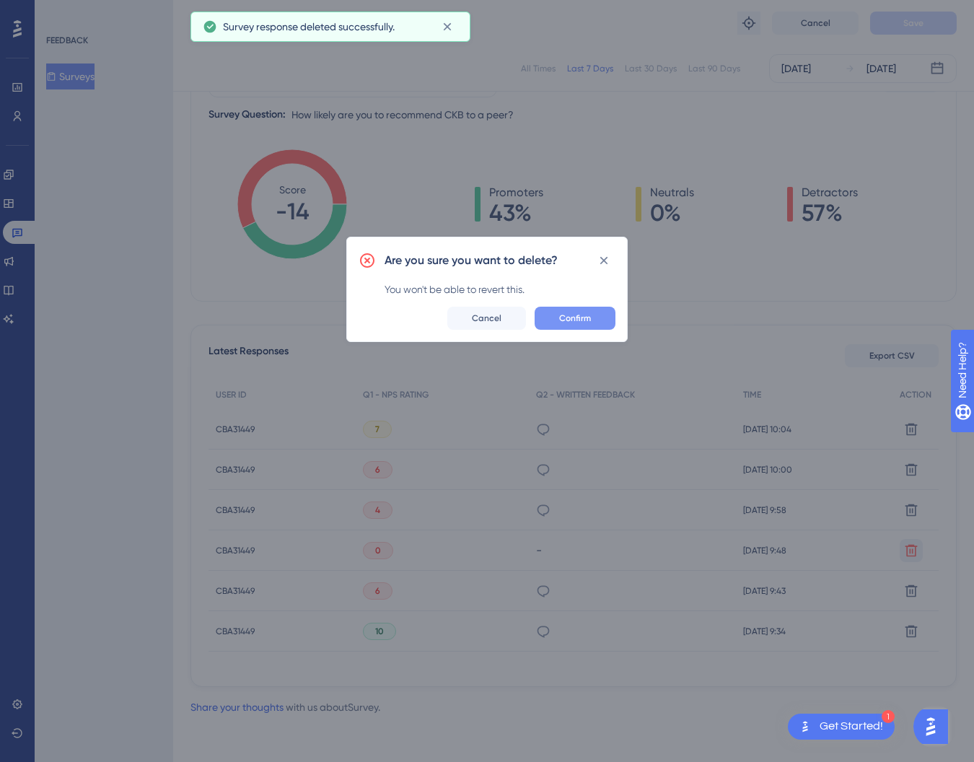
click at [589, 320] on span "Confirm" at bounding box center [575, 318] width 32 height 12
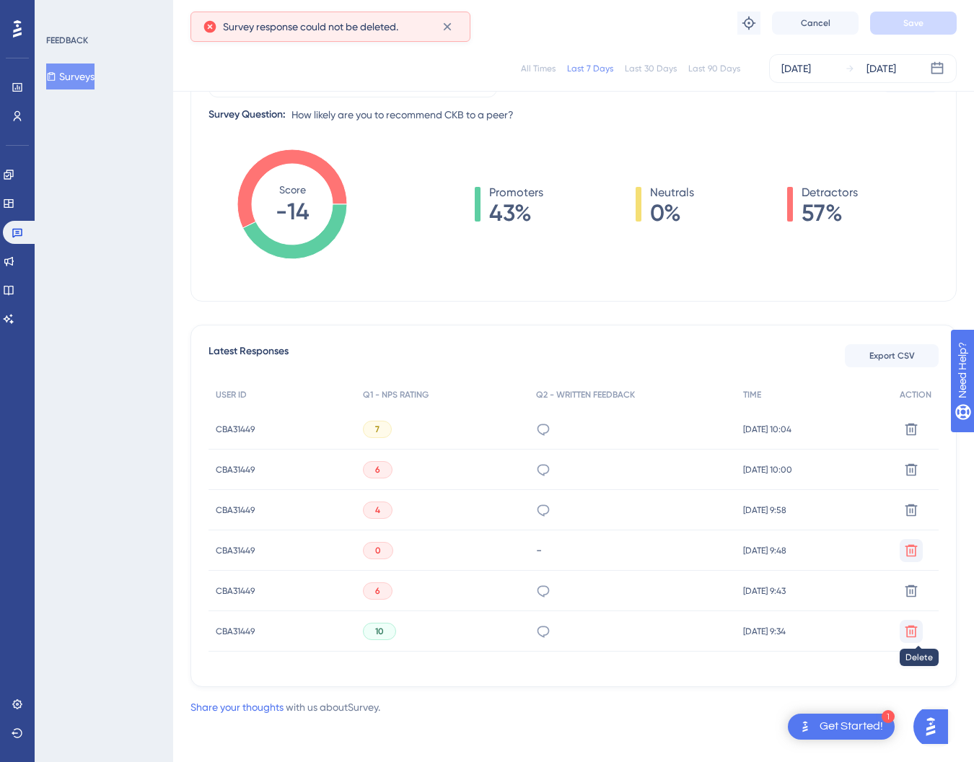
click at [910, 624] on icon at bounding box center [911, 631] width 14 height 14
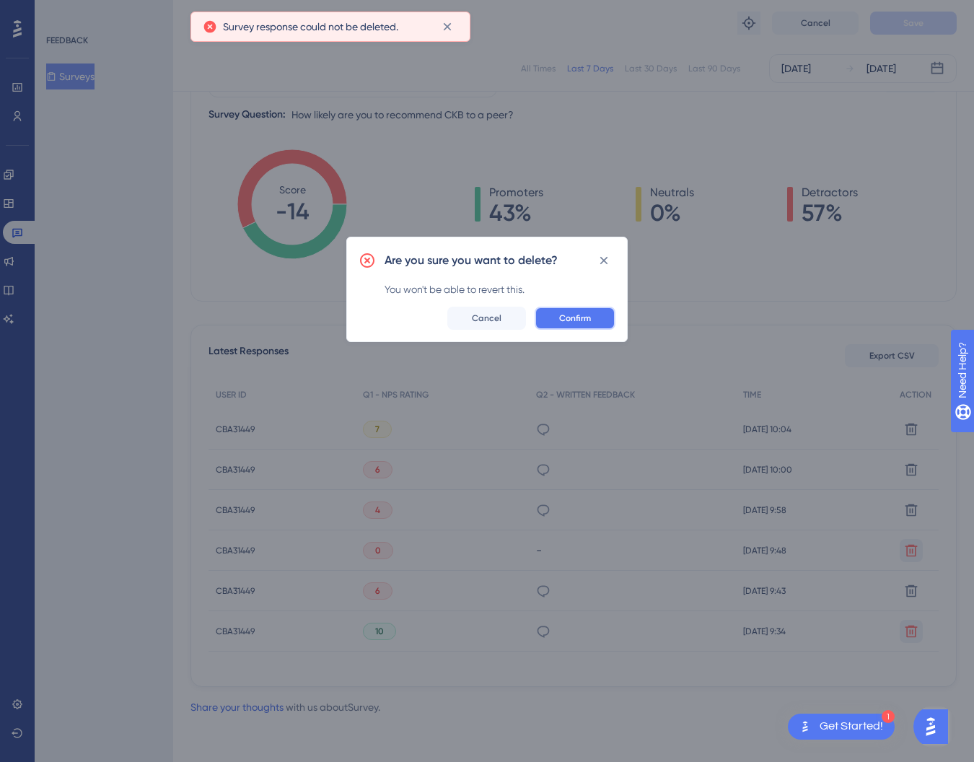
click at [572, 325] on button "Confirm" at bounding box center [575, 318] width 81 height 23
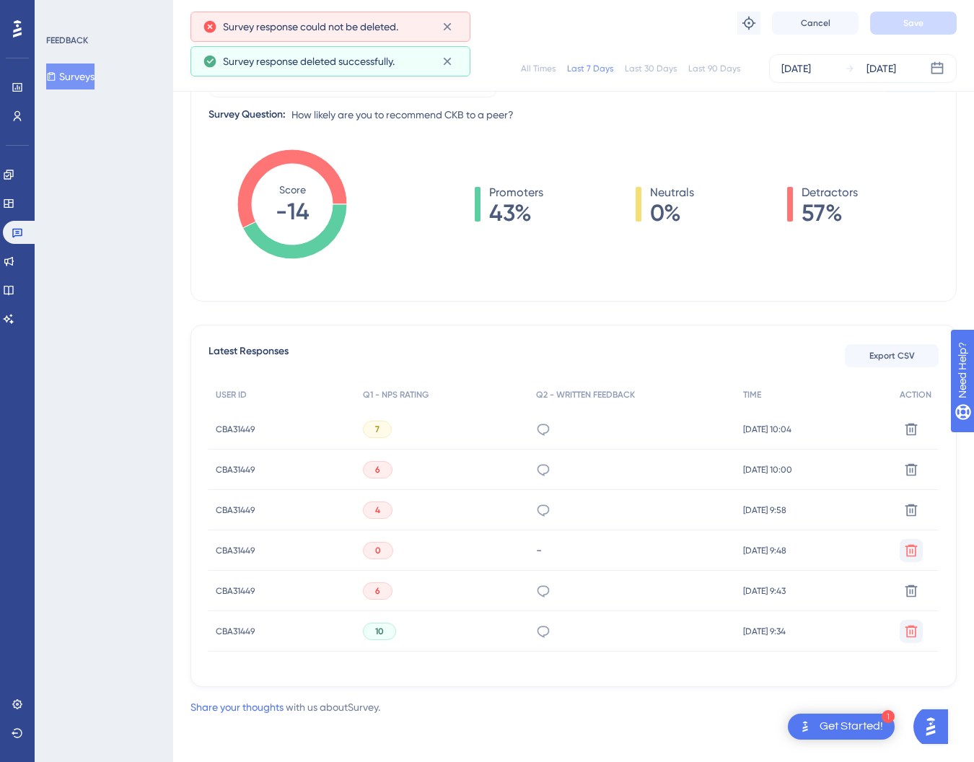
scroll to position [94, 0]
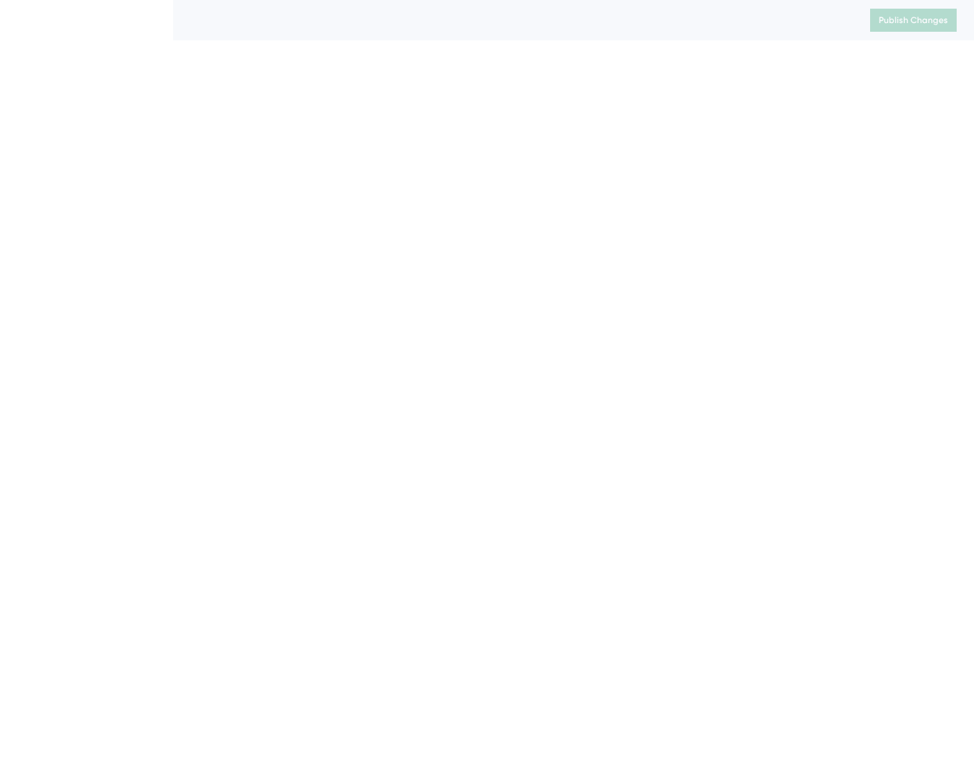
click at [916, 0] on html "Publish Changes" at bounding box center [487, 0] width 974 height 0
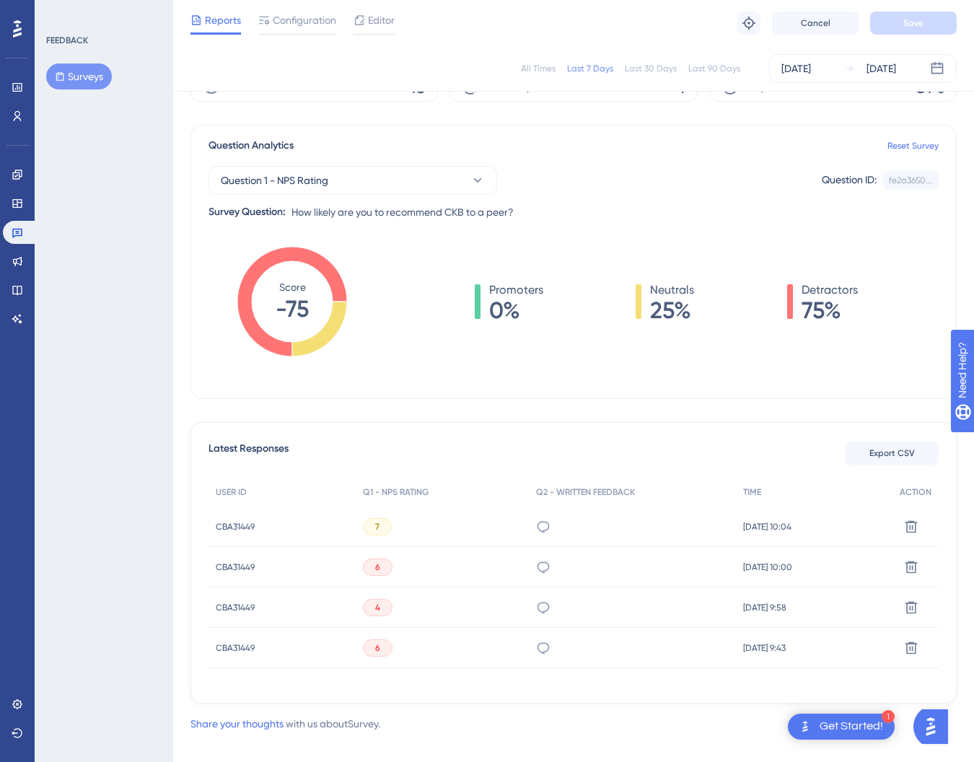
scroll to position [94, 0]
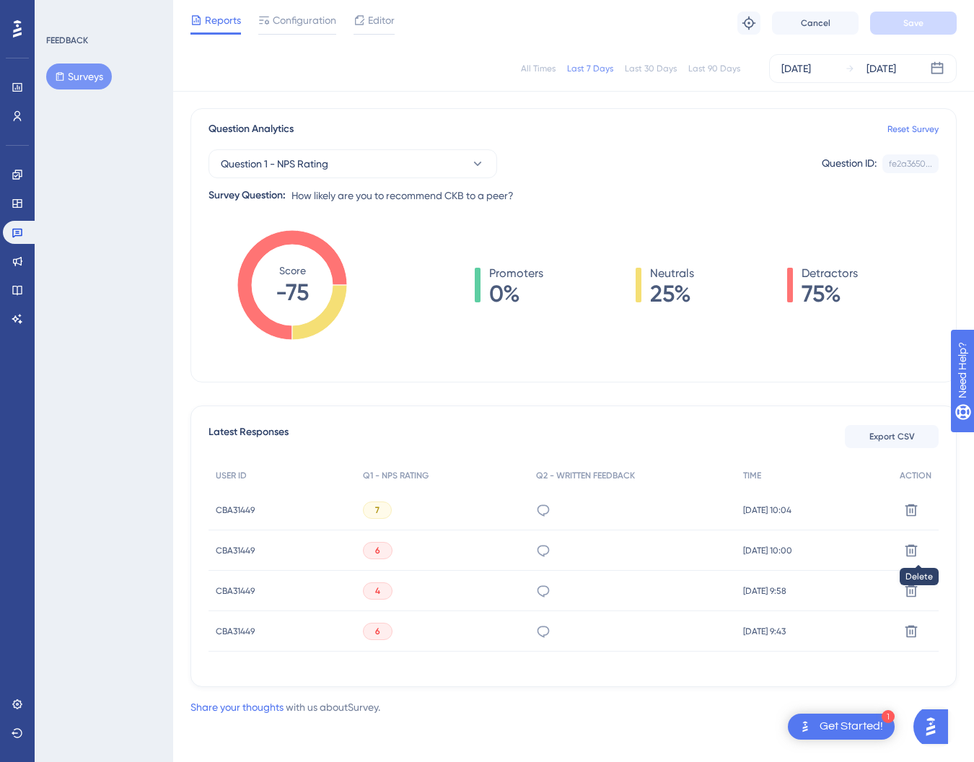
click at [916, 546] on icon at bounding box center [911, 550] width 12 height 12
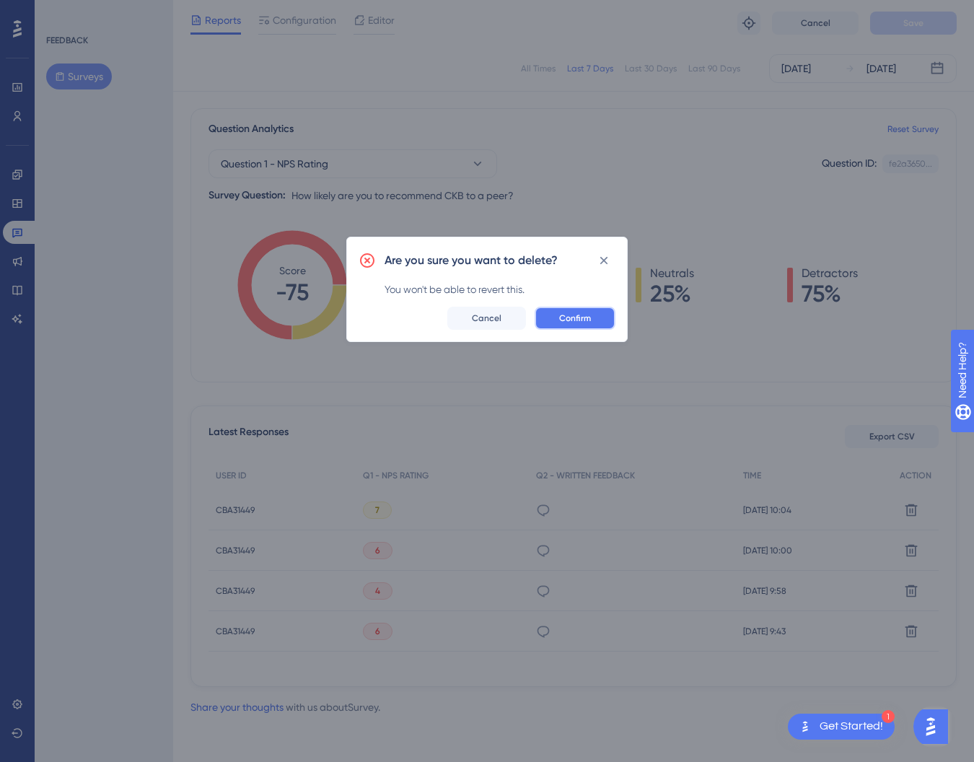
click at [581, 322] on span "Confirm" at bounding box center [575, 318] width 32 height 12
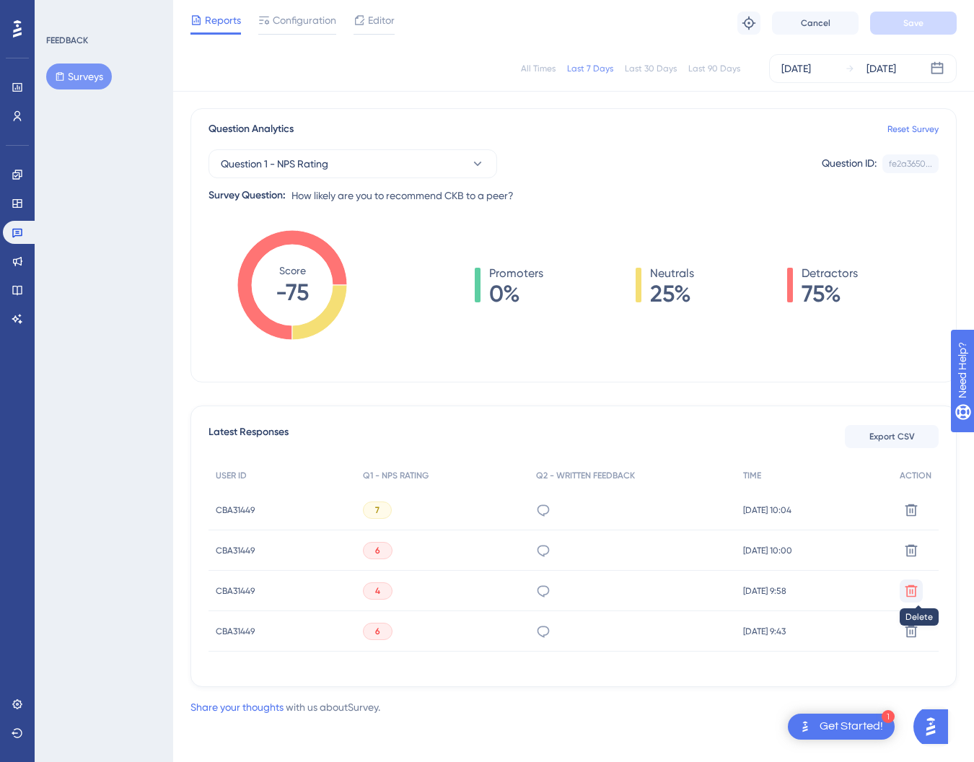
click at [915, 585] on icon at bounding box center [911, 591] width 14 height 14
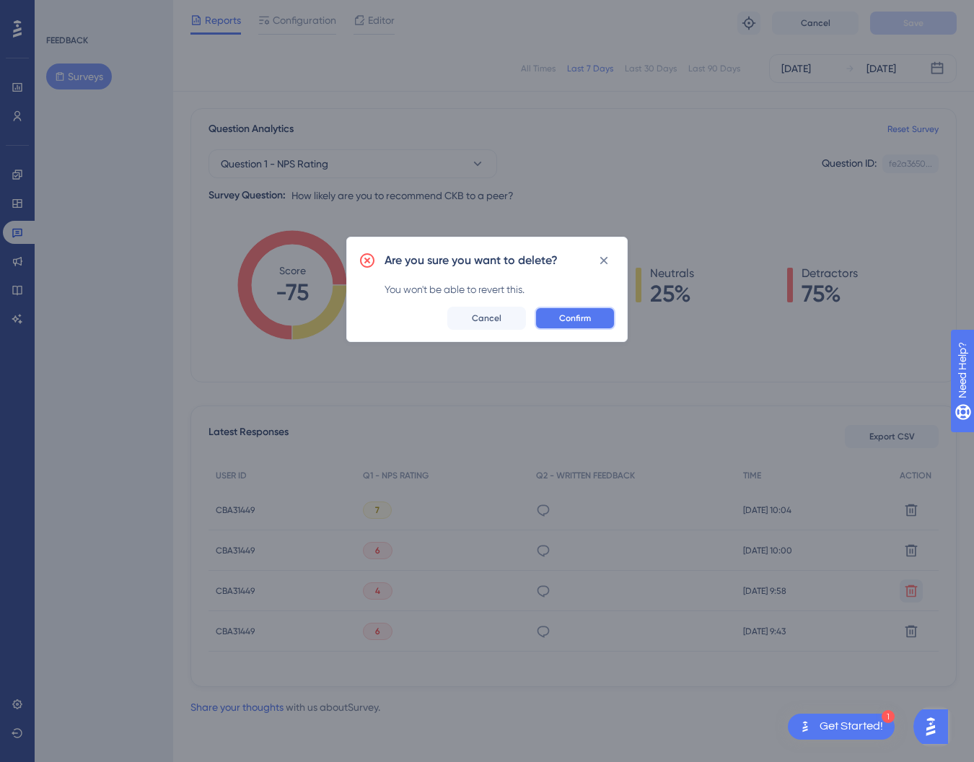
click at [597, 317] on button "Confirm" at bounding box center [575, 318] width 81 height 23
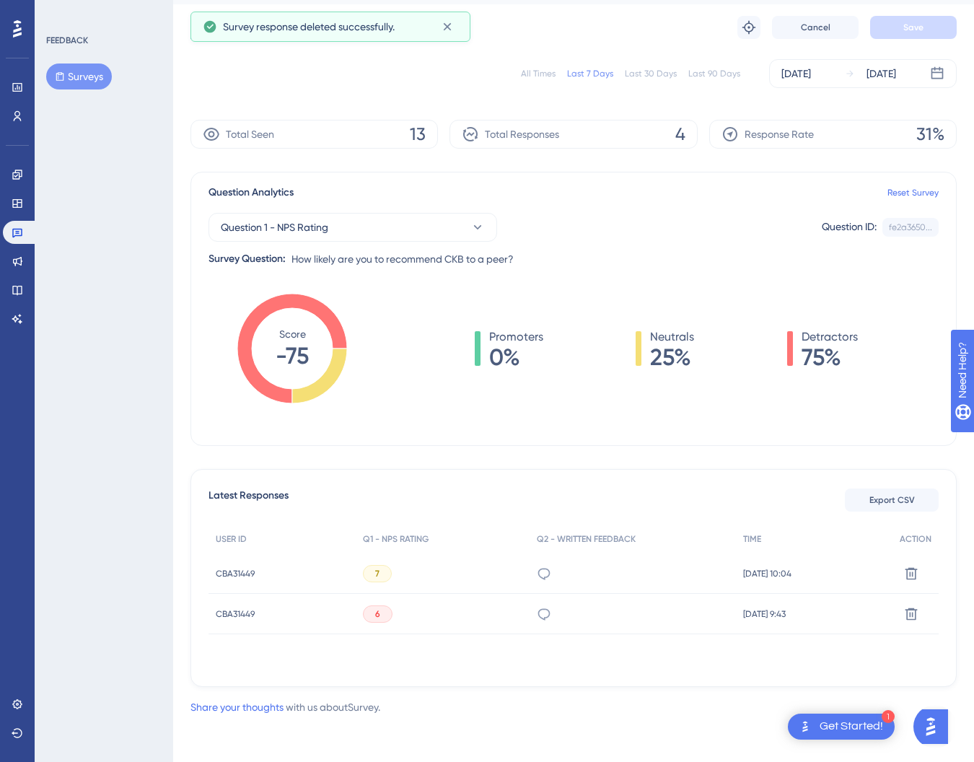
scroll to position [30, 0]
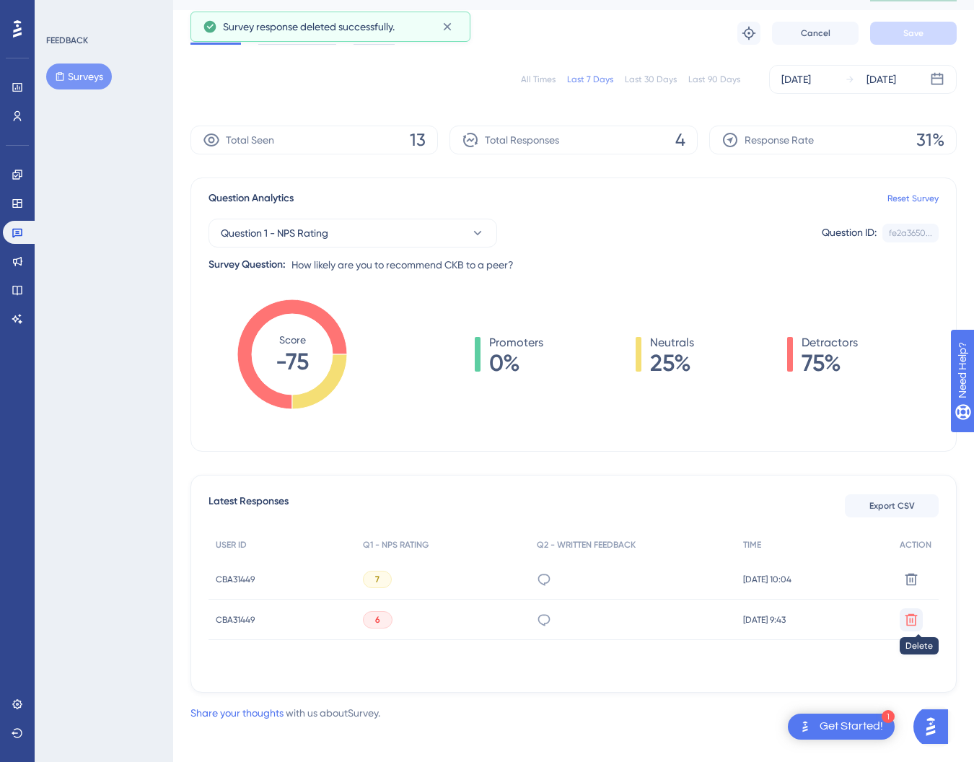
click at [902, 614] on button at bounding box center [911, 619] width 23 height 23
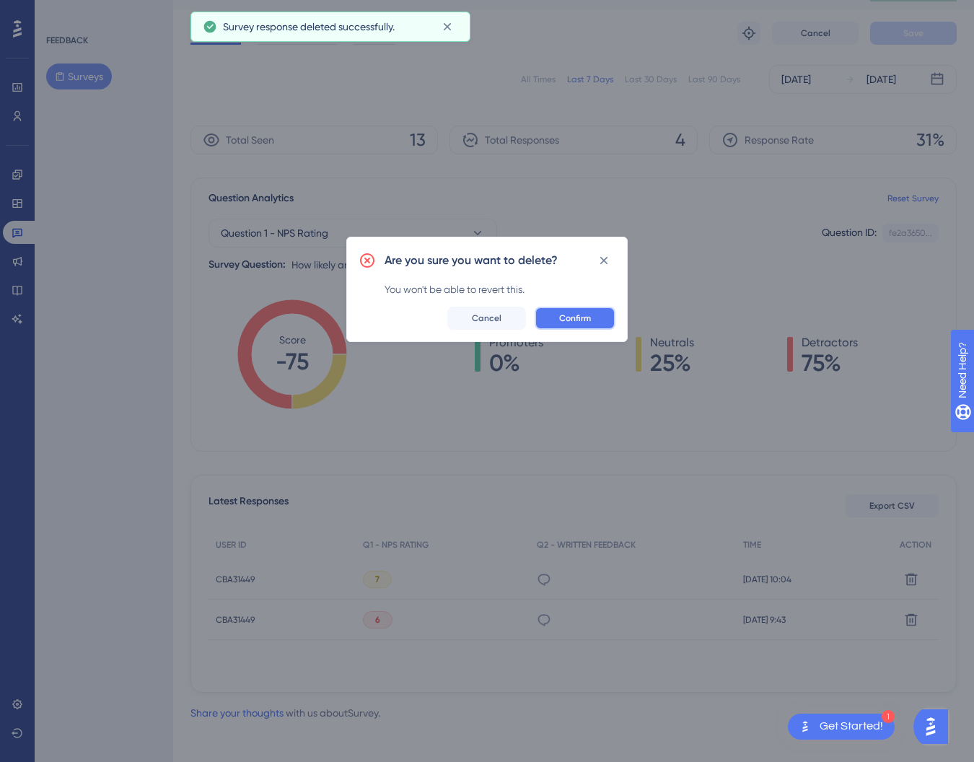
click at [590, 322] on span "Confirm" at bounding box center [575, 318] width 32 height 12
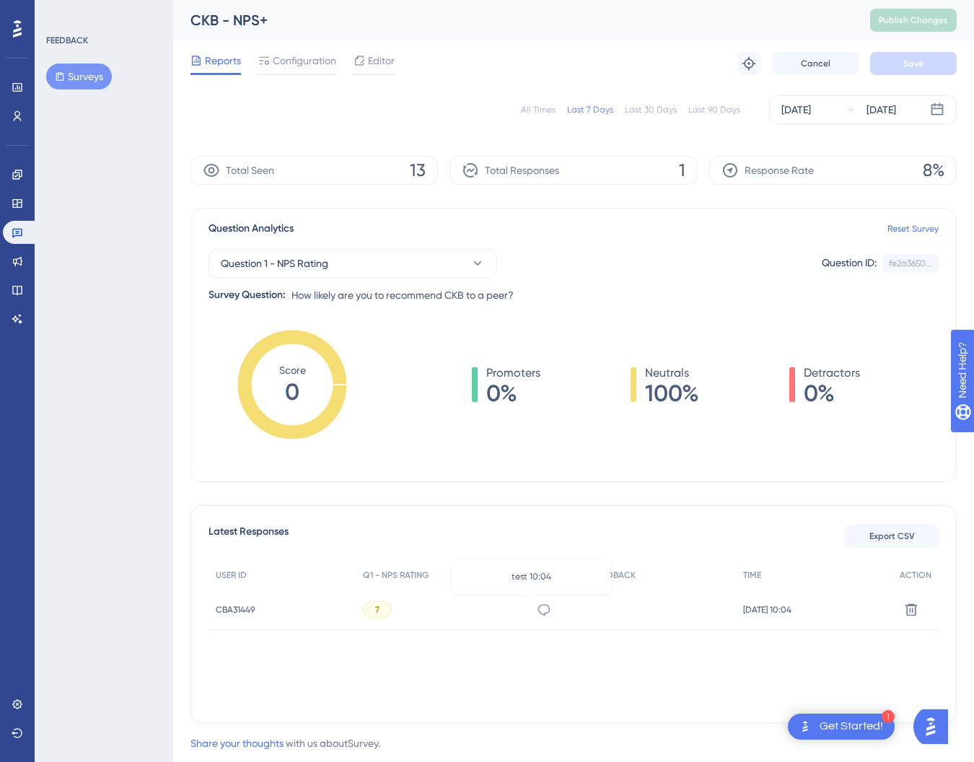
click at [537, 608] on icon at bounding box center [544, 609] width 14 height 14
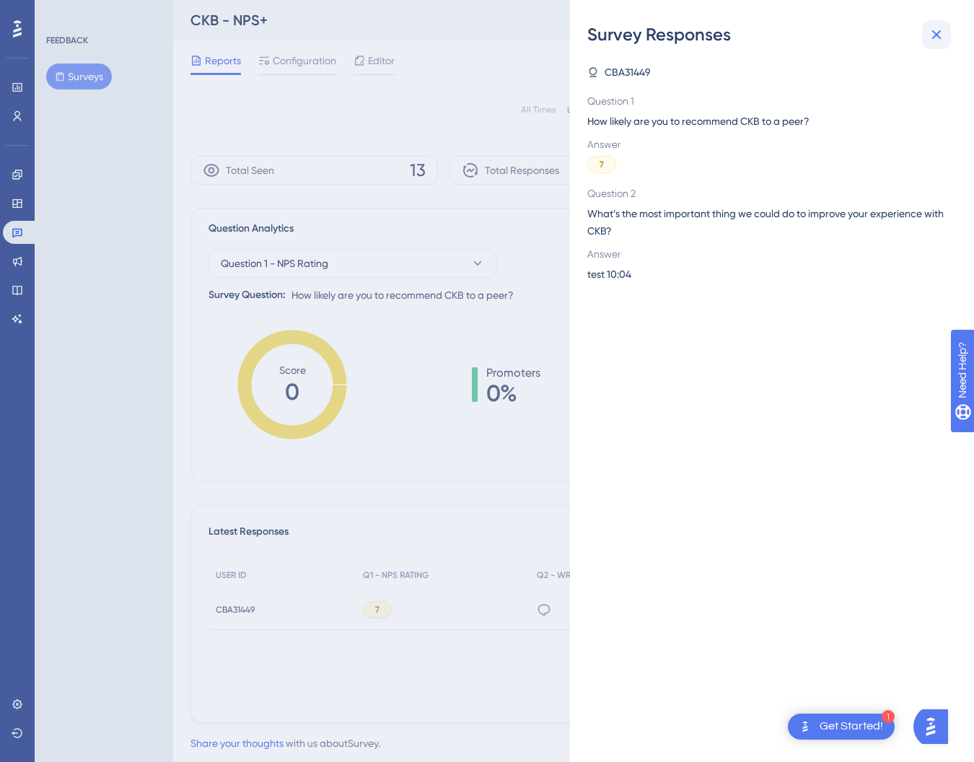
click at [939, 31] on icon at bounding box center [936, 34] width 9 height 9
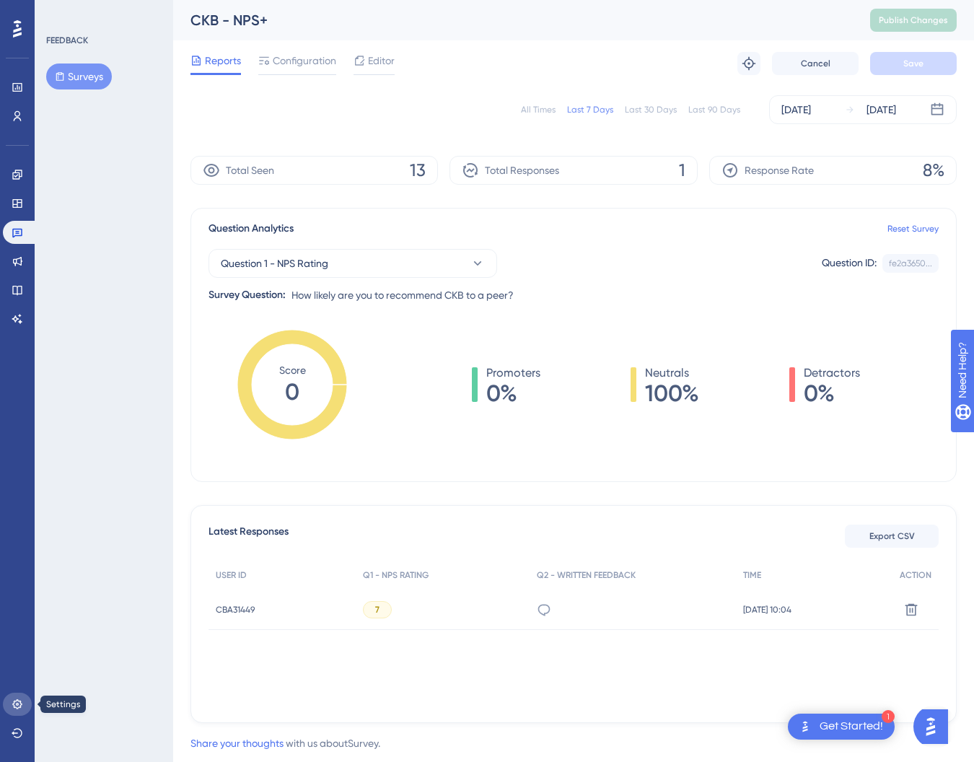
click at [14, 709] on icon at bounding box center [18, 704] width 12 height 12
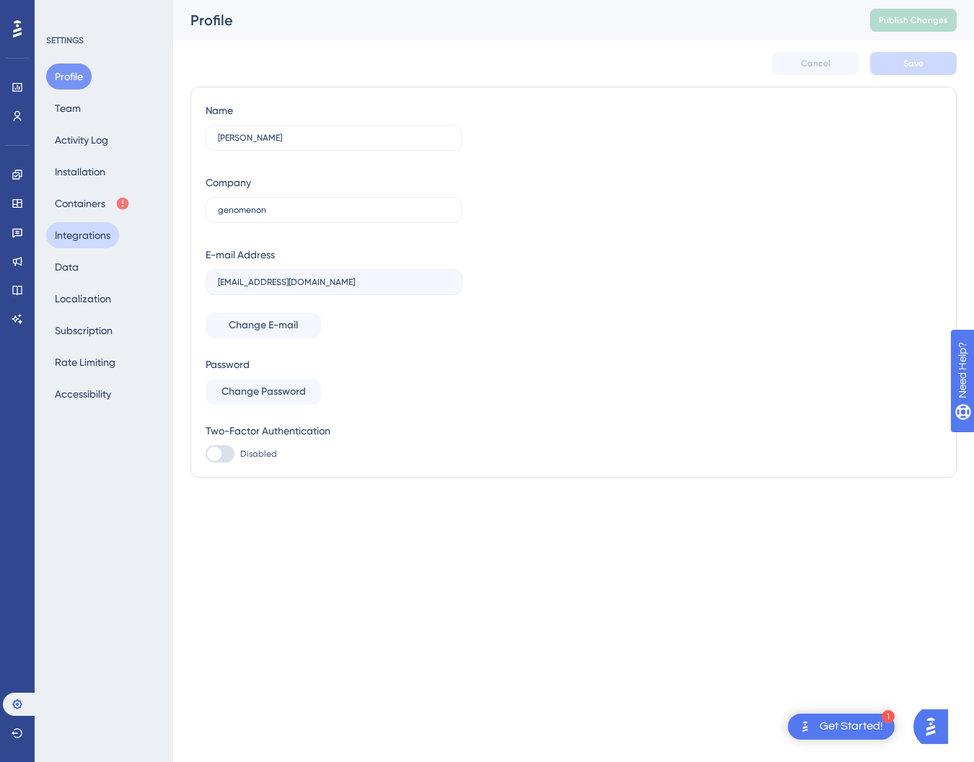
click at [87, 235] on button "Integrations" at bounding box center [82, 235] width 73 height 26
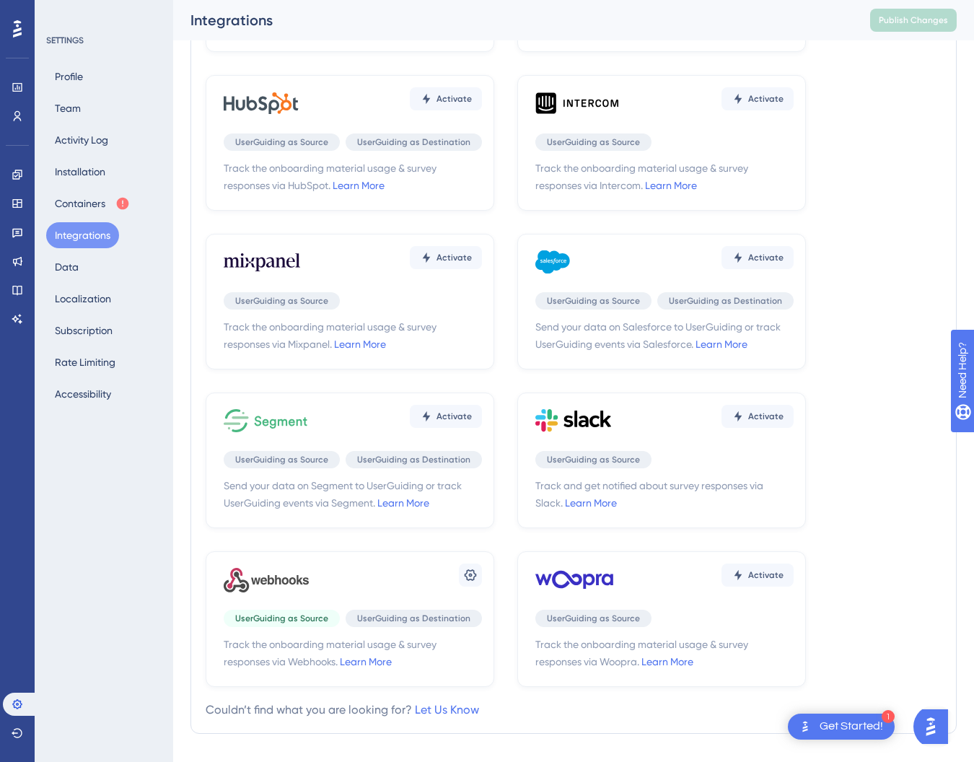
scroll to position [193, 0]
click at [599, 340] on span "Send your data on Salesforce to UserGuiding or track UserGuiding events via Sal…" at bounding box center [664, 337] width 258 height 35
click at [543, 263] on icon at bounding box center [552, 264] width 35 height 24
click at [718, 346] on link "Learn More" at bounding box center [721, 346] width 52 height 12
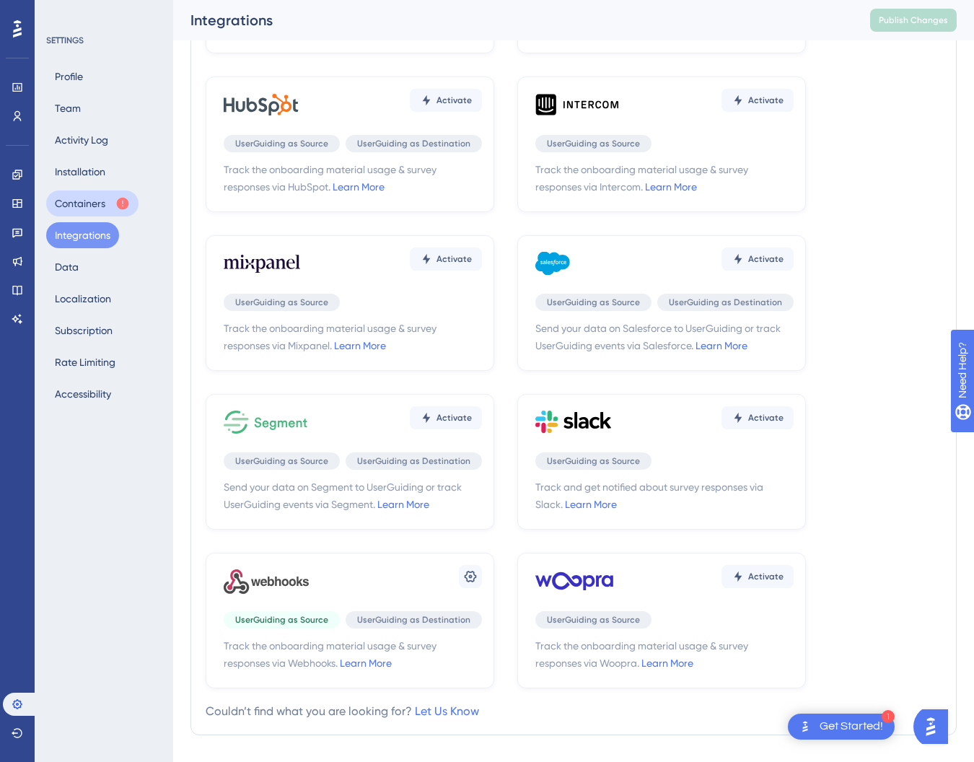
click at [83, 198] on button "Containers" at bounding box center [92, 203] width 92 height 26
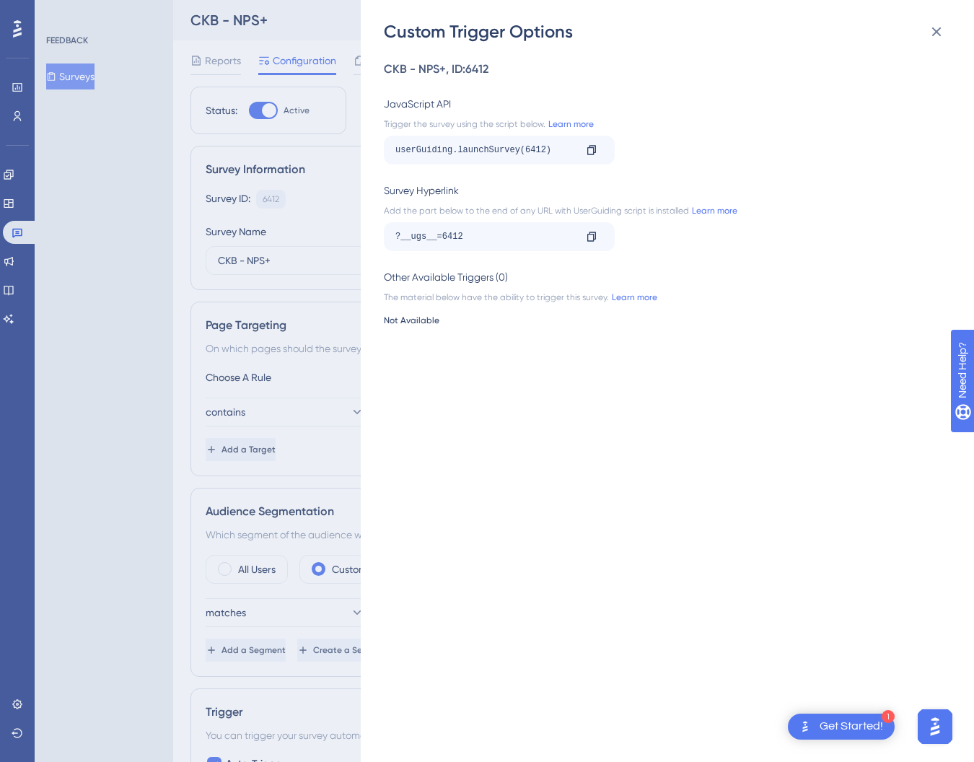
click at [47, 172] on div "Custom Trigger Options CKB - NPS+ , ID: 6412 JavaScript API Trigger the survey …" at bounding box center [487, 381] width 974 height 762
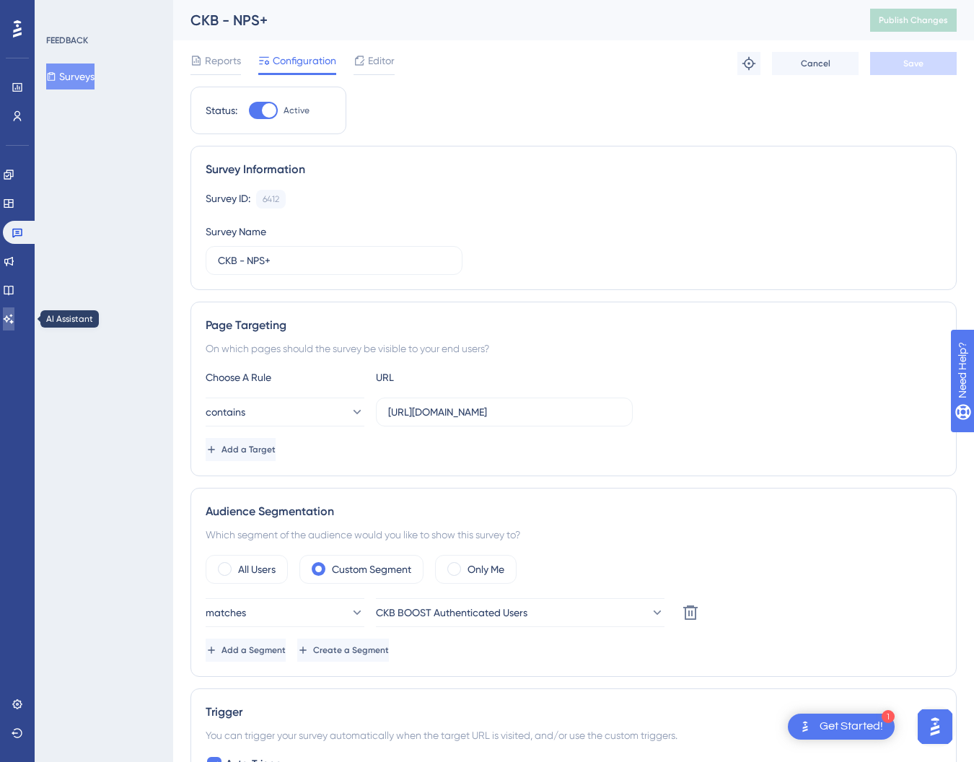
click at [14, 314] on icon at bounding box center [9, 319] width 12 height 12
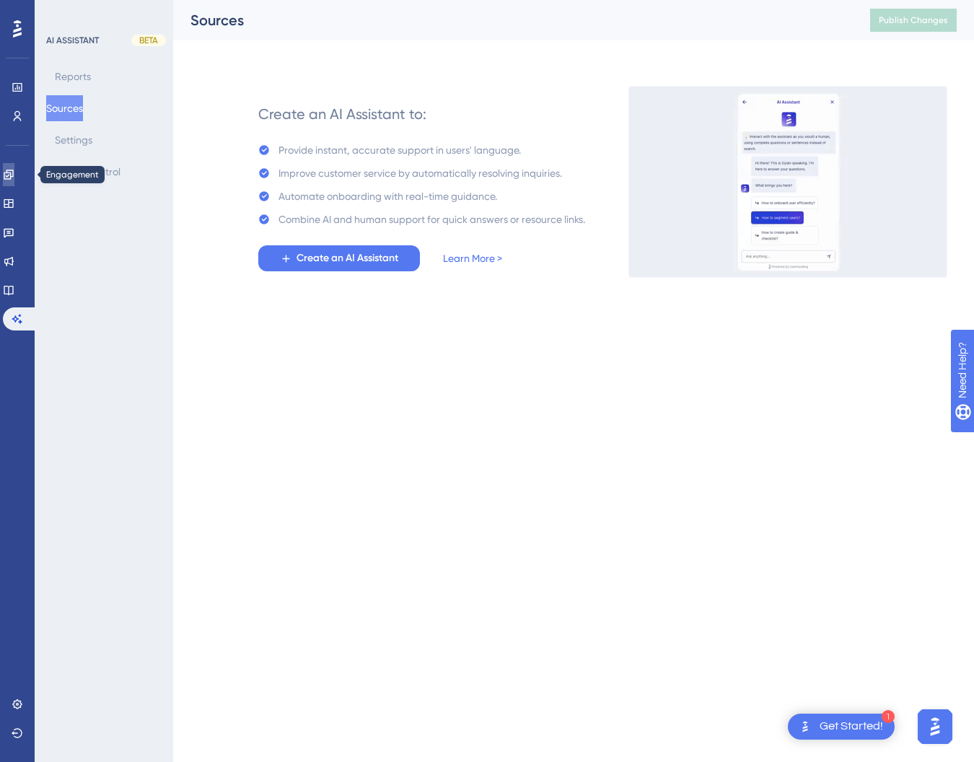
click at [14, 185] on link at bounding box center [9, 174] width 12 height 23
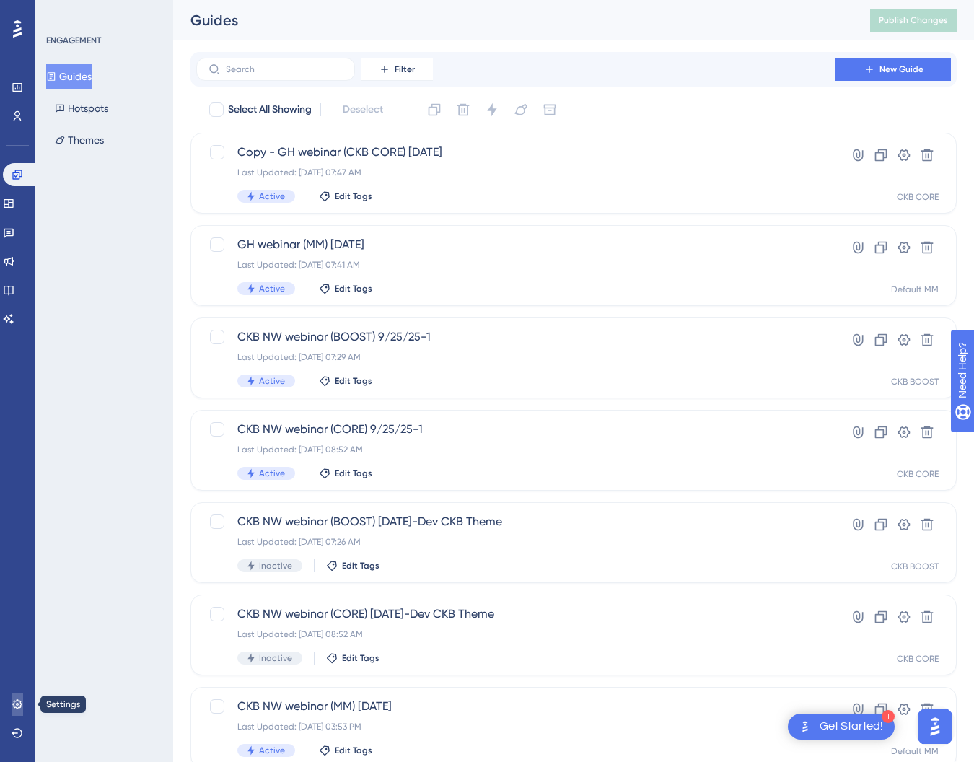
click at [18, 704] on icon at bounding box center [16, 703] width 9 height 9
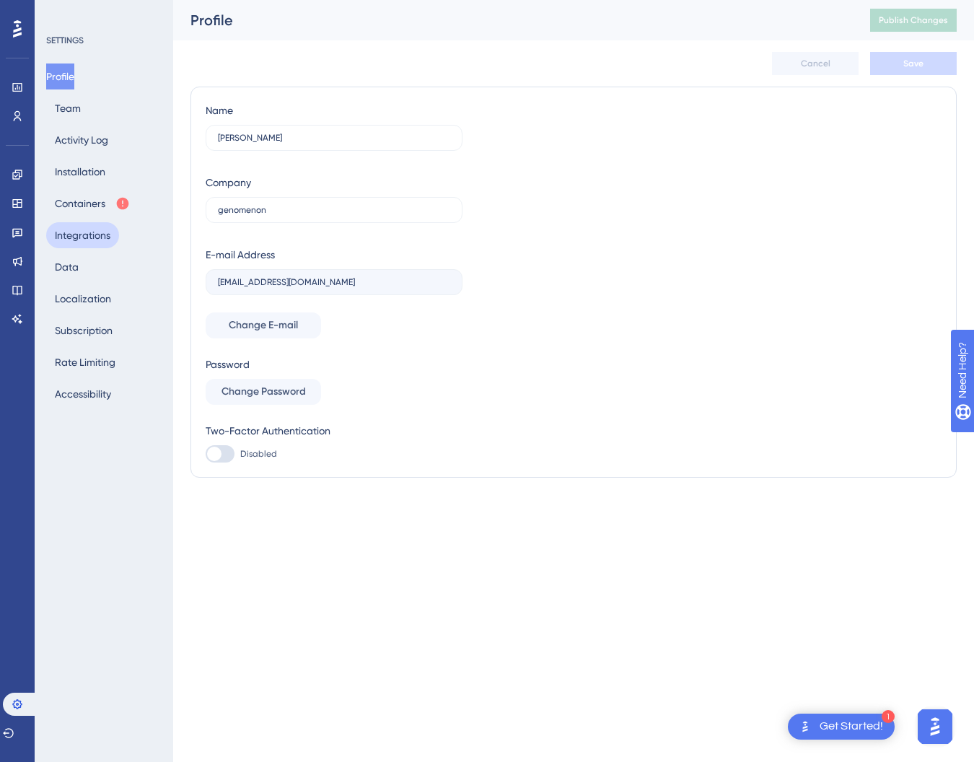
click at [98, 231] on button "Integrations" at bounding box center [82, 235] width 73 height 26
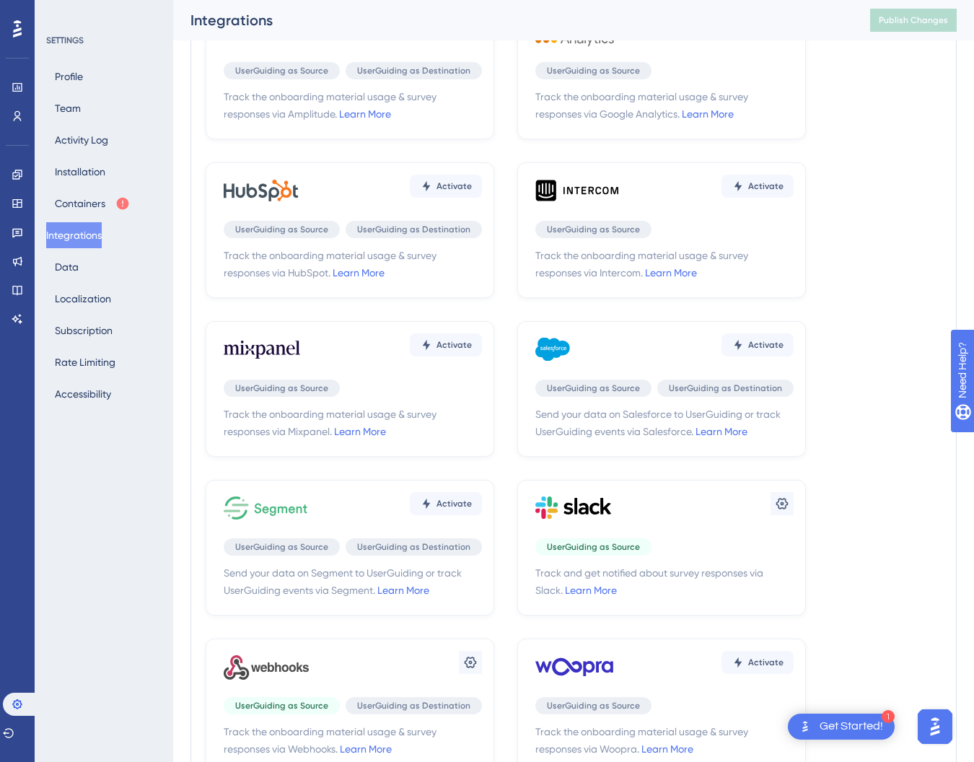
scroll to position [224, 0]
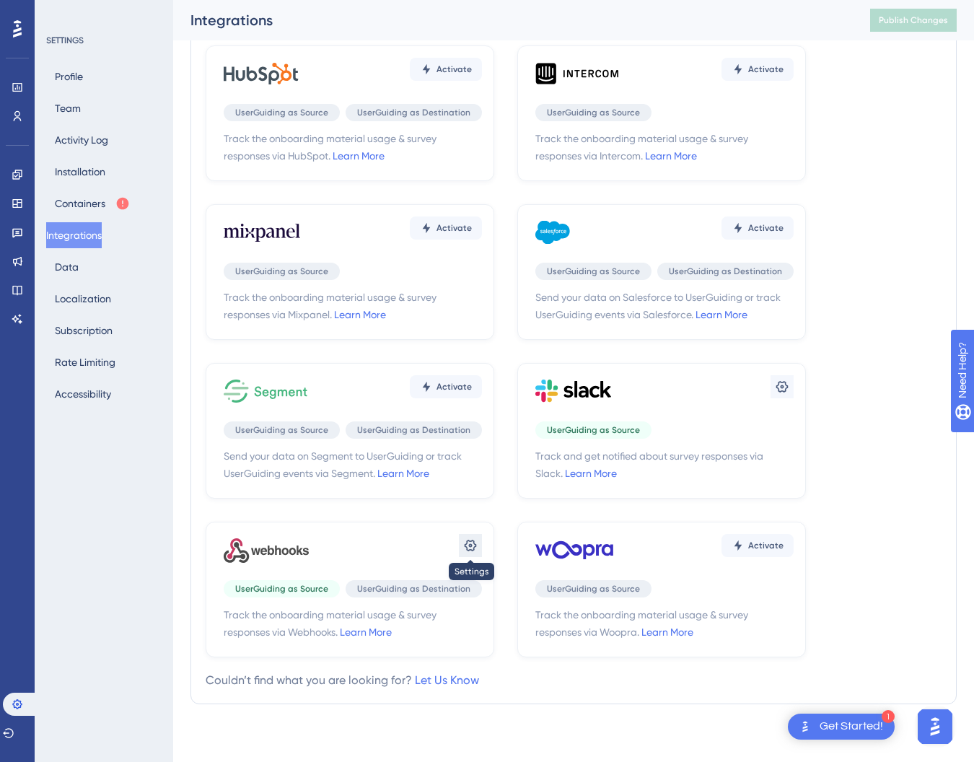
click at [471, 549] on icon at bounding box center [471, 546] width 12 height 12
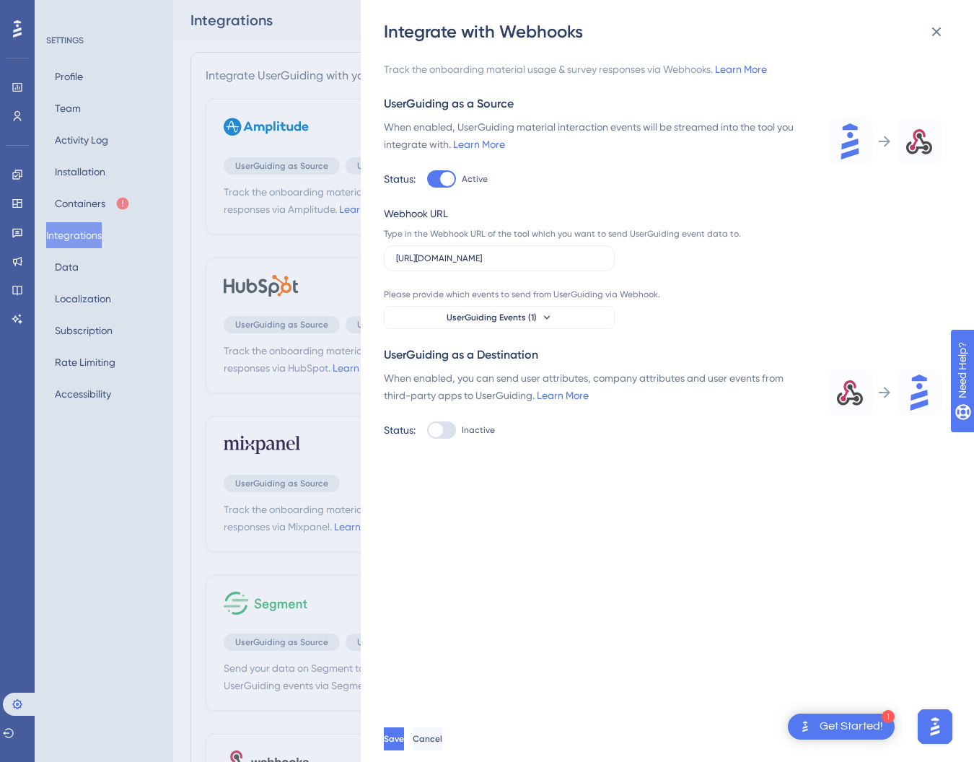
click at [441, 180] on div at bounding box center [447, 179] width 14 height 14
click at [427, 180] on input "Active" at bounding box center [426, 179] width 1 height 1
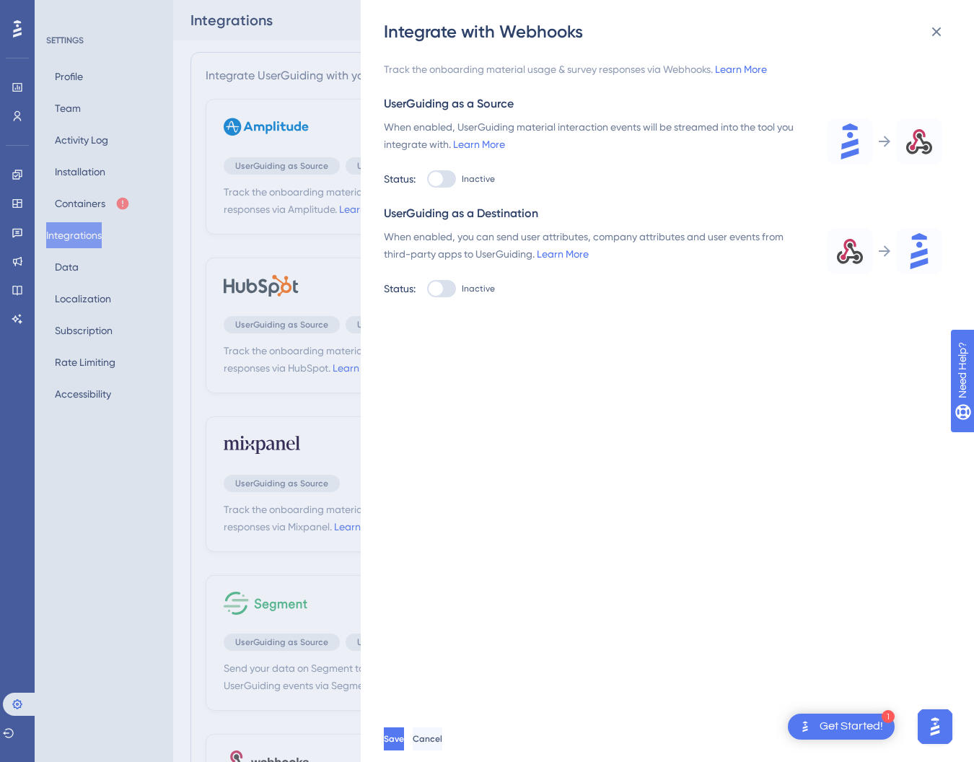
click at [440, 182] on div at bounding box center [436, 179] width 14 height 14
click at [427, 180] on input "Inactive" at bounding box center [426, 179] width 1 height 1
checkbox input "true"
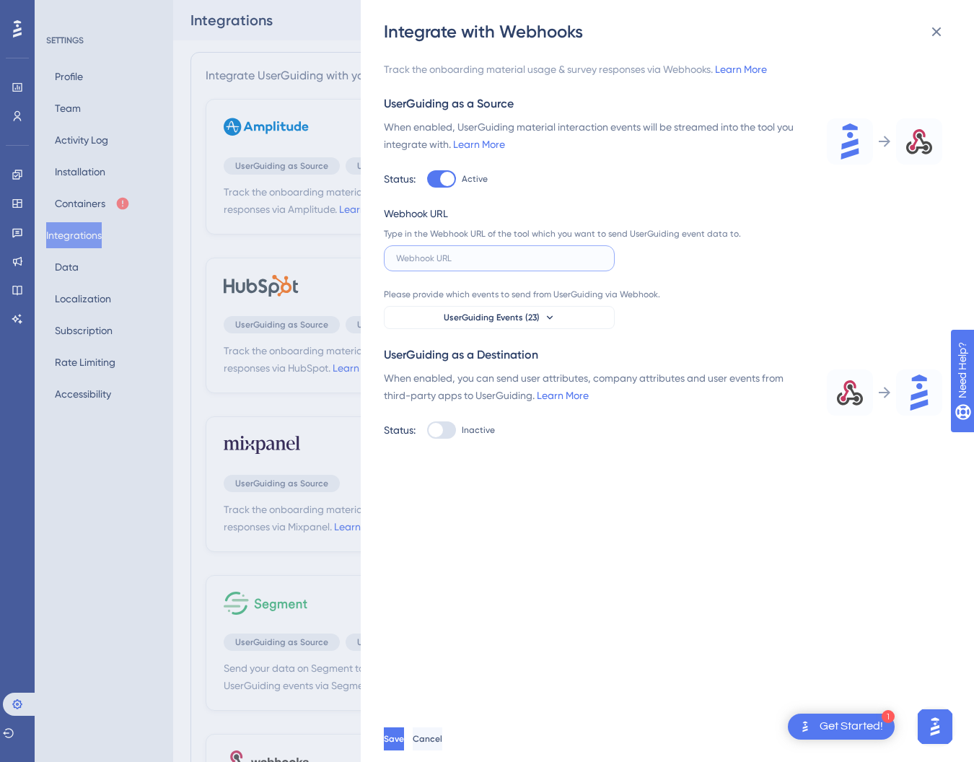
click at [468, 261] on input "text" at bounding box center [499, 258] width 206 height 10
paste input "[URL][DOMAIN_NAME]"
type input "[URL][DOMAIN_NAME]"
click at [405, 740] on span "Save" at bounding box center [395, 739] width 20 height 12
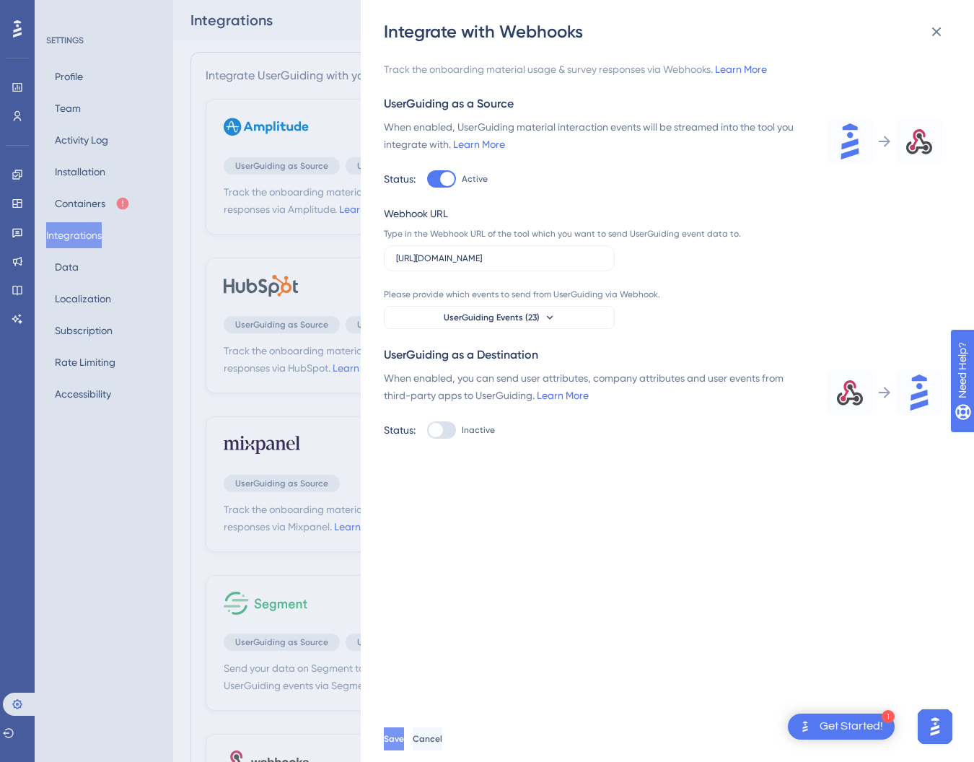
scroll to position [0, 0]
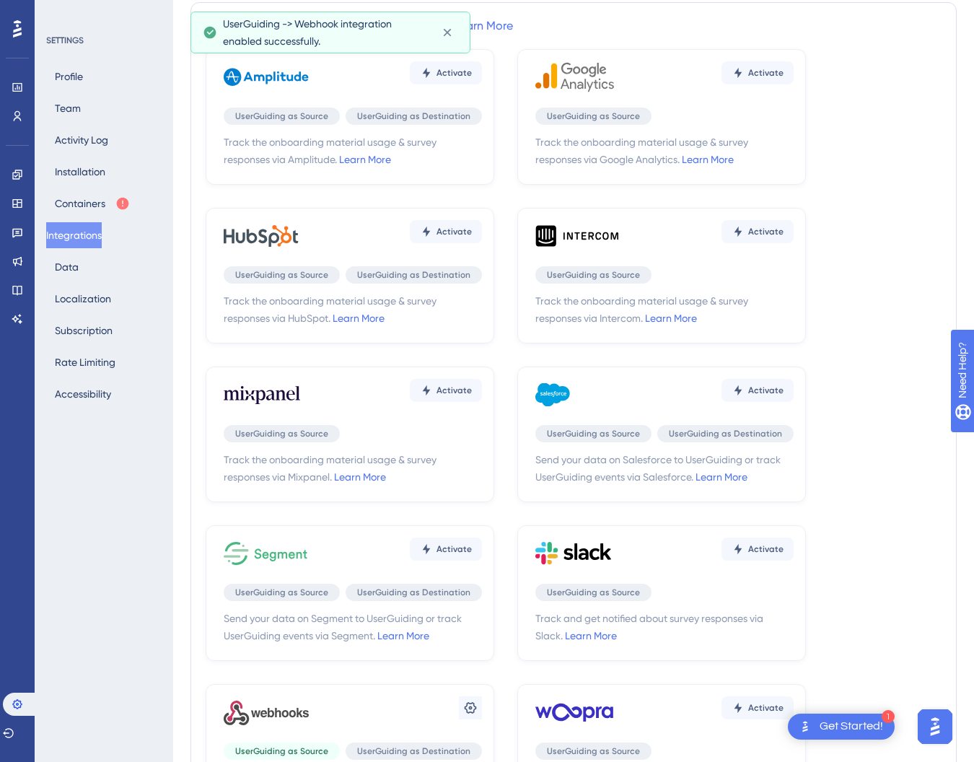
scroll to position [224, 0]
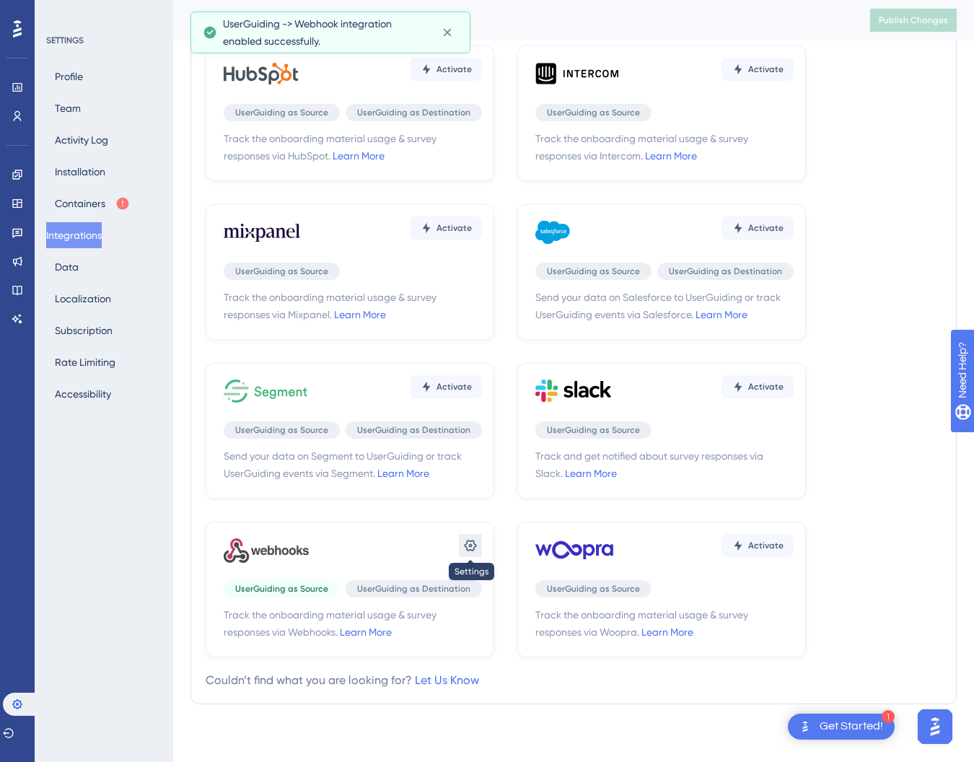
click at [474, 545] on icon at bounding box center [470, 545] width 14 height 14
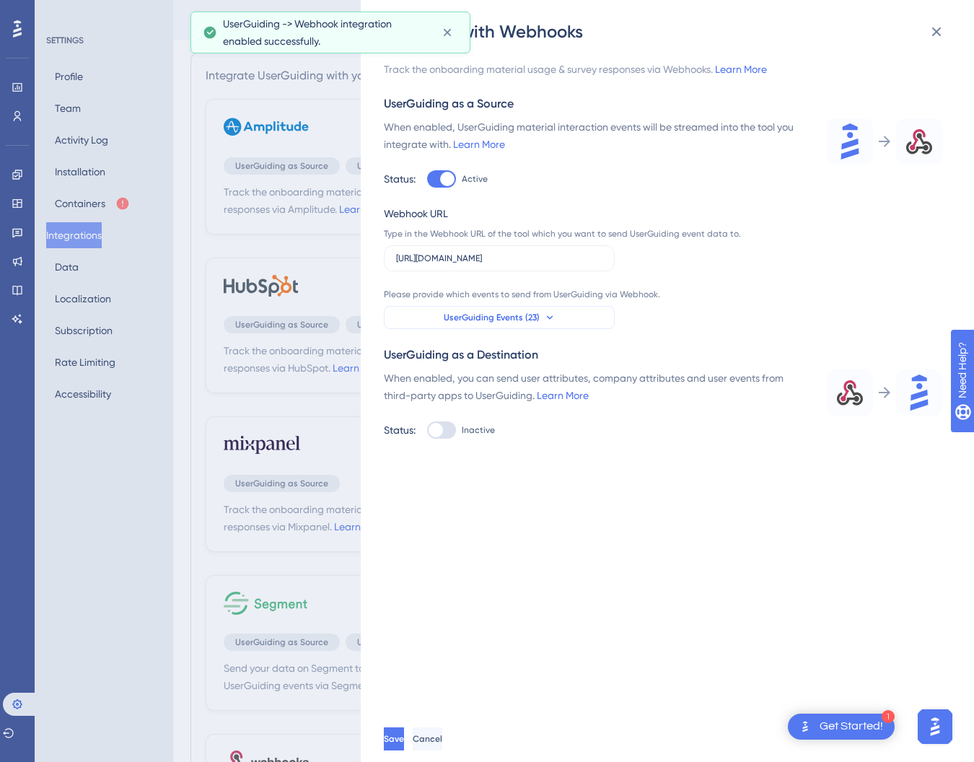
click at [536, 319] on span "UserGuiding Events (23)" at bounding box center [492, 318] width 96 height 12
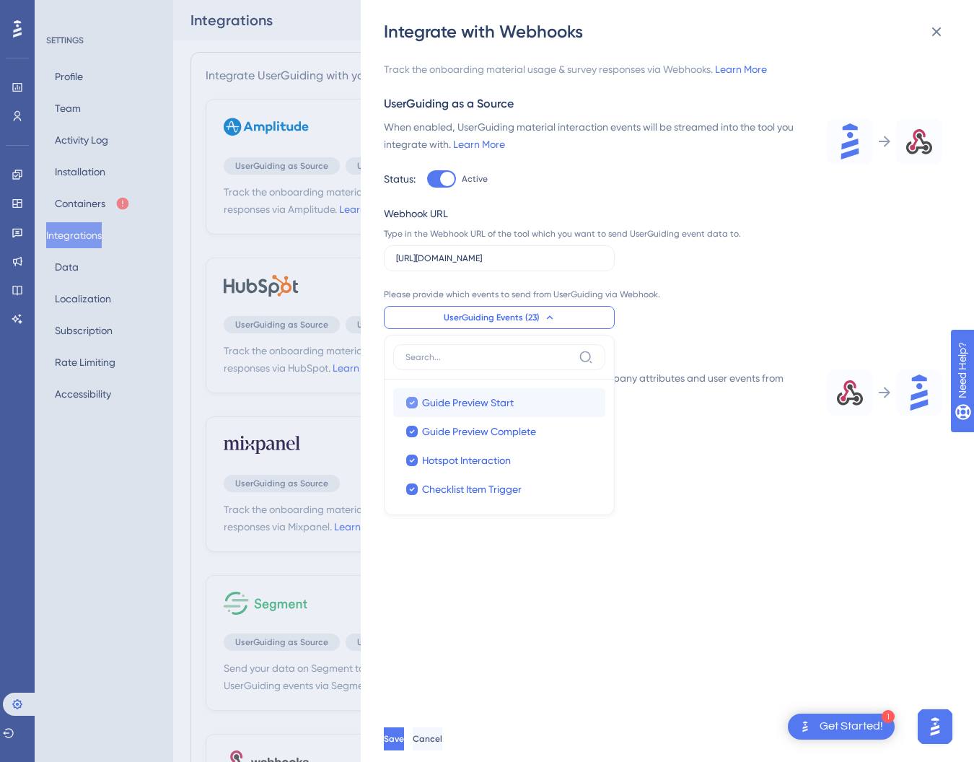
click at [413, 403] on icon at bounding box center [412, 403] width 6 height 10
checkbox input "false"
click at [411, 429] on icon at bounding box center [412, 431] width 6 height 10
checkbox input "false"
click at [408, 460] on div at bounding box center [412, 461] width 12 height 12
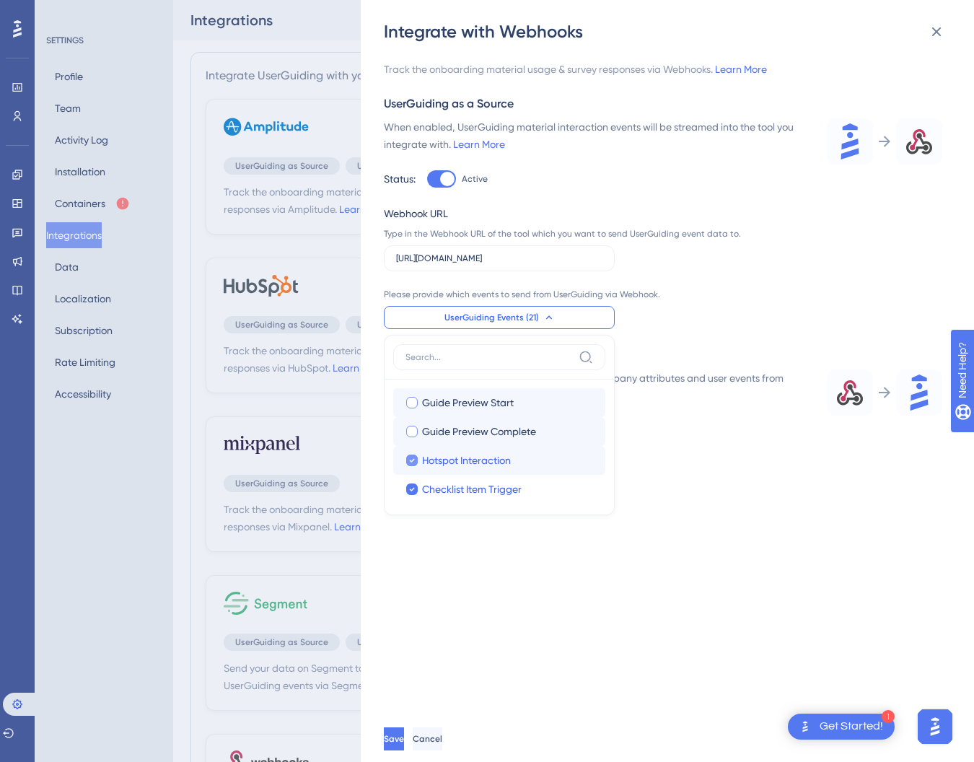
checkbox input "false"
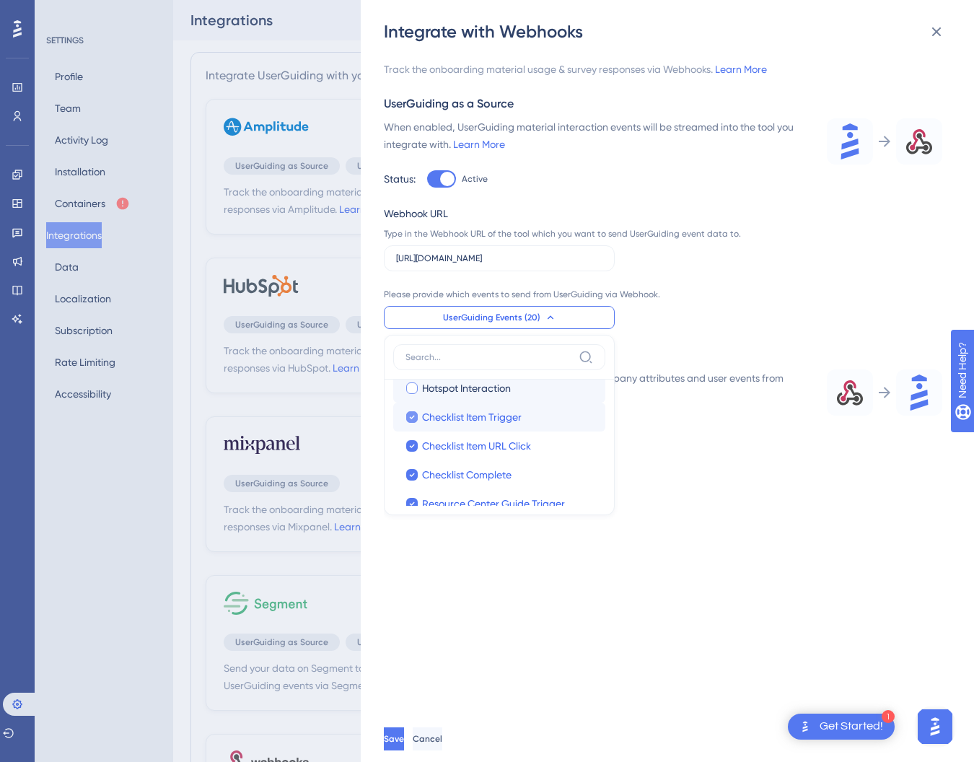
click at [411, 421] on icon at bounding box center [412, 417] width 6 height 10
checkbox input "false"
click at [411, 449] on icon at bounding box center [412, 446] width 6 height 10
checkbox input "false"
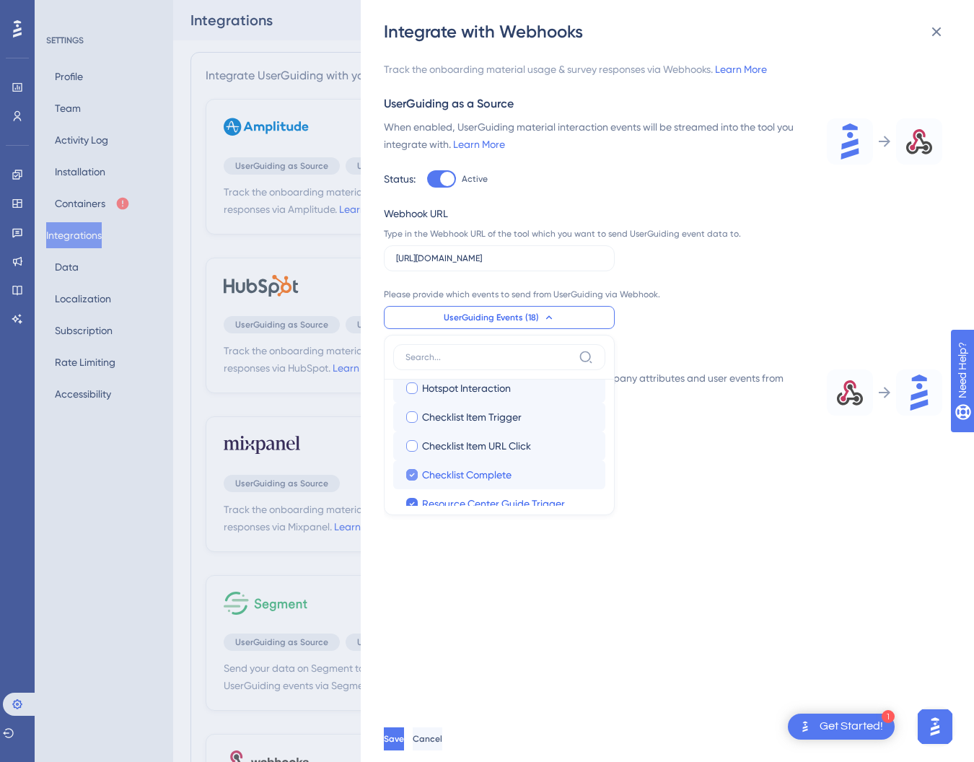
click at [411, 476] on icon at bounding box center [412, 475] width 5 height 4
checkbox input "false"
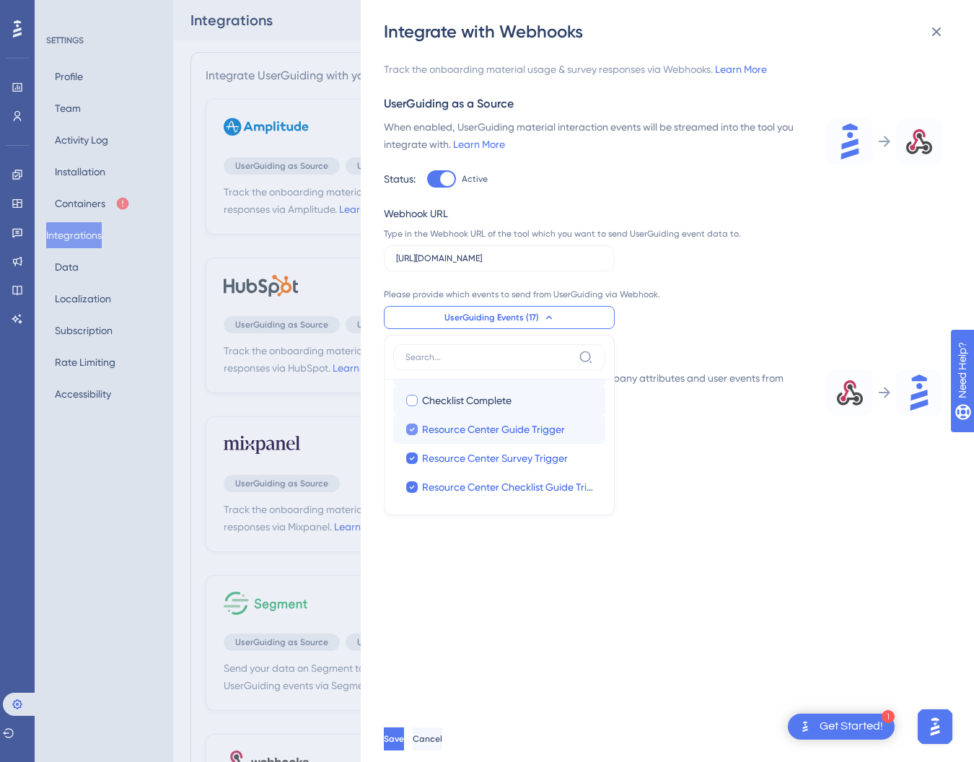
click at [414, 429] on icon at bounding box center [412, 429] width 6 height 10
checkbox input "false"
click at [413, 457] on icon at bounding box center [412, 459] width 5 height 4
checkbox input "false"
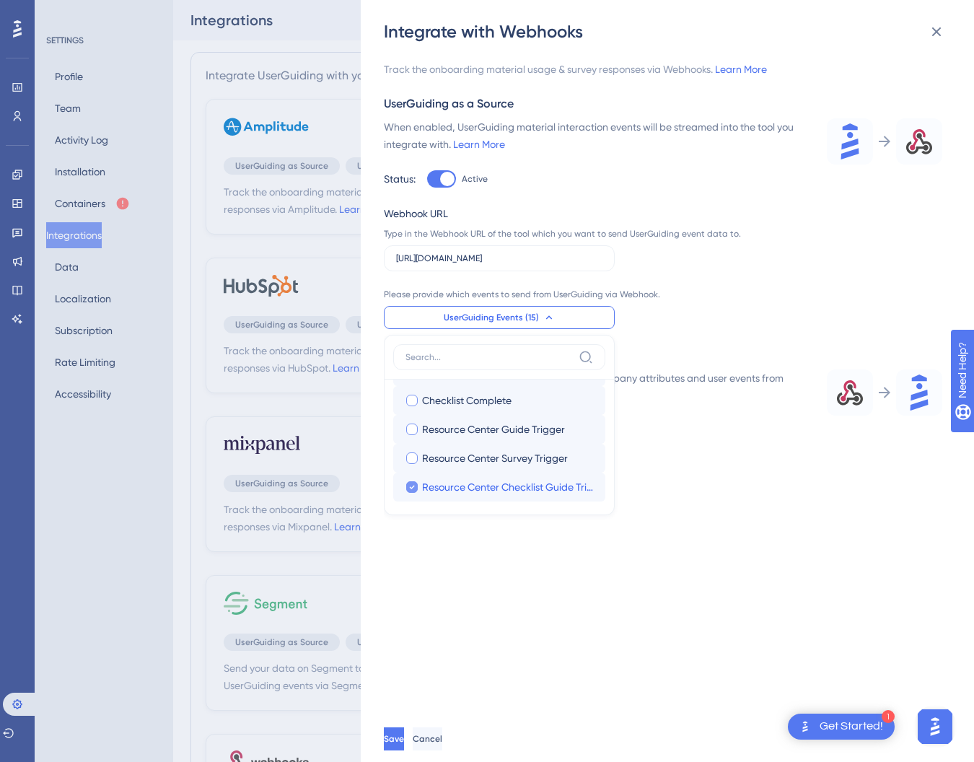
click at [411, 488] on icon at bounding box center [412, 487] width 6 height 10
checkbox input "false"
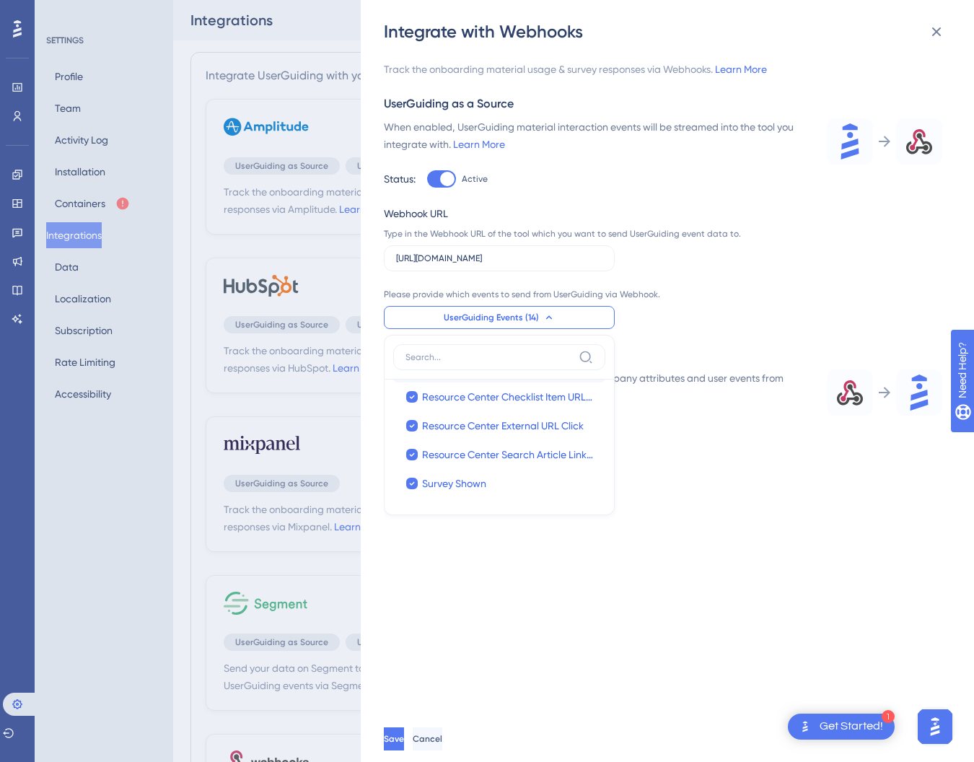
scroll to position [253, 0]
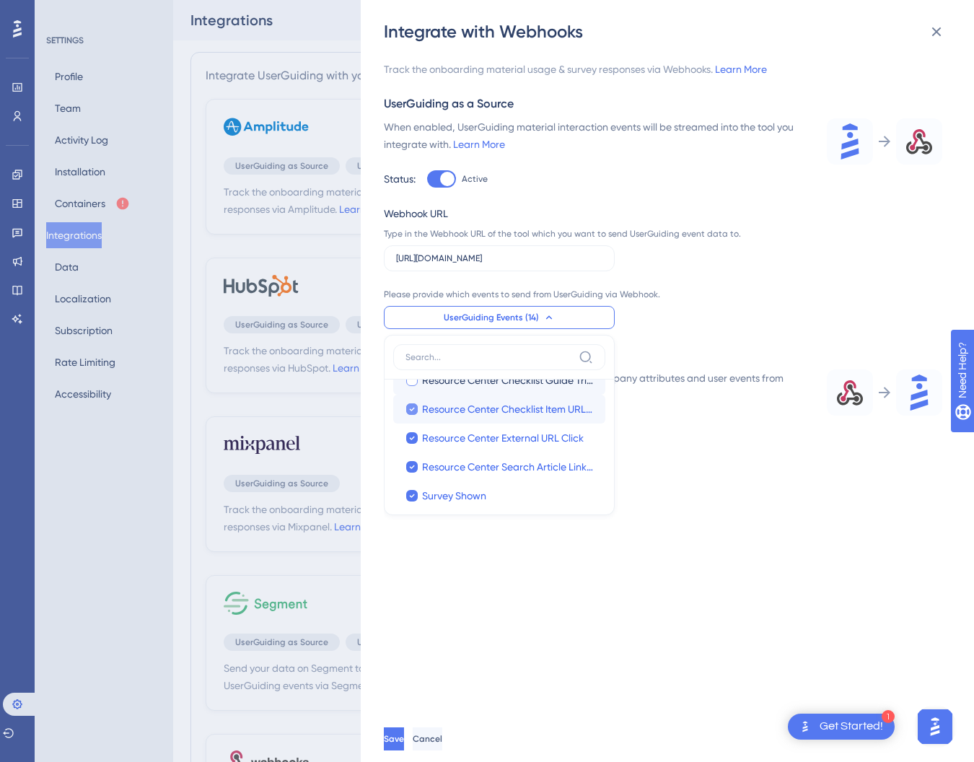
click at [411, 413] on icon at bounding box center [412, 409] width 6 height 10
checkbox input "false"
click at [411, 442] on icon at bounding box center [412, 438] width 6 height 10
checkbox input "false"
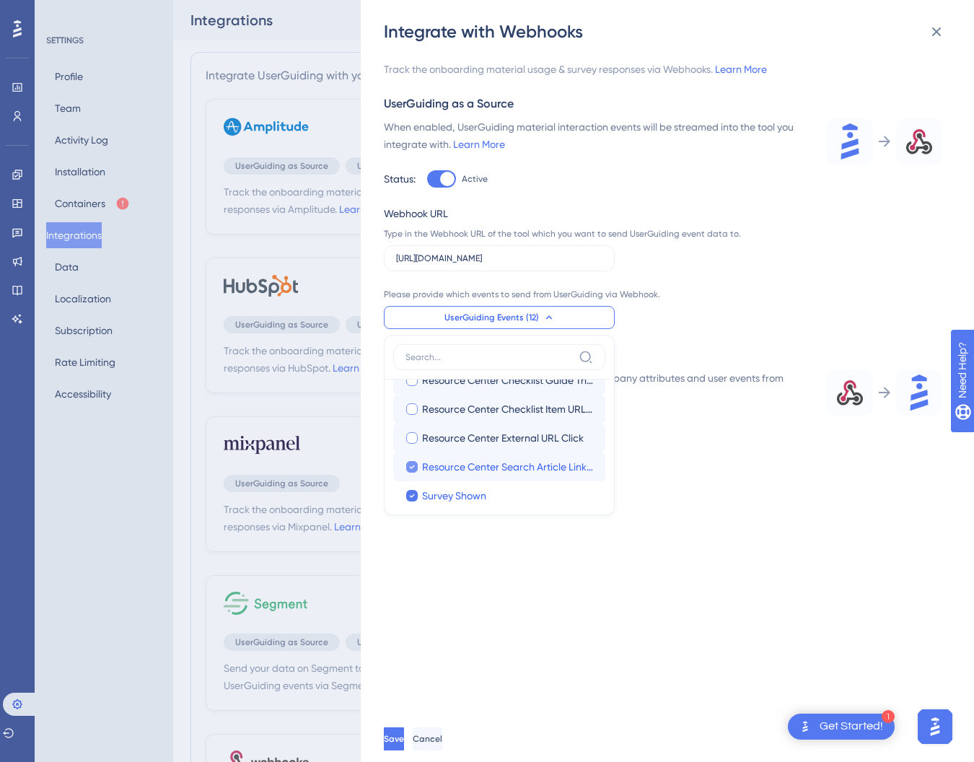
click at [409, 469] on icon at bounding box center [412, 467] width 6 height 10
checkbox input "false"
click at [412, 496] on icon at bounding box center [412, 496] width 5 height 4
checkbox input "false"
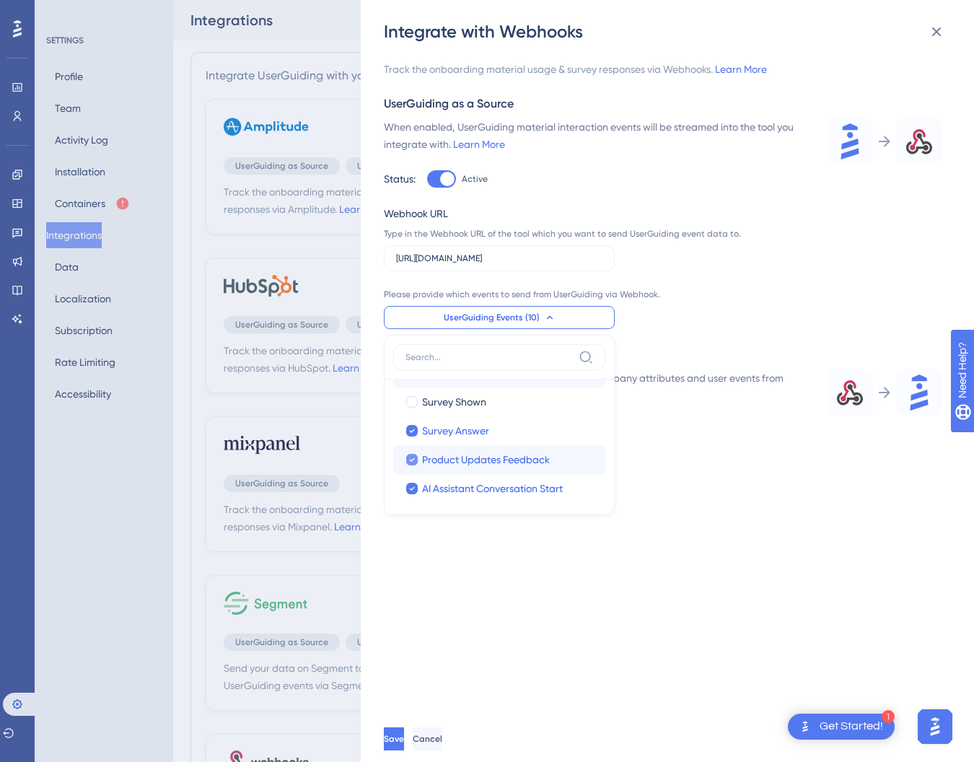
click at [413, 462] on icon at bounding box center [412, 460] width 6 height 10
checkbox input "false"
click at [412, 491] on icon at bounding box center [412, 488] width 6 height 10
checkbox input "false"
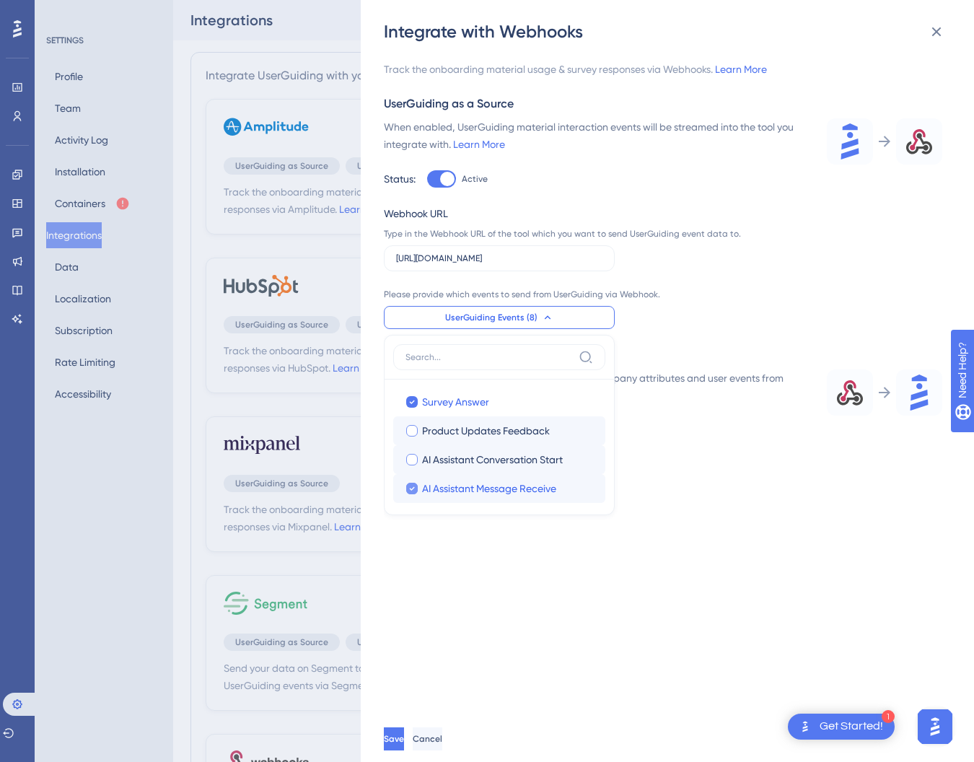
click at [412, 488] on icon at bounding box center [412, 489] width 5 height 4
checkbox input "false"
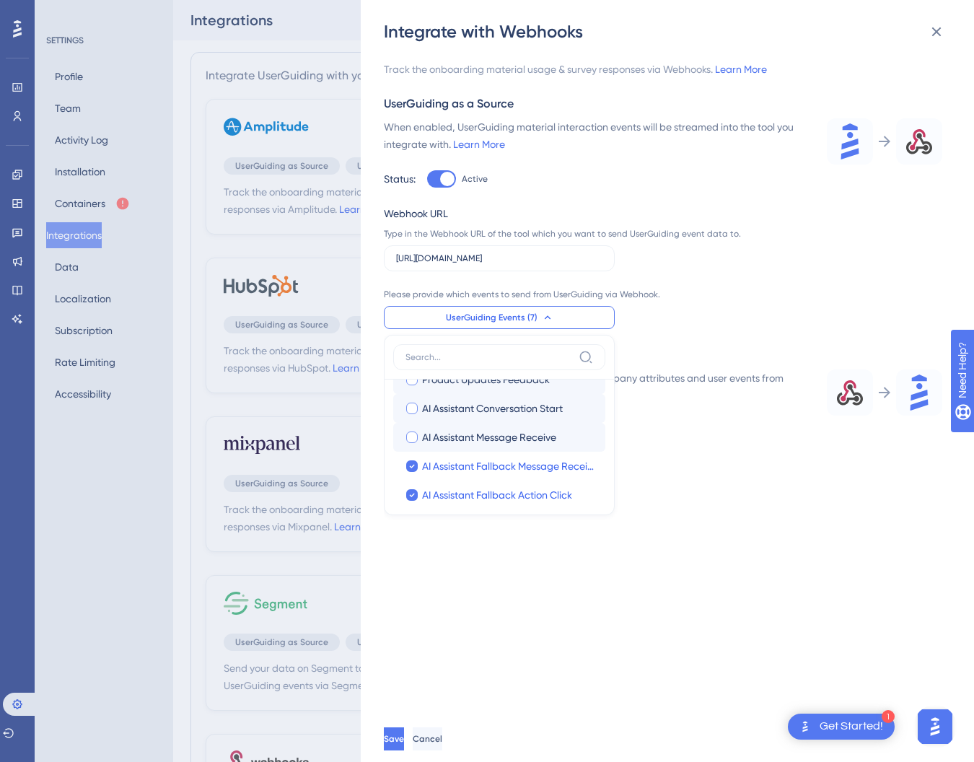
scroll to position [450, 0]
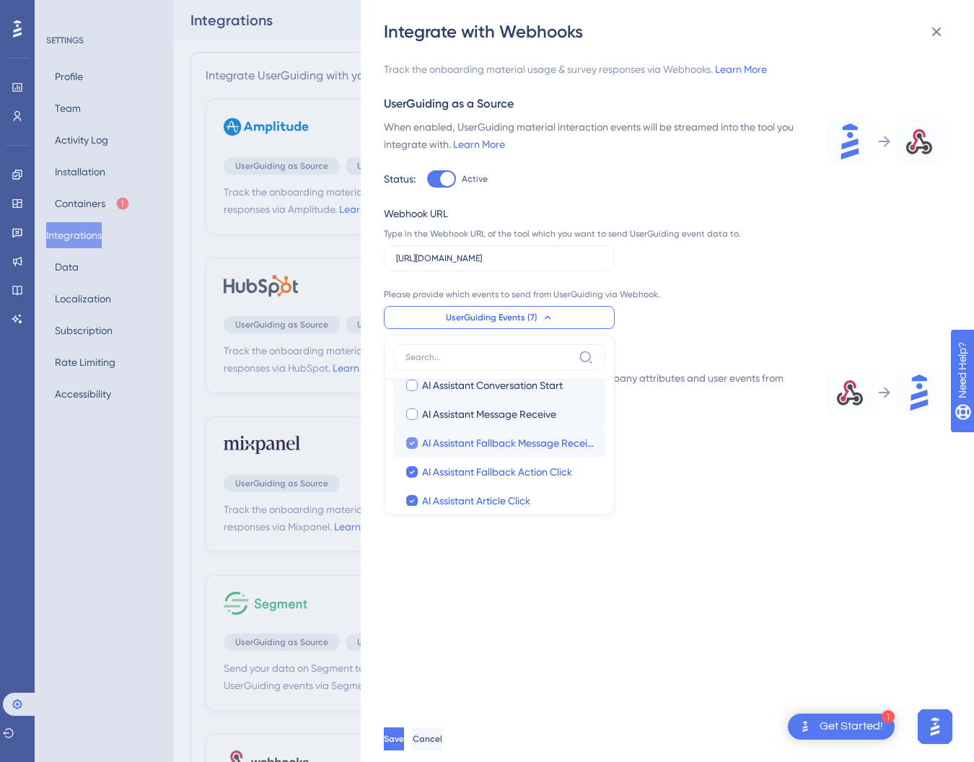
click at [412, 449] on div at bounding box center [412, 443] width 14 height 14
checkbox input "false"
click at [412, 466] on div at bounding box center [412, 472] width 12 height 12
checkbox input "false"
click at [411, 499] on icon at bounding box center [412, 501] width 6 height 10
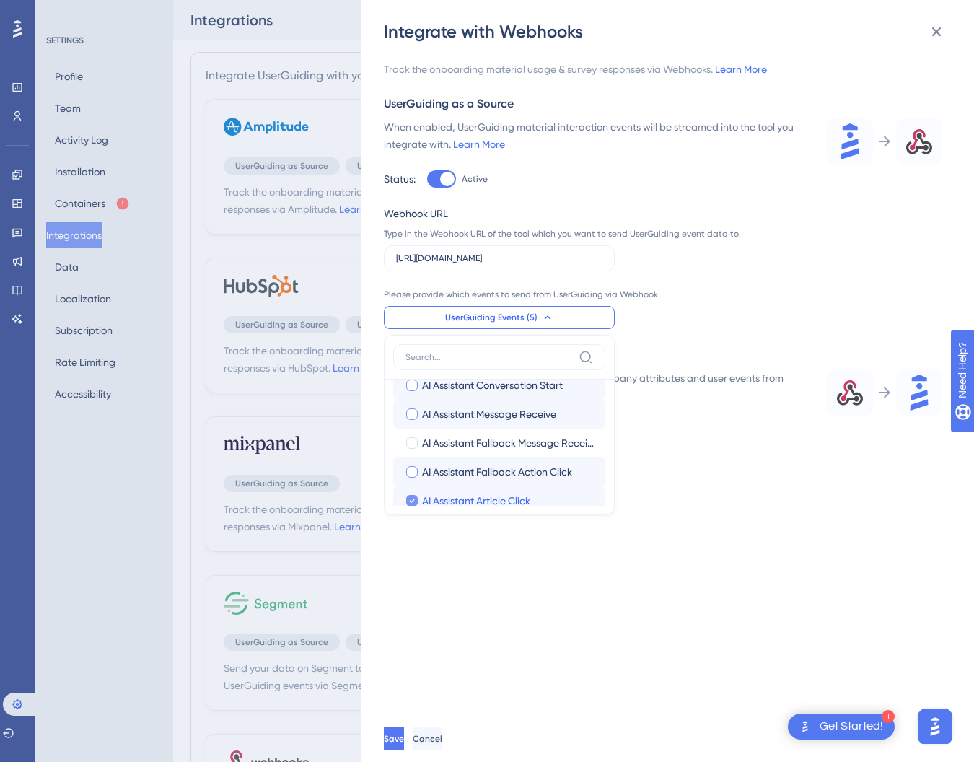
checkbox input "false"
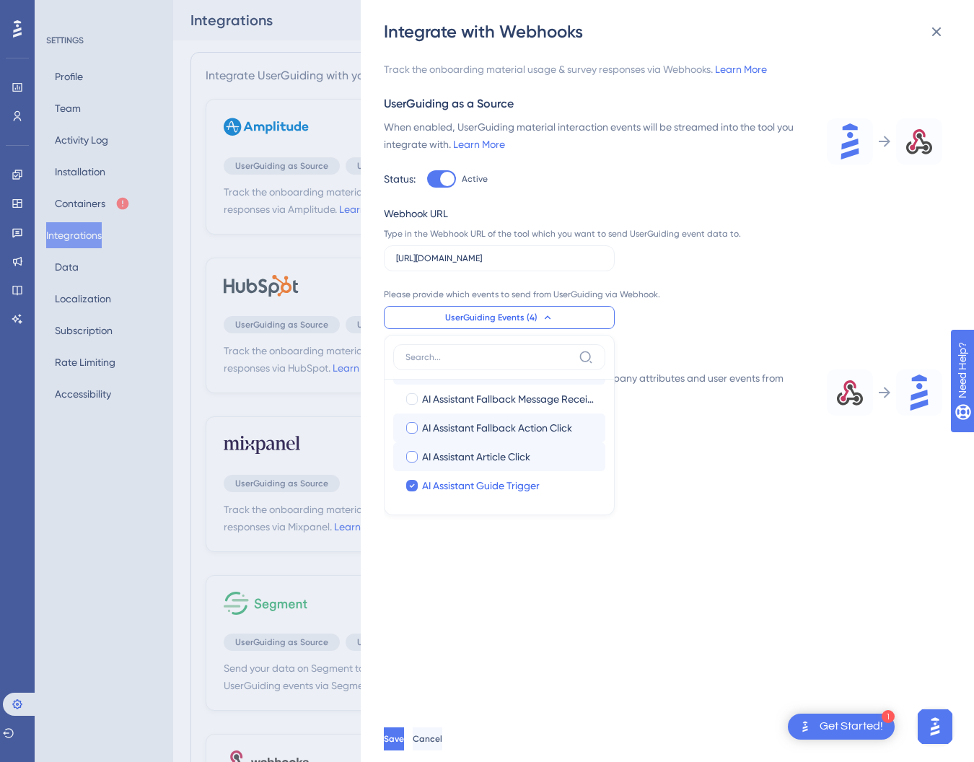
scroll to position [512, 0]
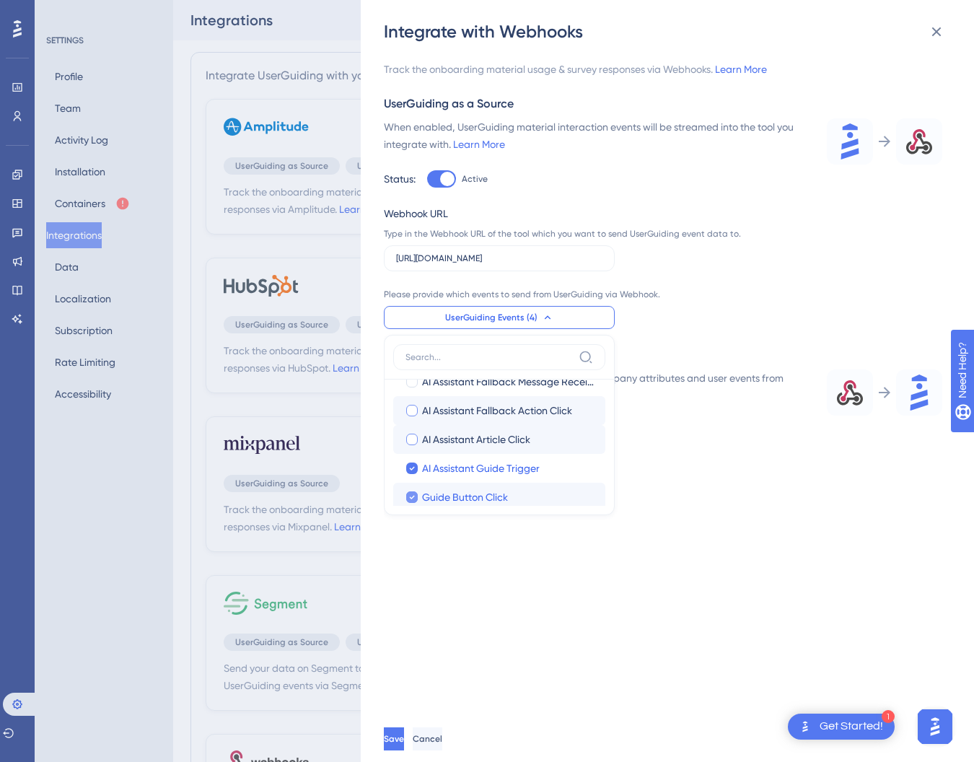
click at [411, 493] on icon at bounding box center [412, 497] width 6 height 10
checkbox input "false"
click at [412, 476] on label "AI Assistant Guide Trigger" at bounding box center [499, 468] width 189 height 17
checkbox input "false"
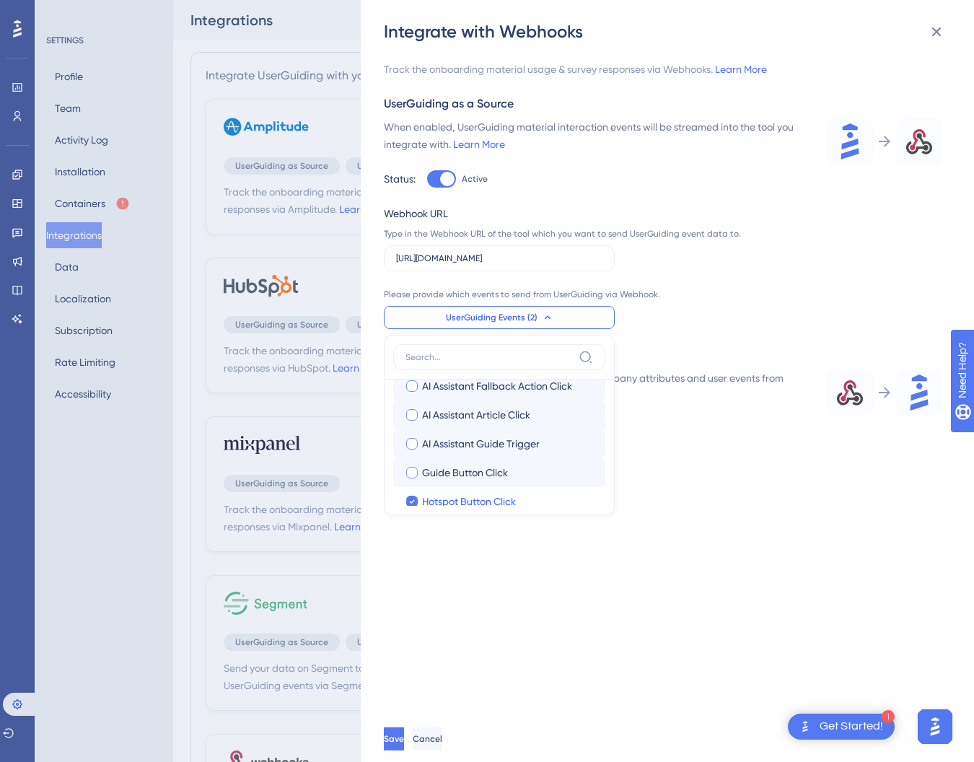
scroll to position [555, 0]
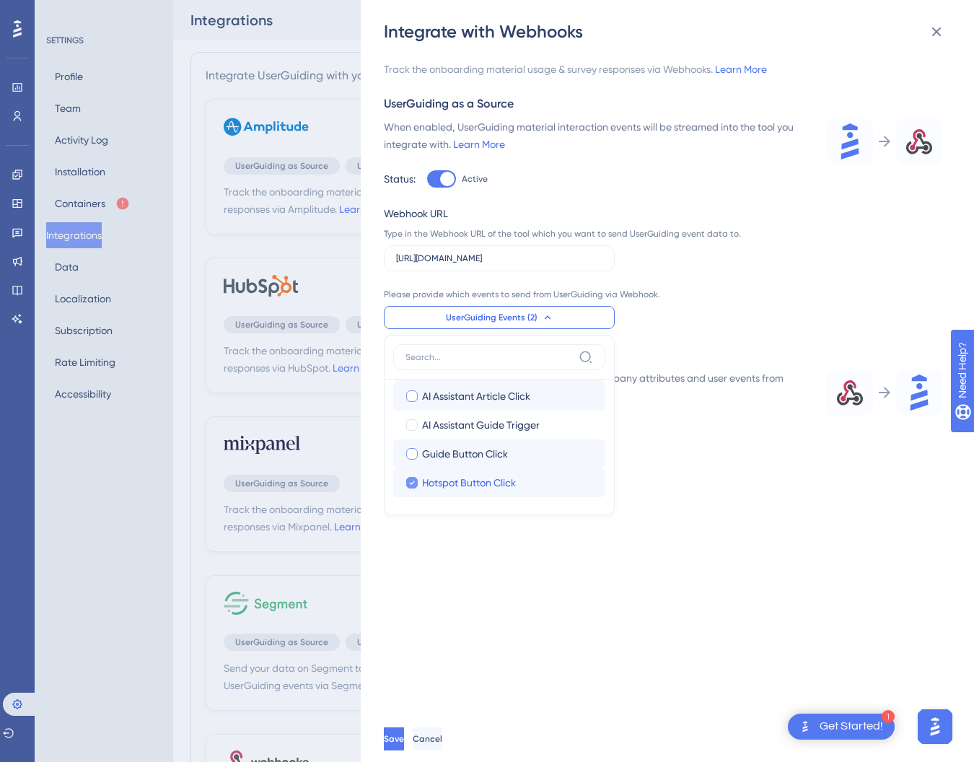
click at [412, 479] on icon at bounding box center [412, 483] width 6 height 10
checkbox input "false"
click at [461, 607] on div "Track the onboarding material usage & survey responses via Webhooks. Learn More…" at bounding box center [674, 379] width 581 height 672
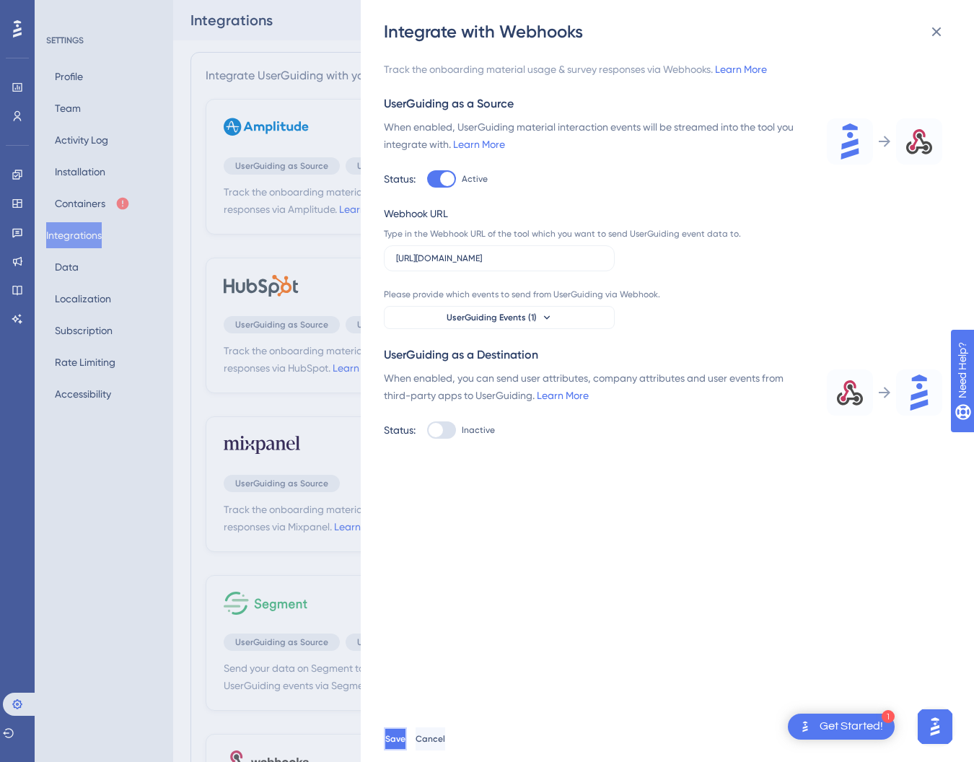
click at [405, 733] on span "Save" at bounding box center [395, 739] width 20 height 12
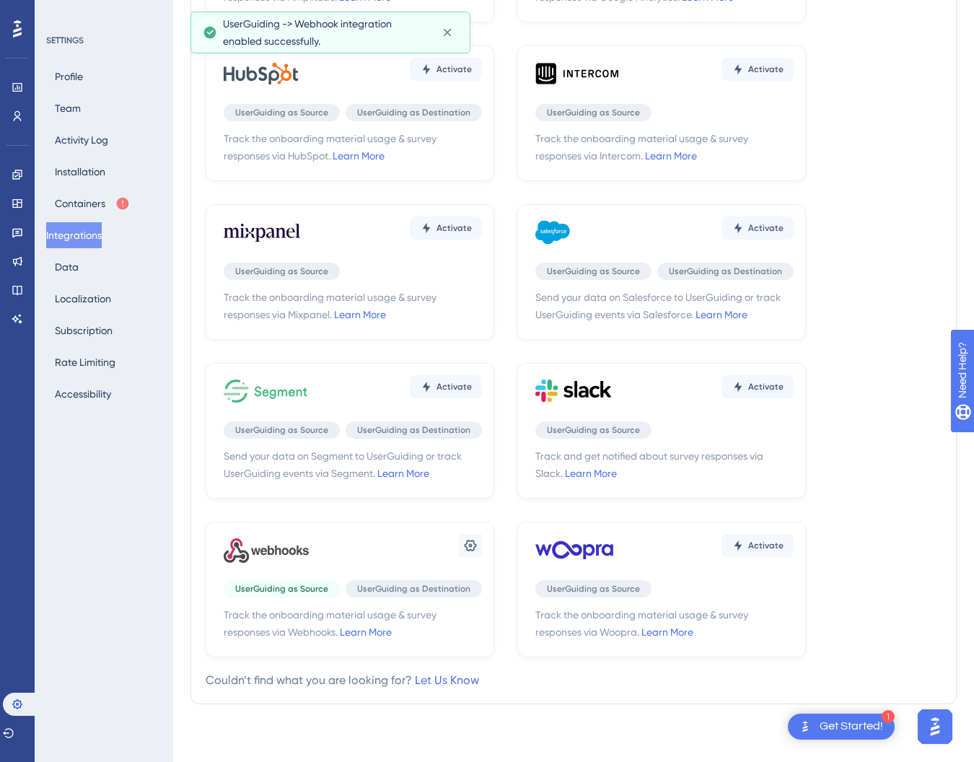
scroll to position [224, 0]
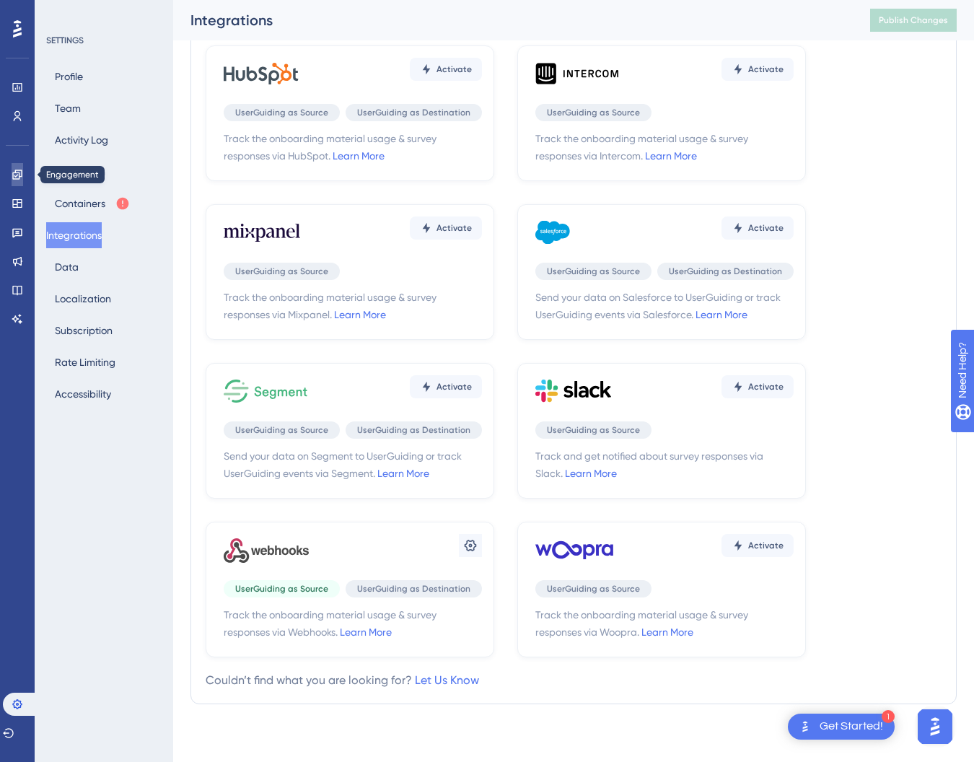
click at [23, 173] on link at bounding box center [18, 174] width 12 height 23
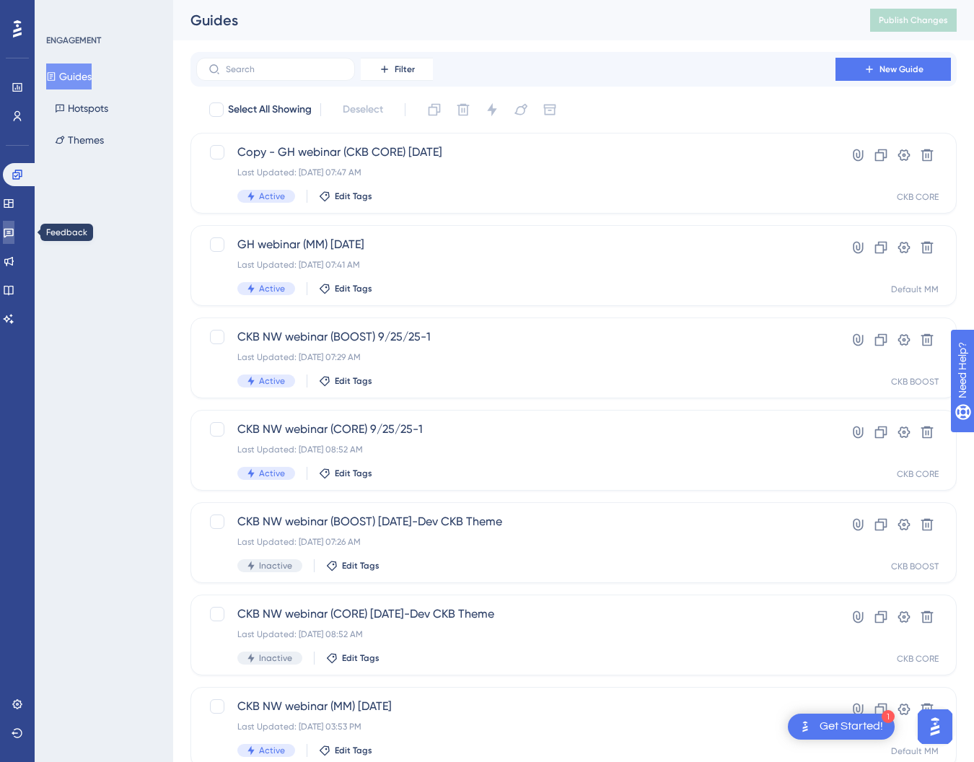
click at [14, 234] on icon at bounding box center [9, 233] width 12 height 12
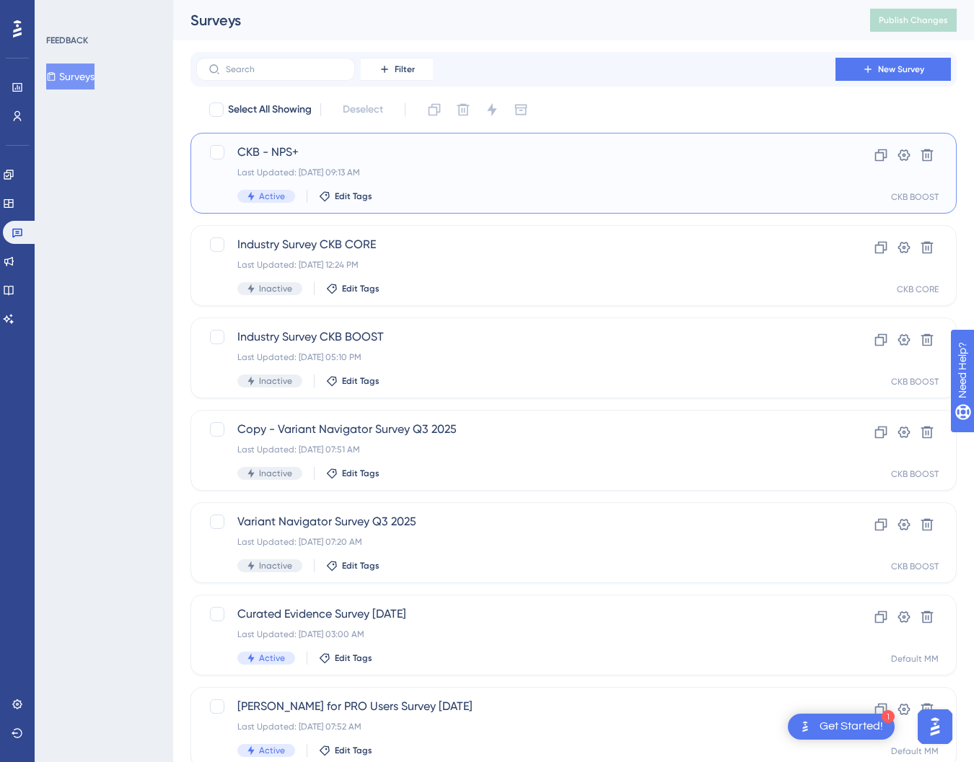
click at [279, 154] on span "CKB - NPS+" at bounding box center [515, 152] width 557 height 17
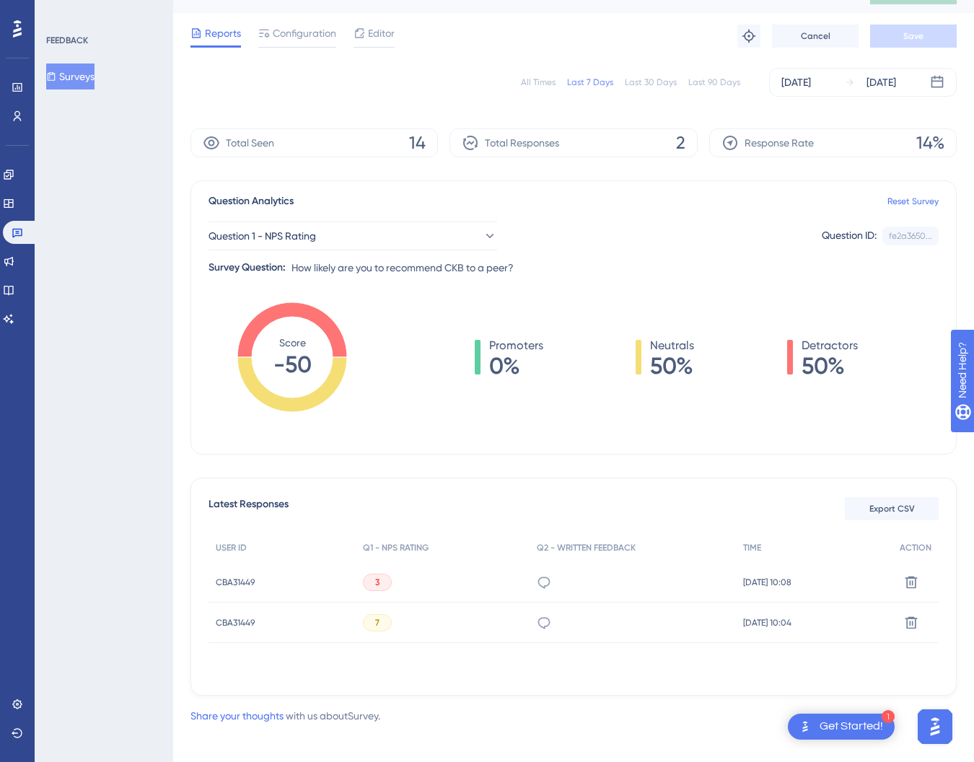
scroll to position [36, 0]
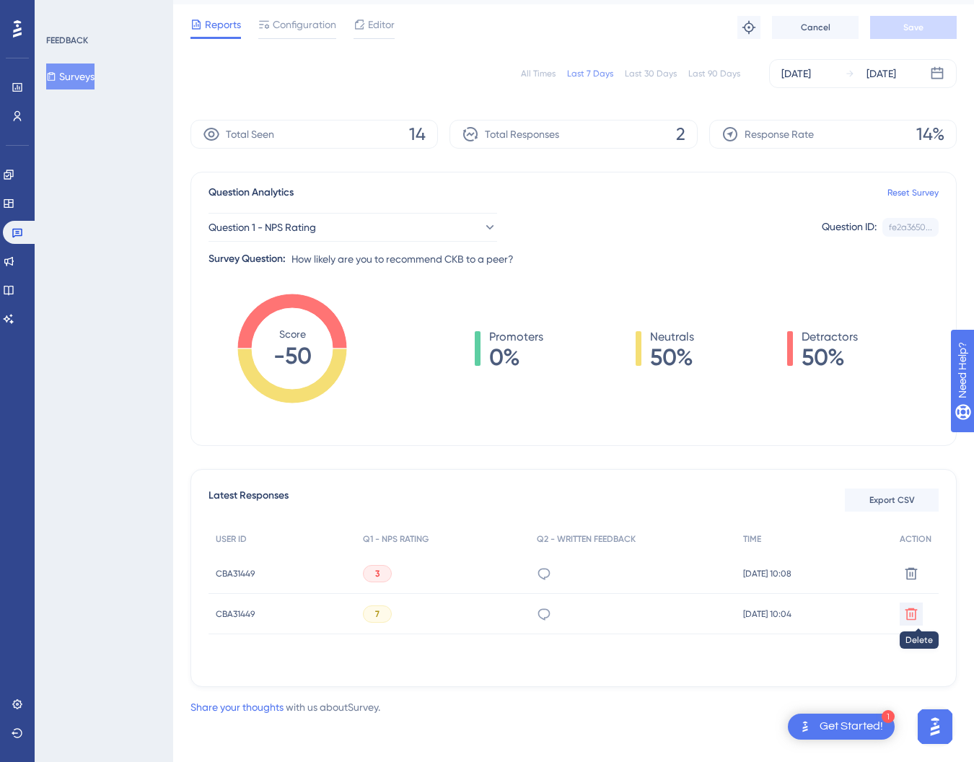
click at [911, 619] on icon at bounding box center [911, 614] width 14 height 14
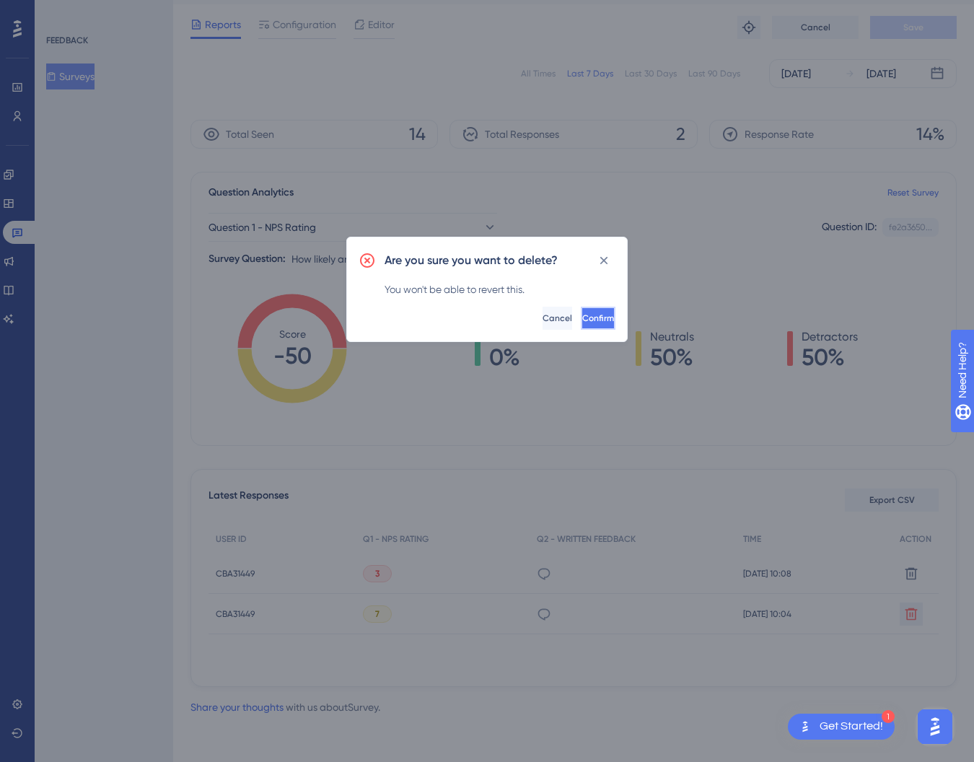
click at [582, 319] on span "Confirm" at bounding box center [598, 318] width 32 height 12
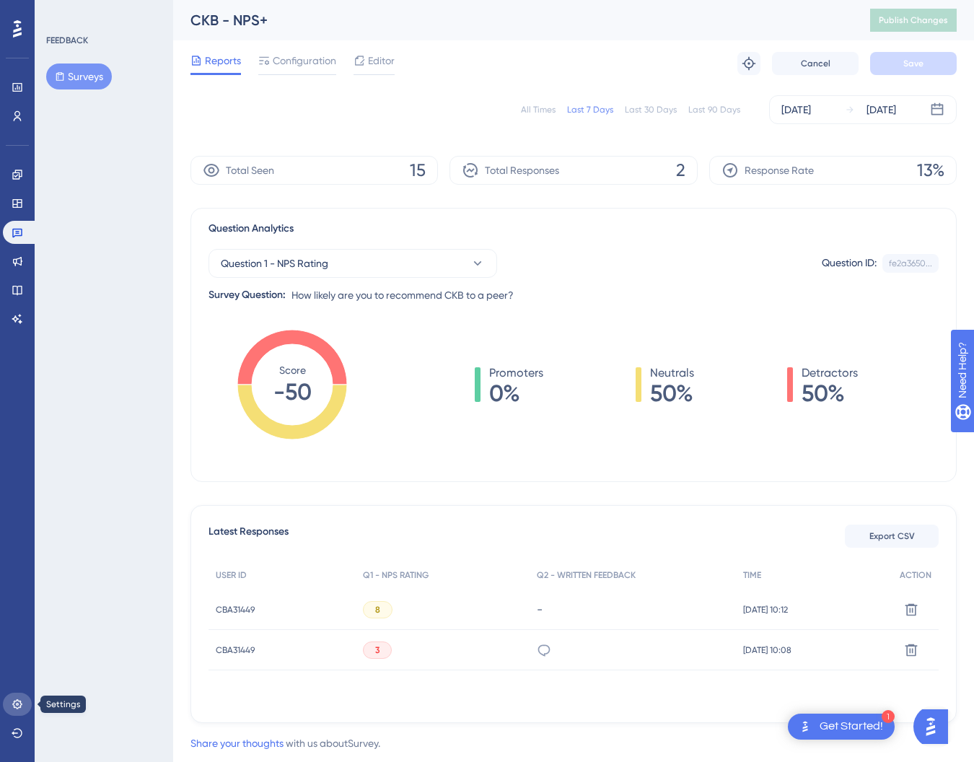
click at [14, 703] on icon at bounding box center [18, 704] width 12 height 12
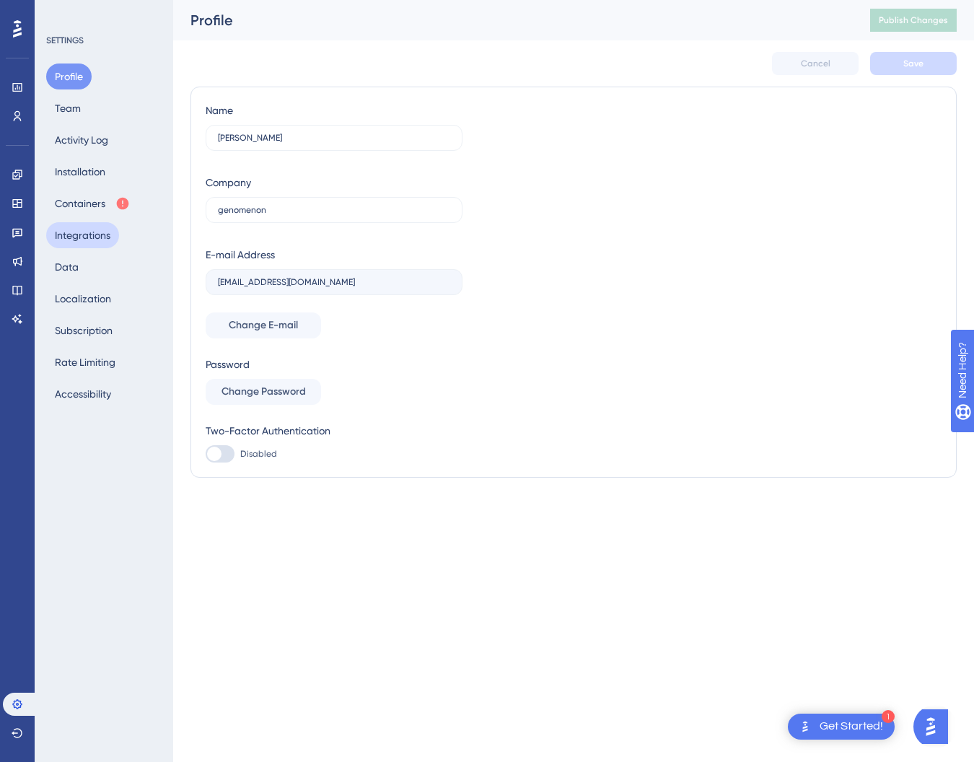
click at [107, 240] on button "Integrations" at bounding box center [82, 235] width 73 height 26
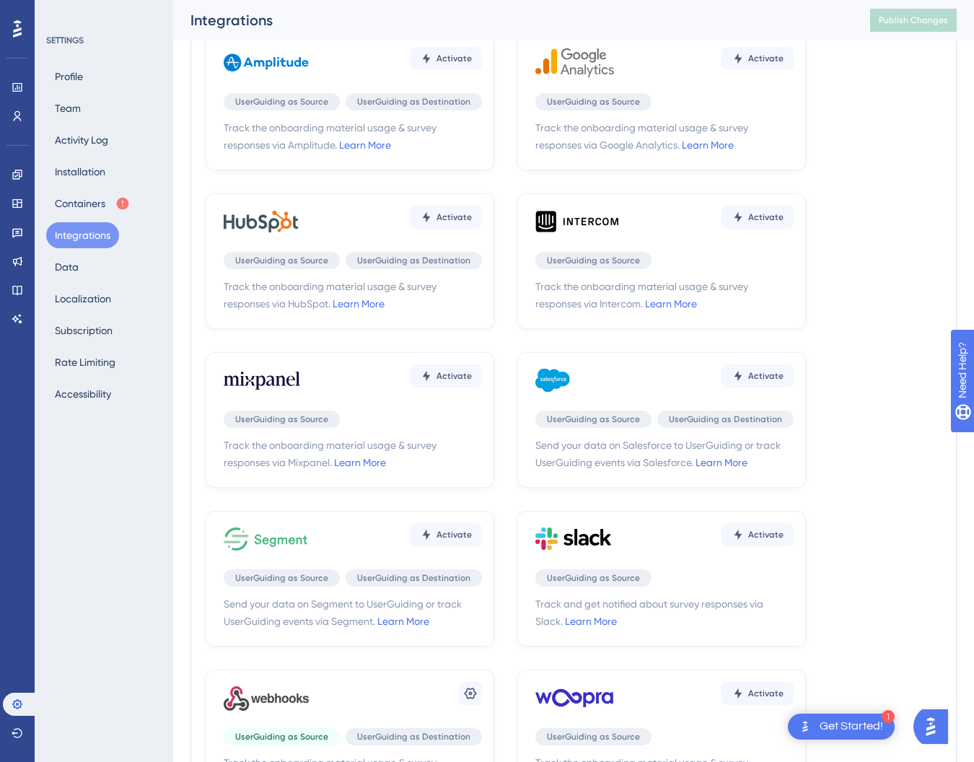
scroll to position [224, 0]
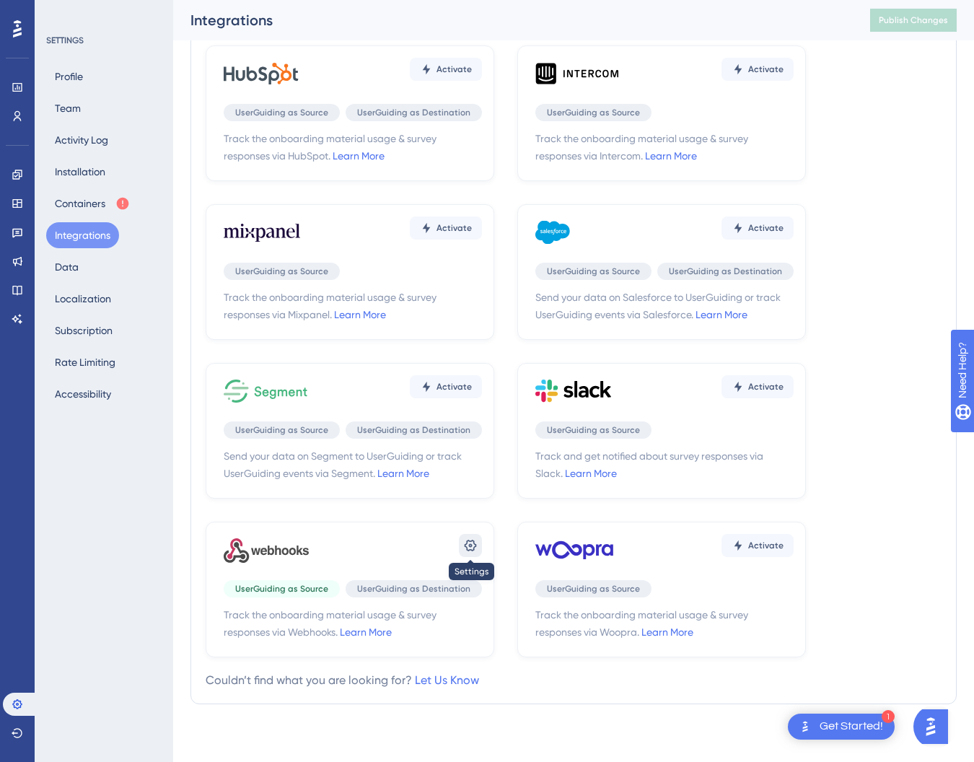
click at [465, 548] on icon at bounding box center [470, 545] width 14 height 14
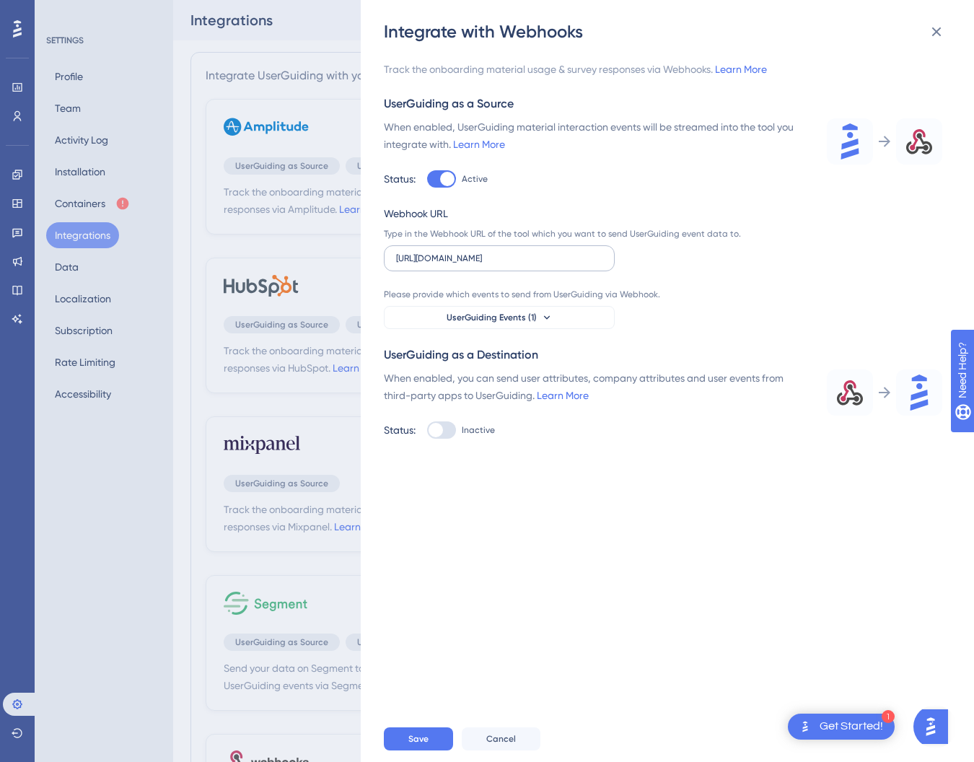
click at [555, 265] on label "[URL][DOMAIN_NAME]" at bounding box center [499, 258] width 231 height 26
click at [555, 263] on input "[URL][DOMAIN_NAME]" at bounding box center [499, 258] width 206 height 10
type input "h"
paste input "[URL][DOMAIN_NAME]"
type input "[URL][DOMAIN_NAME]"
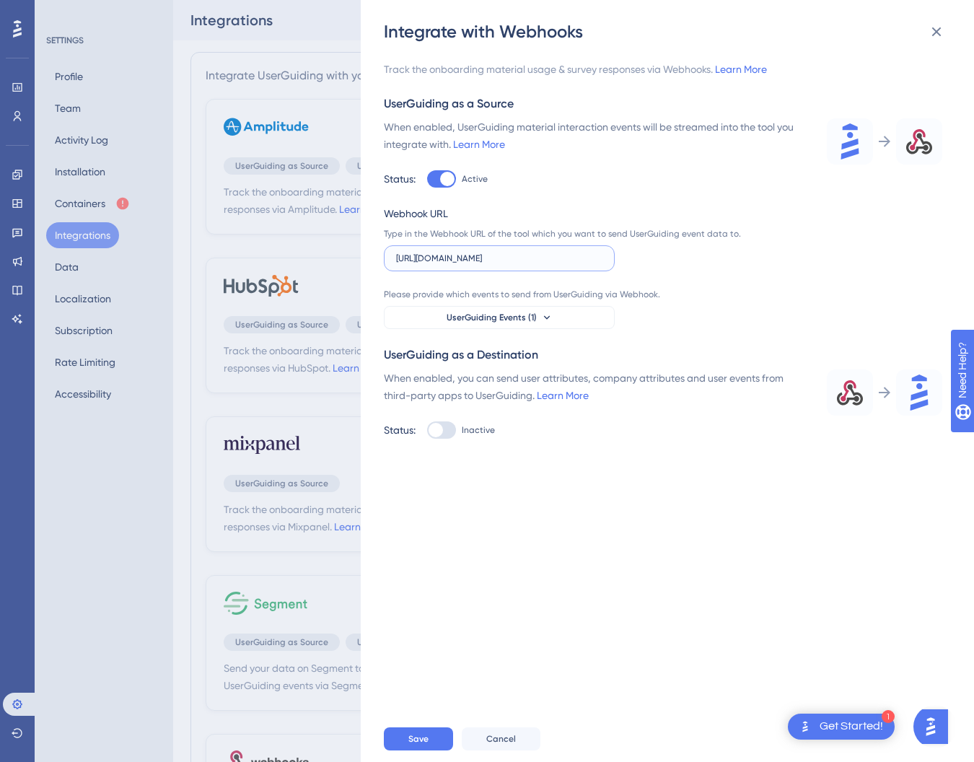
drag, startPoint x: 484, startPoint y: 254, endPoint x: 337, endPoint y: 247, distance: 147.4
click at [337, 247] on div "Integrate with Webhooks Track the onboarding material usage & survey responses …" at bounding box center [487, 381] width 974 height 762
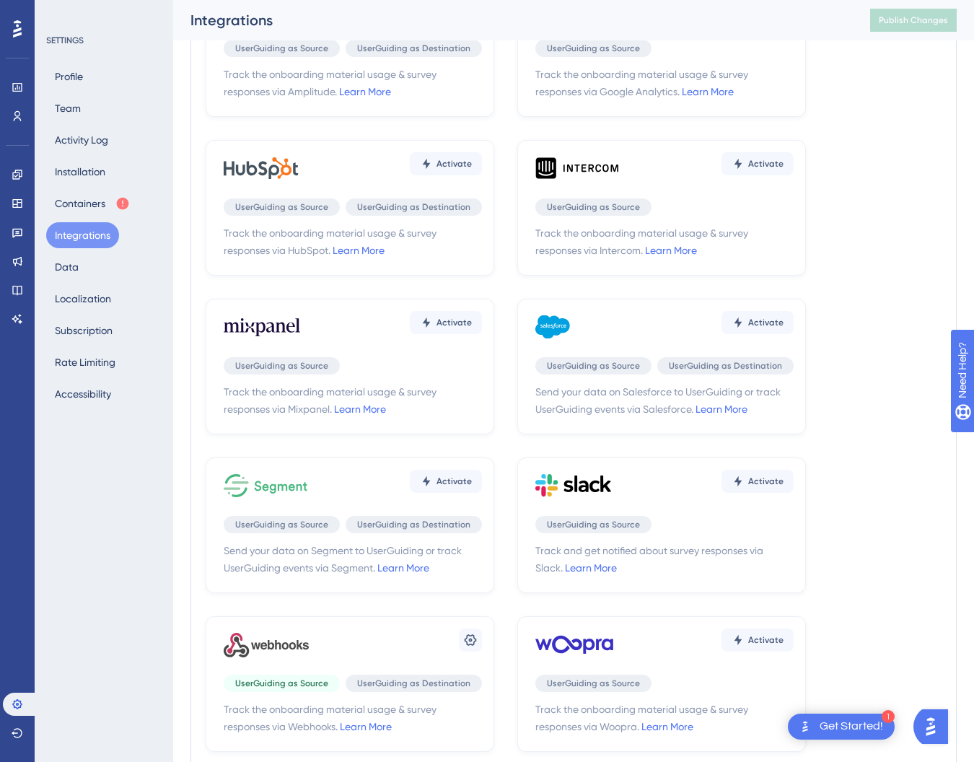
scroll to position [224, 0]
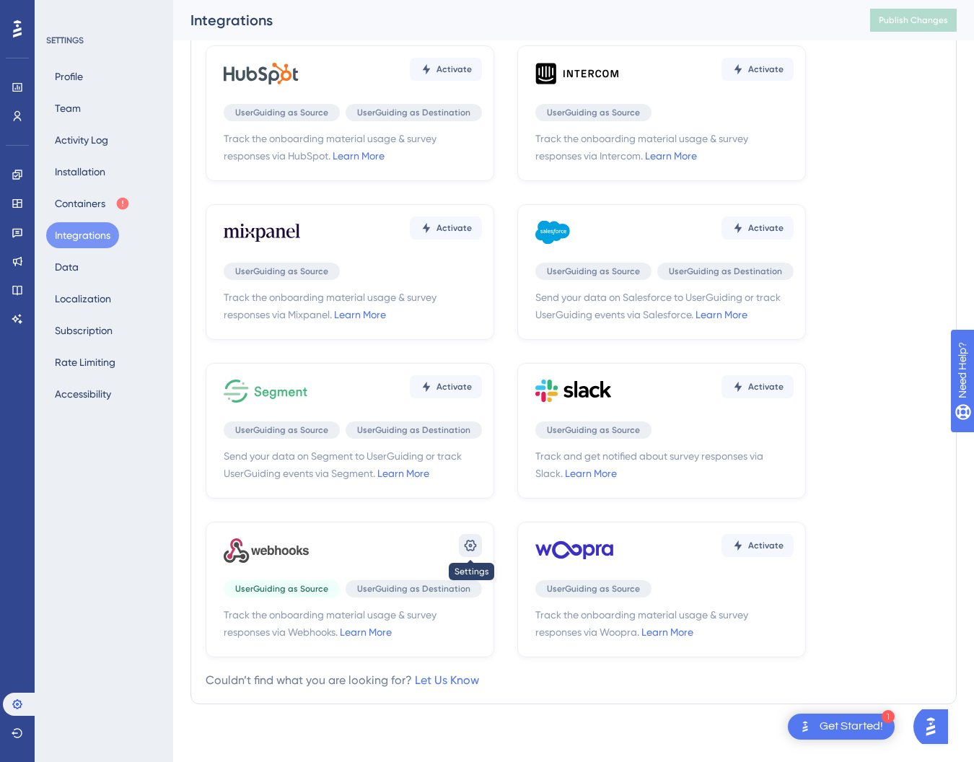
click at [467, 546] on icon at bounding box center [470, 545] width 14 height 14
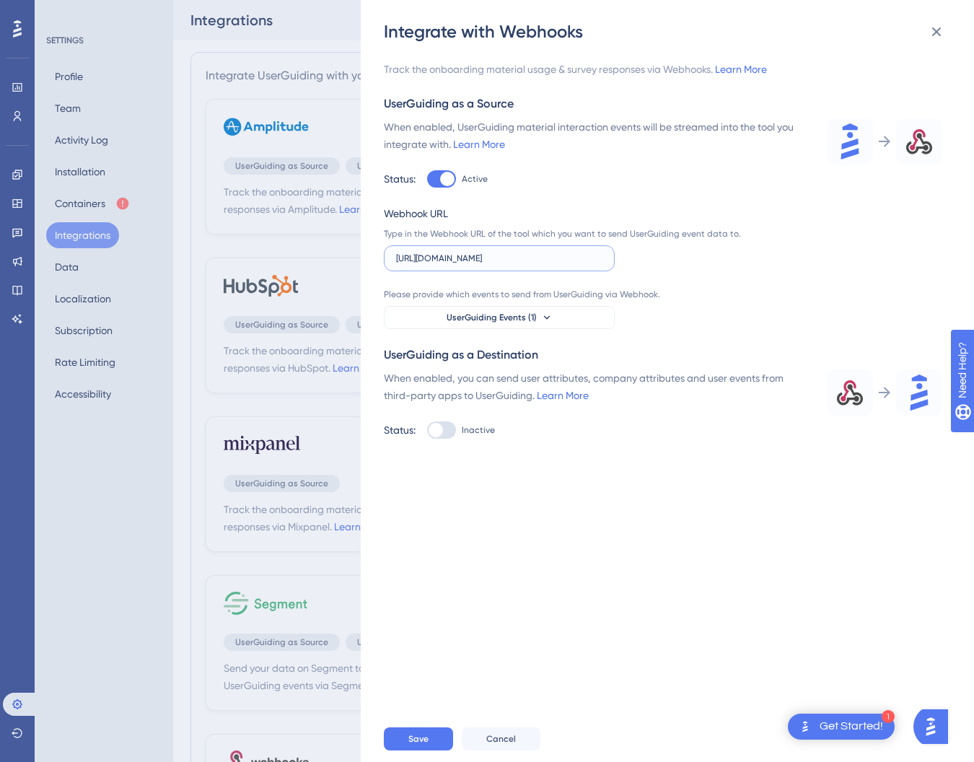
scroll to position [0, 141]
drag, startPoint x: 404, startPoint y: 258, endPoint x: 602, endPoint y: 293, distance: 200.7
click at [602, 293] on div "Webhook URL Type in the Webhook URL of the tool which you want to send UserGuid…" at bounding box center [566, 267] width 364 height 124
paste input "[URL][DOMAIN_NAME]"
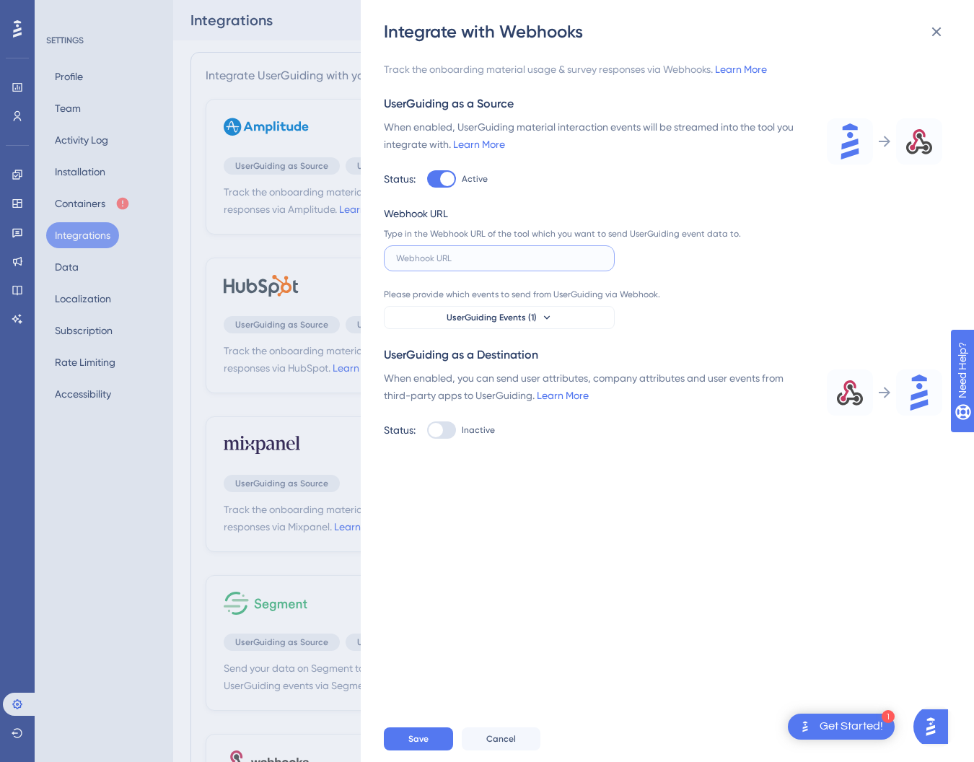
type input "[URL][DOMAIN_NAME]"
click at [426, 733] on span "Save" at bounding box center [418, 739] width 20 height 12
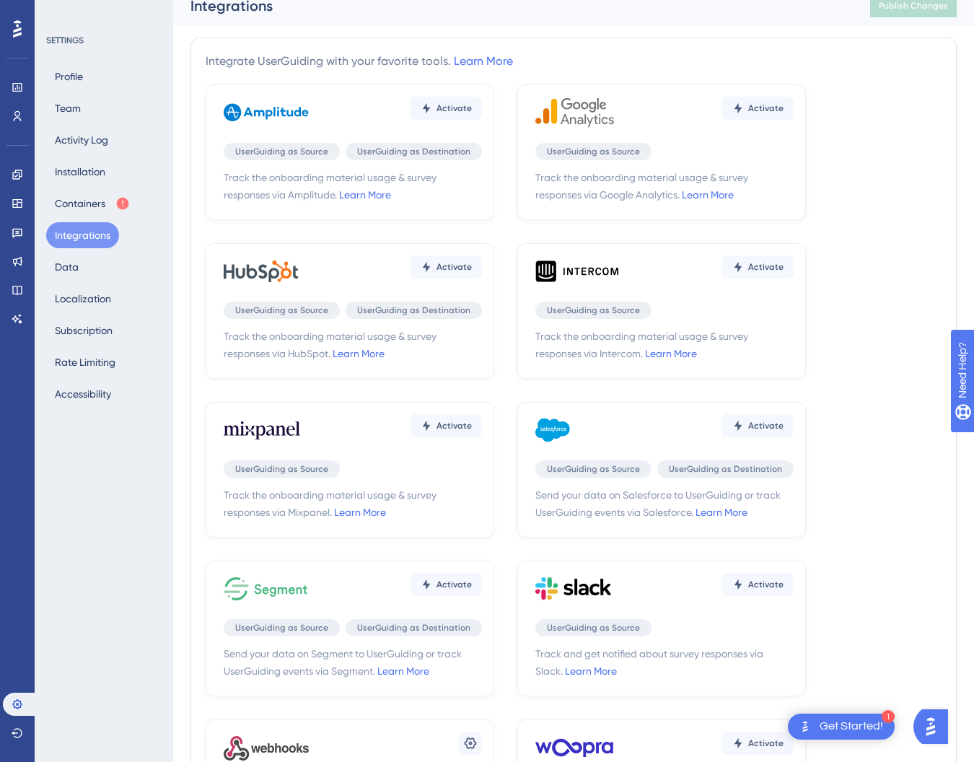
scroll to position [224, 0]
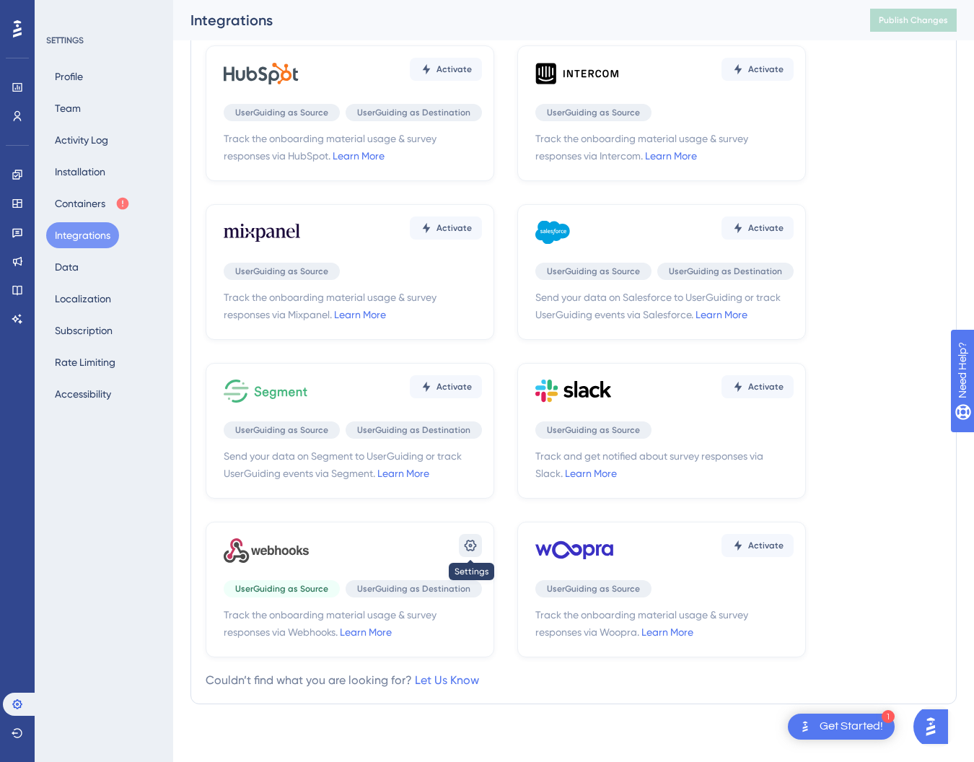
click at [463, 550] on icon at bounding box center [470, 545] width 14 height 14
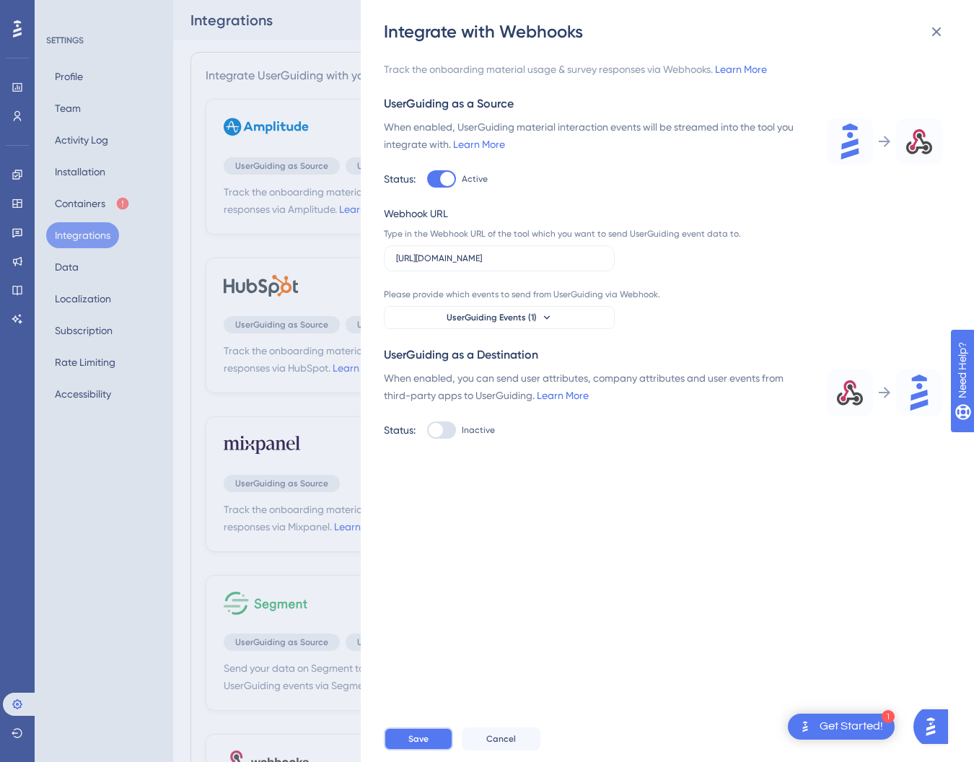
click at [418, 742] on span "Save" at bounding box center [418, 739] width 20 height 12
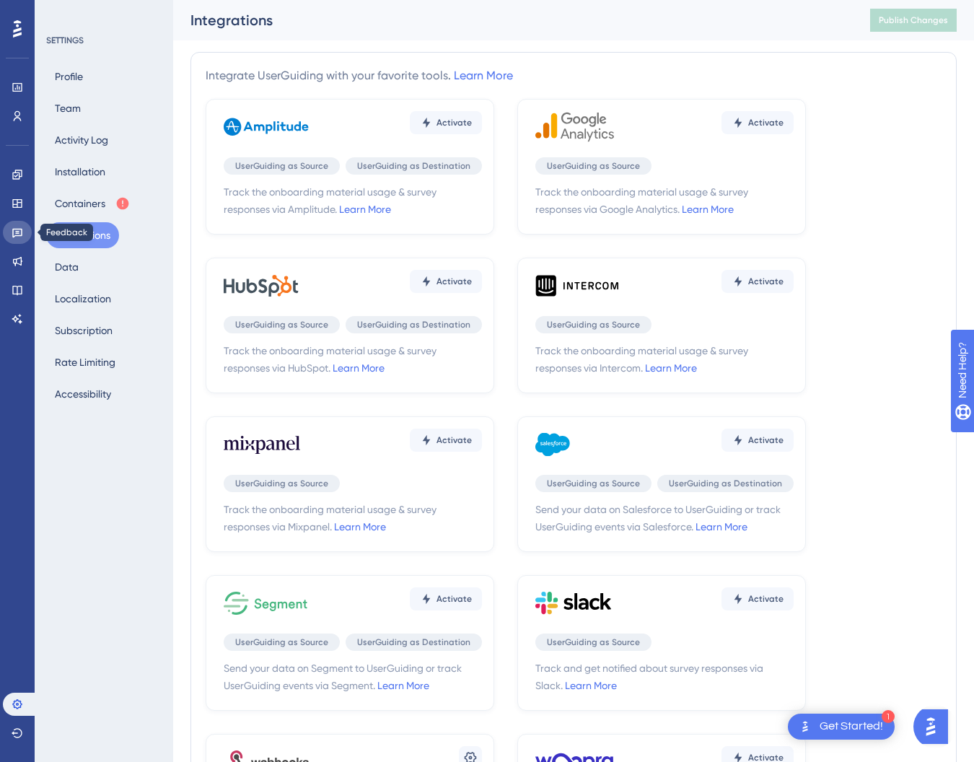
click at [17, 225] on link at bounding box center [17, 232] width 29 height 23
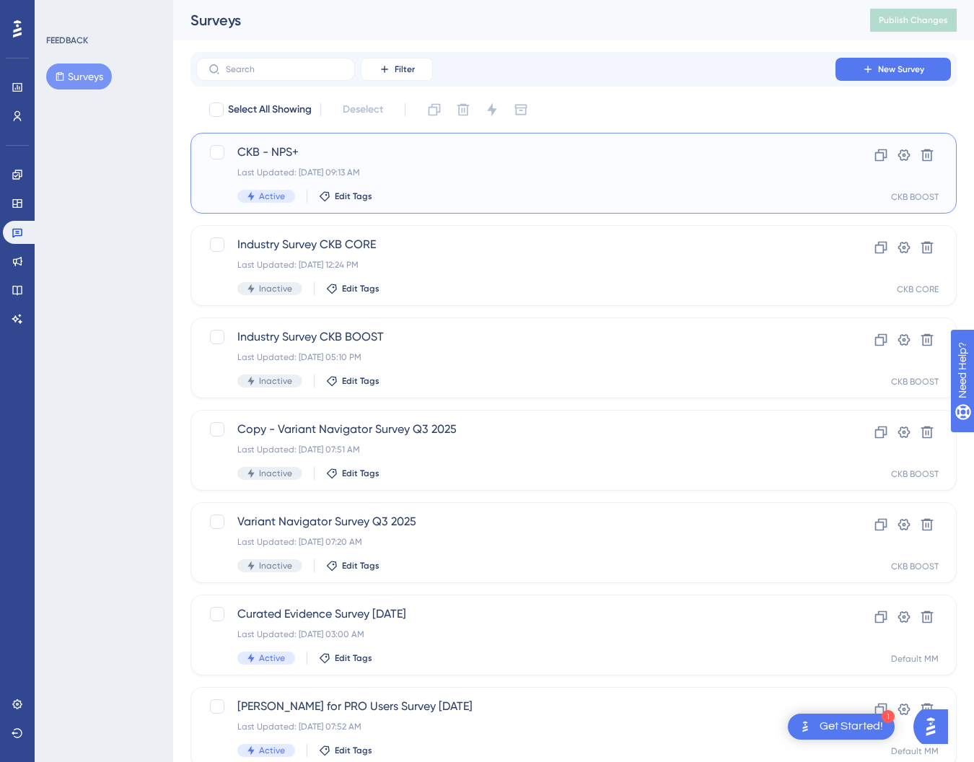
click at [279, 149] on span "CKB - NPS+" at bounding box center [515, 152] width 557 height 17
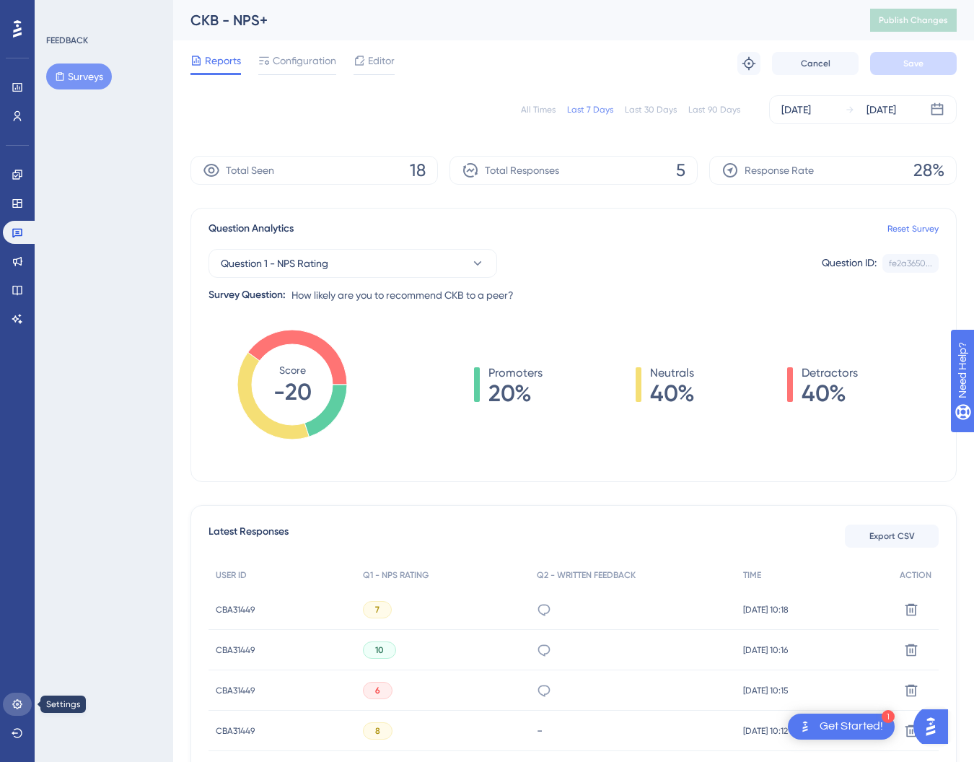
click at [12, 701] on icon at bounding box center [18, 704] width 12 height 12
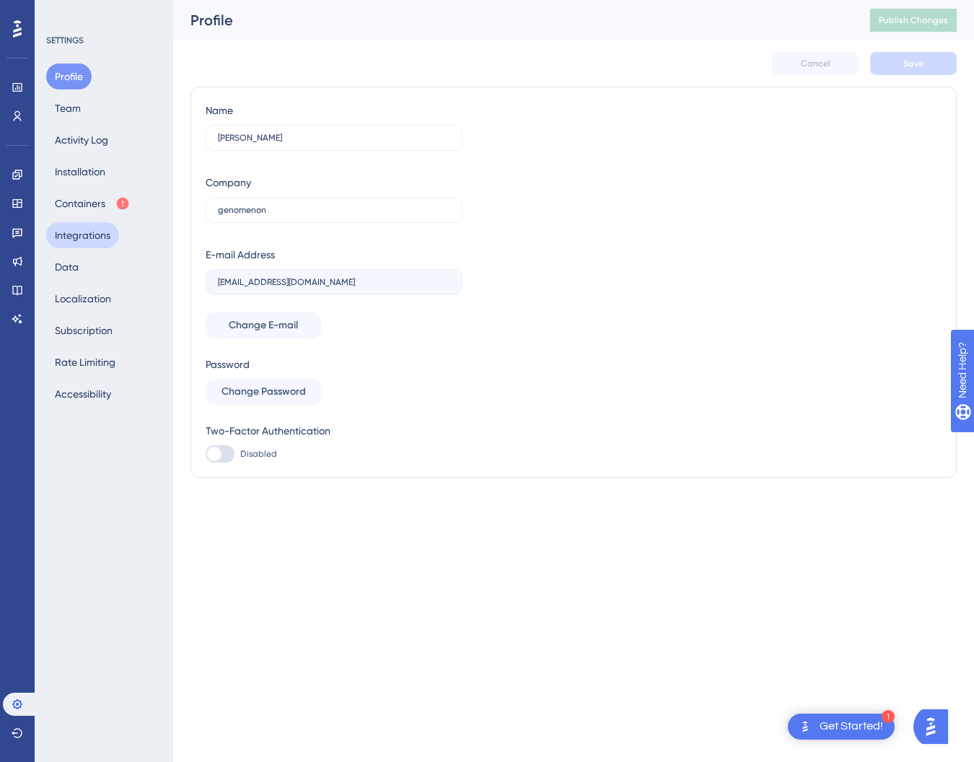
click at [100, 233] on button "Integrations" at bounding box center [82, 235] width 73 height 26
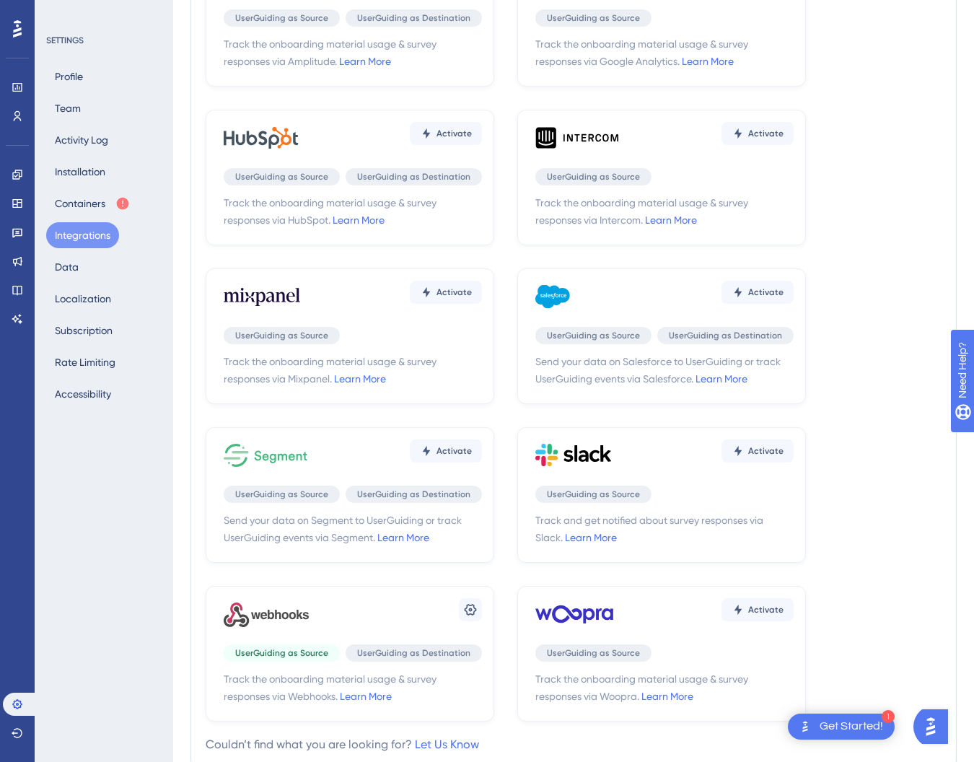
scroll to position [224, 0]
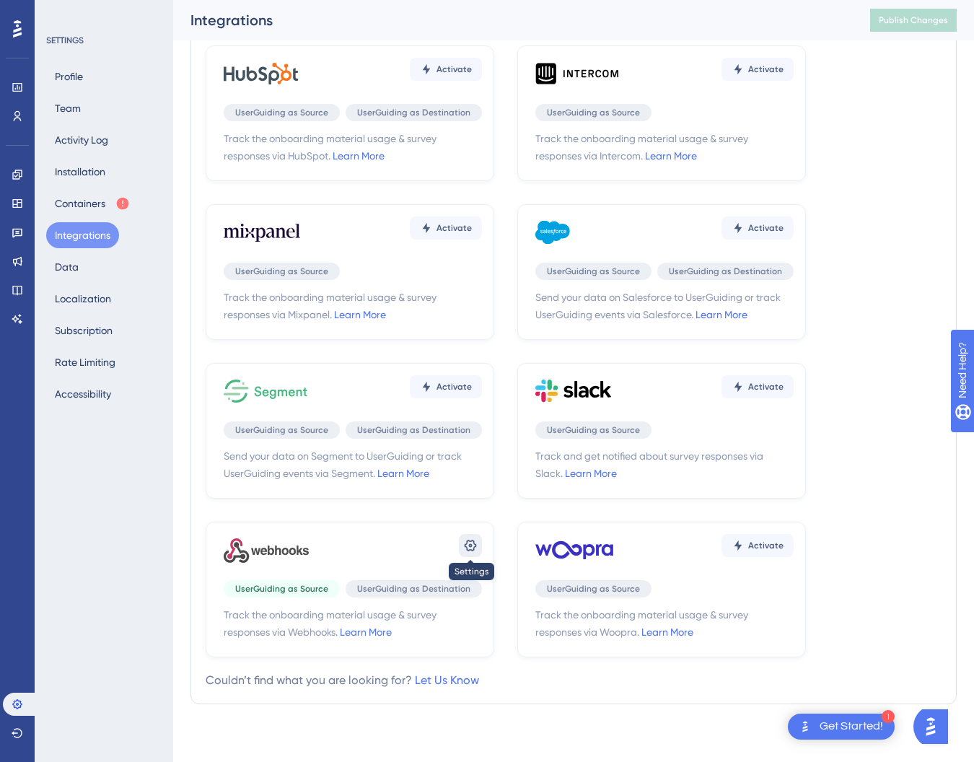
click at [478, 546] on button at bounding box center [470, 545] width 23 height 23
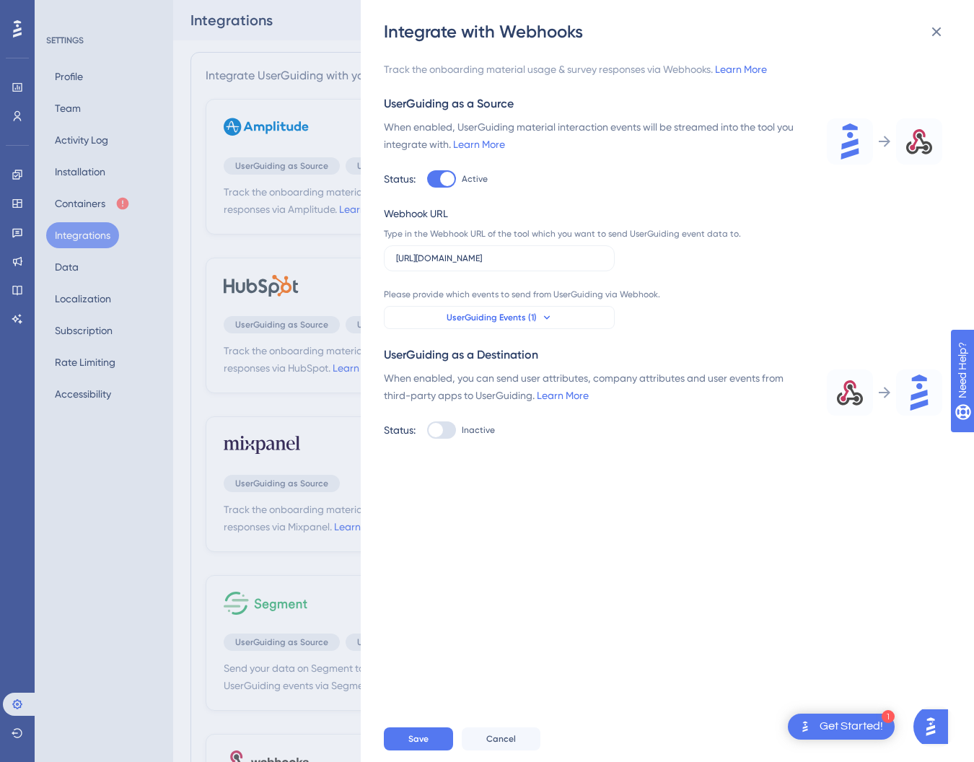
click at [556, 313] on button "UserGuiding Events (1)" at bounding box center [499, 317] width 231 height 23
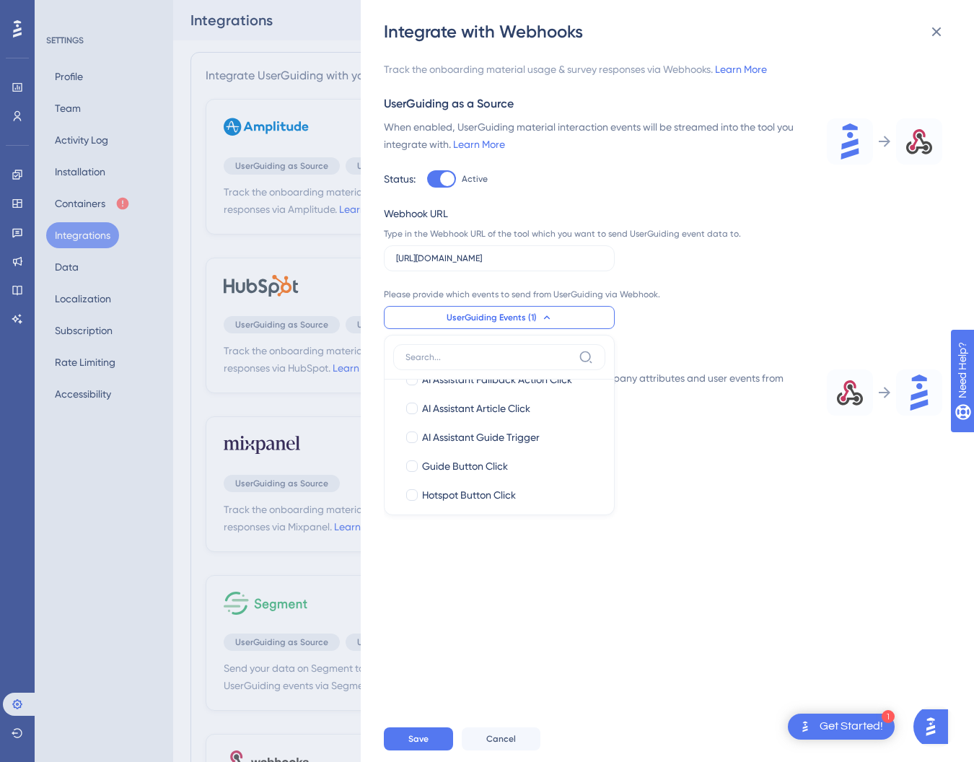
scroll to position [555, 0]
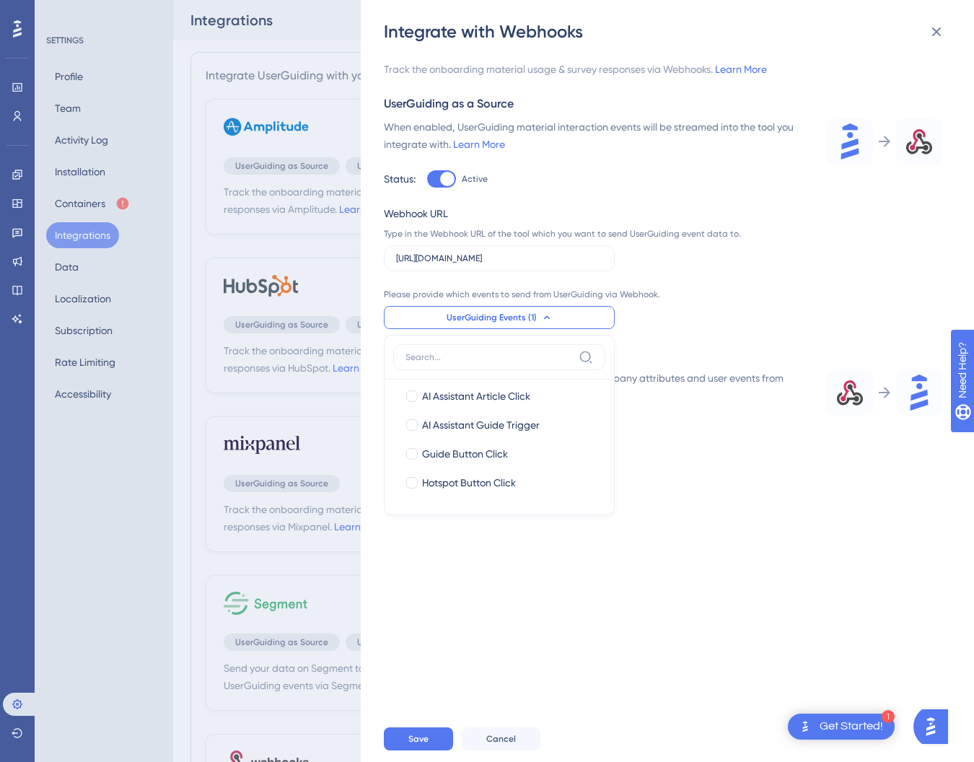
click at [714, 648] on div "Track the onboarding material usage & survey responses via Webhooks. Learn More…" at bounding box center [674, 379] width 581 height 672
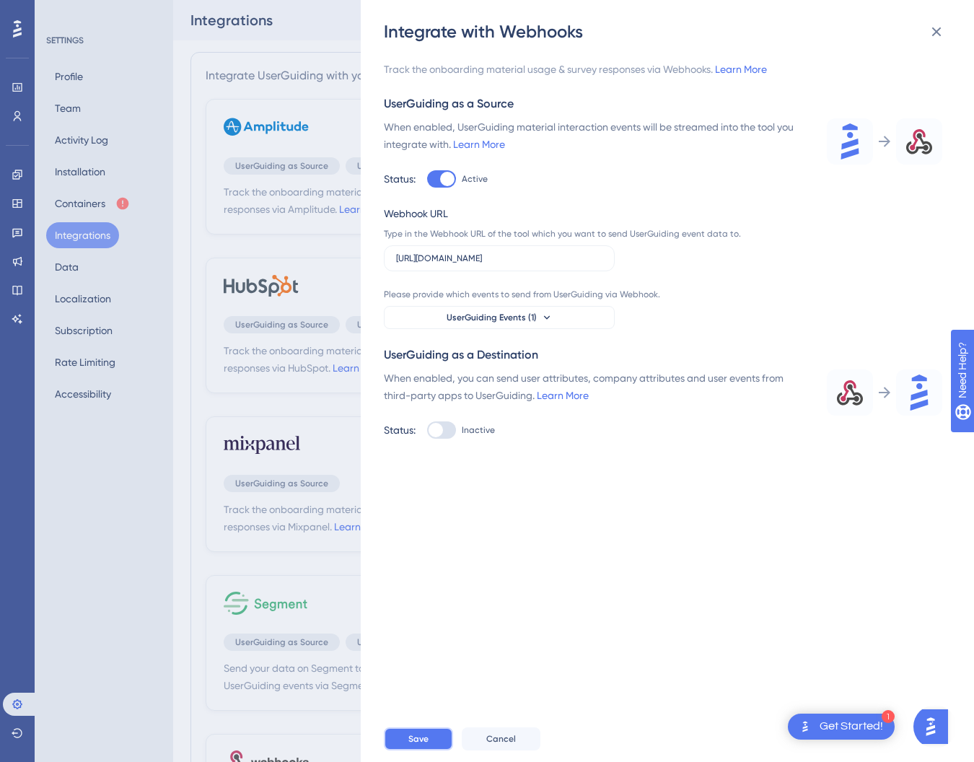
click at [421, 737] on span "Save" at bounding box center [418, 739] width 20 height 12
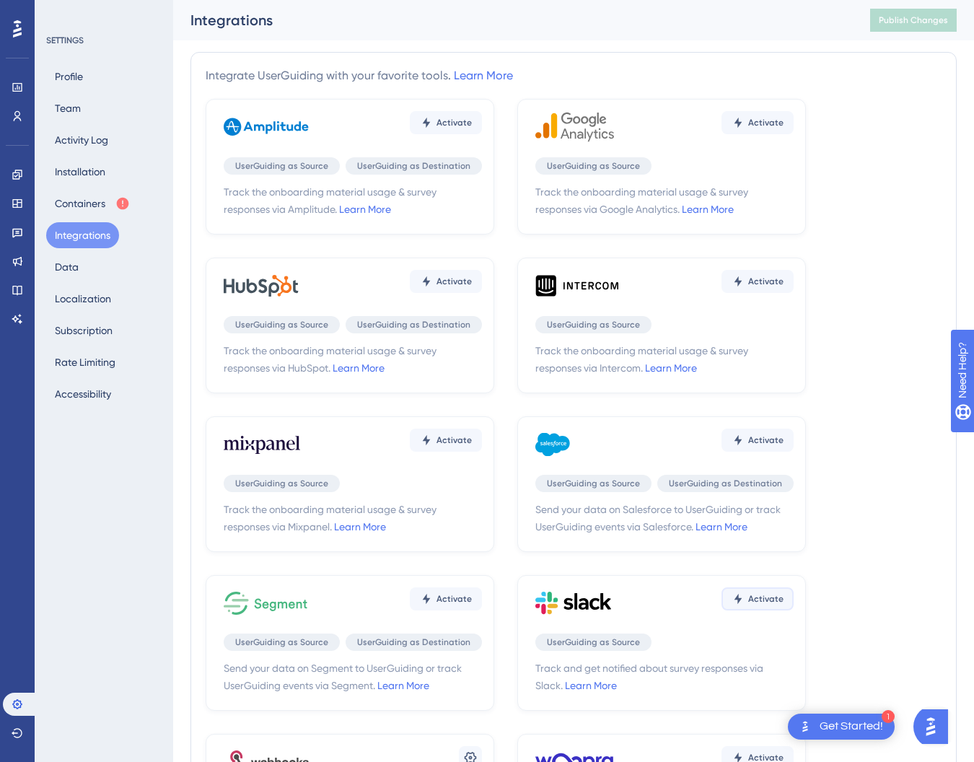
click at [767, 605] on button "Activate" at bounding box center [757, 598] width 72 height 23
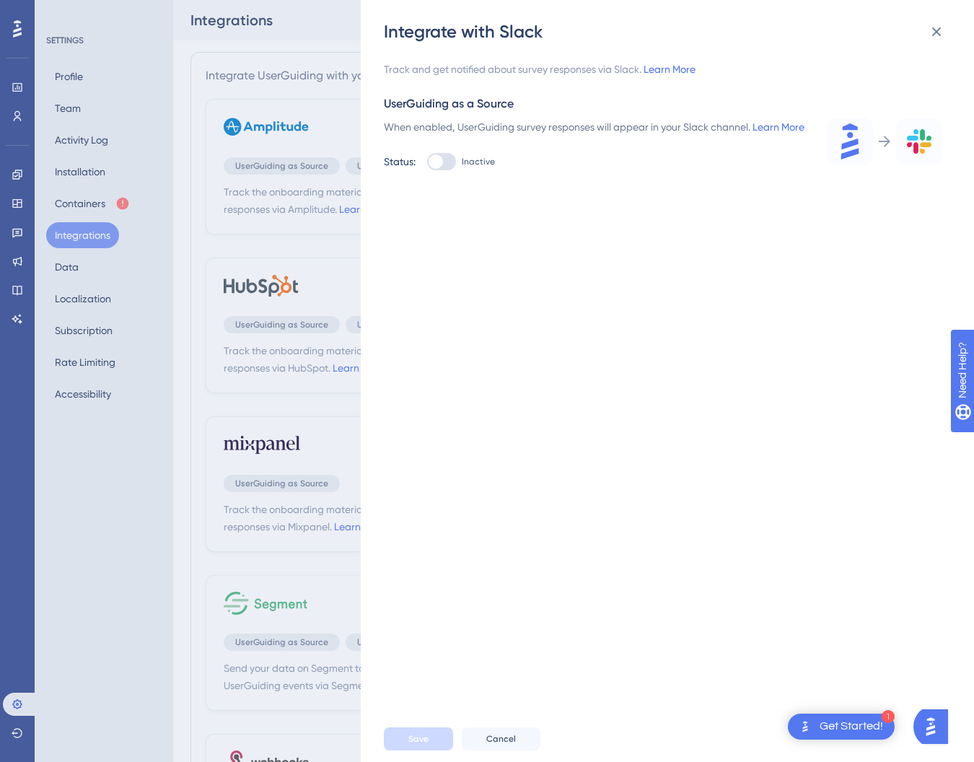
click at [434, 169] on div at bounding box center [436, 161] width 14 height 14
click at [427, 162] on input "Inactive" at bounding box center [426, 162] width 1 height 1
checkbox input "true"
click at [436, 258] on label at bounding box center [499, 253] width 231 height 26
click at [436, 258] on input "text" at bounding box center [499, 252] width 206 height 10
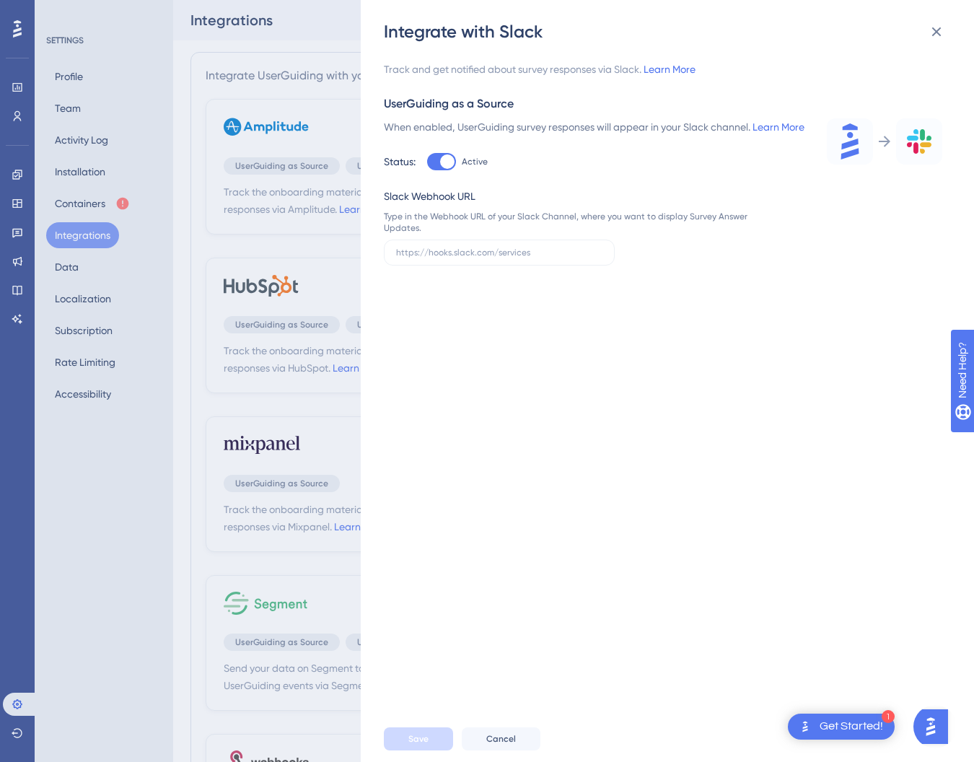
click at [248, 578] on div "Integrate with Slack Track and get notified about survey responses via Slack. L…" at bounding box center [487, 381] width 974 height 762
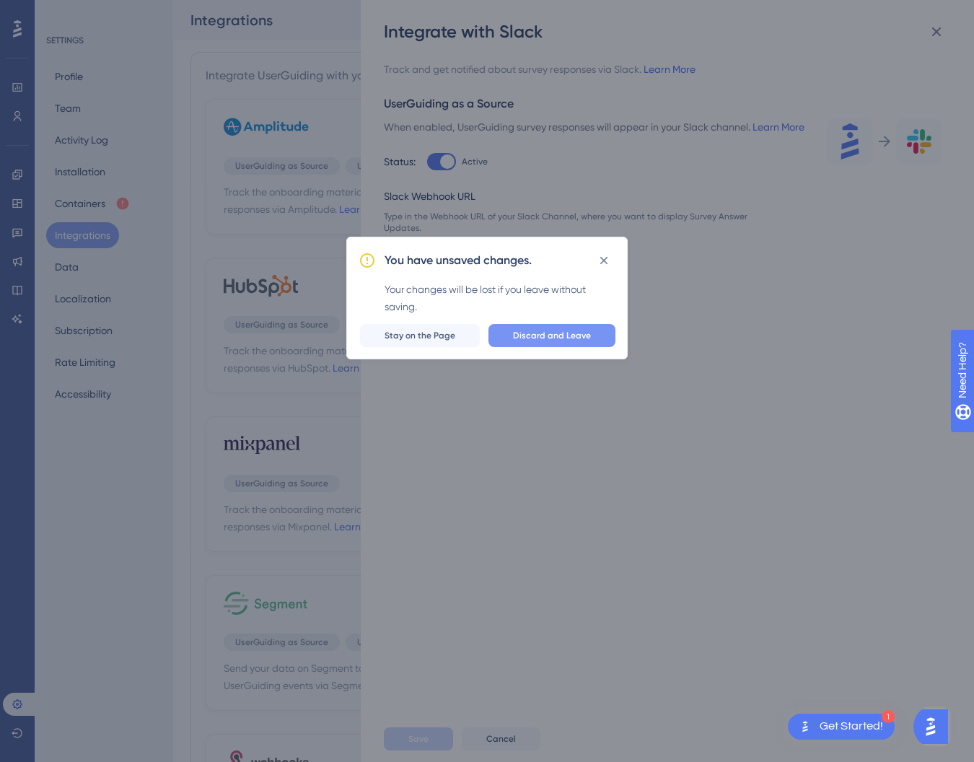
click at [556, 333] on span "Discard and Leave" at bounding box center [552, 336] width 78 height 12
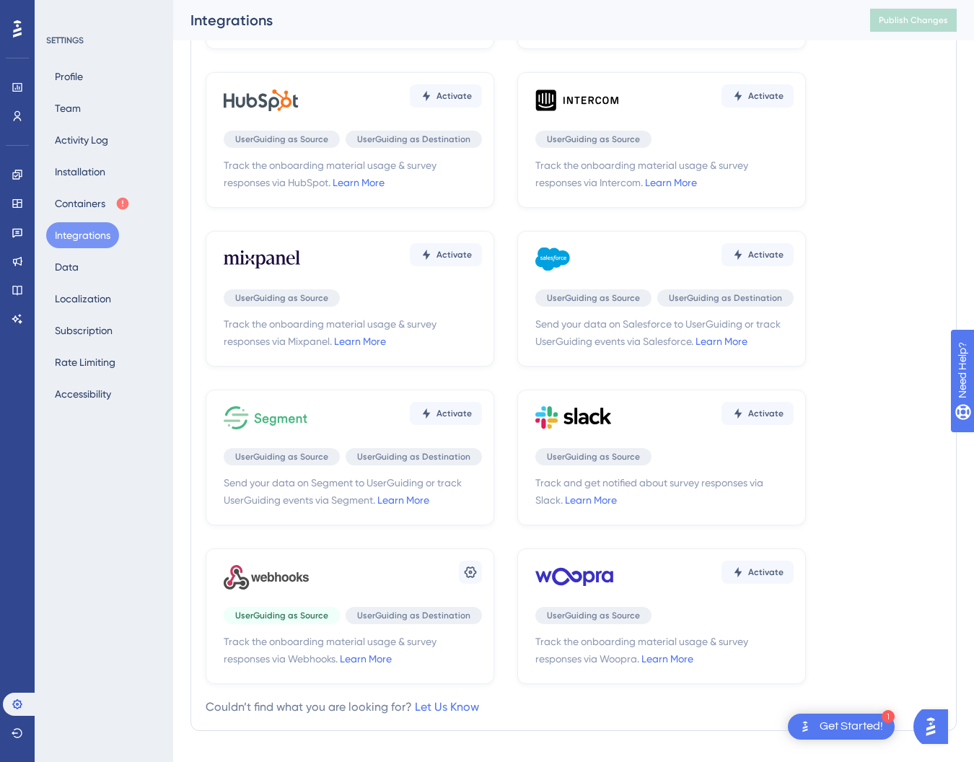
scroll to position [224, 0]
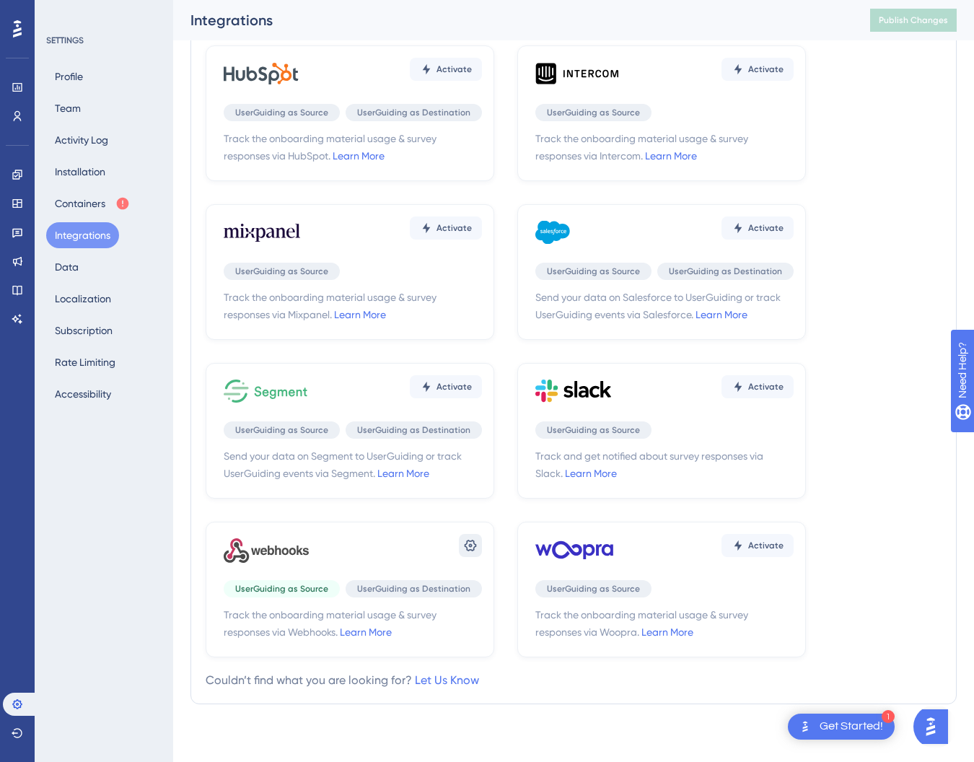
click at [460, 552] on button at bounding box center [470, 545] width 23 height 23
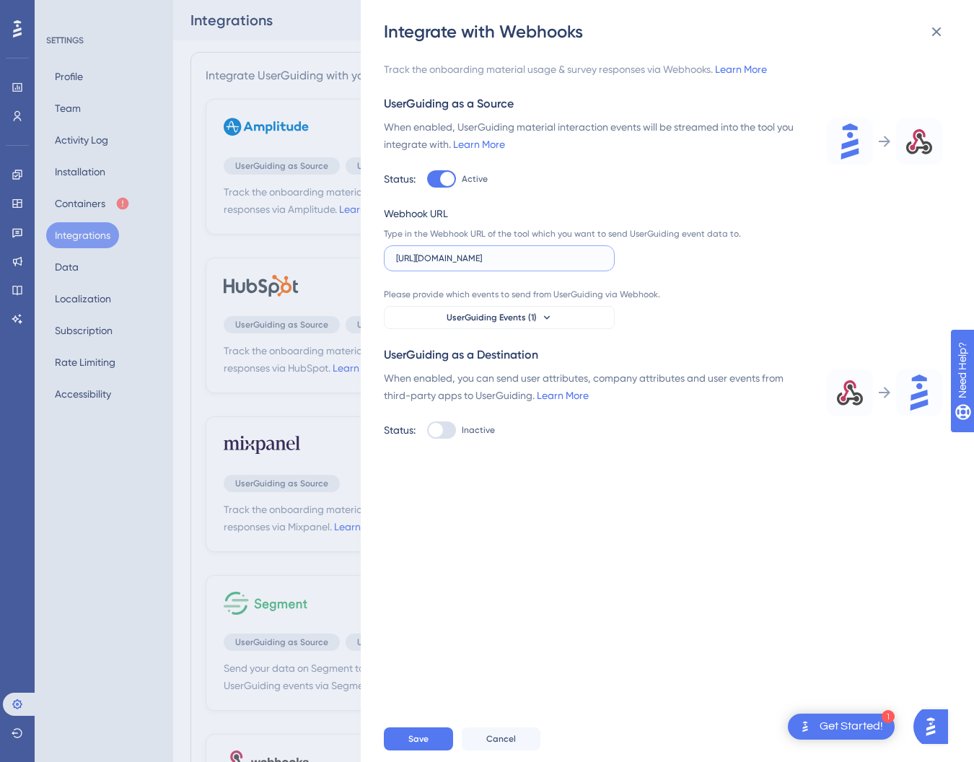
click at [576, 258] on input "[URL][DOMAIN_NAME]" at bounding box center [499, 258] width 206 height 10
click at [932, 34] on icon at bounding box center [936, 31] width 17 height 17
